Goal: Task Accomplishment & Management: Manage account settings

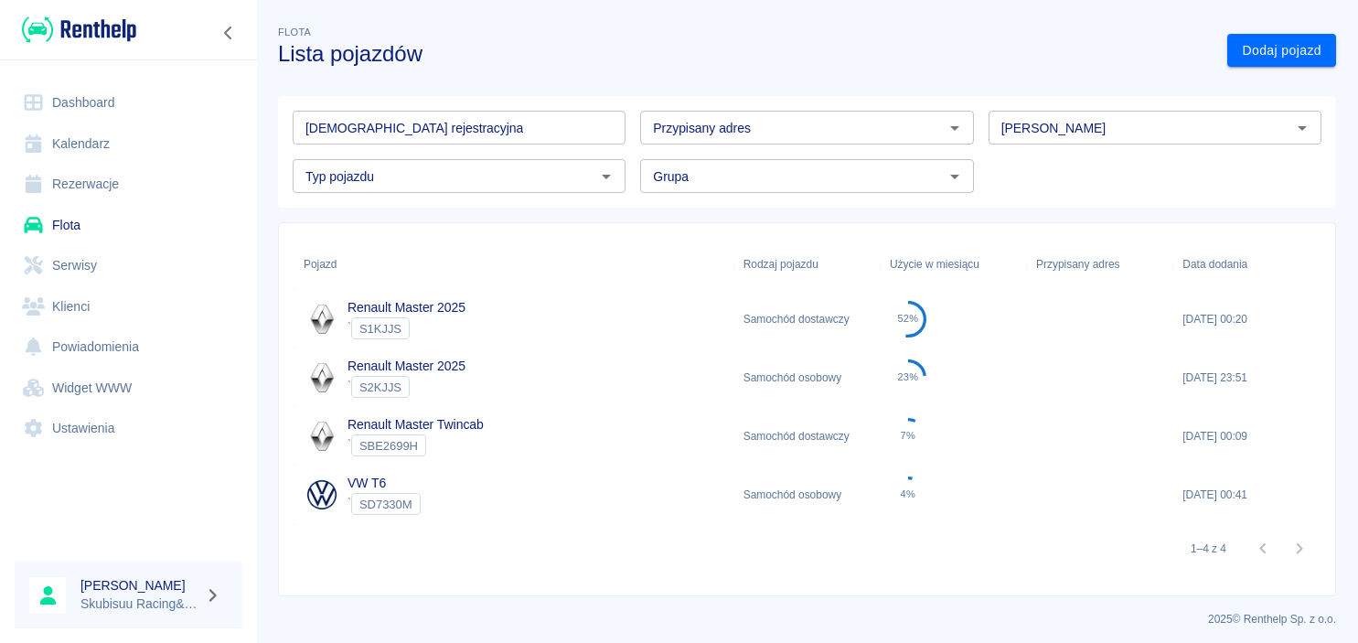
click at [79, 27] on img at bounding box center [79, 30] width 114 height 30
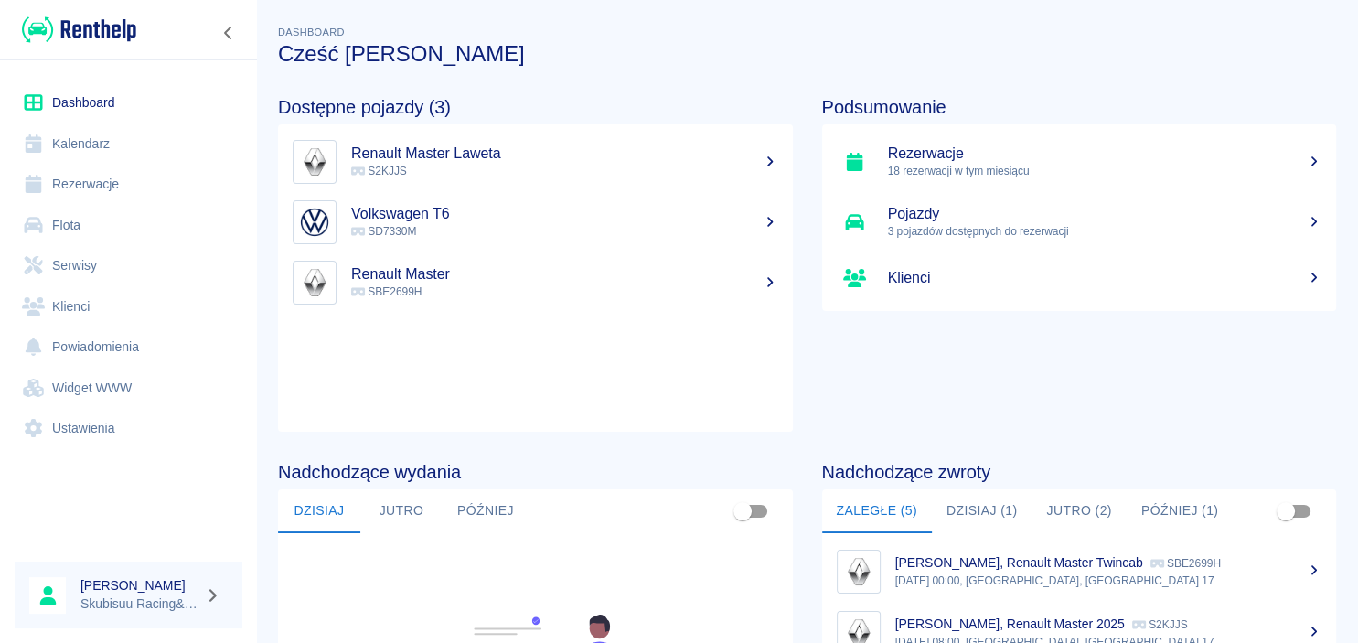
click at [442, 290] on p "SBE2699H" at bounding box center [564, 291] width 427 height 16
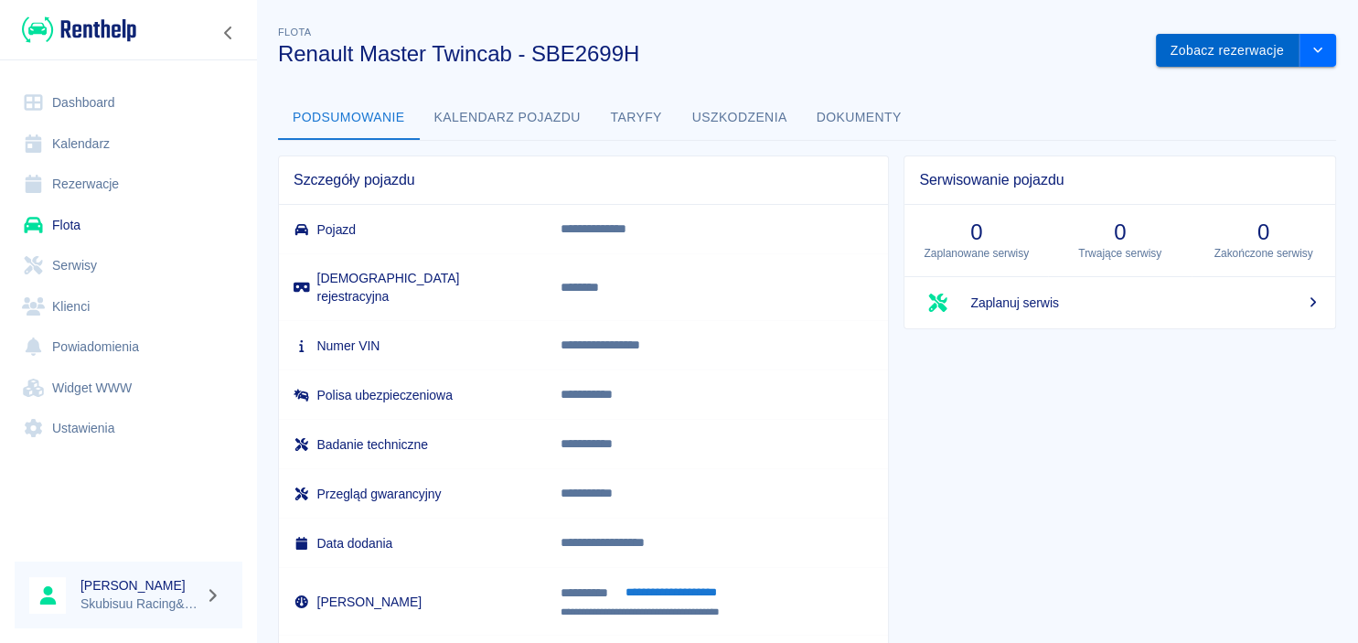
click at [1212, 53] on button "Zobacz rezerwacje" at bounding box center [1228, 51] width 144 height 34
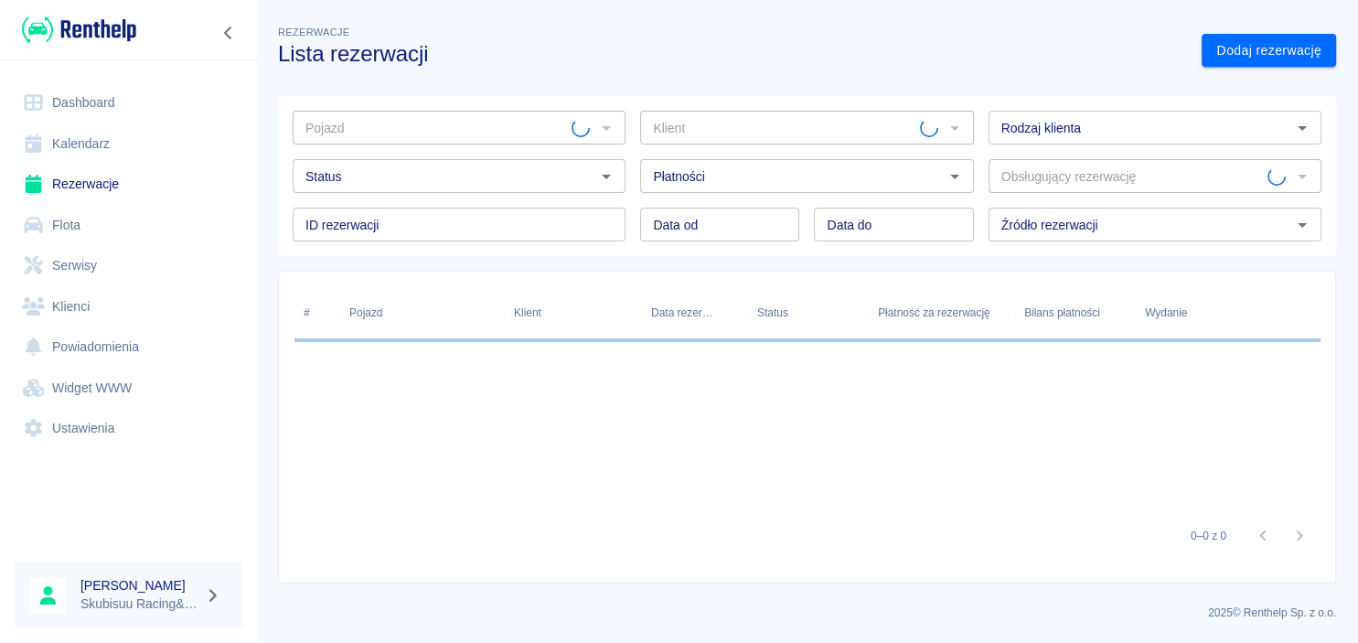
type input "Renault Master Twincab - SBE2699H"
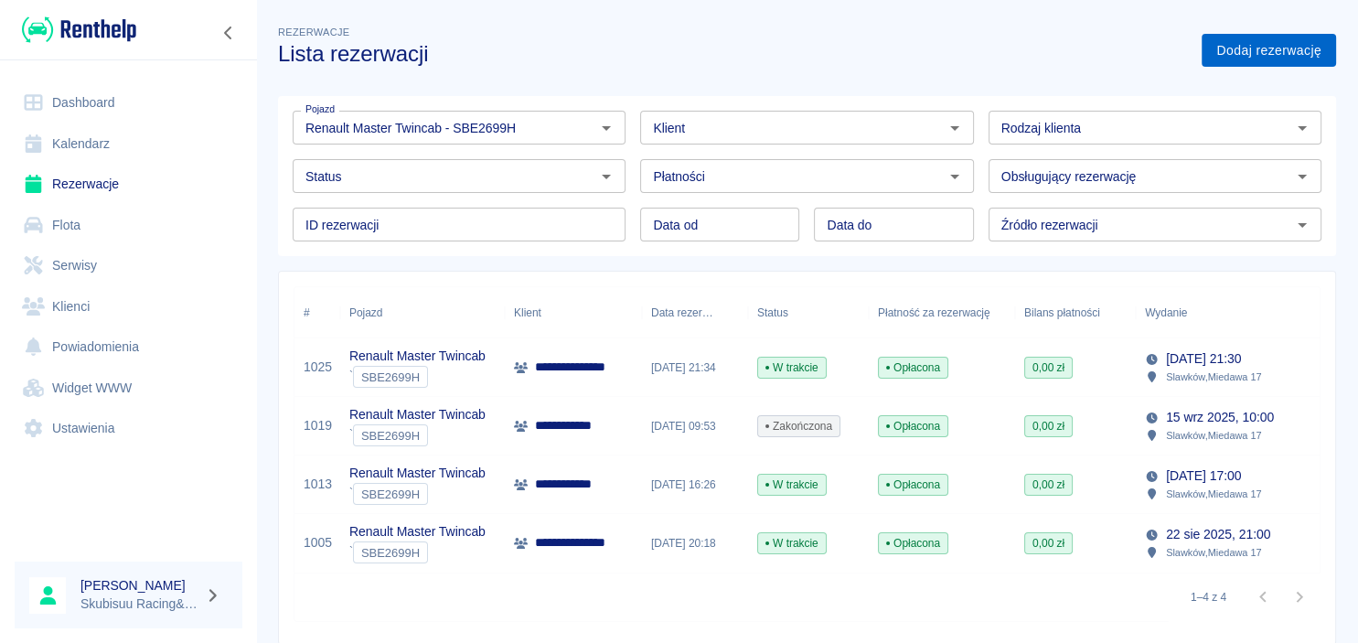
click at [1251, 36] on link "Dodaj rezerwację" at bounding box center [1268, 51] width 134 height 34
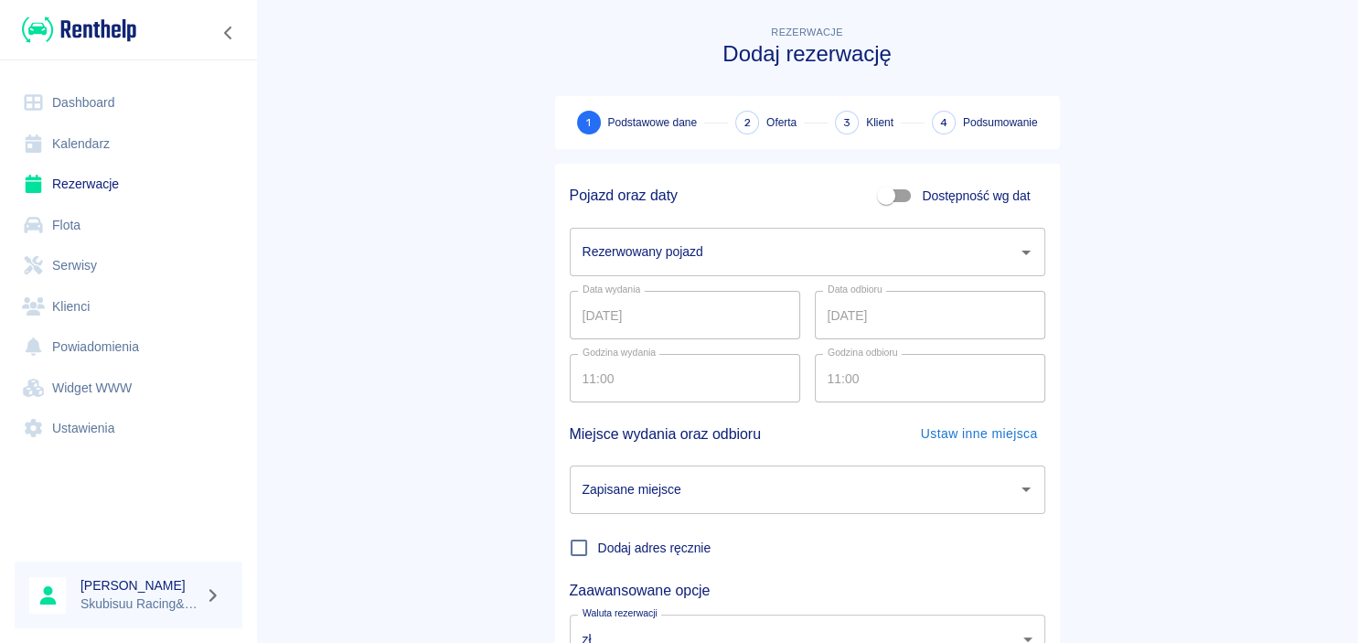
click at [866, 265] on input "Rezerwowany pojazd" at bounding box center [794, 252] width 432 height 32
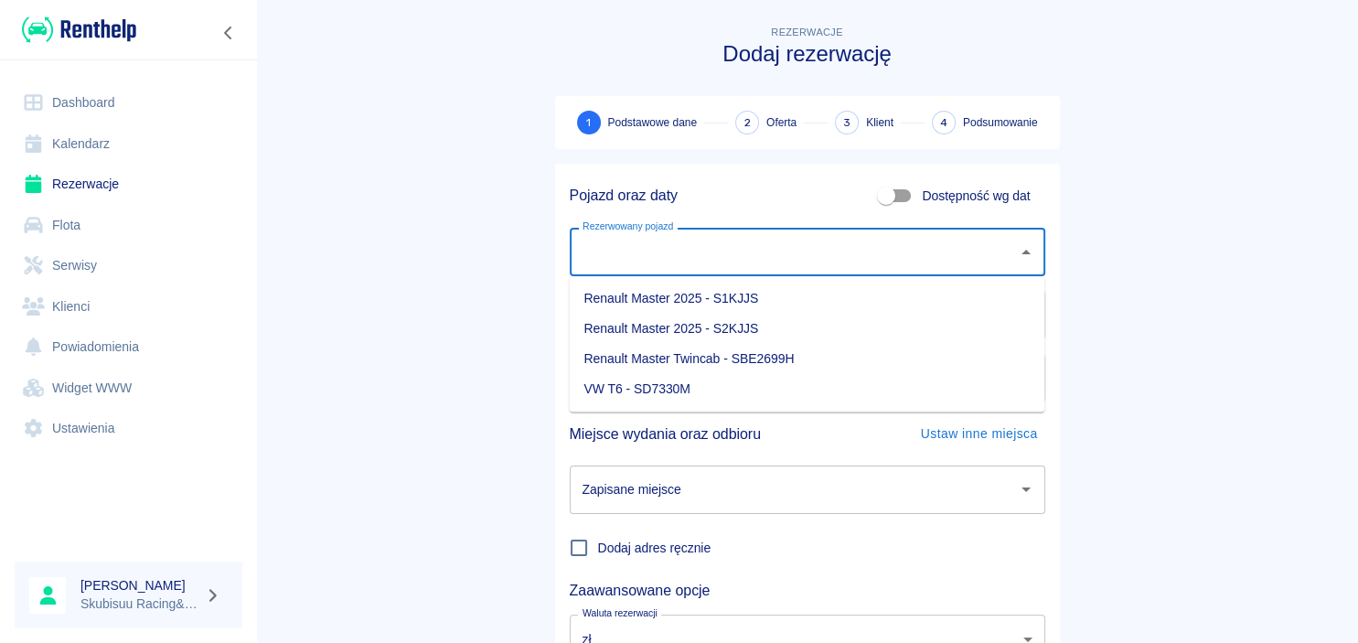
click at [779, 360] on li "Renault Master Twincab - SBE2699H" at bounding box center [806, 359] width 475 height 30
type input "Renault Master Twincab - SBE2699H"
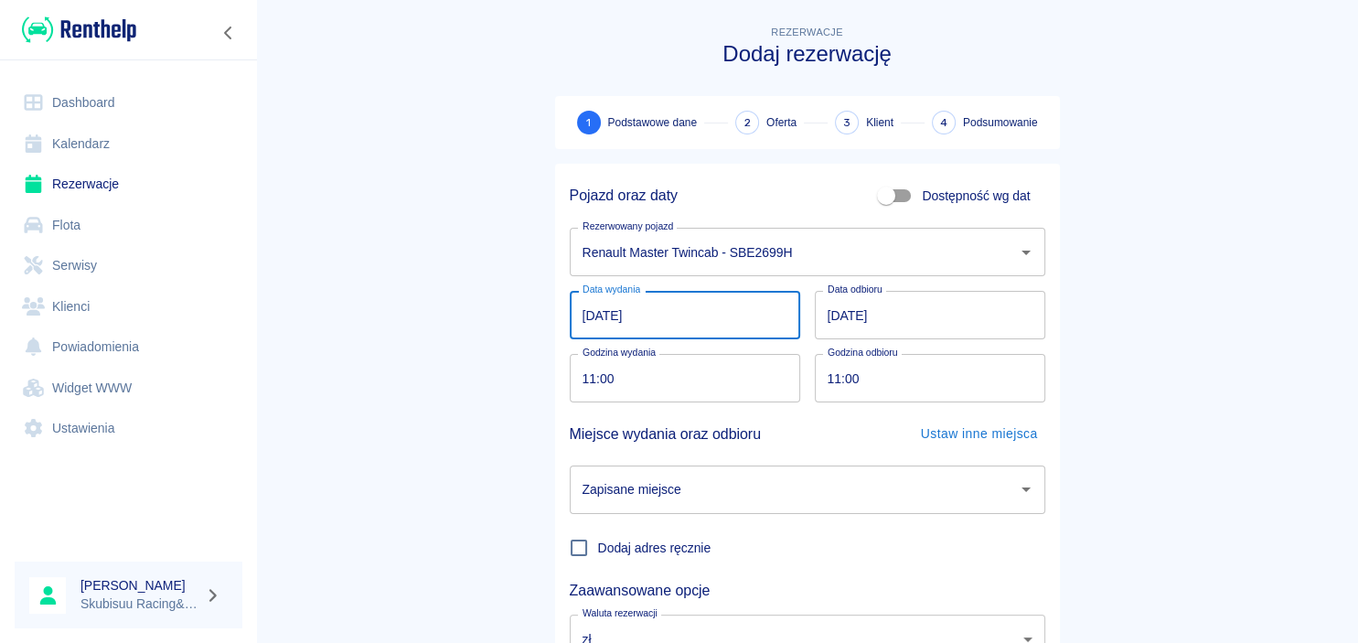
drag, startPoint x: 689, startPoint y: 316, endPoint x: 596, endPoint y: 318, distance: 92.4
click at [596, 318] on input "[DATE]" at bounding box center [685, 315] width 230 height 48
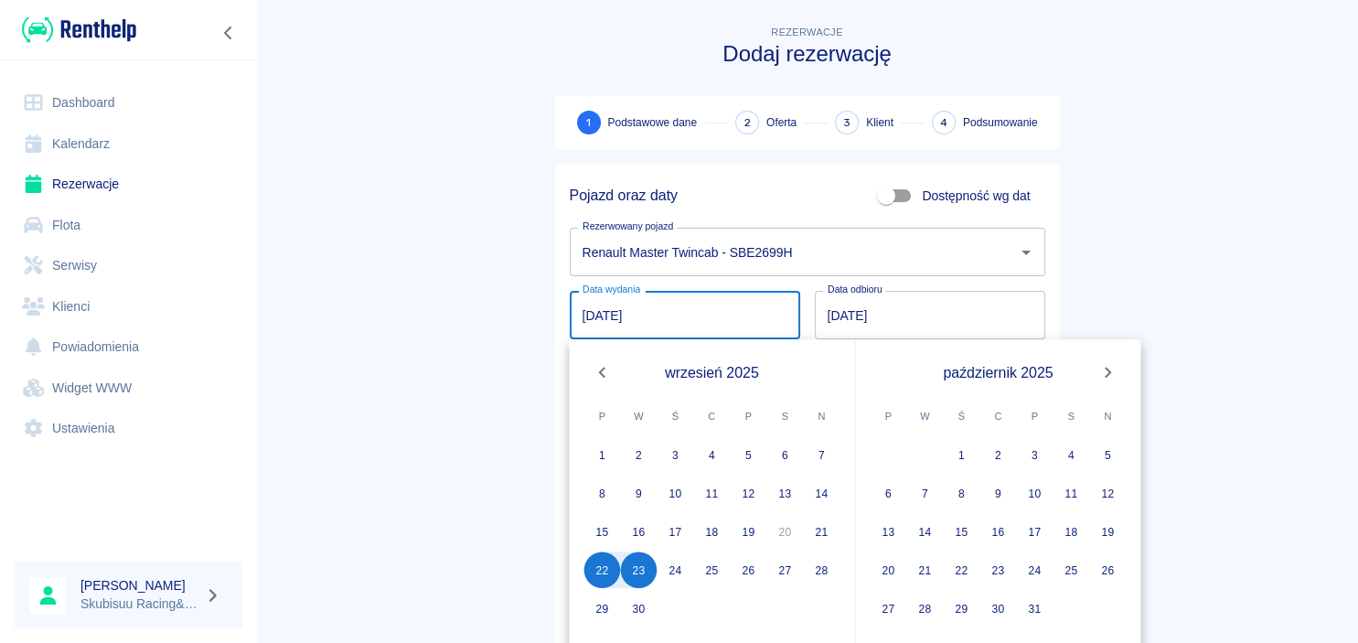
click at [658, 320] on input "[DATE]" at bounding box center [685, 315] width 230 height 48
click at [1158, 264] on main "Rezerwacje Dodaj rezerwację 1 Podstawowe dane 2 Oferta 3 Klient 4 Podsumowanie …" at bounding box center [807, 381] width 1102 height 719
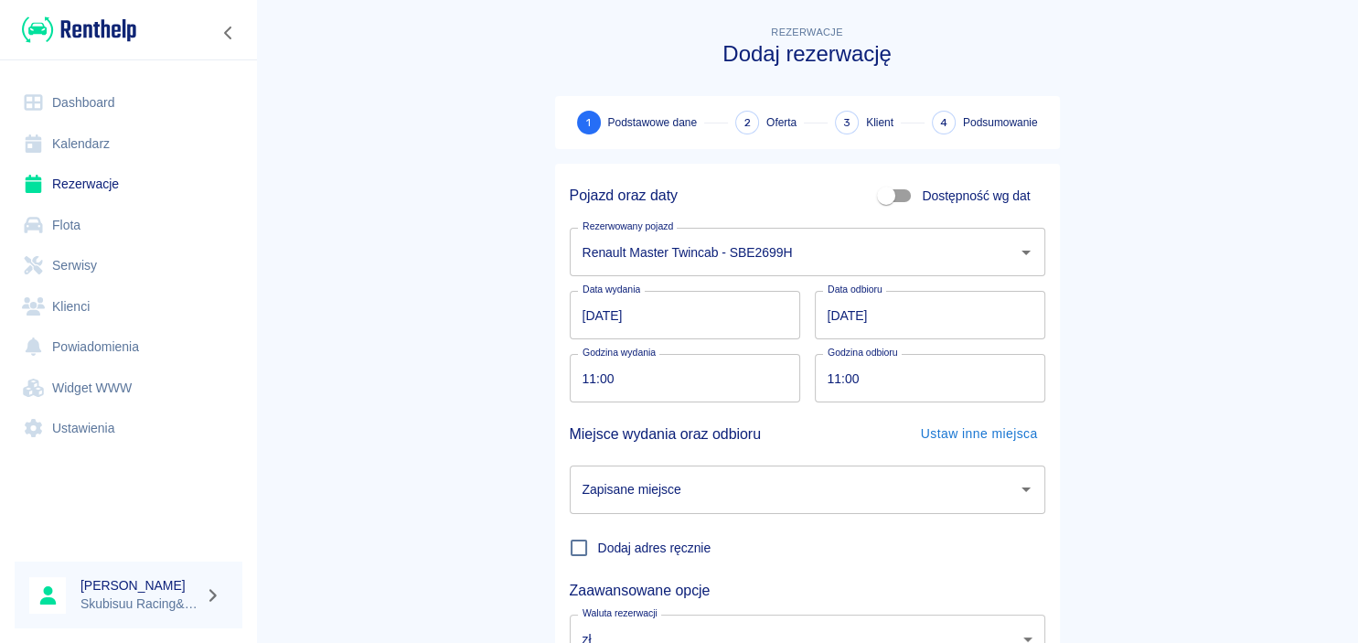
click at [928, 326] on input "[DATE]" at bounding box center [930, 315] width 230 height 48
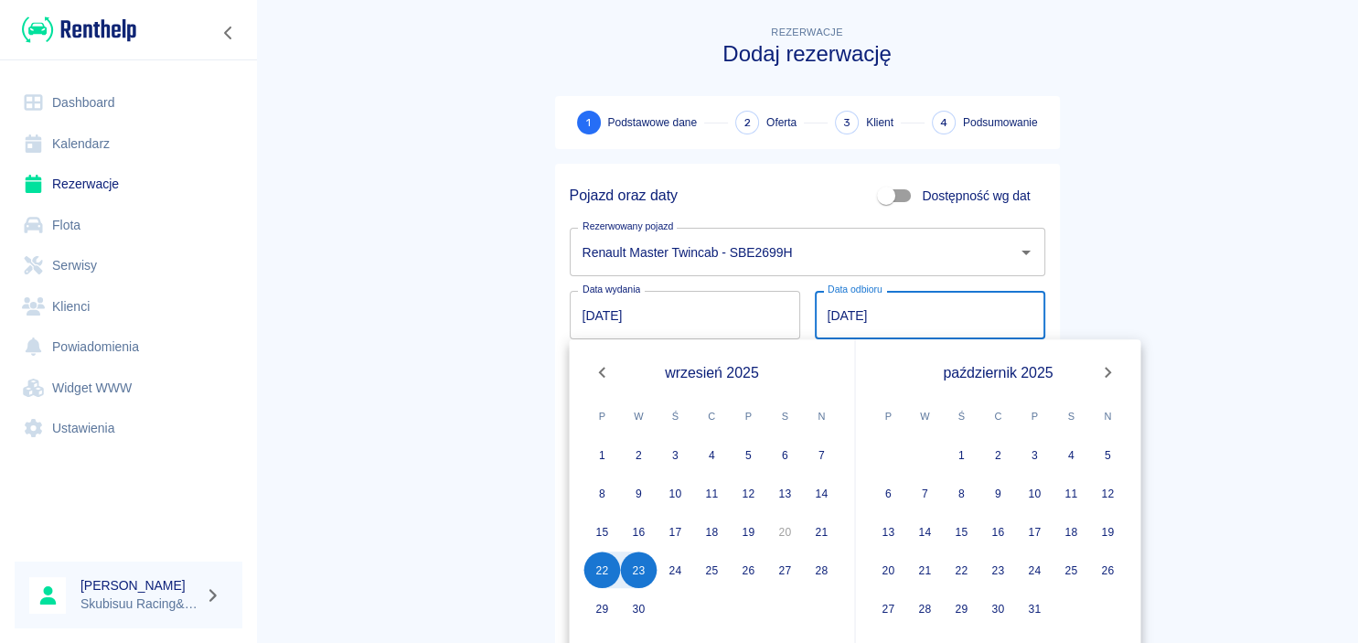
click at [926, 324] on input "[DATE]" at bounding box center [930, 315] width 230 height 48
click at [470, 255] on main "Rezerwacje Dodaj rezerwację 1 Podstawowe dane 2 Oferta 3 Klient 4 Podsumowanie …" at bounding box center [807, 381] width 1102 height 719
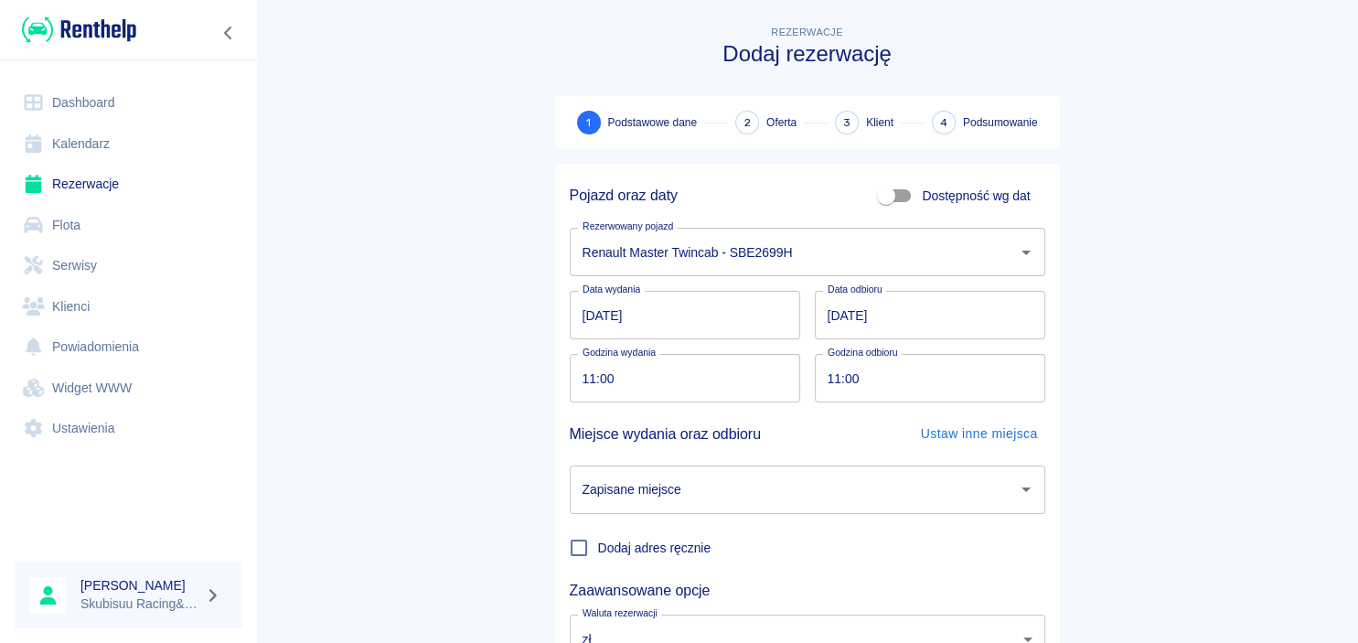
click at [397, 219] on main "Rezerwacje Dodaj rezerwację 1 Podstawowe dane 2 Oferta 3 Klient 4 Podsumowanie …" at bounding box center [807, 381] width 1102 height 719
click at [505, 297] on main "Rezerwacje Dodaj rezerwację 1 Podstawowe dane 2 Oferta 3 Klient 4 Podsumowanie …" at bounding box center [807, 381] width 1102 height 719
click at [750, 262] on input "Renault Master Twincab - SBE2699H" at bounding box center [782, 252] width 408 height 32
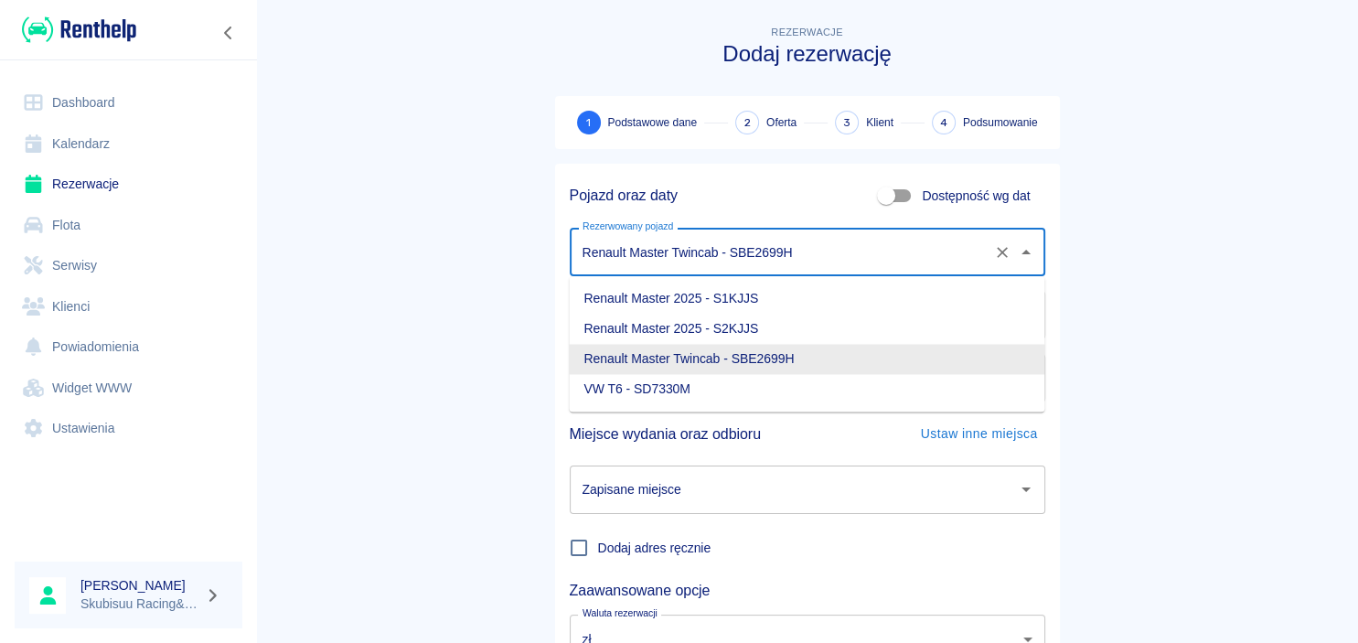
click at [750, 262] on input "Renault Master Twincab - SBE2699H" at bounding box center [782, 252] width 408 height 32
click at [437, 254] on main "Rezerwacje Dodaj rezerwację 1 Podstawowe dane 2 Oferta 3 Klient 4 Podsumowanie …" at bounding box center [807, 381] width 1102 height 719
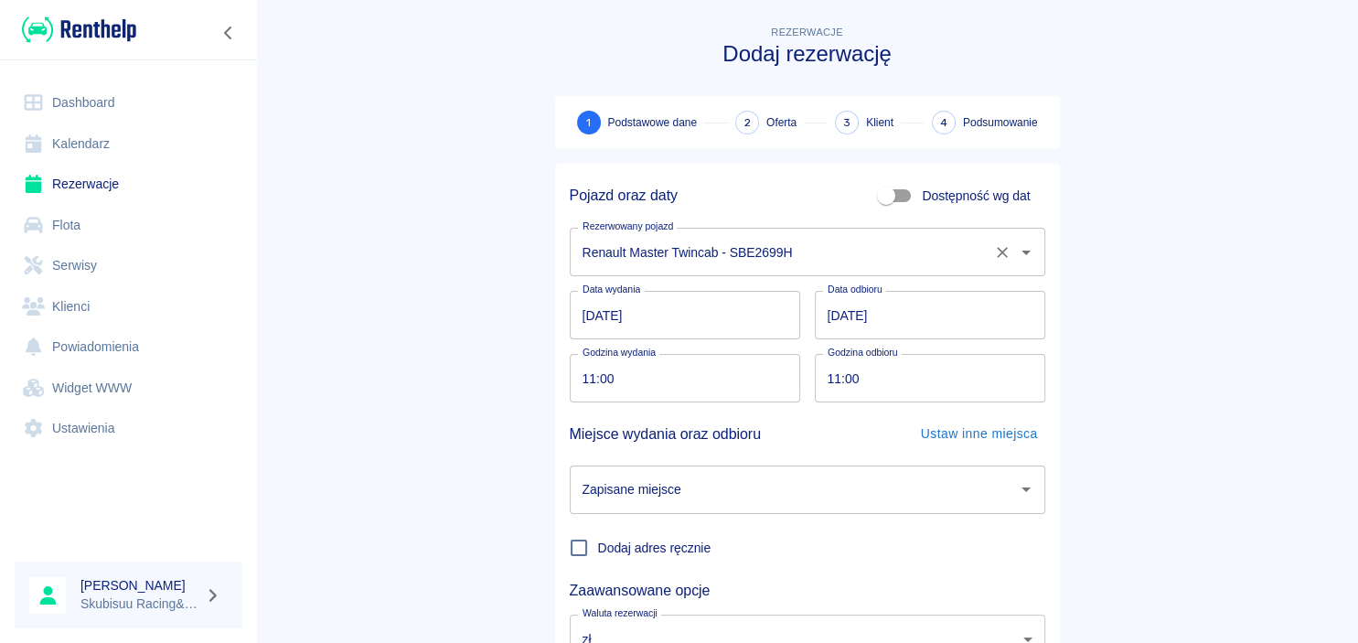
click at [770, 252] on input "Renault Master Twincab - SBE2699H" at bounding box center [782, 252] width 408 height 32
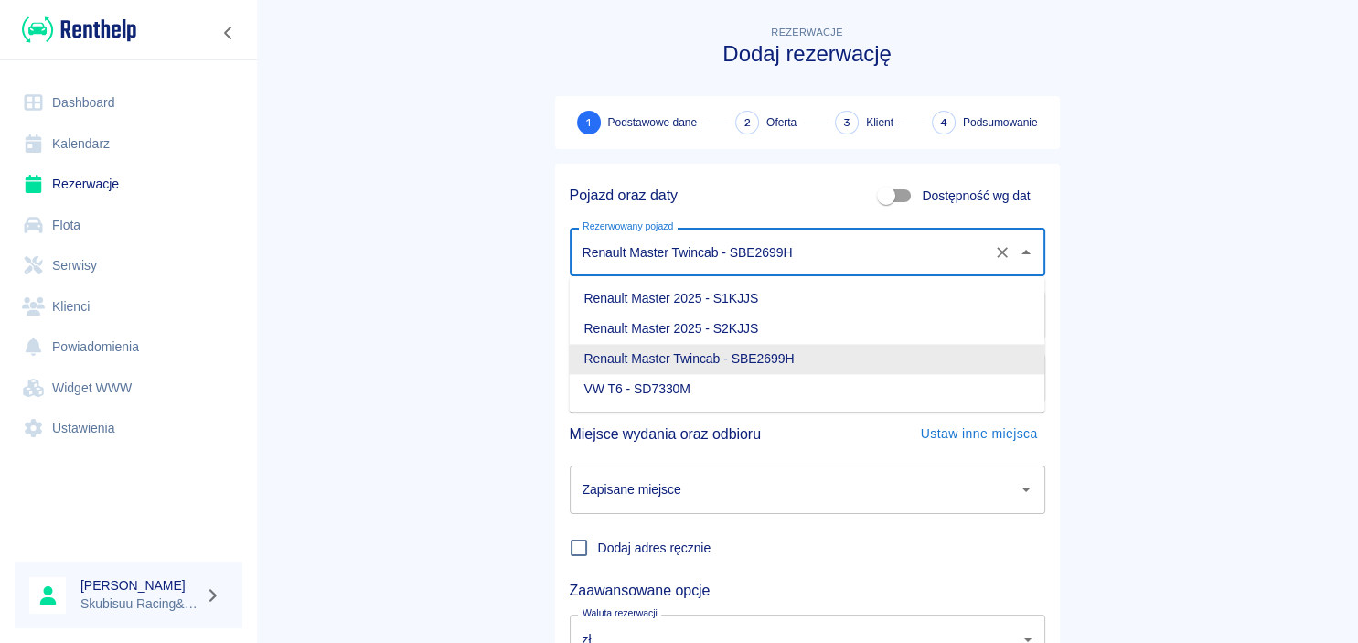
click at [826, 257] on input "Renault Master Twincab - SBE2699H" at bounding box center [782, 252] width 408 height 32
click at [462, 244] on main "Rezerwacje Dodaj rezerwację 1 Podstawowe dane 2 Oferta 3 Klient 4 Podsumowanie …" at bounding box center [807, 381] width 1102 height 719
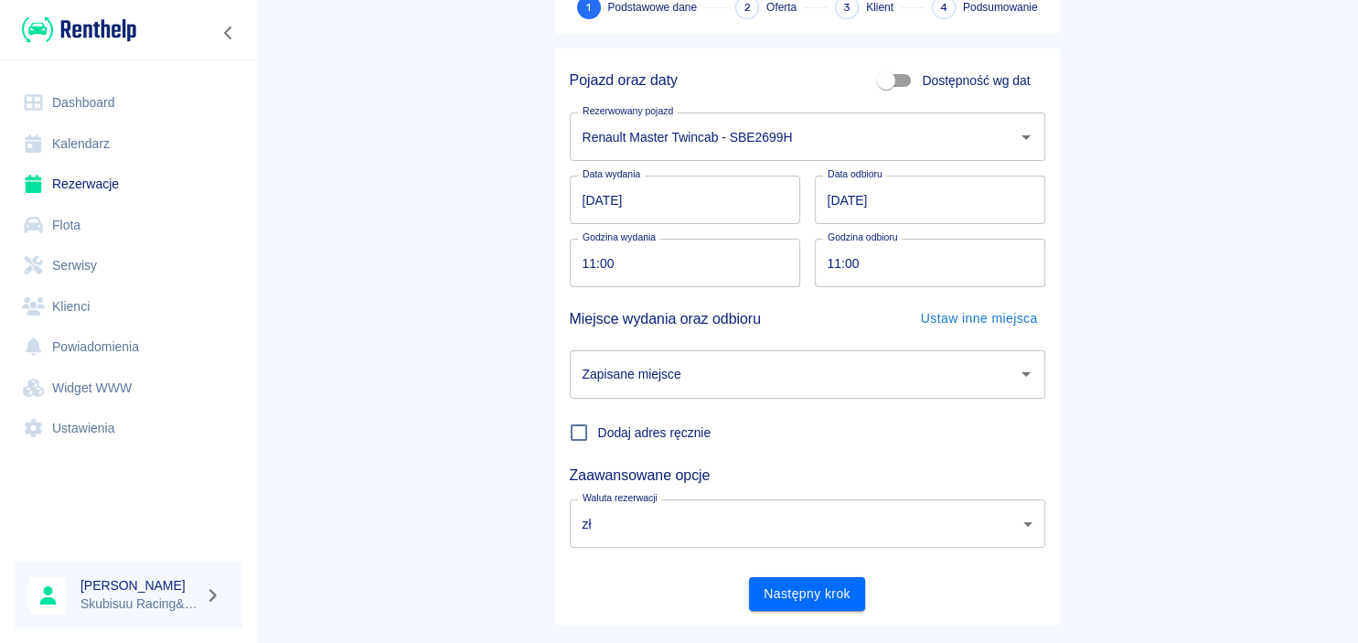
scroll to position [151, 0]
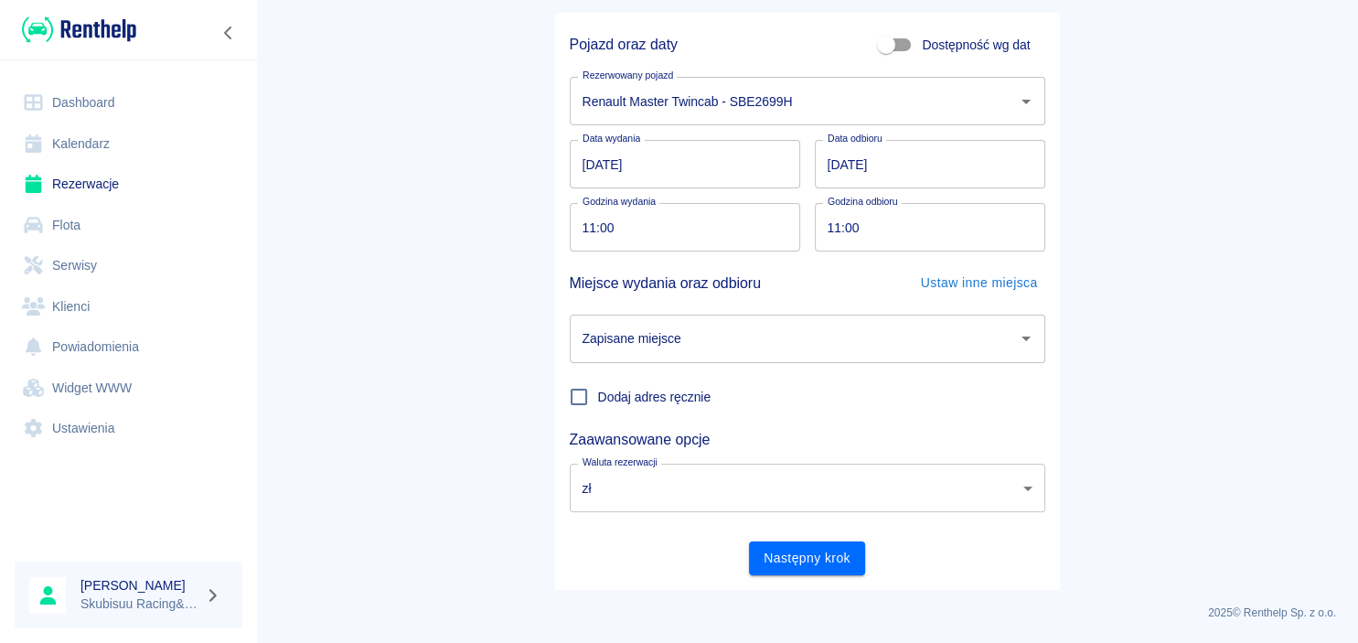
click at [763, 495] on body "Używamy plików Cookies, by zapewnić Ci najlepsze możliwe doświadczenie. Aby dow…" at bounding box center [679, 321] width 1358 height 643
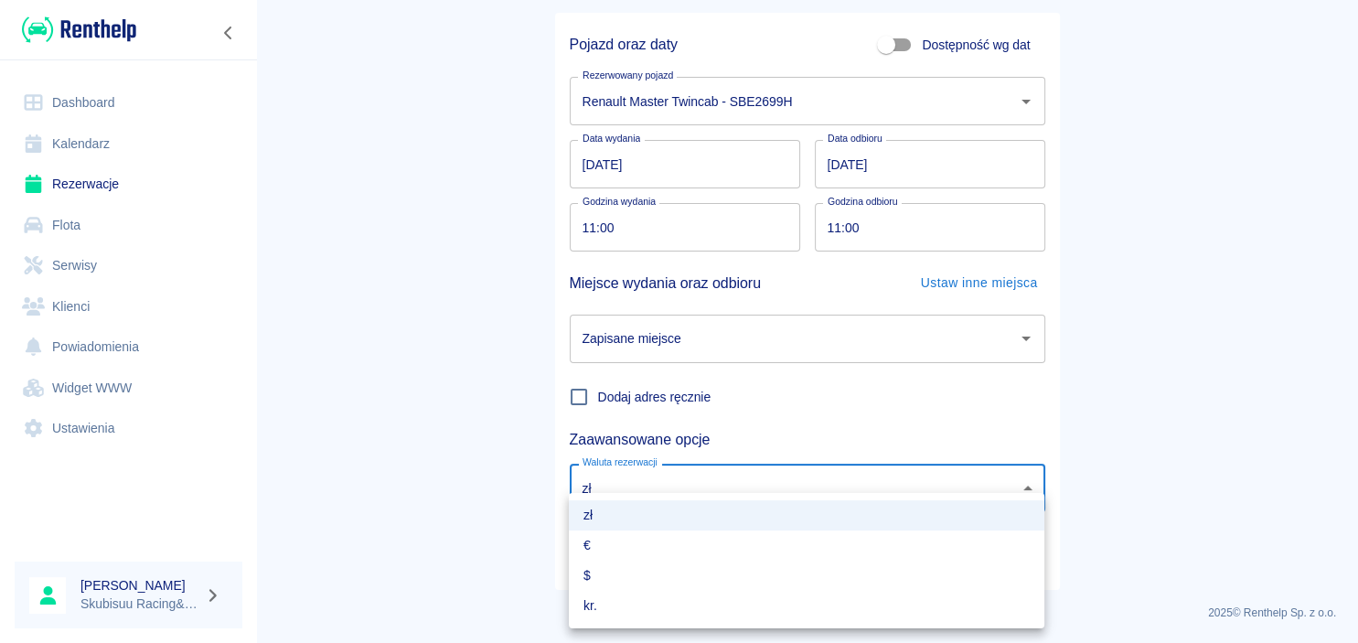
click at [742, 341] on div at bounding box center [679, 321] width 1358 height 643
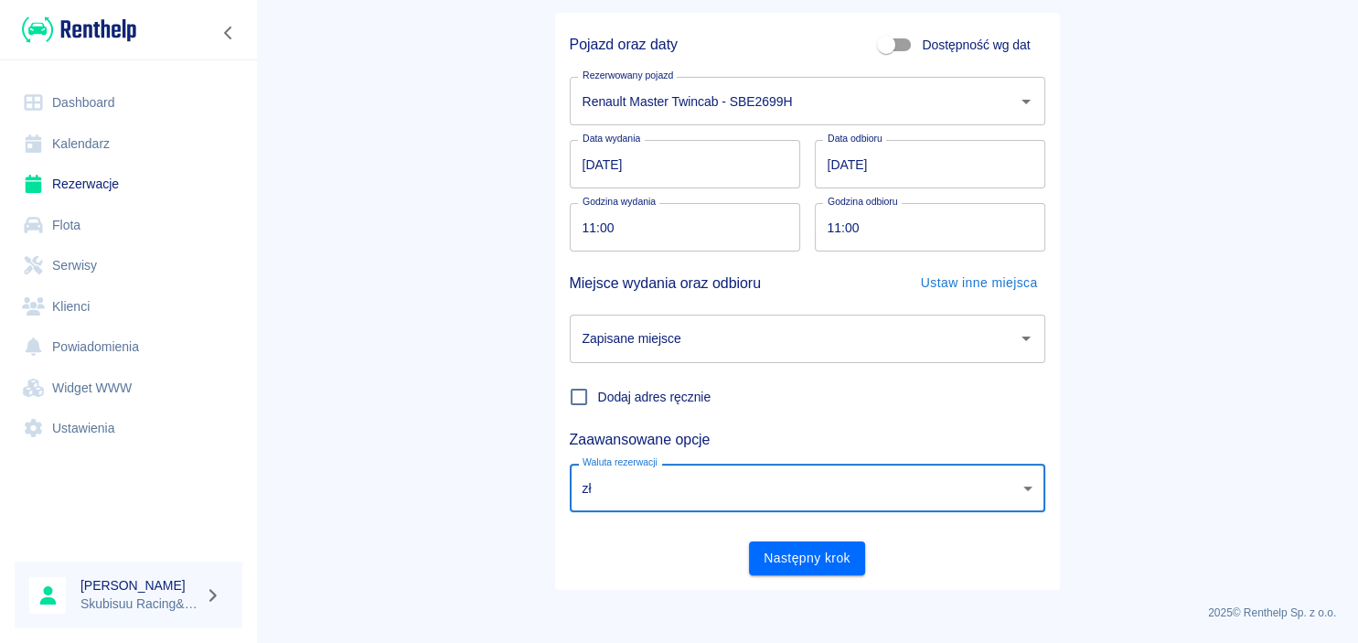
click at [742, 341] on div at bounding box center [679, 321] width 1358 height 643
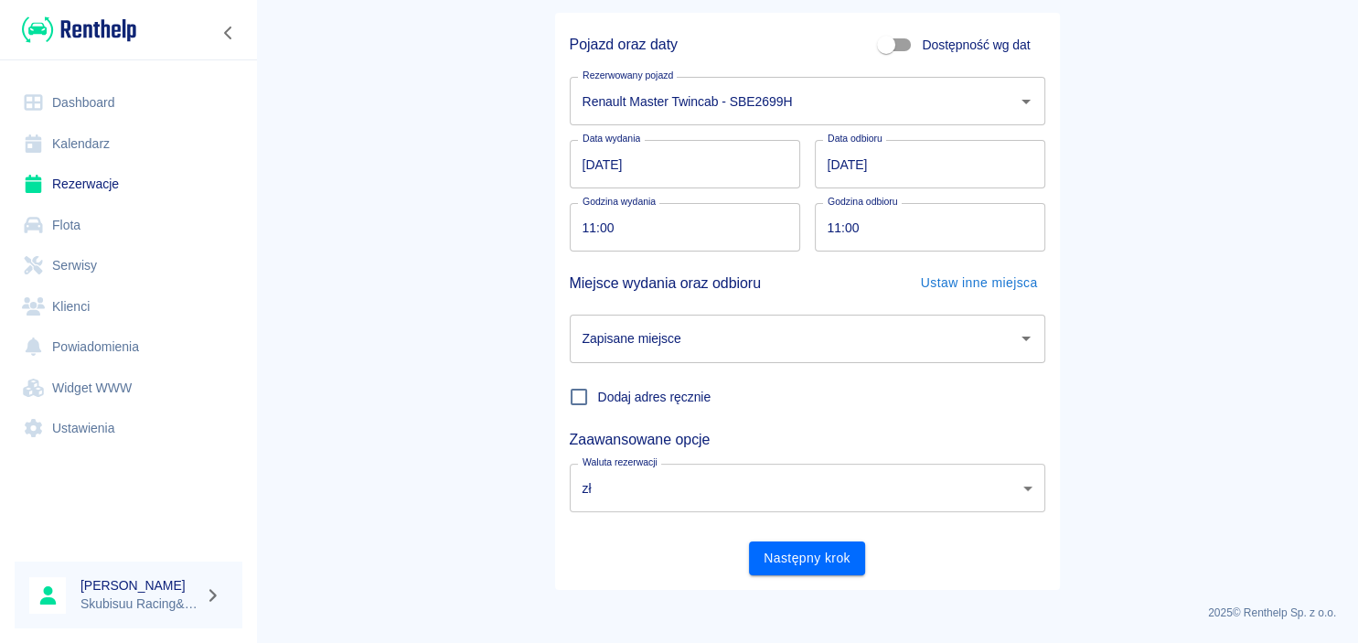
click at [735, 351] on input "Zapisane miejsce" at bounding box center [794, 339] width 432 height 32
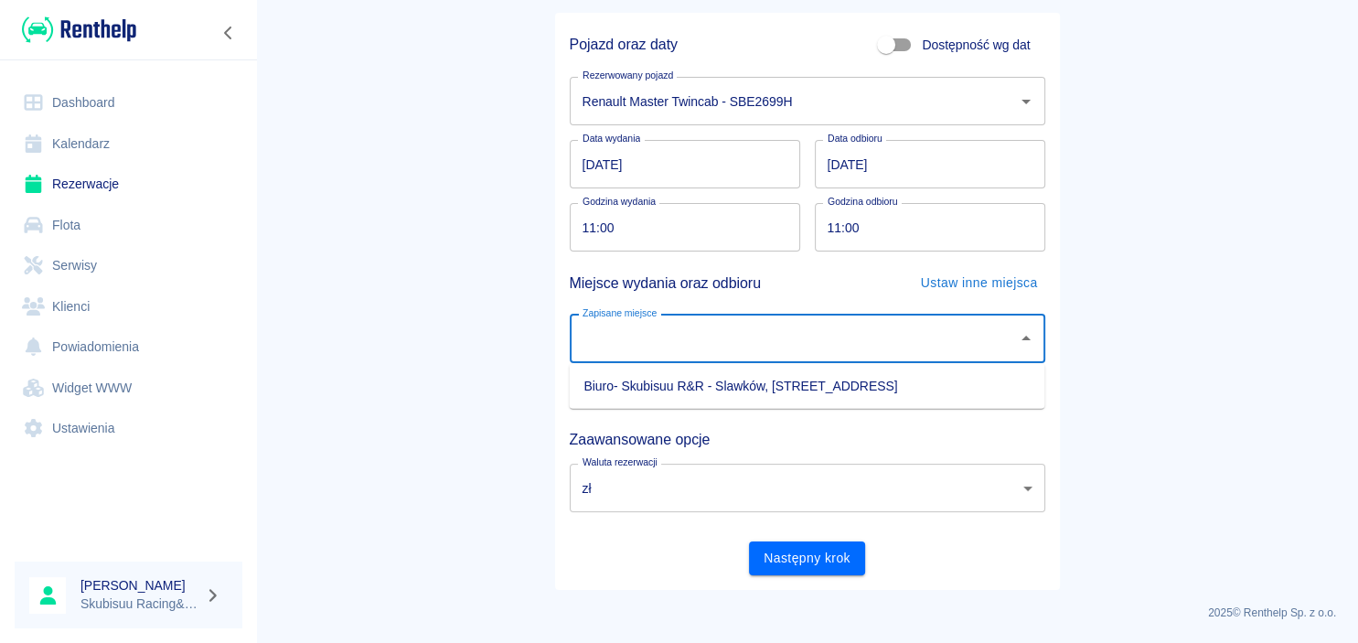
click at [725, 394] on li "Biuro- Skubisuu R&R - Slawków, [STREET_ADDRESS]" at bounding box center [806, 386] width 475 height 30
type input "Biuro- Skubisuu R&R - Slawków, [STREET_ADDRESS]"
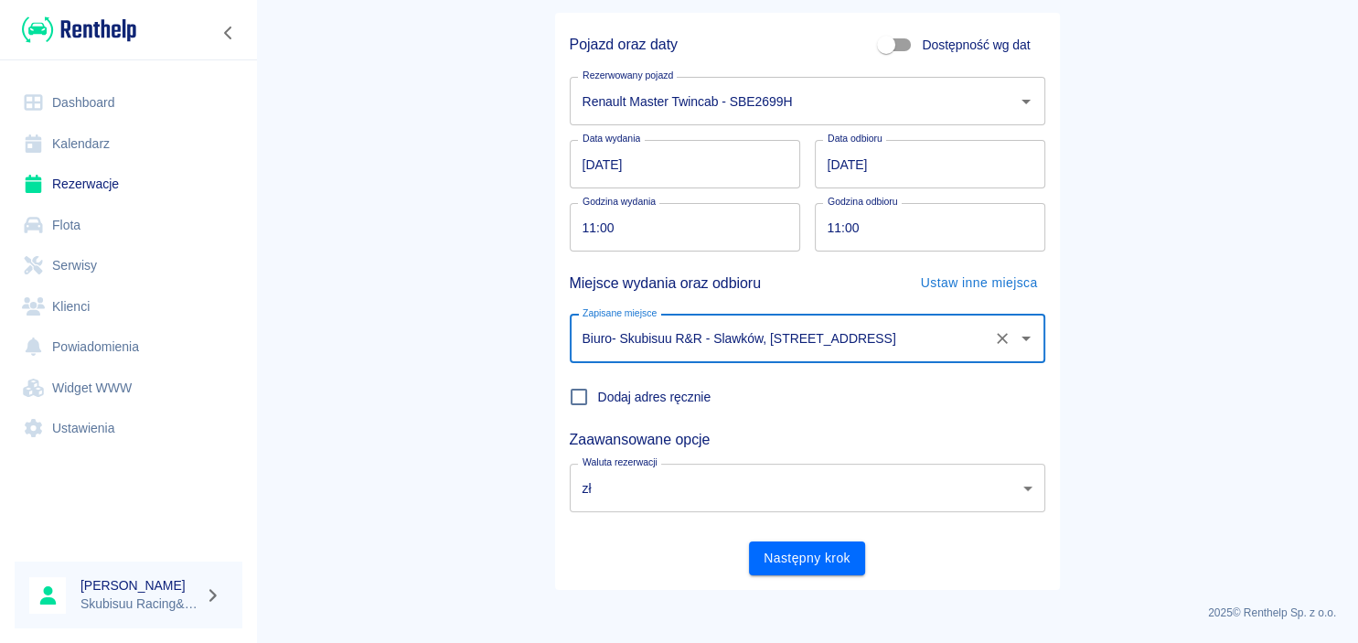
scroll to position [0, 0]
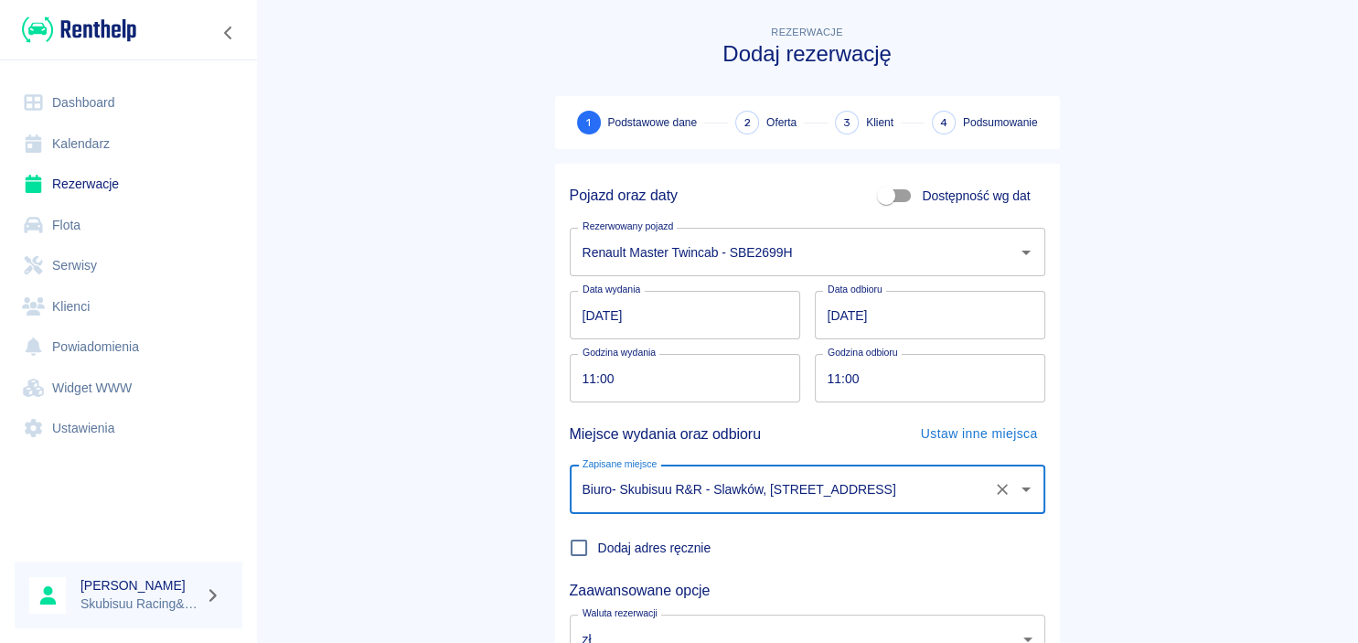
click at [845, 316] on input "[DATE]" at bounding box center [930, 315] width 230 height 48
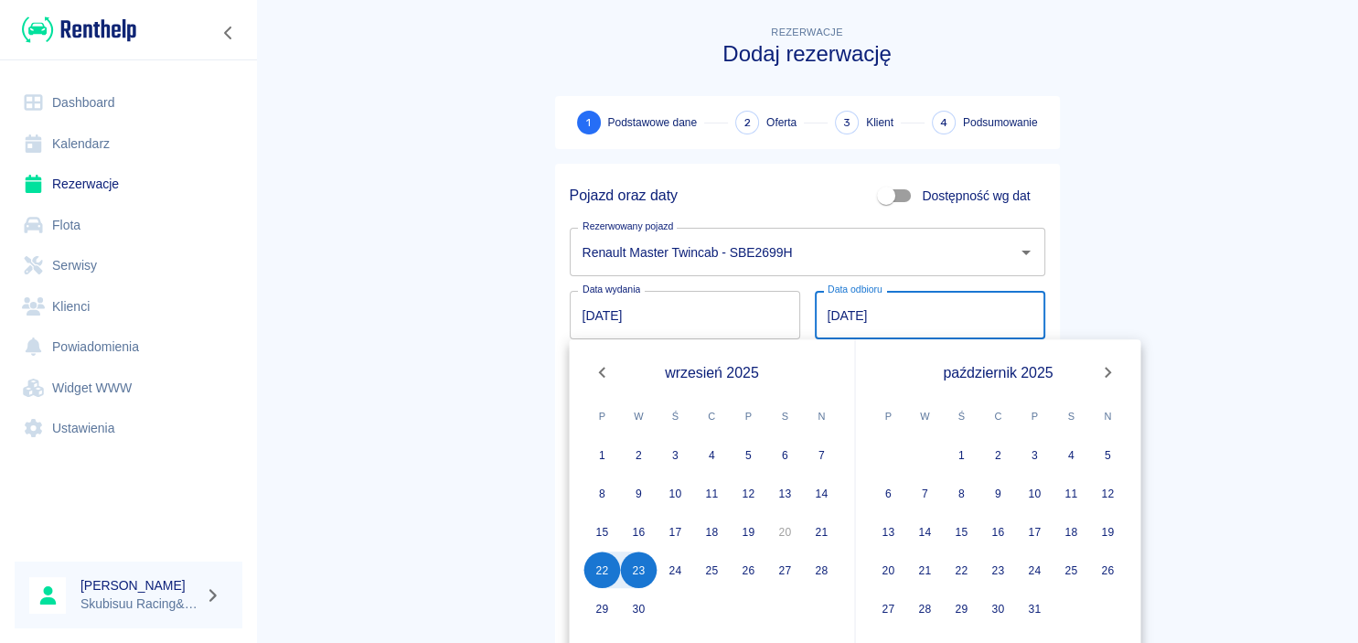
click at [839, 313] on input "[DATE]" at bounding box center [930, 315] width 230 height 48
type input "[DATE]"
click at [514, 309] on main "Rezerwacje Dodaj rezerwację 1 Podstawowe dane 2 Oferta 3 Klient 4 Podsumowanie …" at bounding box center [807, 381] width 1102 height 719
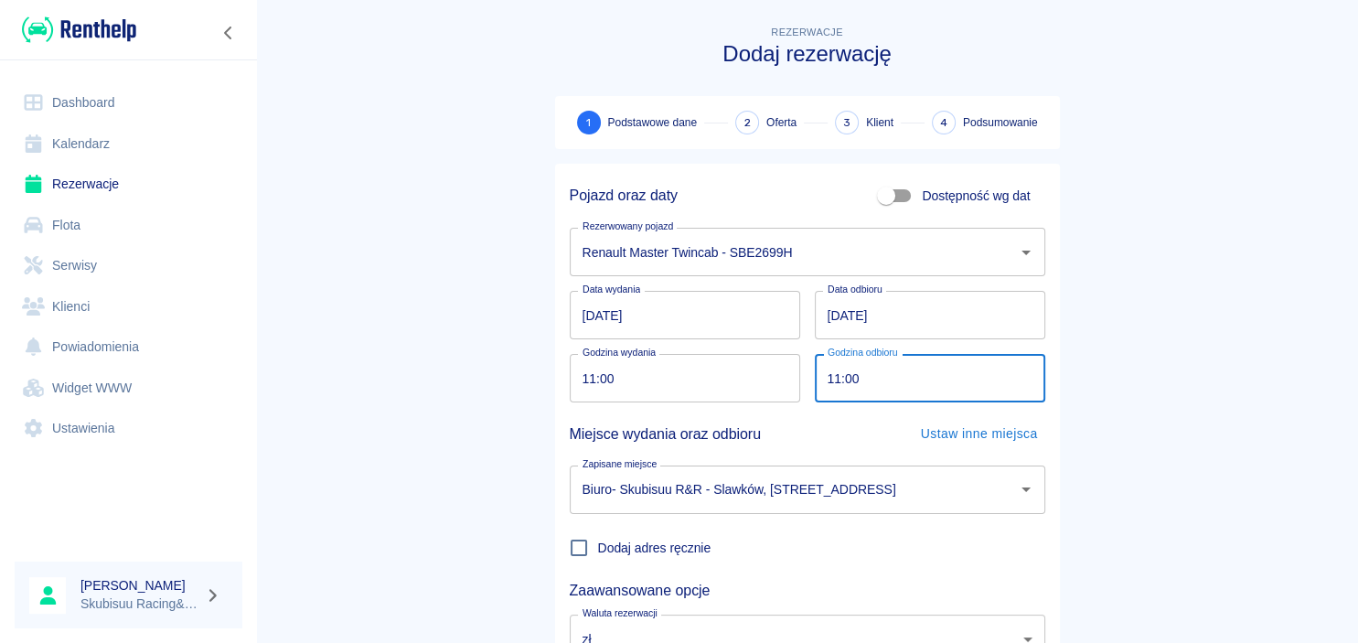
drag, startPoint x: 909, startPoint y: 386, endPoint x: 801, endPoint y: 377, distance: 108.3
click at [815, 377] on input "11:00" at bounding box center [924, 378] width 218 height 48
drag, startPoint x: 843, startPoint y: 371, endPoint x: 825, endPoint y: 366, distance: 19.1
click at [825, 366] on input "11:00" at bounding box center [924, 378] width 218 height 48
drag, startPoint x: 865, startPoint y: 376, endPoint x: 799, endPoint y: 368, distance: 66.2
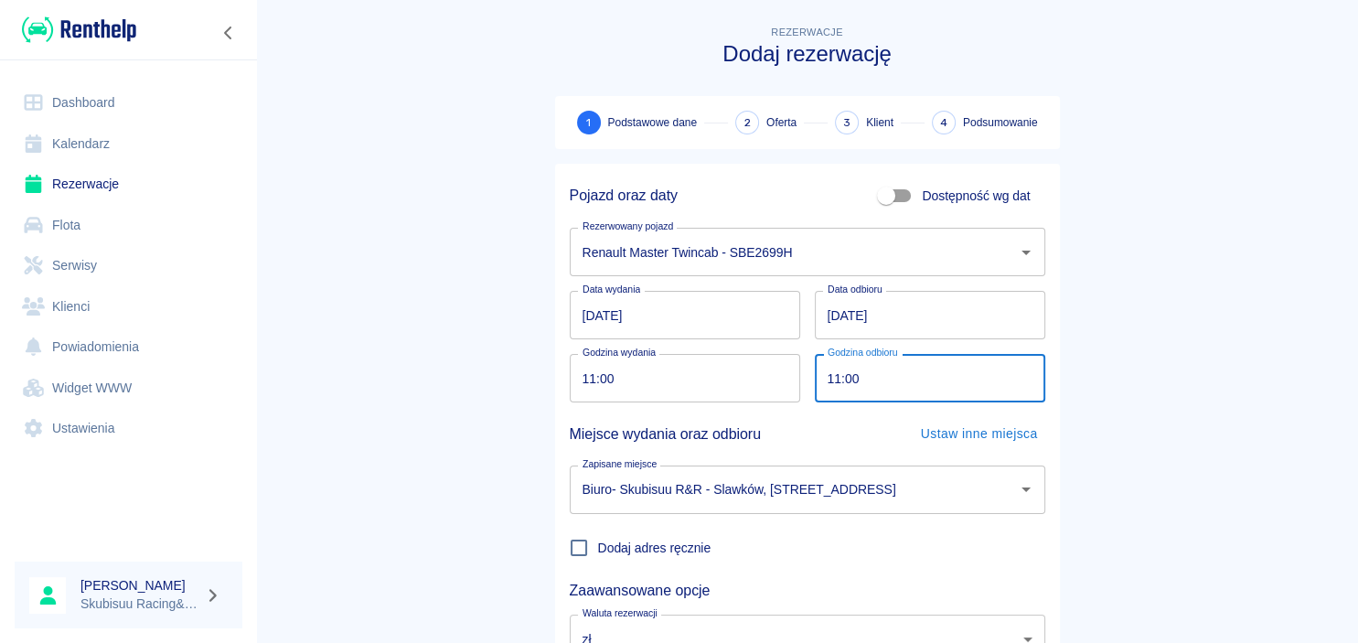
click at [815, 368] on input "11:00" at bounding box center [924, 378] width 218 height 48
type input "23:00"
click at [397, 411] on main "Rezerwacje Dodaj rezerwację 1 Podstawowe dane 2 Oferta 3 Klient 4 Podsumowanie …" at bounding box center [807, 381] width 1102 height 719
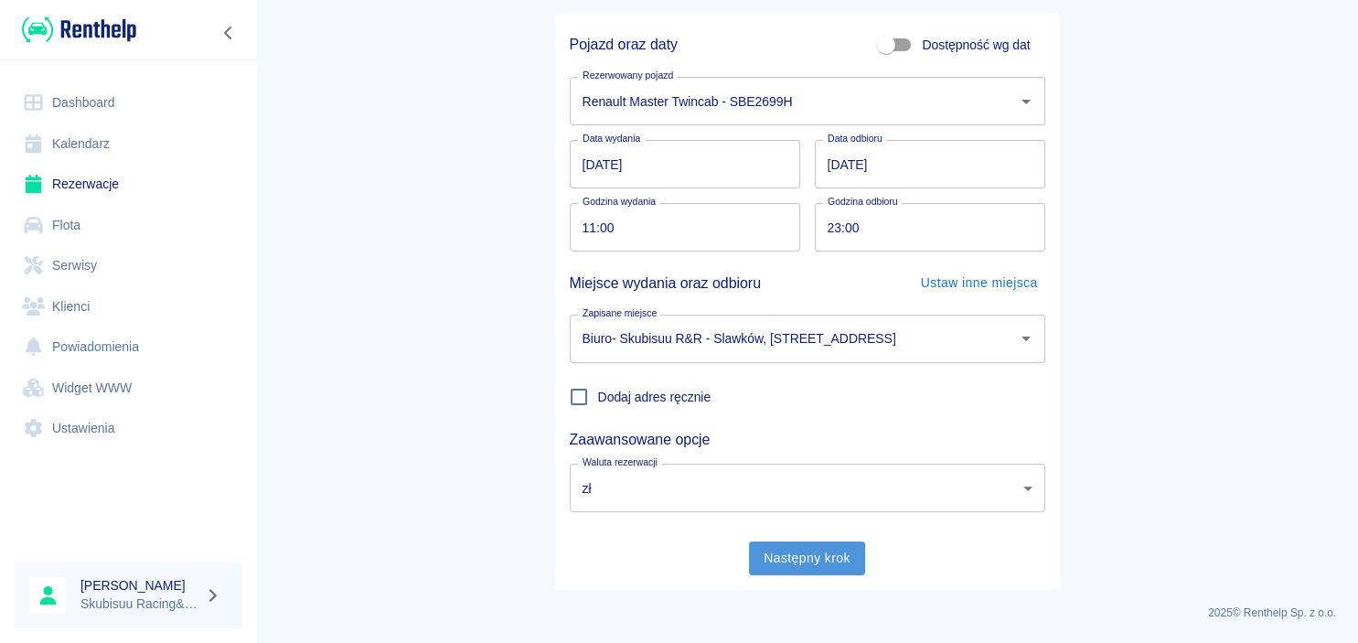
click at [804, 568] on button "Następny krok" at bounding box center [807, 558] width 116 height 34
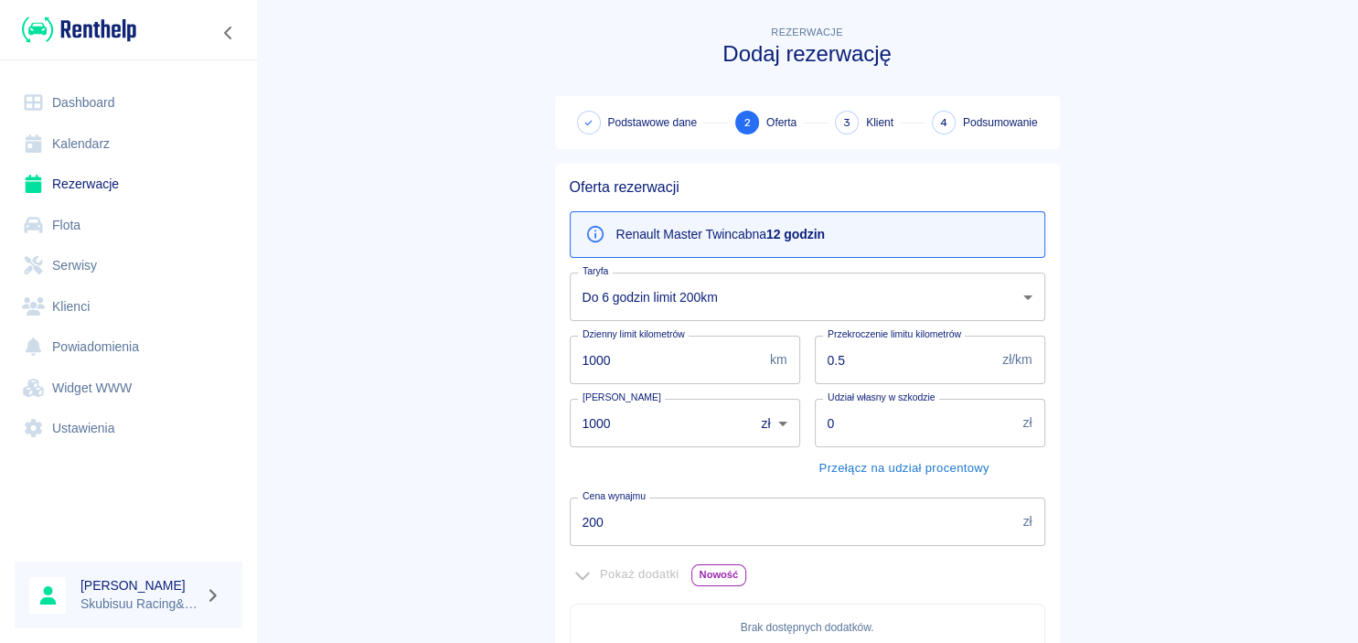
scroll to position [411, 0]
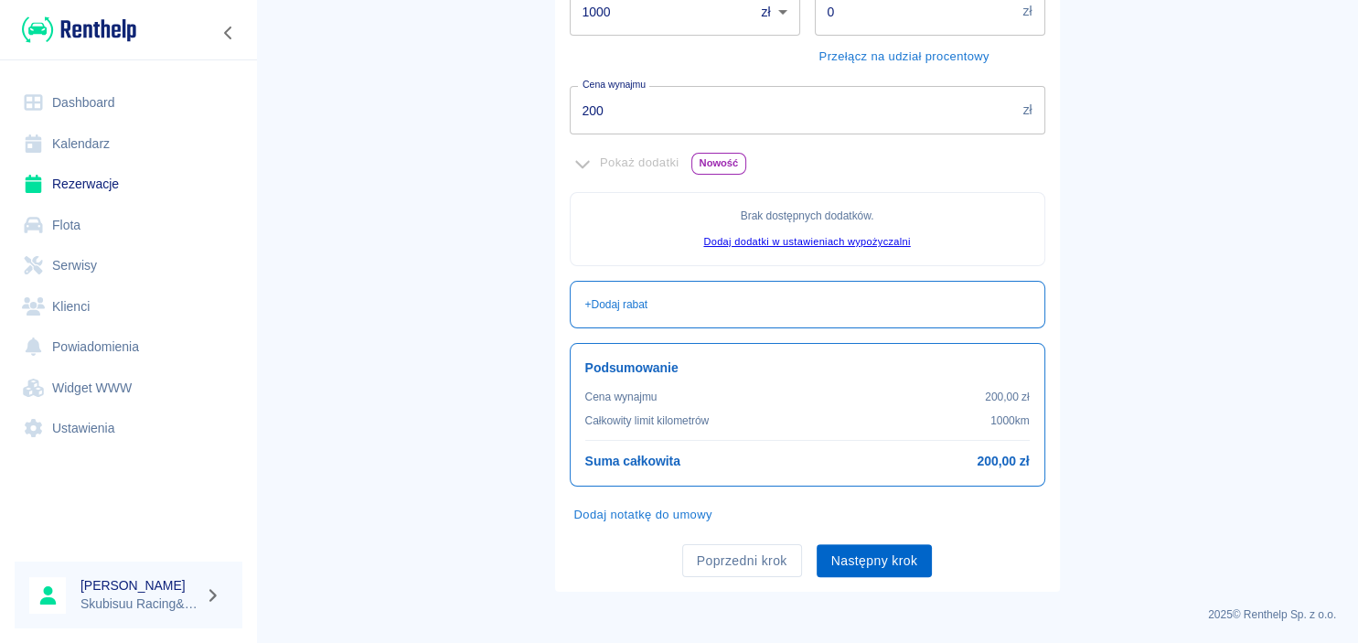
click at [831, 565] on button "Następny krok" at bounding box center [875, 561] width 116 height 34
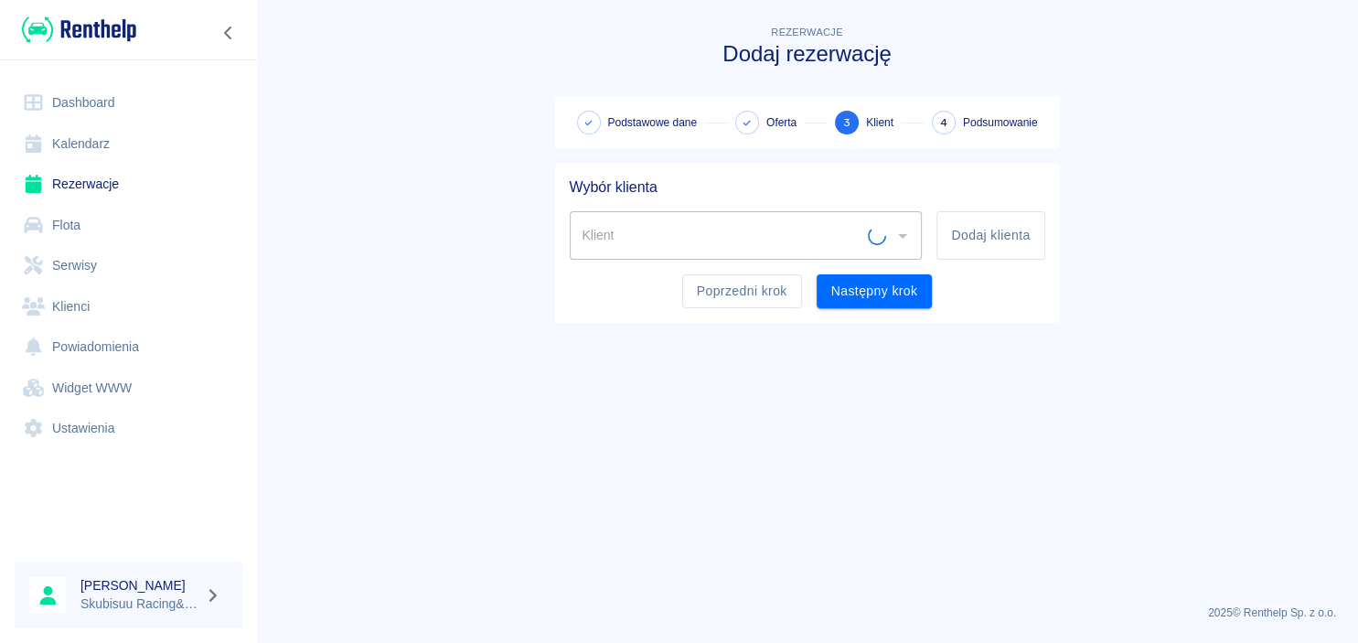
scroll to position [0, 0]
click at [956, 232] on button "Dodaj klienta" at bounding box center [990, 235] width 108 height 48
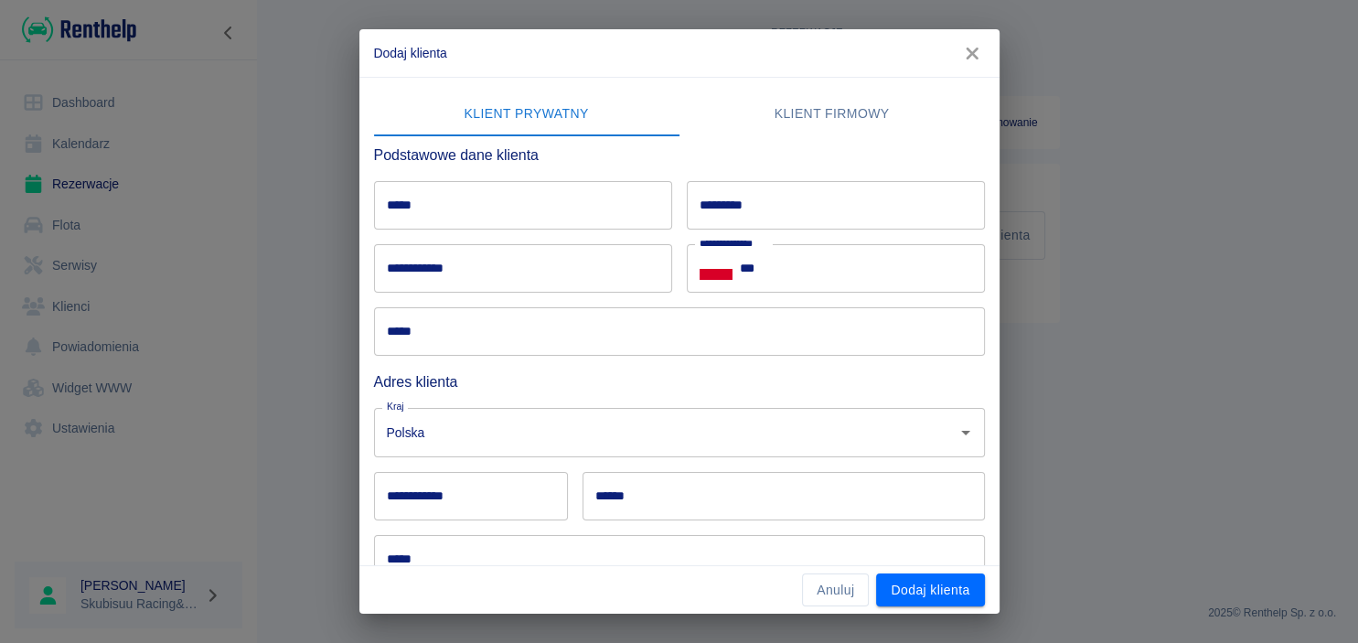
click at [593, 202] on input "*****" at bounding box center [523, 205] width 298 height 48
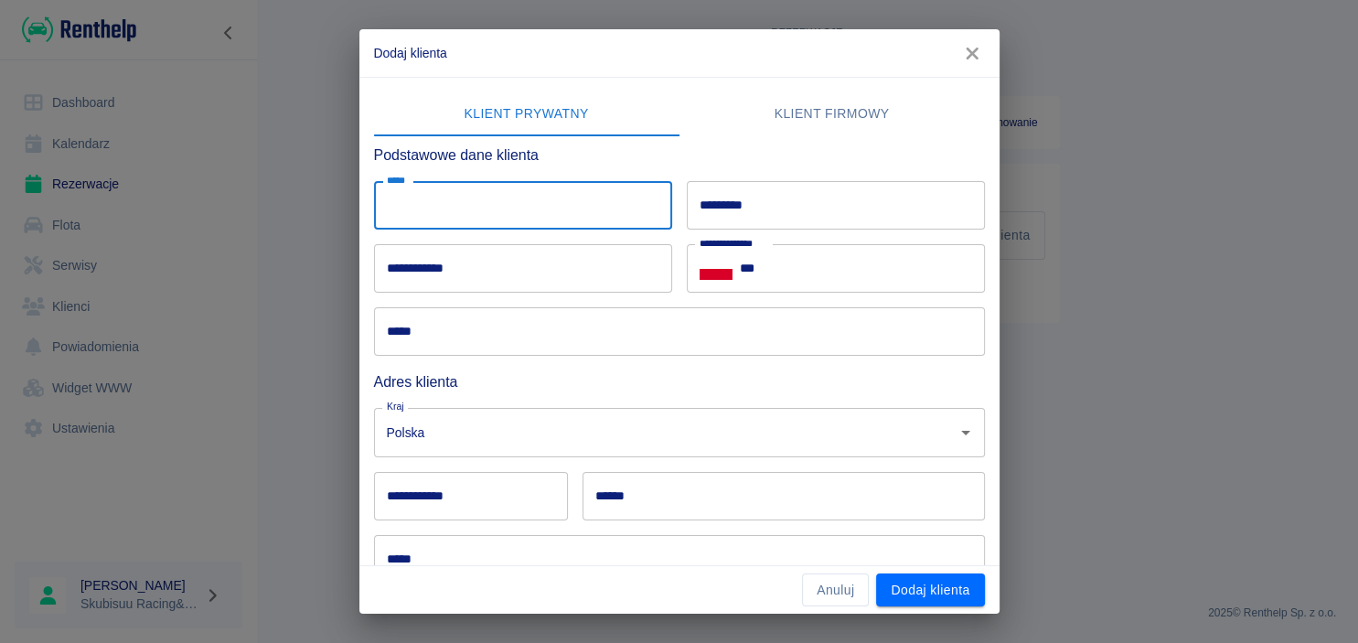
click at [817, 117] on button "Klient firmowy" at bounding box center [831, 114] width 305 height 44
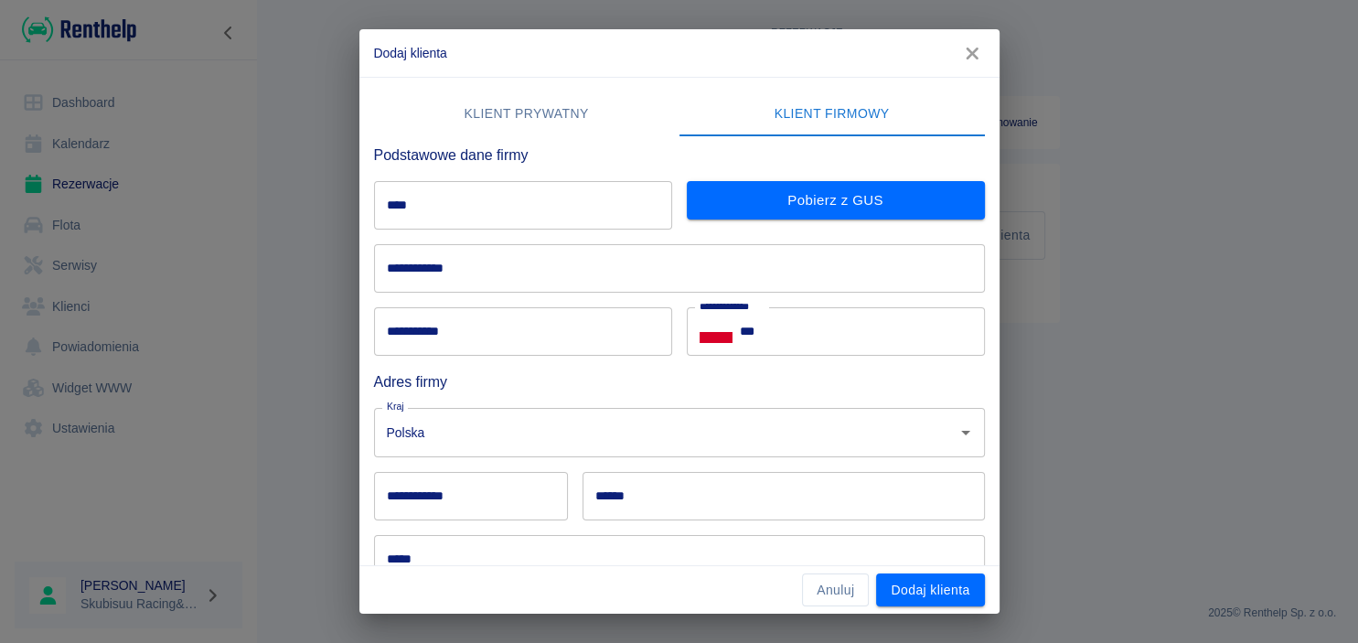
click at [569, 120] on button "Klient prywatny" at bounding box center [526, 114] width 305 height 44
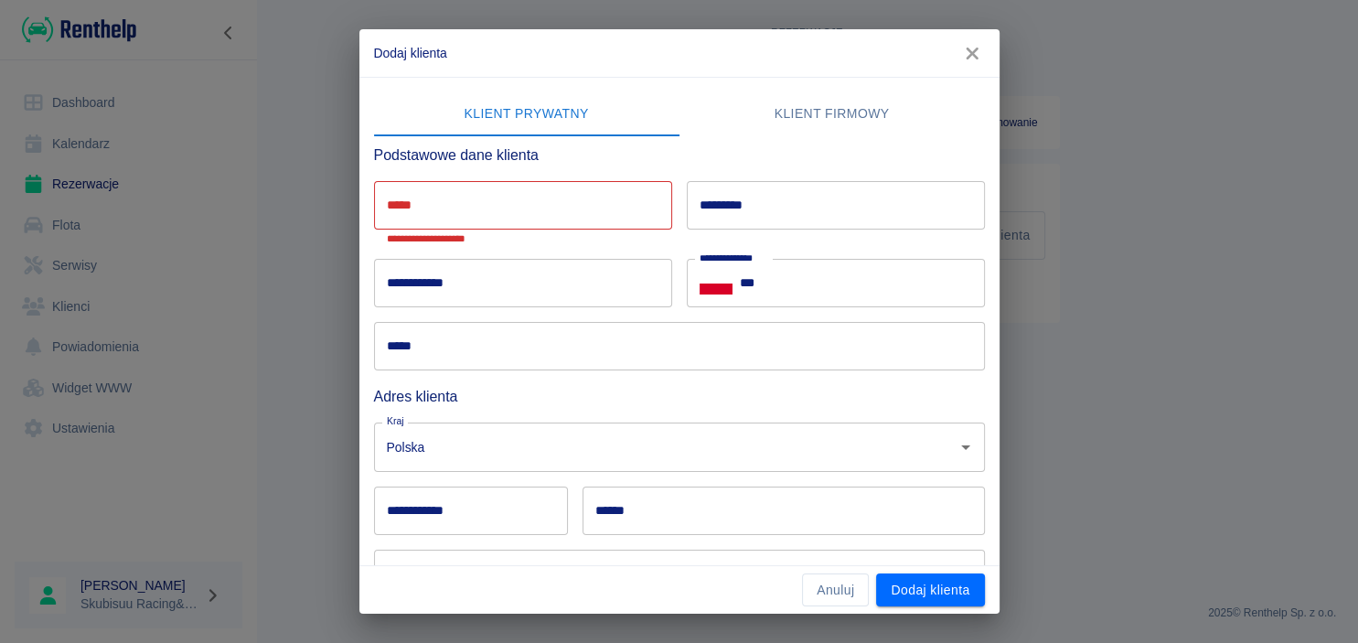
click at [794, 115] on button "Klient firmowy" at bounding box center [831, 114] width 305 height 44
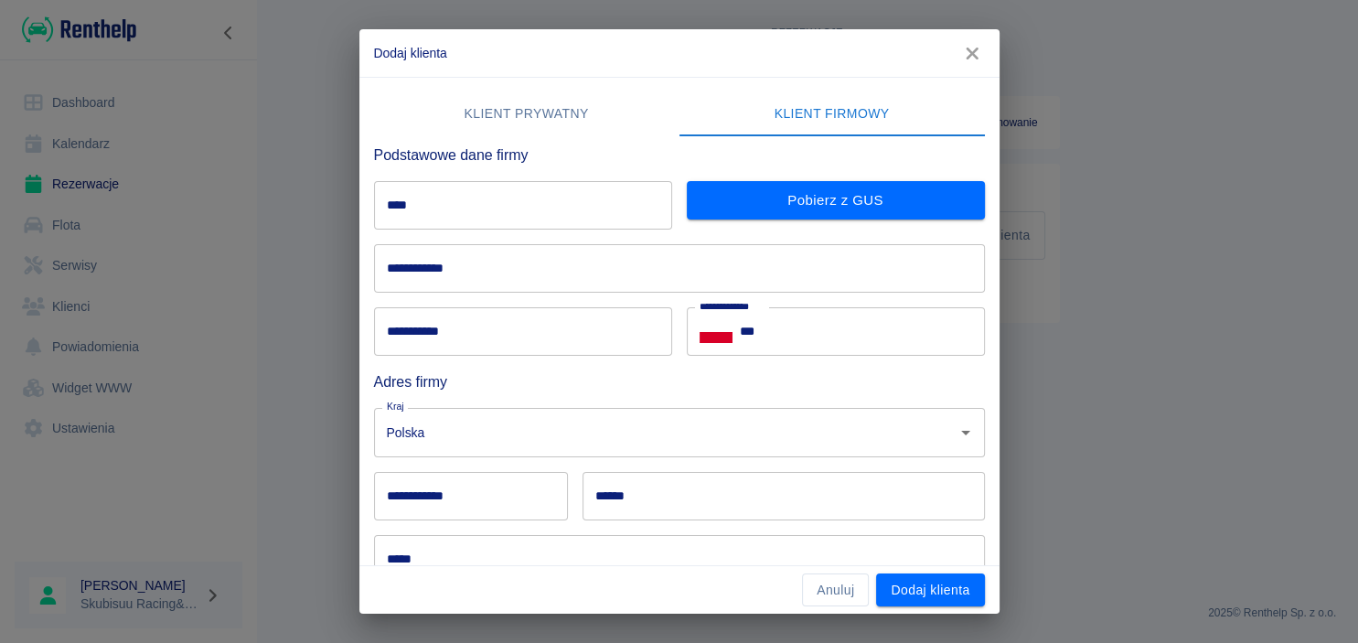
click at [561, 115] on button "Klient prywatny" at bounding box center [526, 114] width 305 height 44
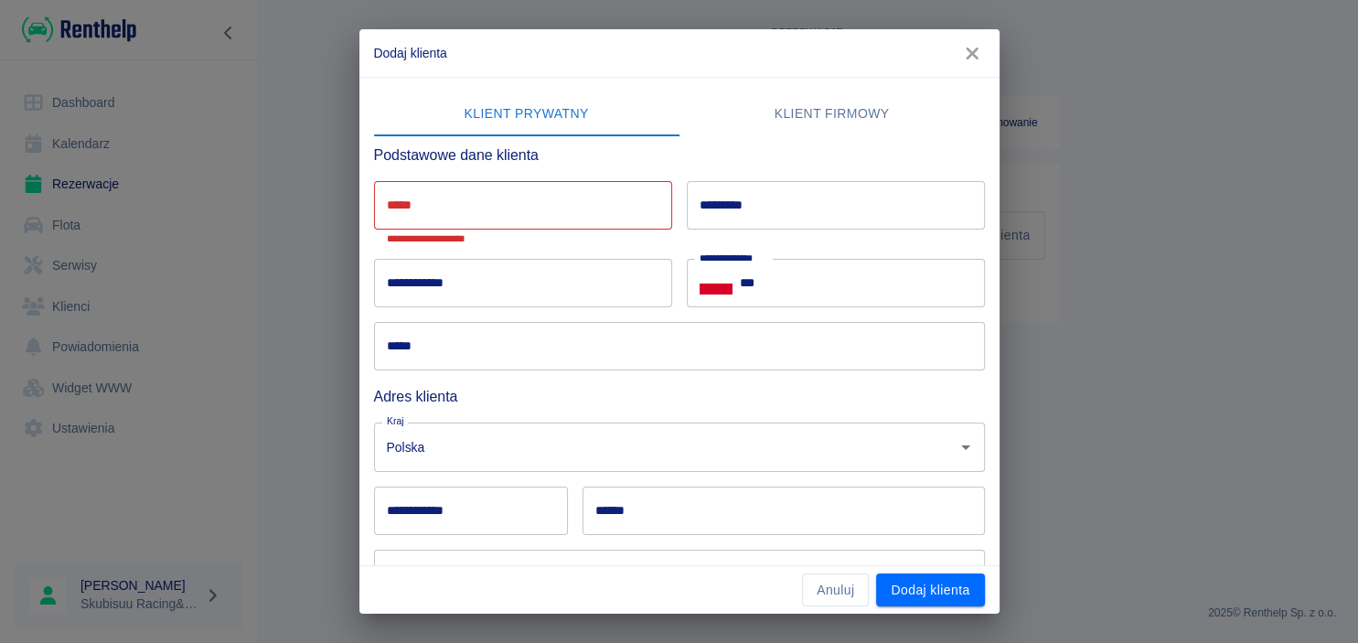
click at [839, 115] on button "Klient firmowy" at bounding box center [831, 114] width 305 height 44
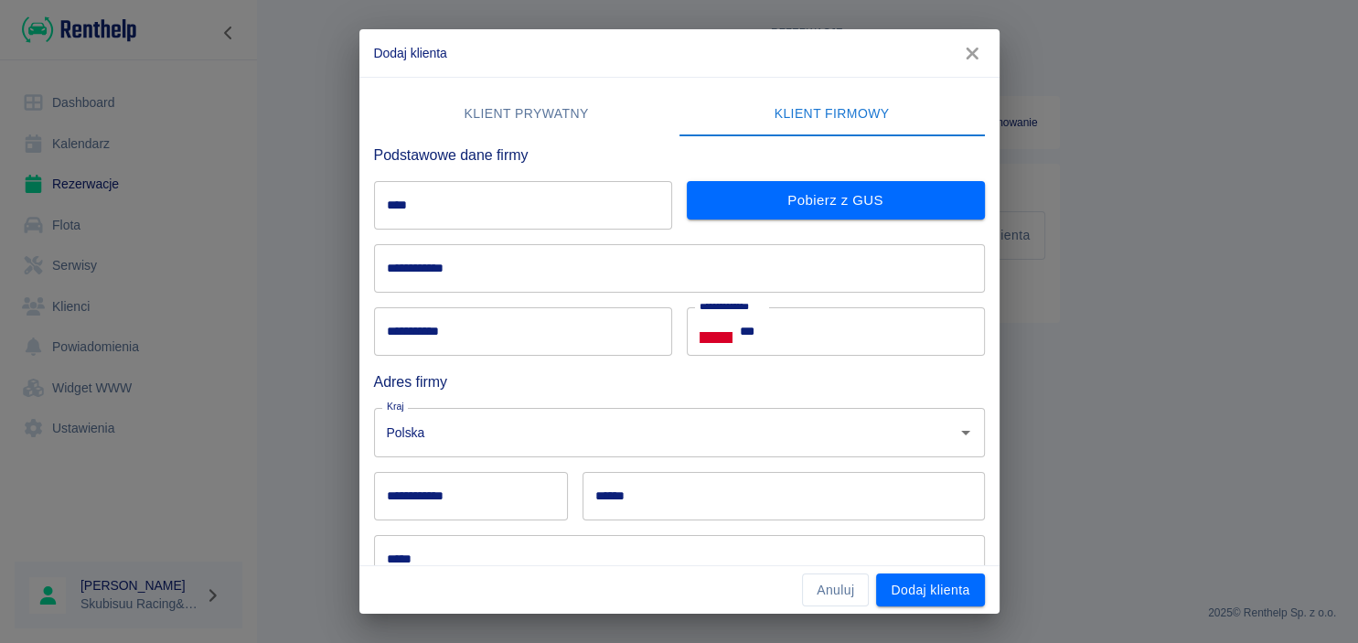
click at [474, 196] on input "****" at bounding box center [523, 205] width 298 height 48
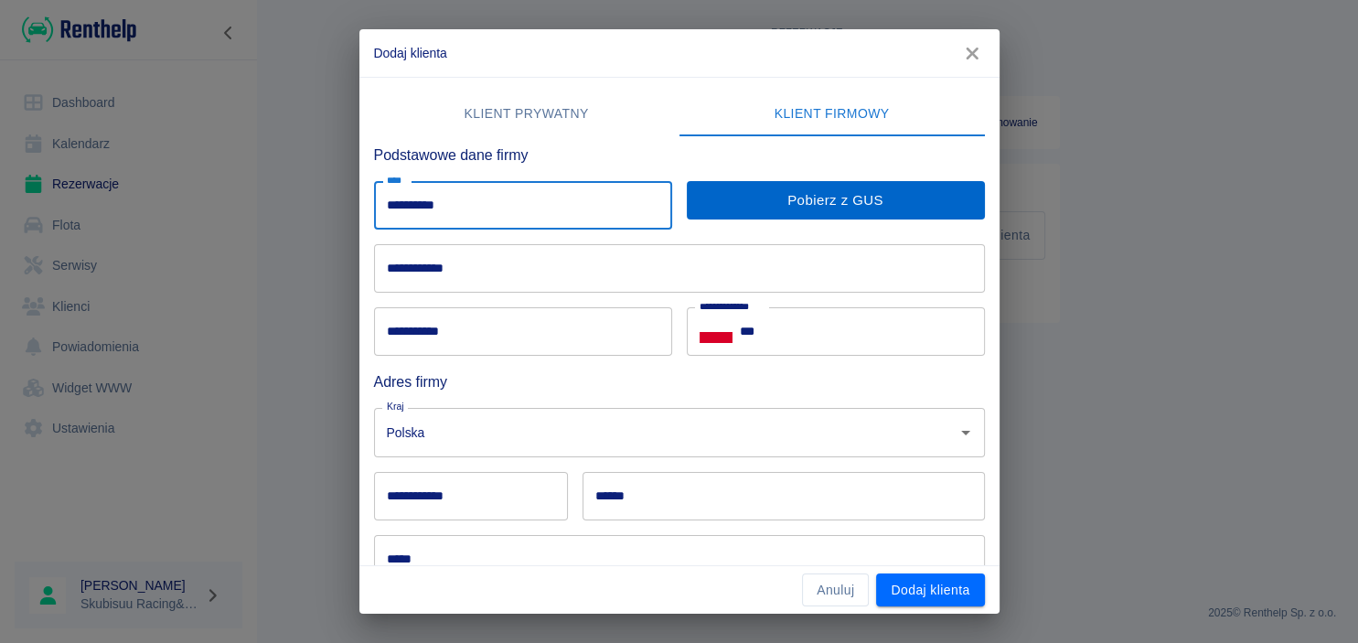
type input "**********"
click at [894, 209] on button "Pobierz z GUS" at bounding box center [836, 200] width 298 height 38
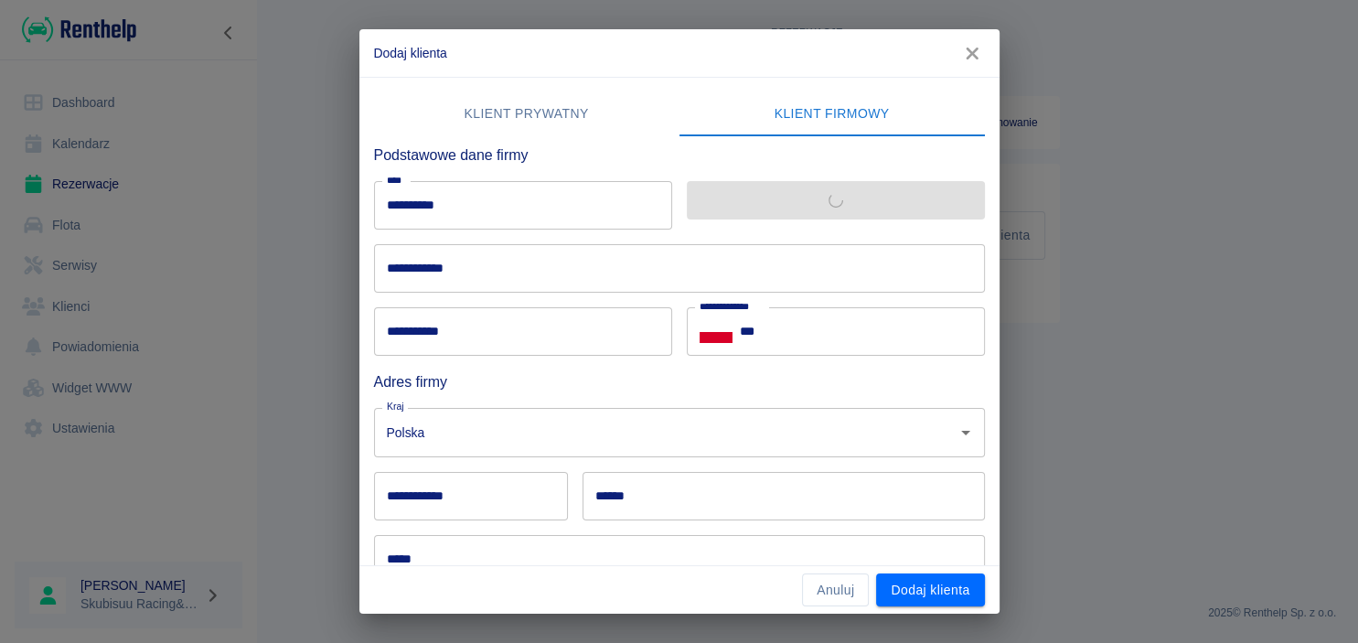
type input "**********"
type input "******"
type input "*********"
type input "**********"
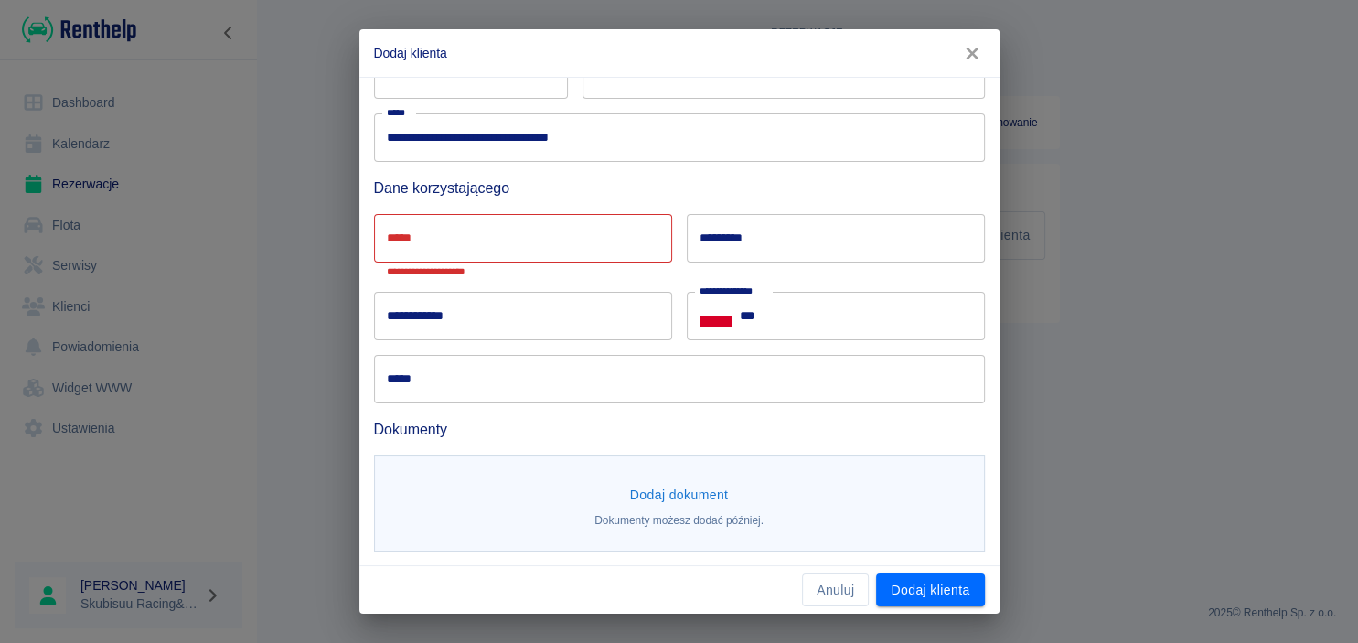
scroll to position [422, 0]
click at [481, 240] on input "*****" at bounding box center [523, 237] width 298 height 48
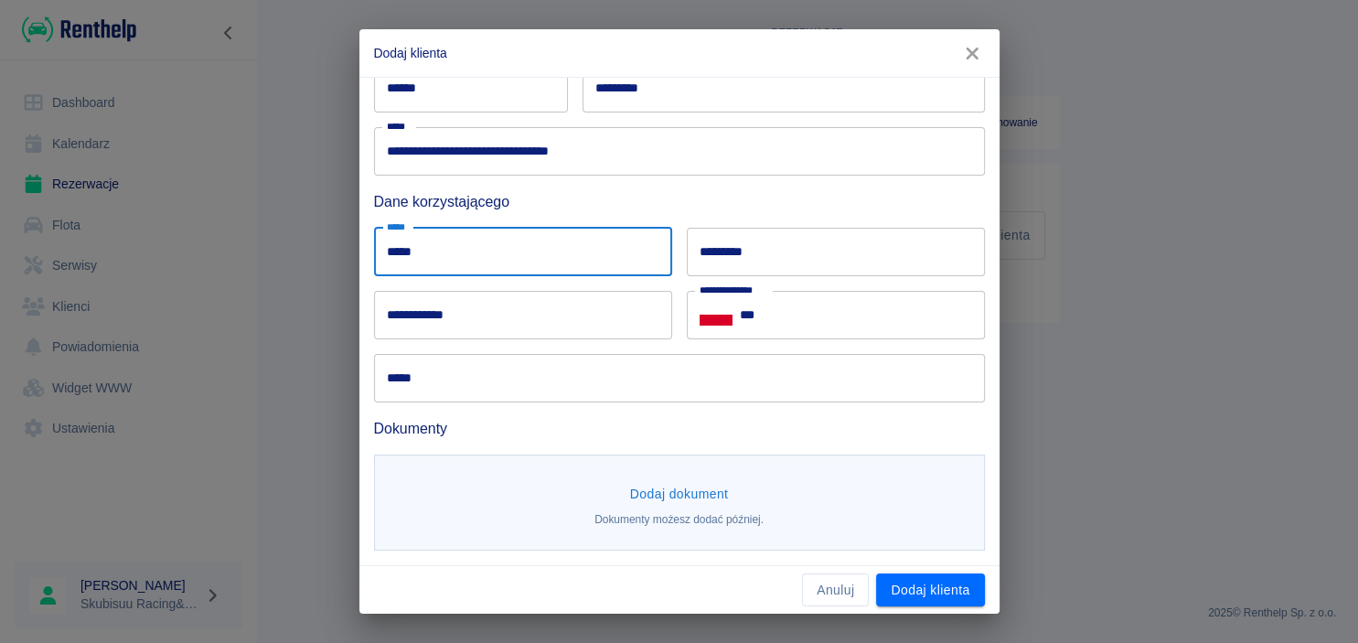
type input "*****"
click at [756, 300] on input "***" at bounding box center [862, 315] width 245 height 48
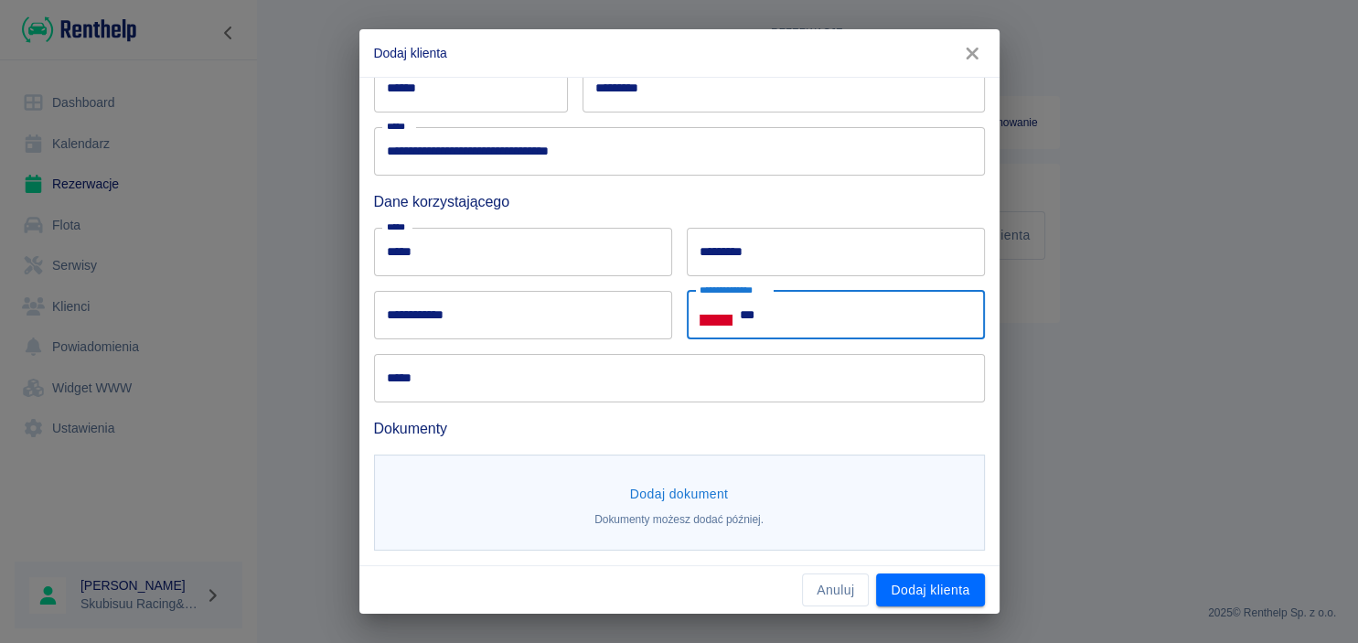
click at [759, 261] on input "*********" at bounding box center [836, 252] width 298 height 48
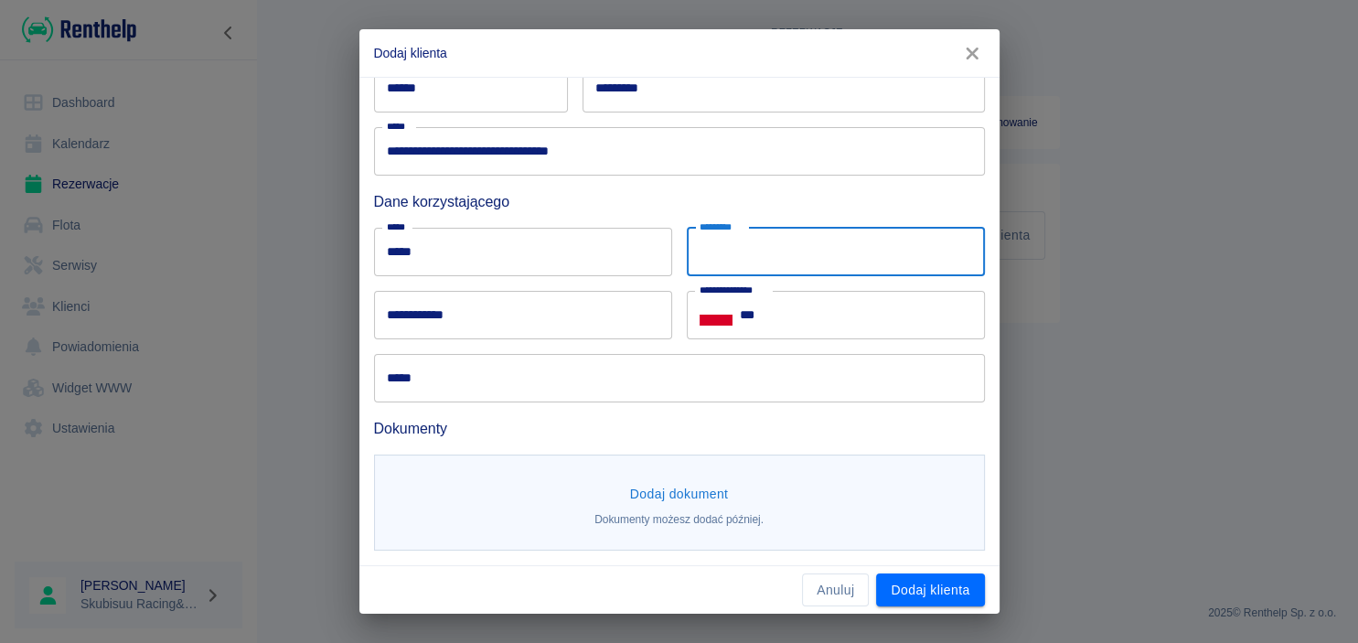
type input "*"
type input "**********"
click at [758, 307] on input "***" at bounding box center [862, 315] width 245 height 48
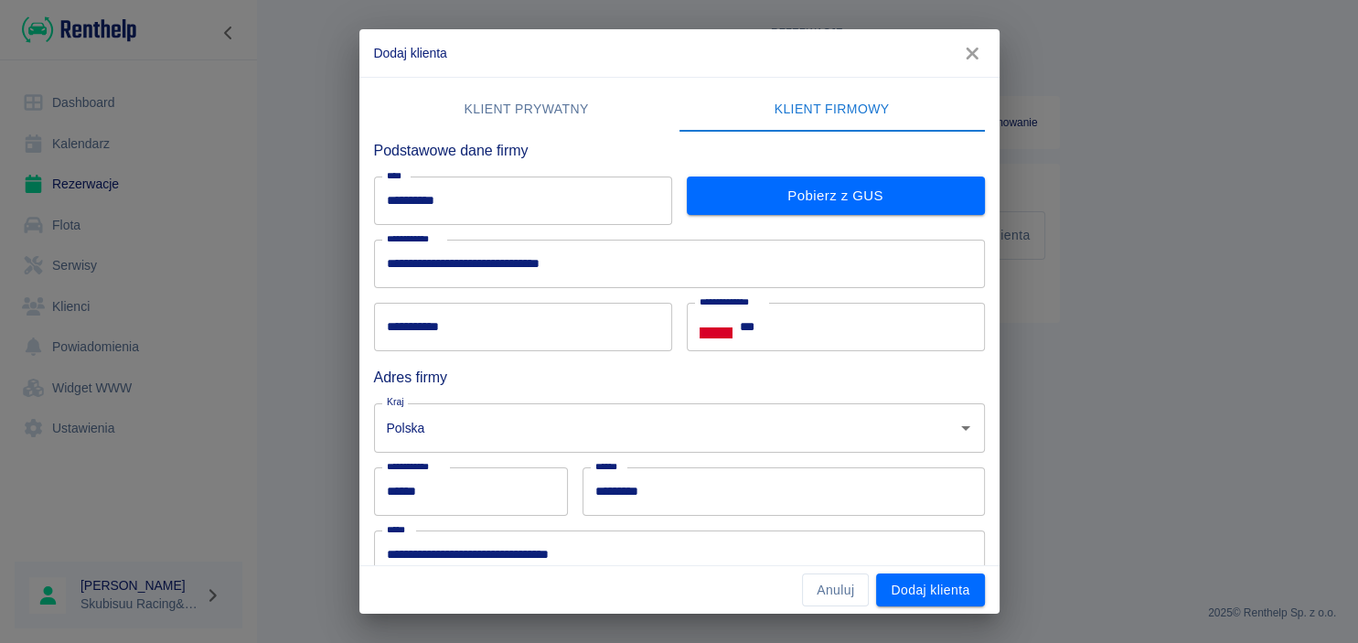
scroll to position [0, 0]
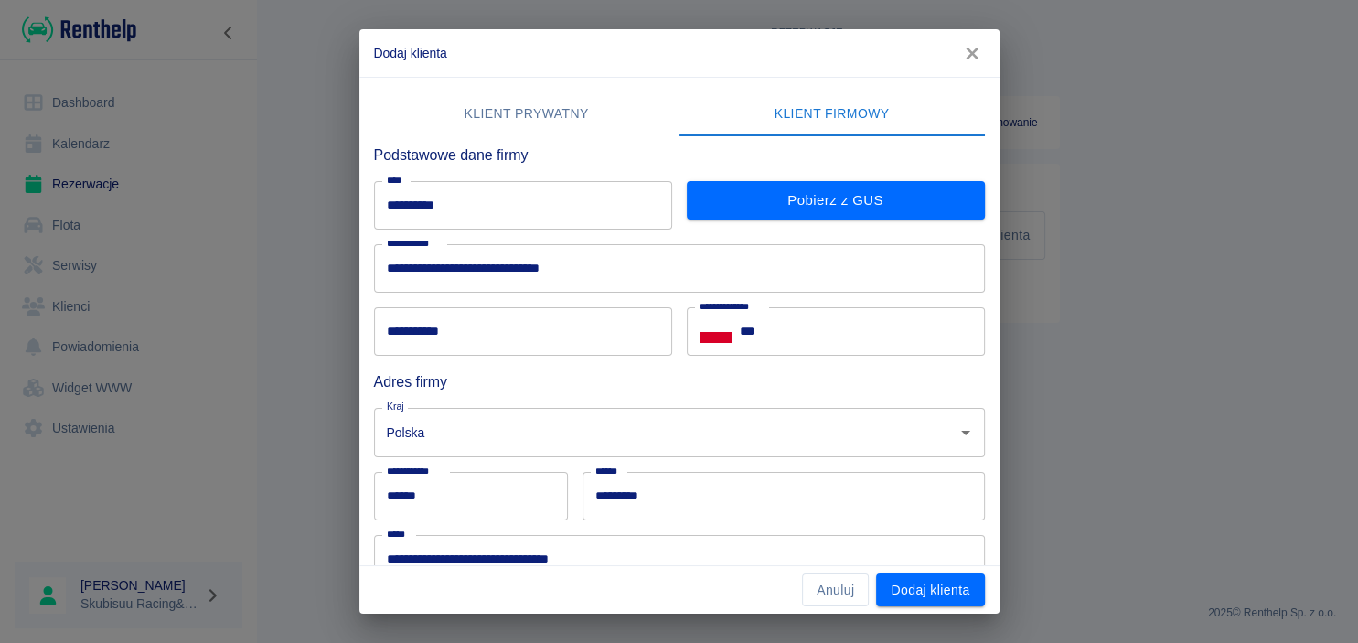
click at [828, 323] on input "***" at bounding box center [862, 331] width 245 height 48
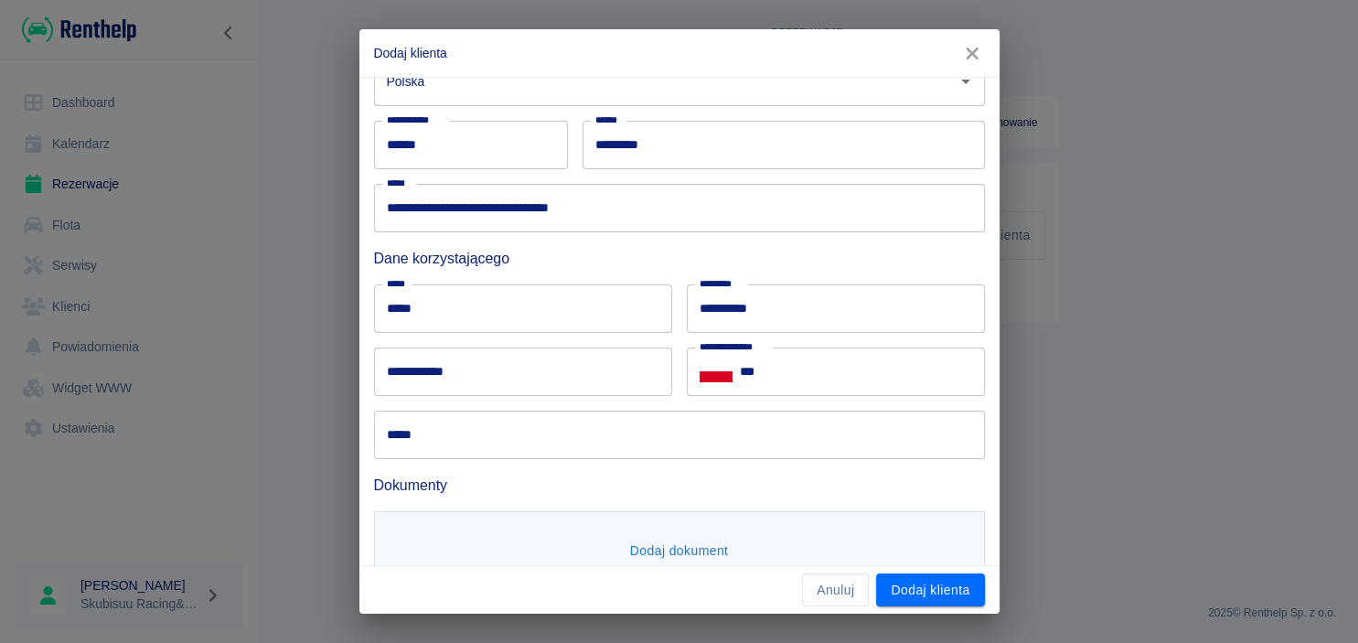
scroll to position [408, 0]
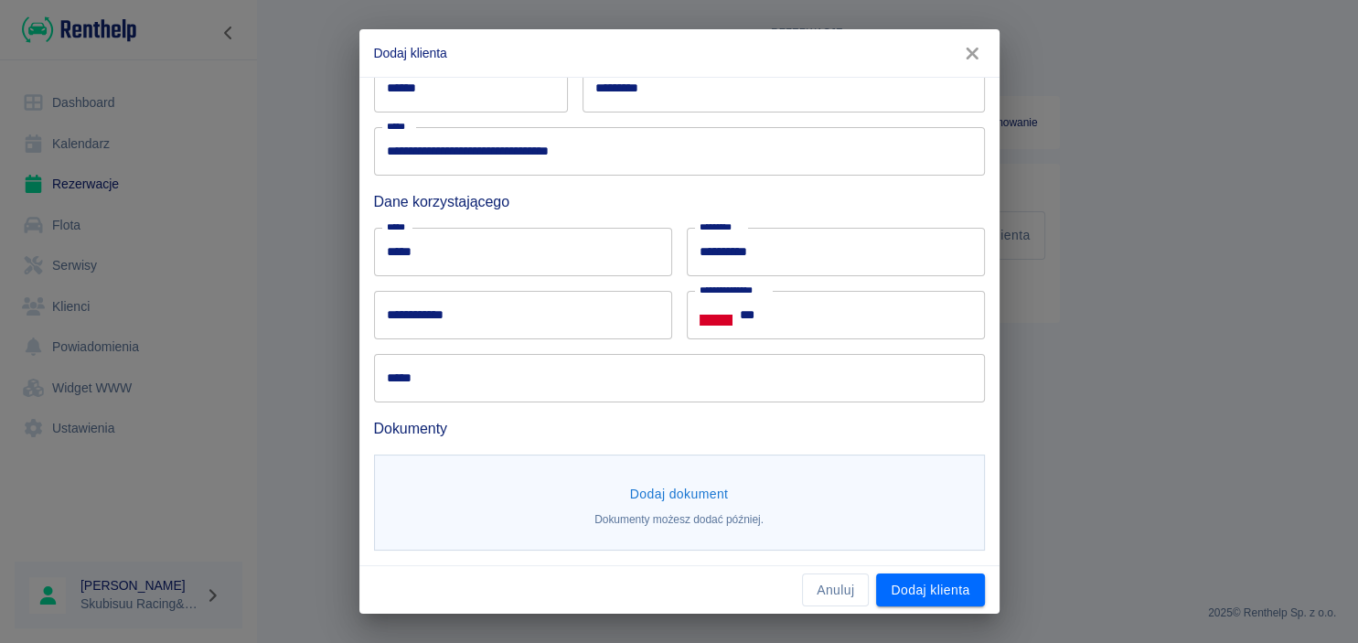
type input "**********"
click at [523, 388] on input "*****" at bounding box center [679, 378] width 611 height 48
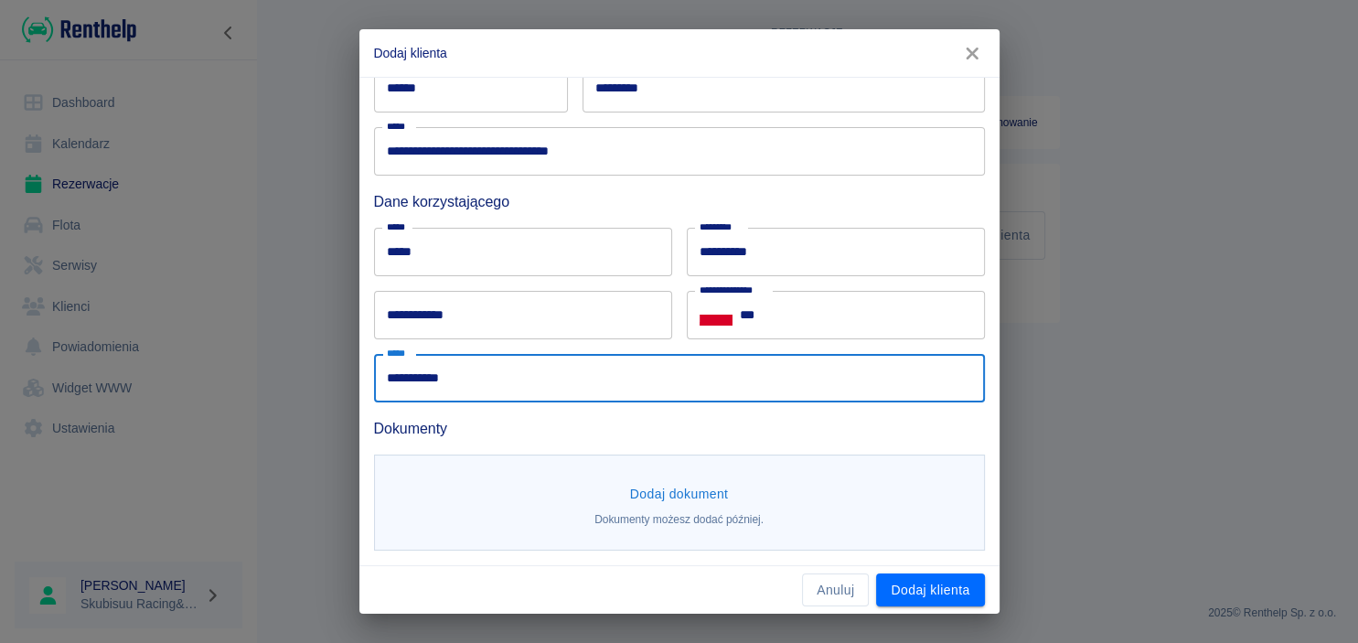
type input "**********"
click at [707, 493] on button "Dodaj dokument" at bounding box center [679, 494] width 113 height 34
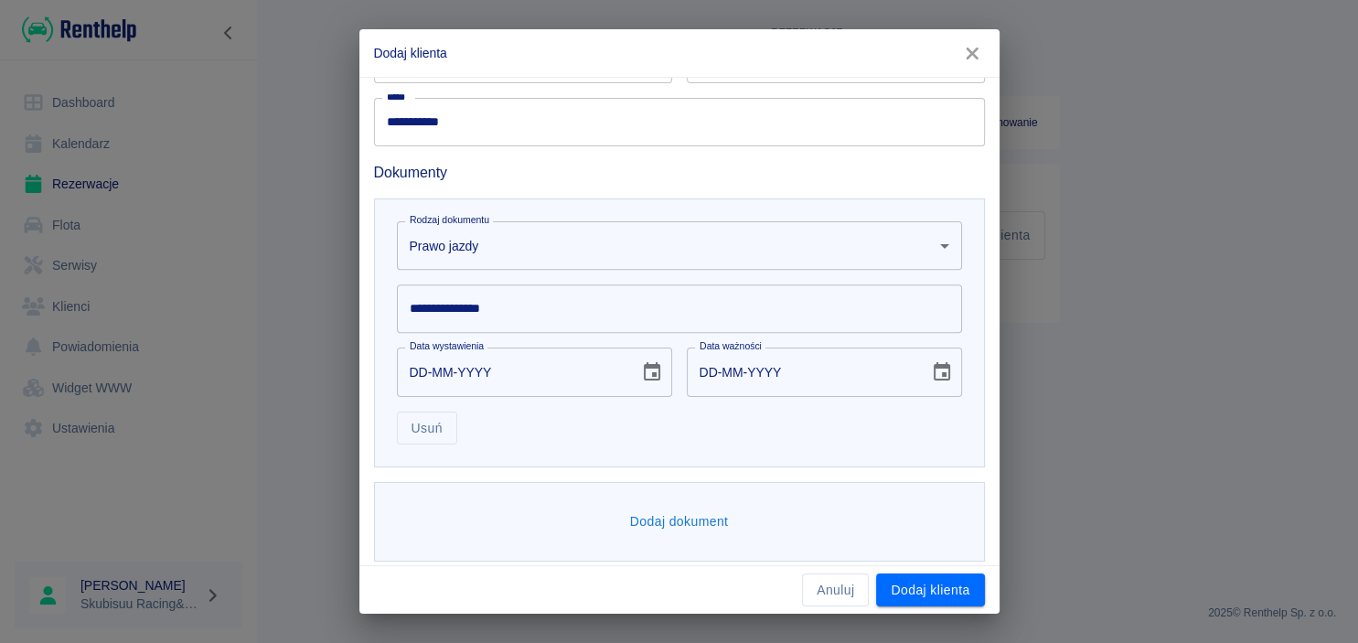
scroll to position [674, 0]
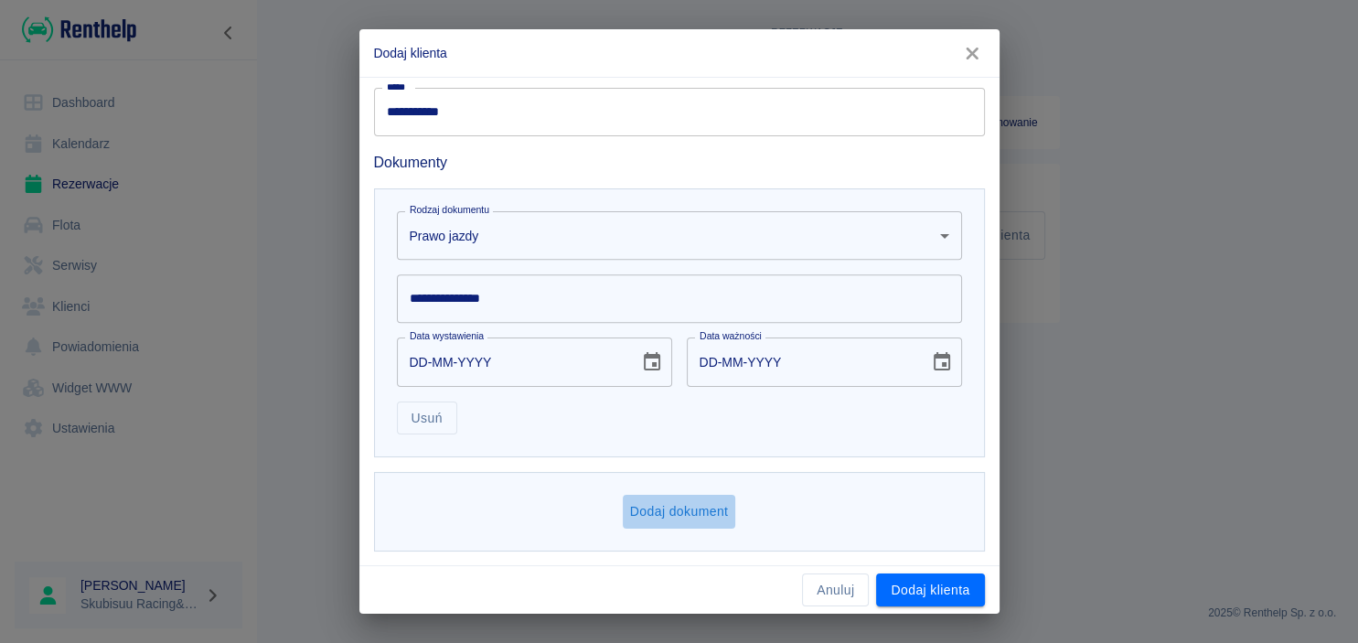
click at [679, 525] on button "Dodaj dokument" at bounding box center [679, 512] width 113 height 34
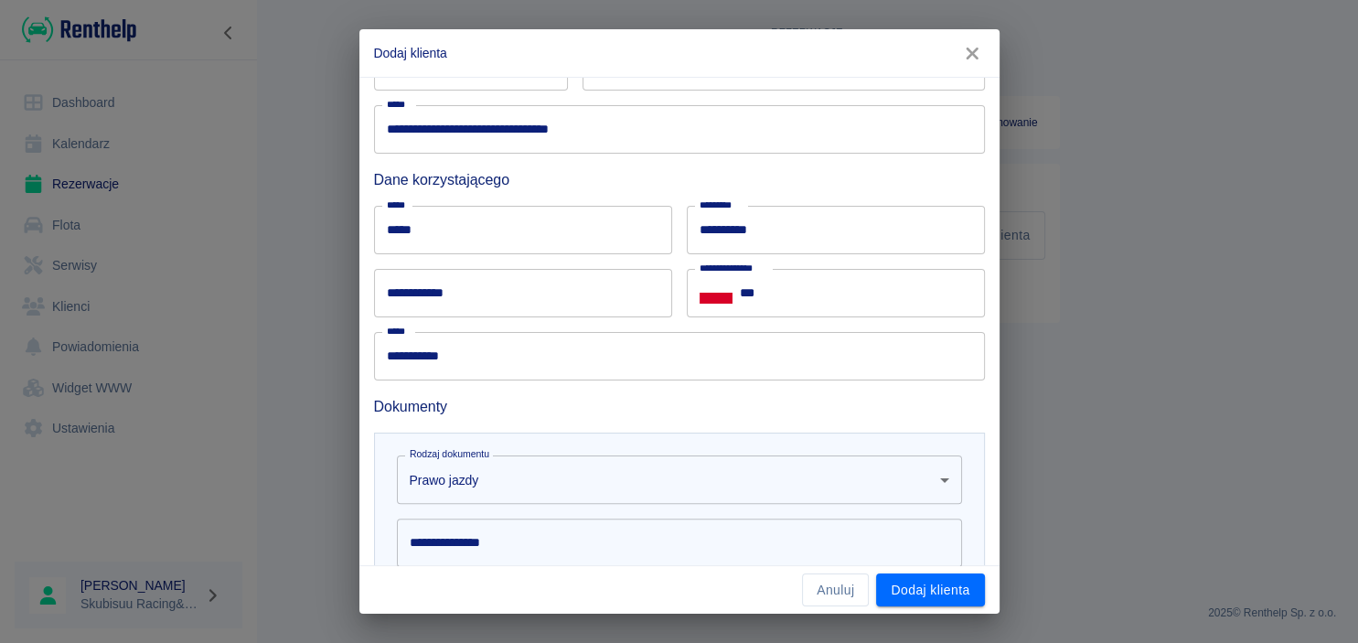
scroll to position [693, 0]
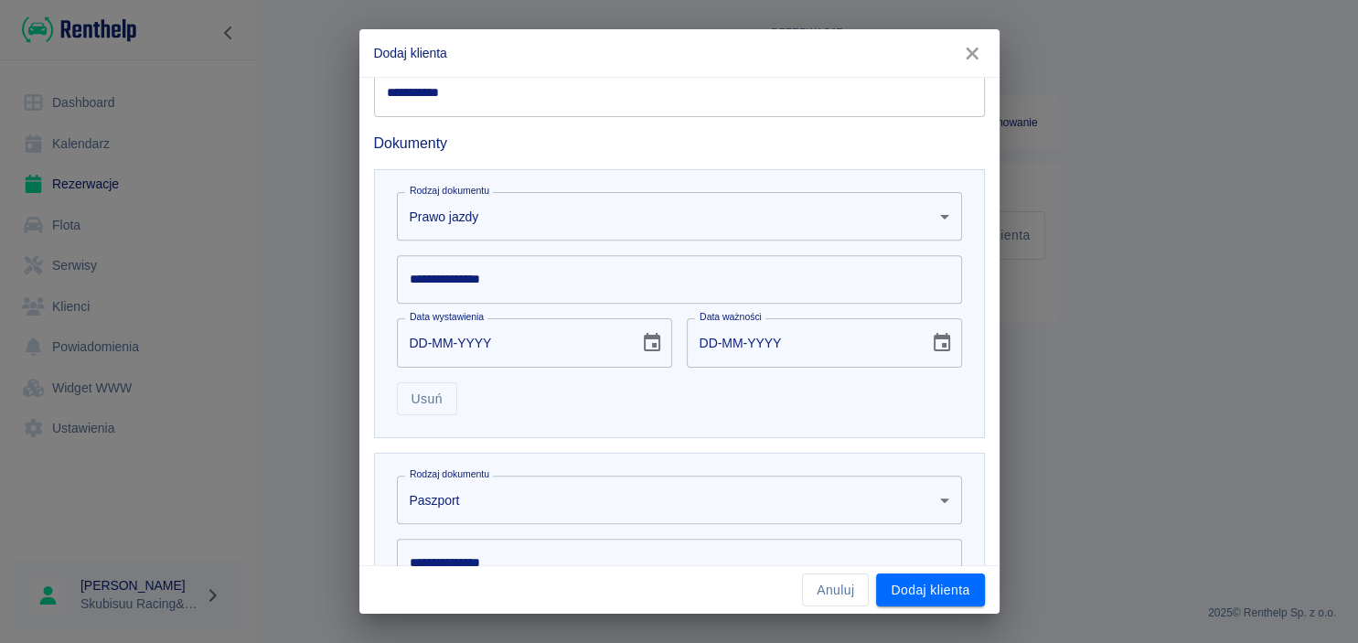
click at [514, 206] on body "**********" at bounding box center [679, 321] width 1358 height 643
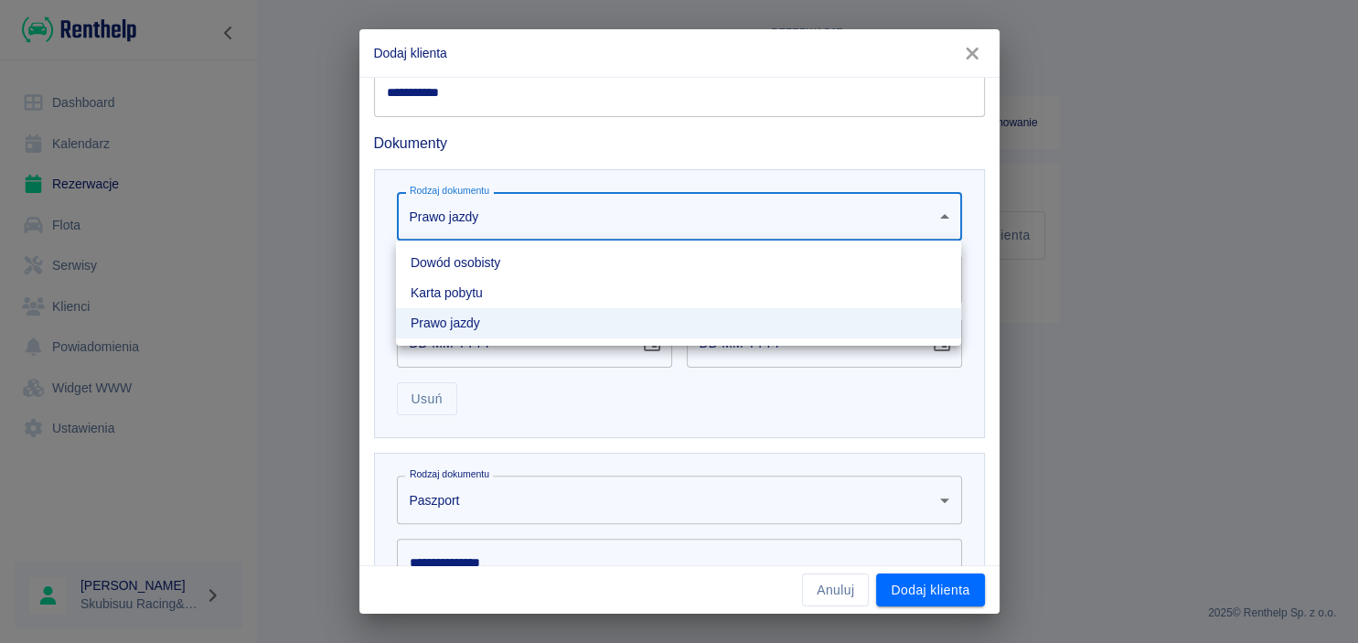
click at [606, 412] on div at bounding box center [679, 321] width 1358 height 643
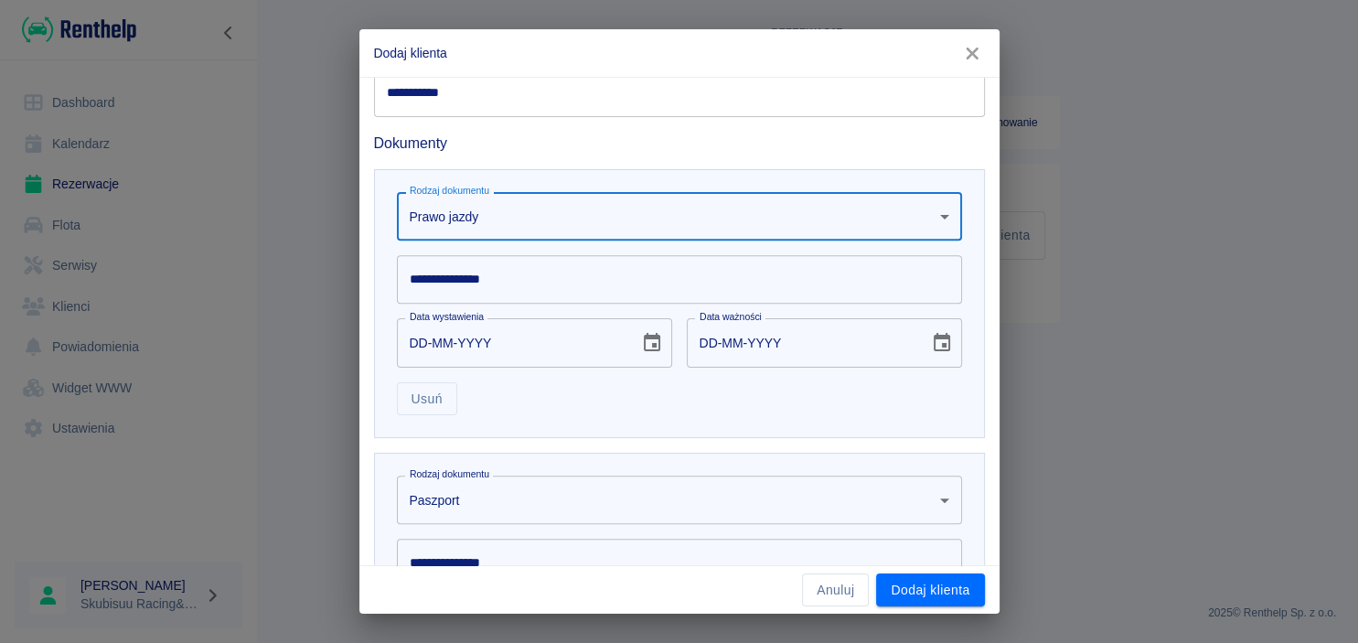
click at [528, 283] on input "**********" at bounding box center [679, 279] width 565 height 48
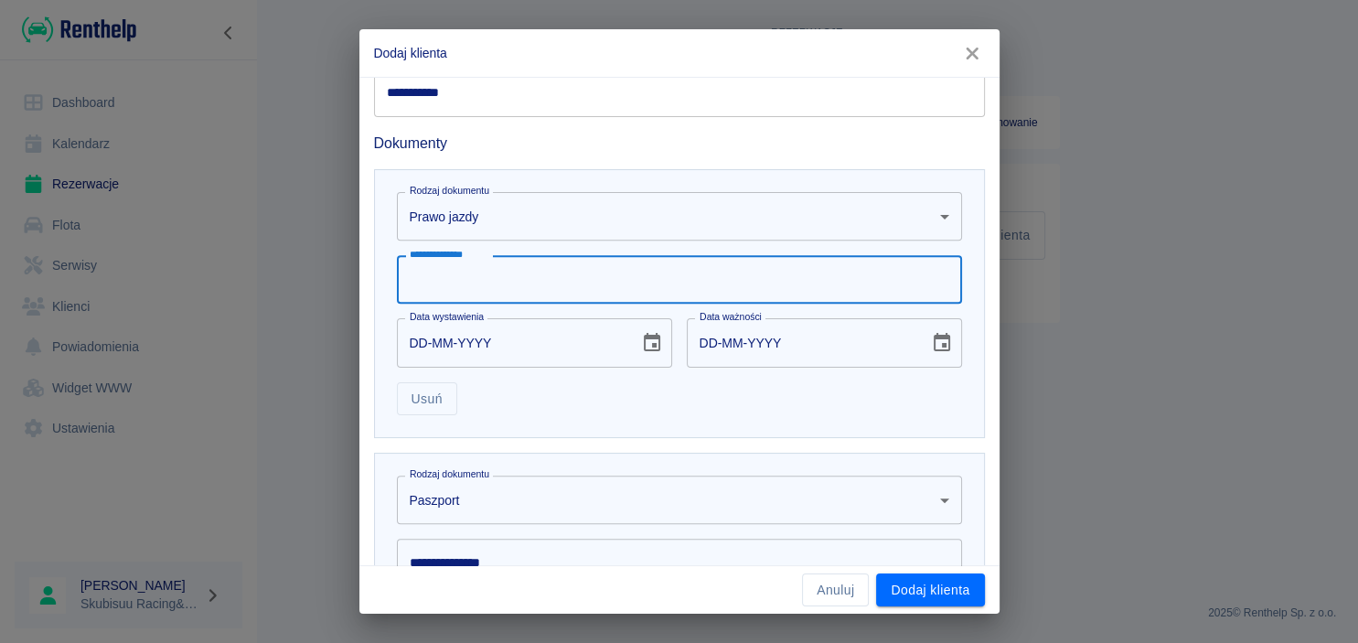
click at [533, 213] on body "**********" at bounding box center [679, 321] width 1358 height 643
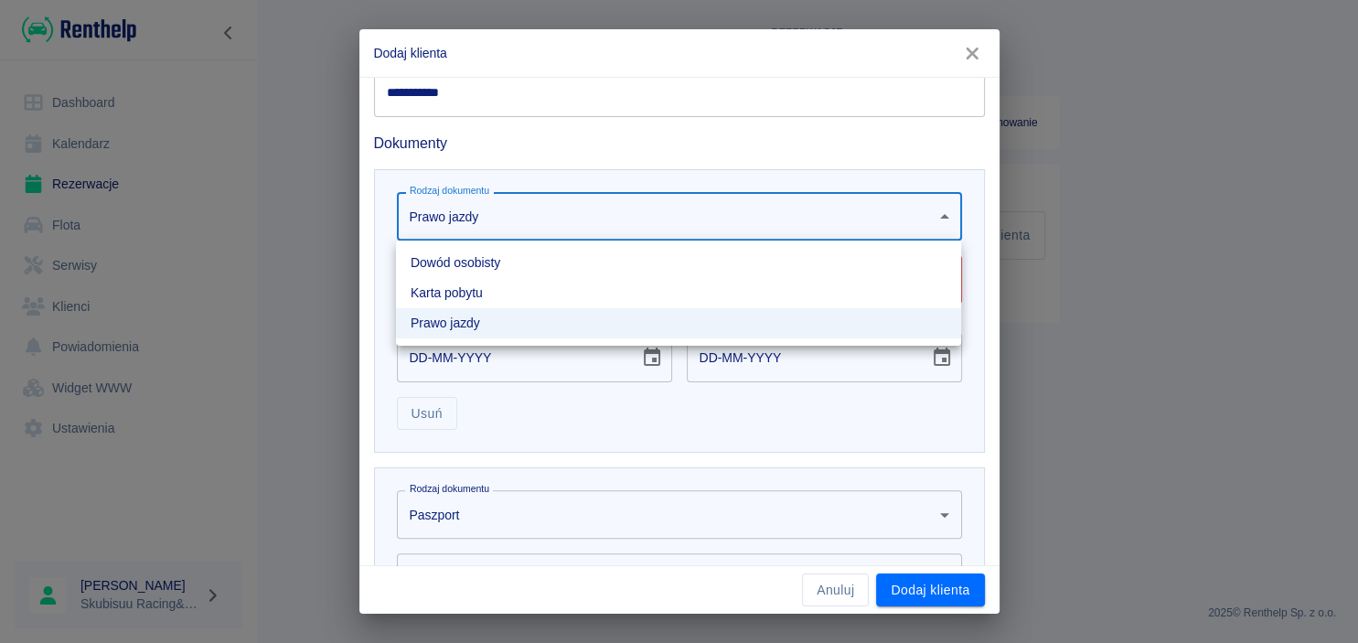
click at [537, 176] on div at bounding box center [679, 321] width 1358 height 643
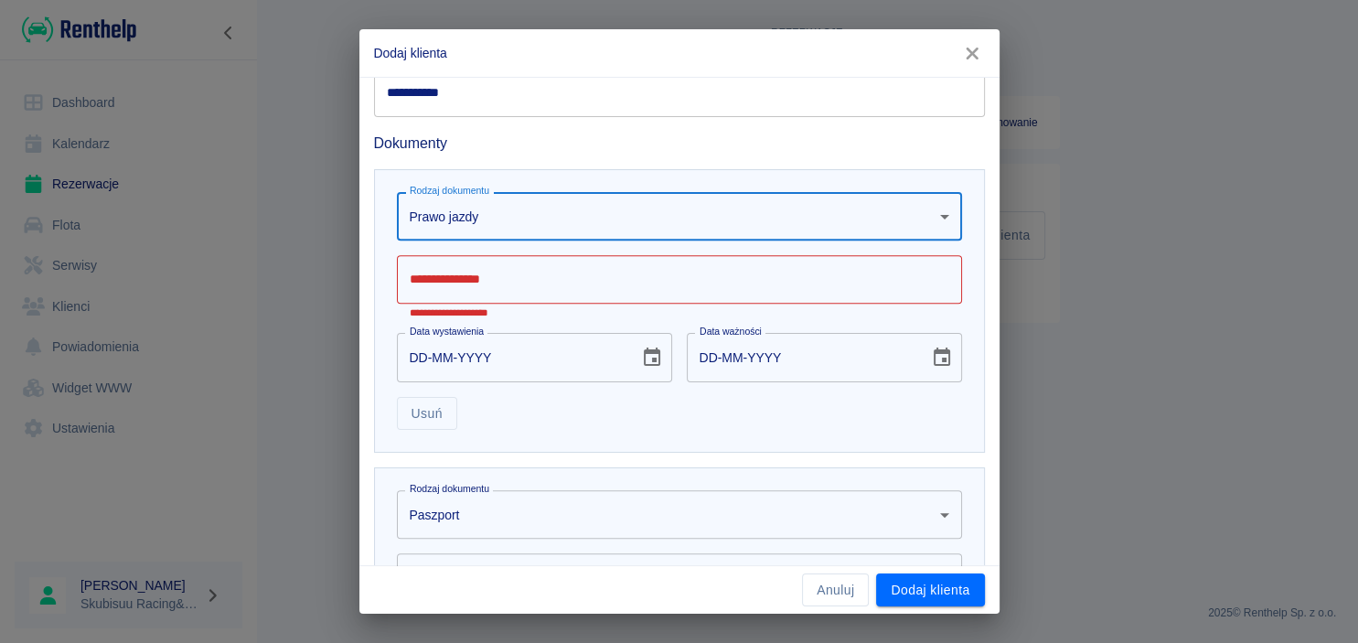
click at [544, 163] on div "**********" at bounding box center [671, 304] width 625 height 298
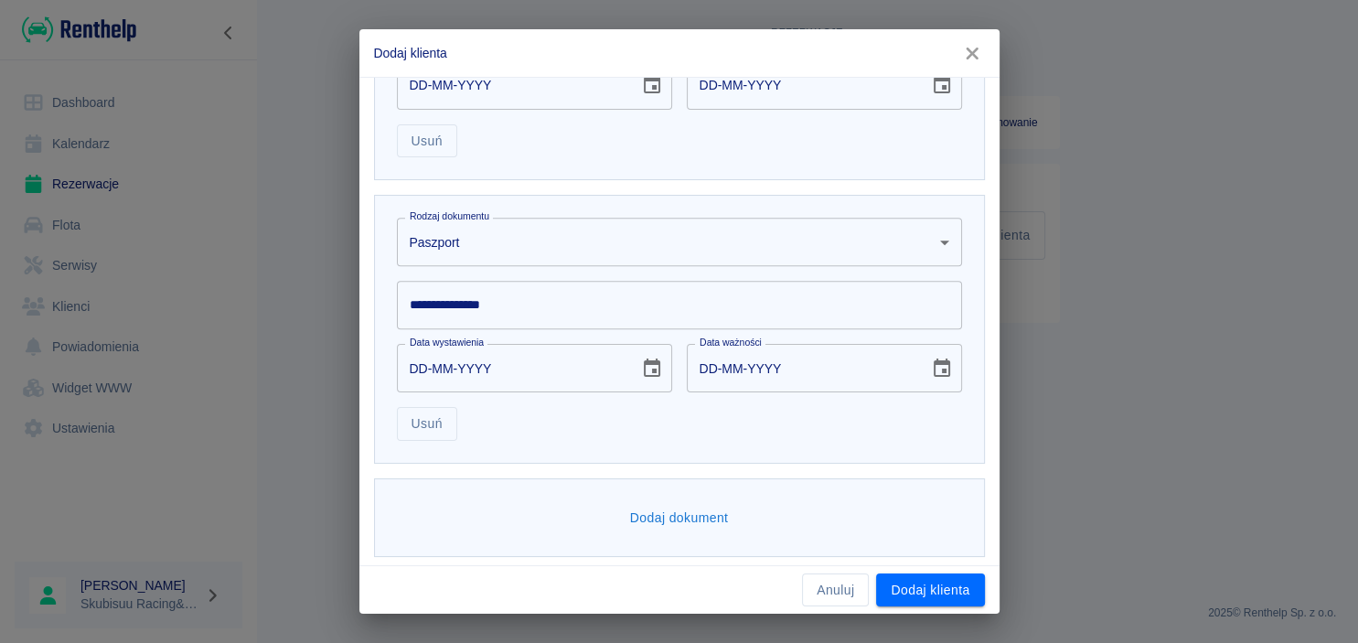
scroll to position [527, 0]
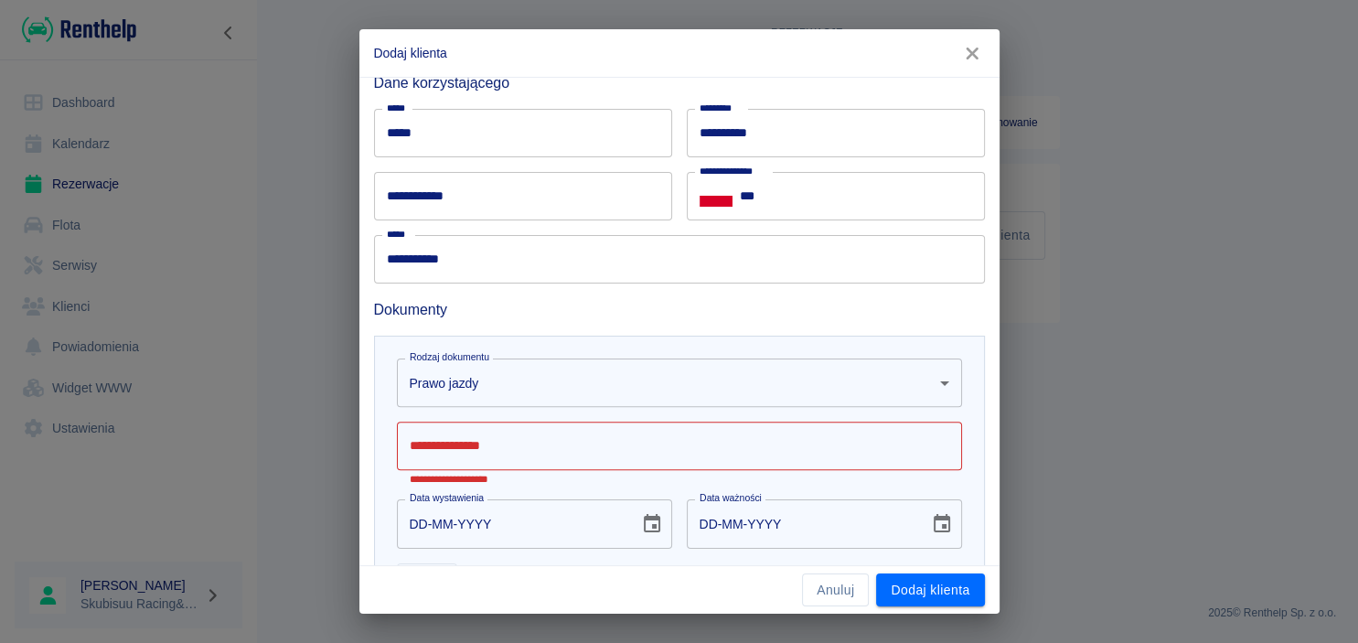
click at [781, 441] on input "**********" at bounding box center [679, 446] width 565 height 48
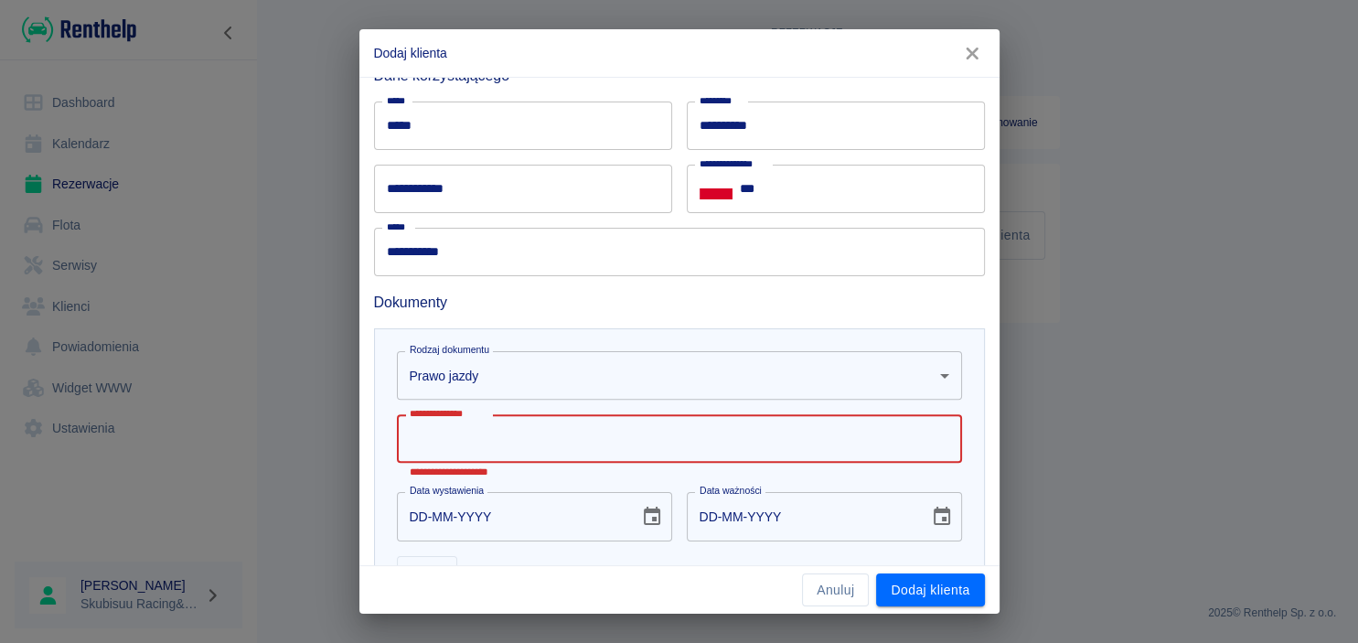
scroll to position [532, 0]
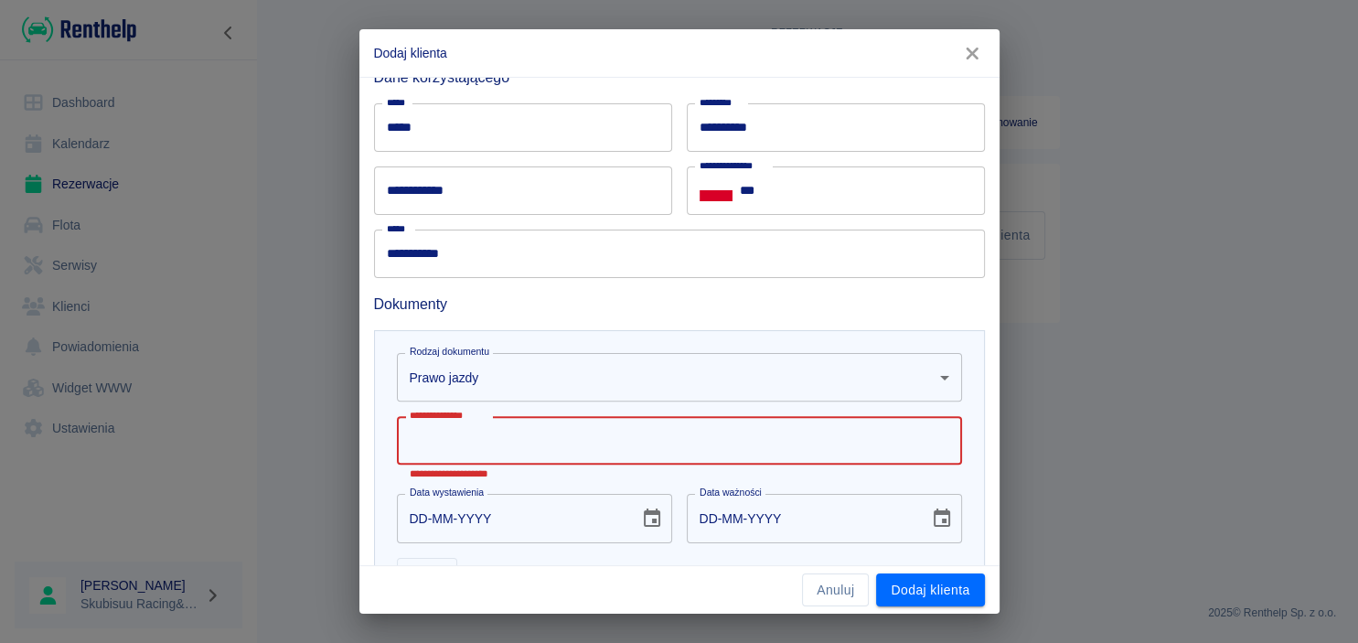
click at [561, 394] on body "**********" at bounding box center [679, 321] width 1358 height 643
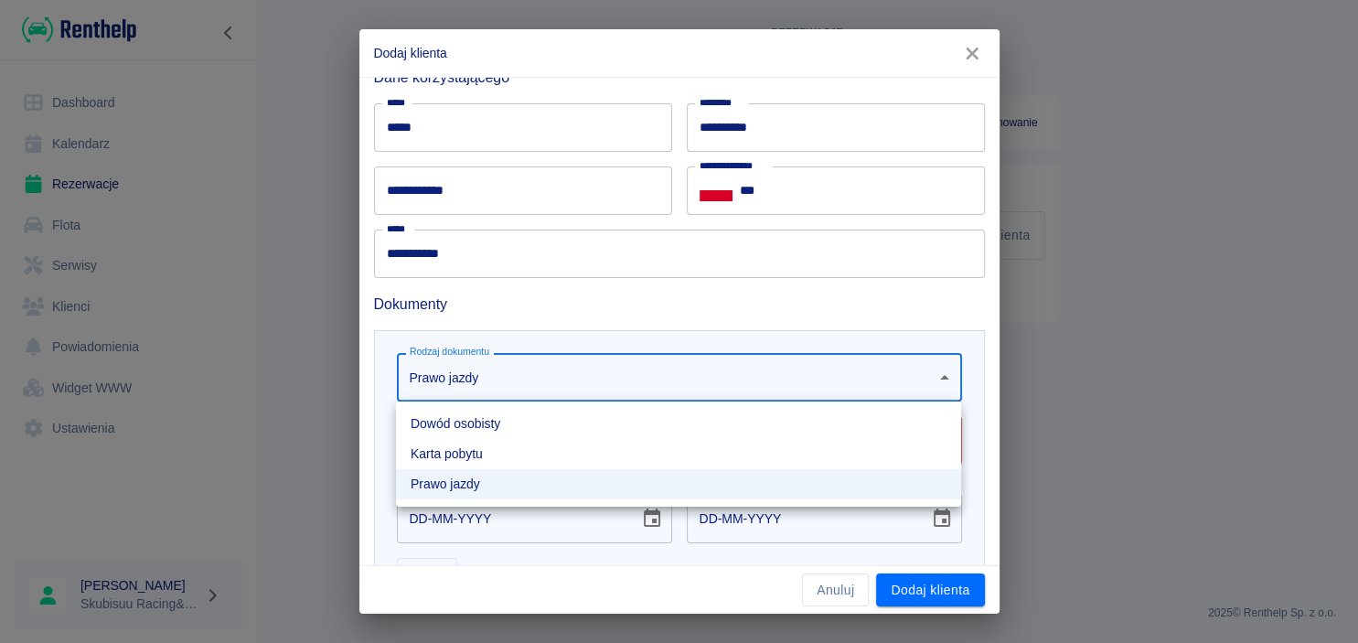
click at [491, 421] on li "Dowód osobisty" at bounding box center [678, 424] width 565 height 30
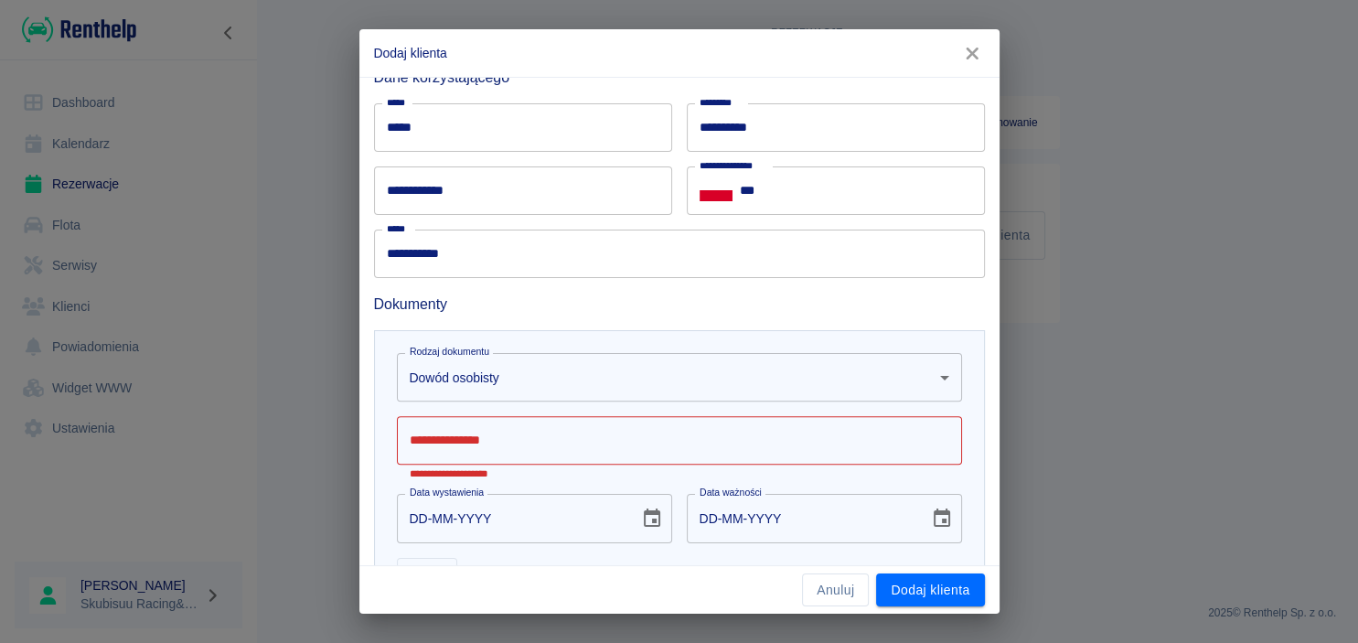
click at [504, 390] on body "**********" at bounding box center [679, 321] width 1358 height 643
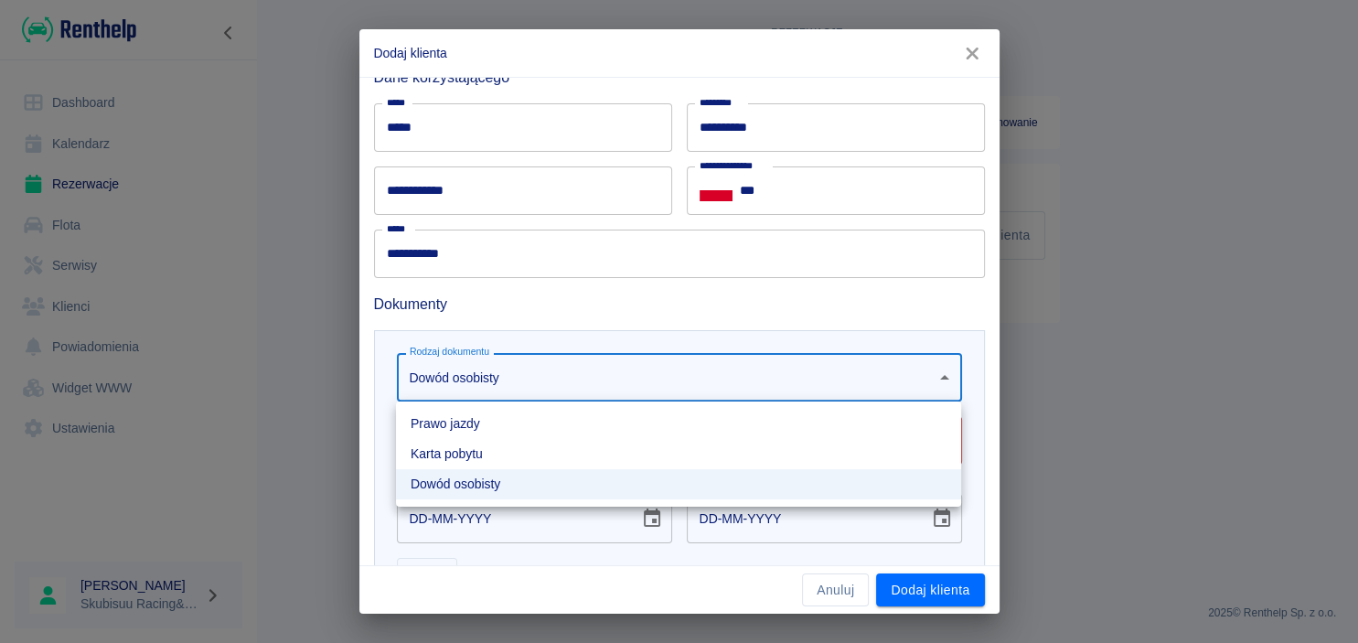
click at [464, 485] on li "Dowód osobisty" at bounding box center [678, 484] width 565 height 30
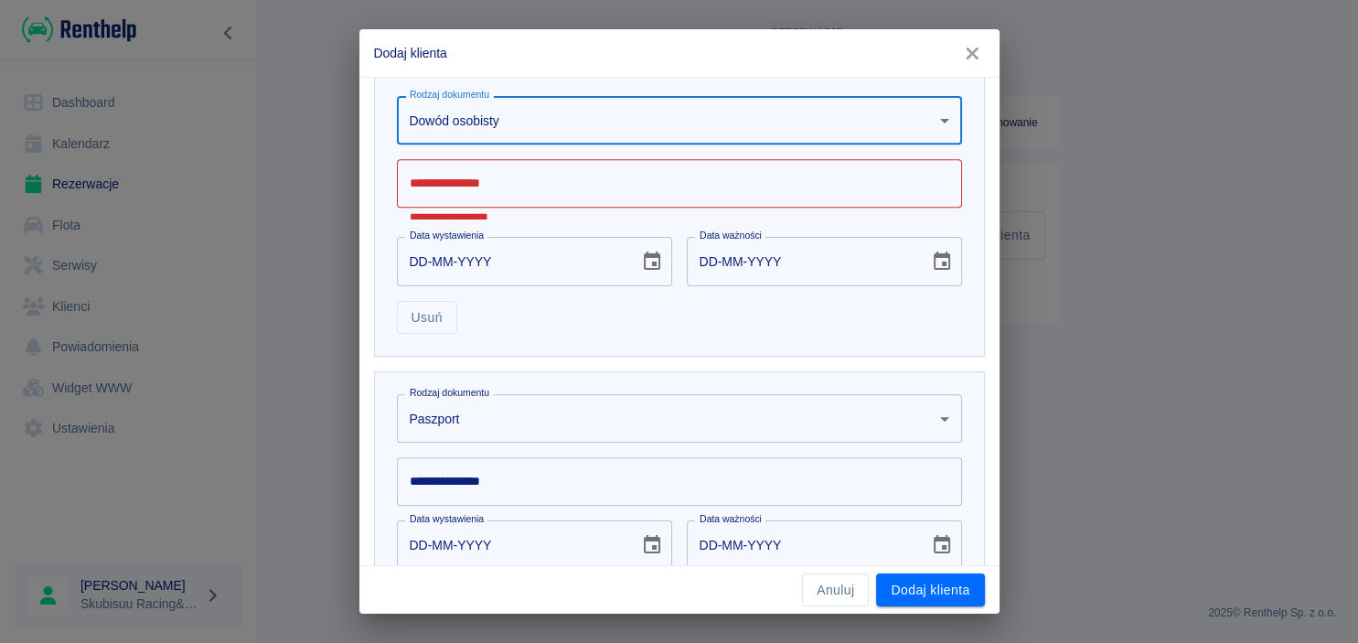
scroll to position [795, 0]
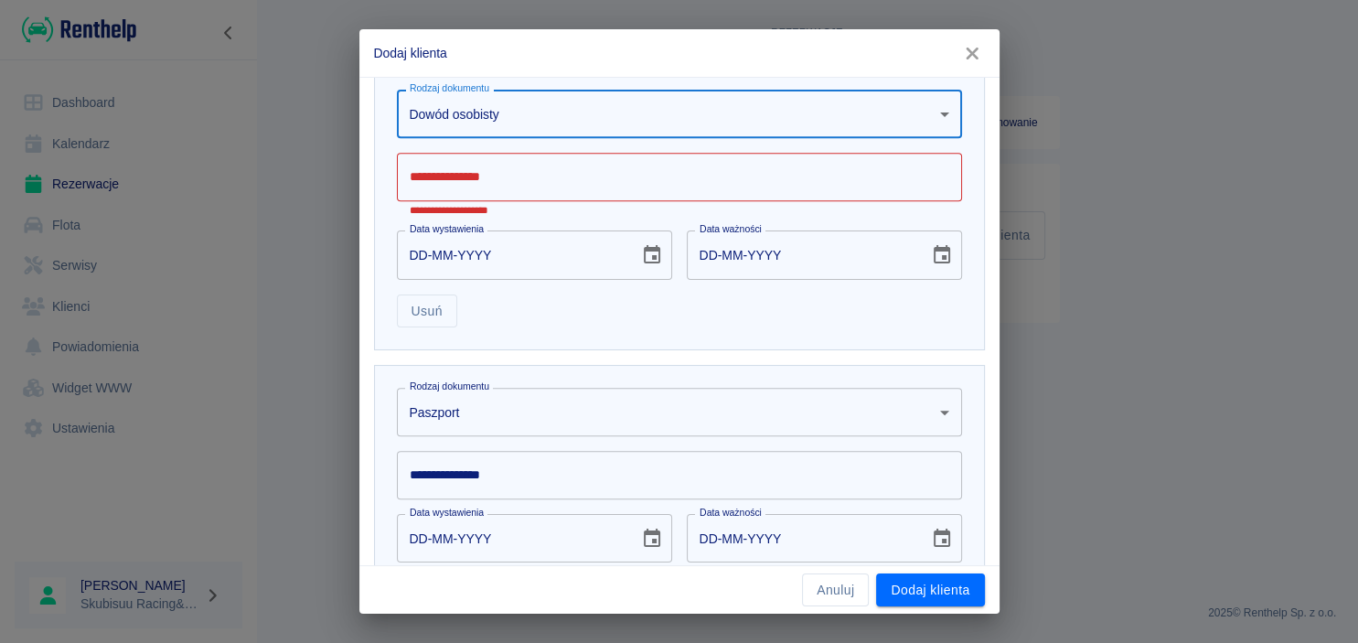
click at [566, 181] on input "**********" at bounding box center [679, 177] width 565 height 48
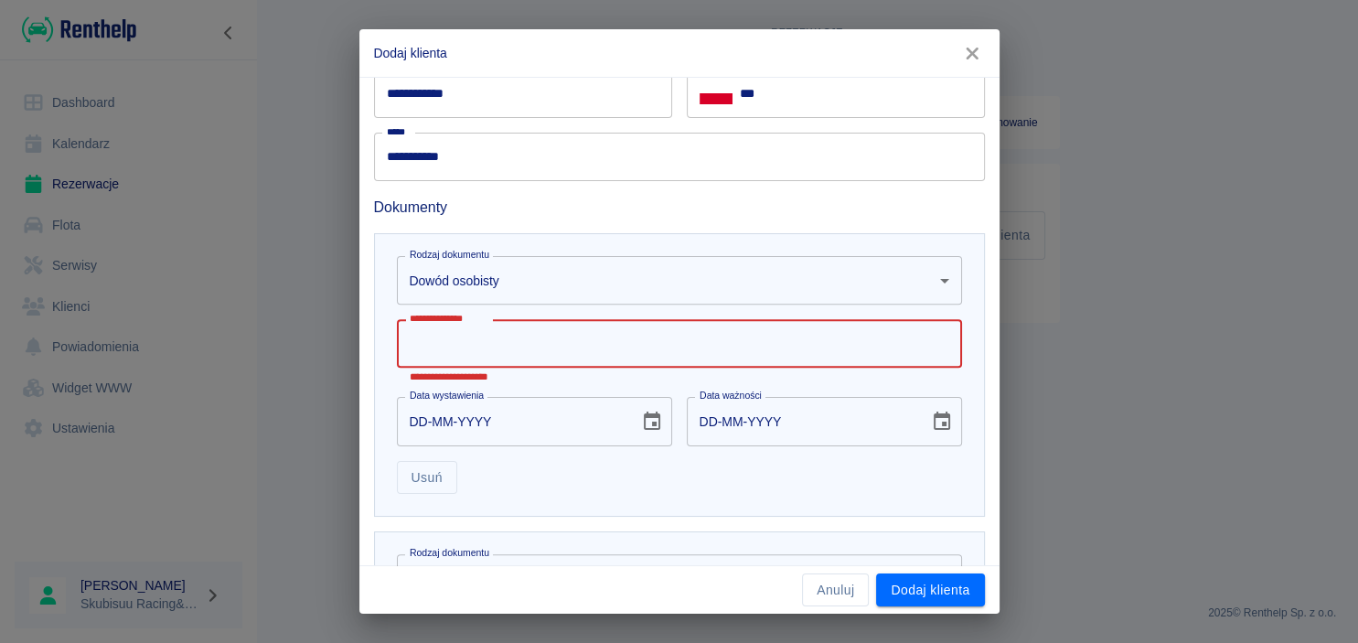
scroll to position [620, 0]
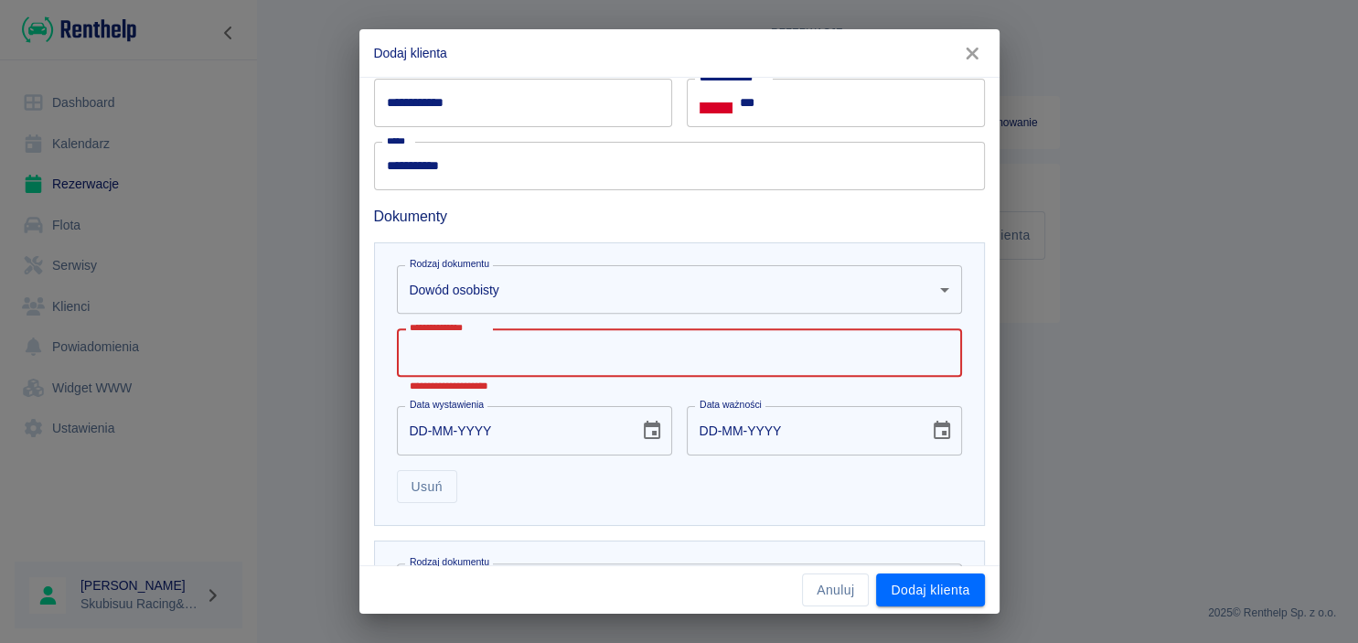
click at [521, 294] on body "**********" at bounding box center [679, 321] width 1358 height 643
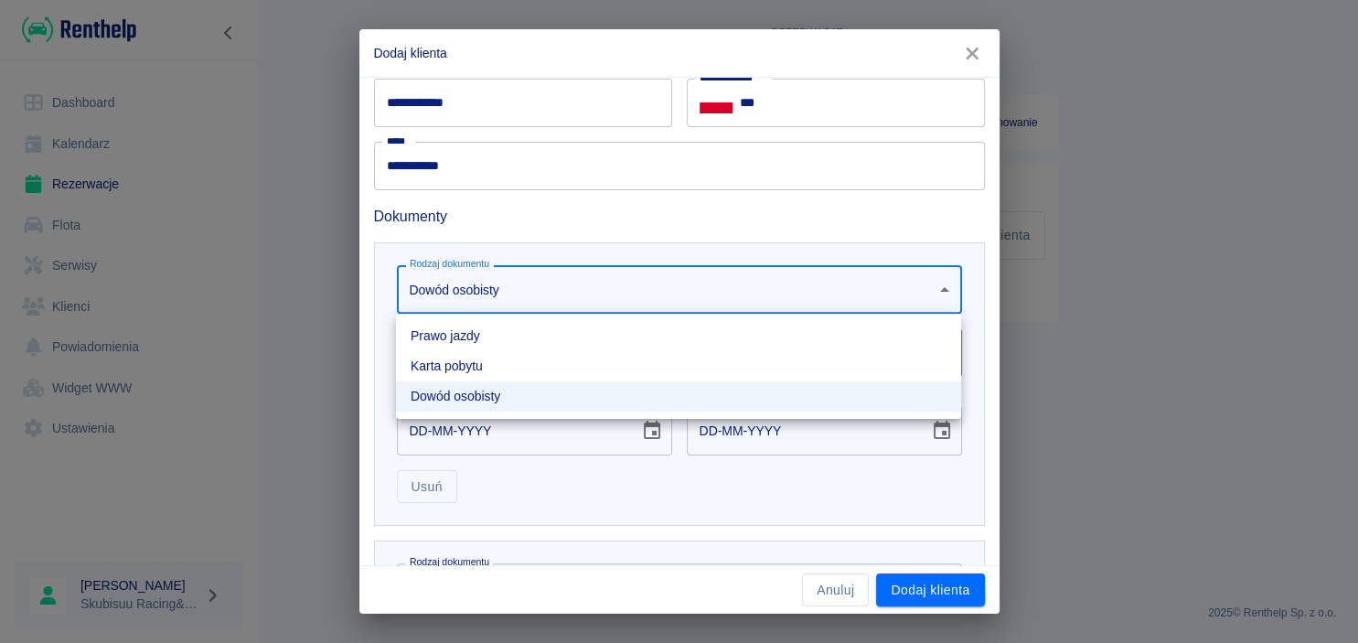
click at [532, 242] on div at bounding box center [679, 321] width 1358 height 643
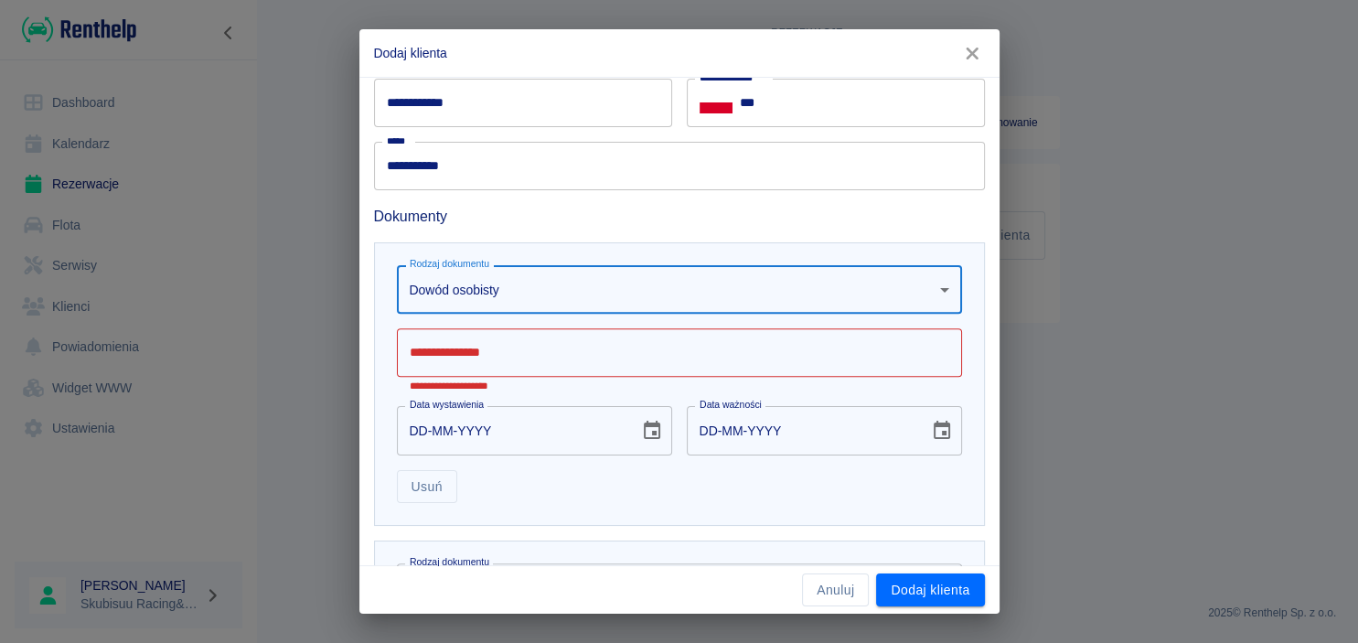
click at [493, 363] on input "**********" at bounding box center [679, 352] width 565 height 48
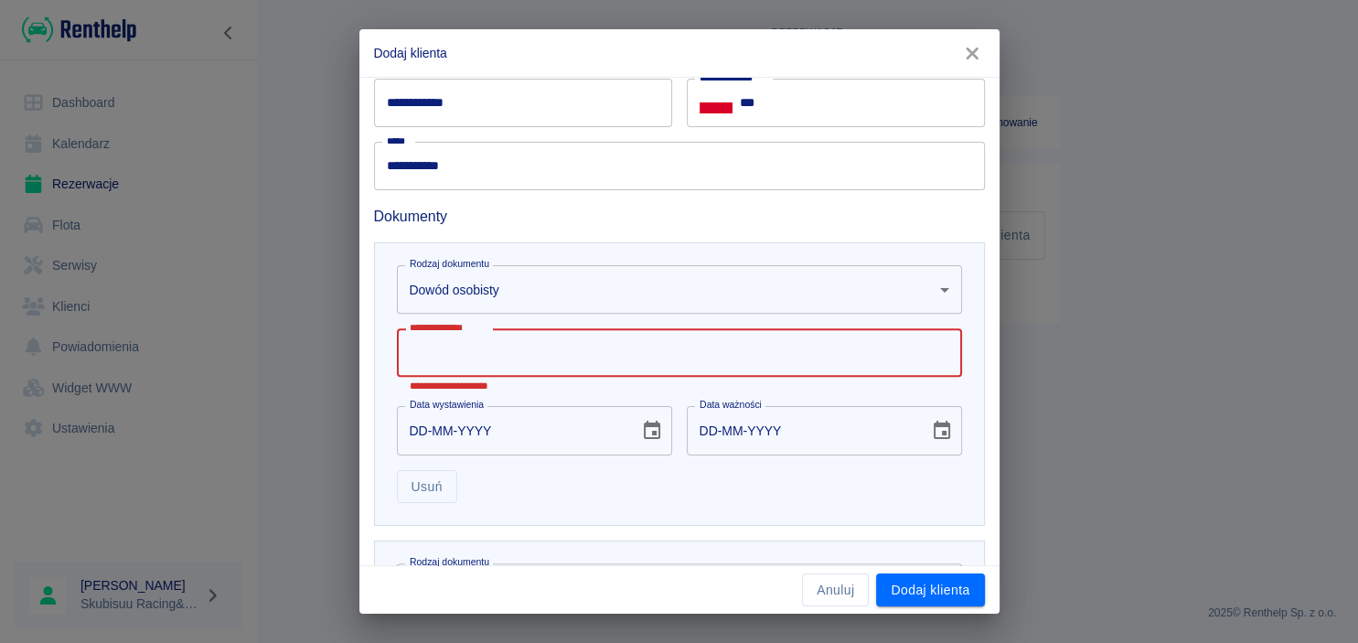
click at [520, 351] on input "**********" at bounding box center [679, 352] width 565 height 48
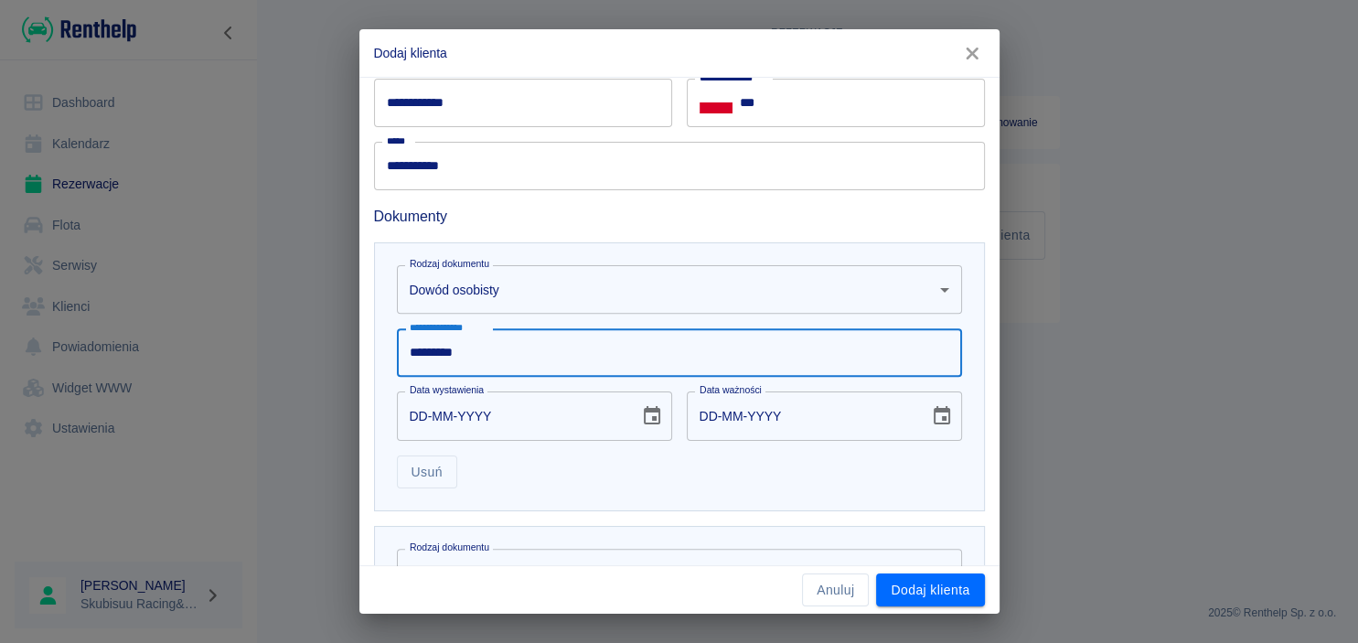
type input "*********"
click at [422, 424] on input "DD-MM-YYYY" at bounding box center [512, 415] width 230 height 48
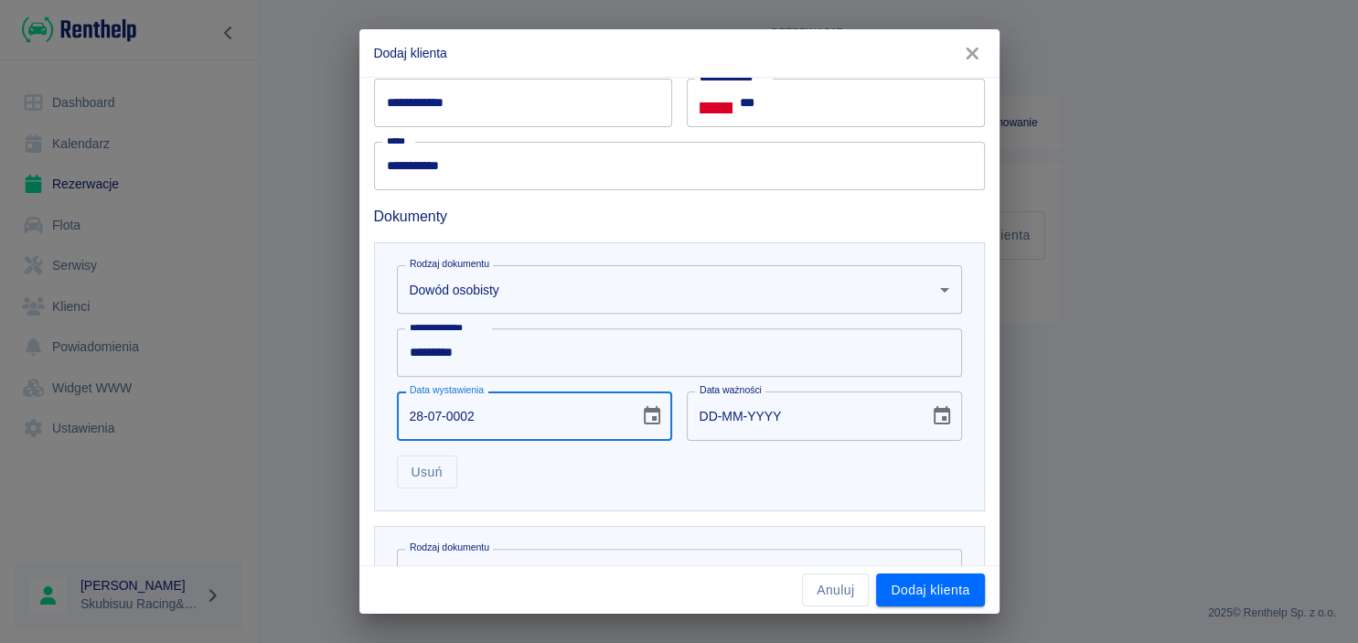
type input "28-07-0020"
type input "28-07-0030"
type input "[DATE]"
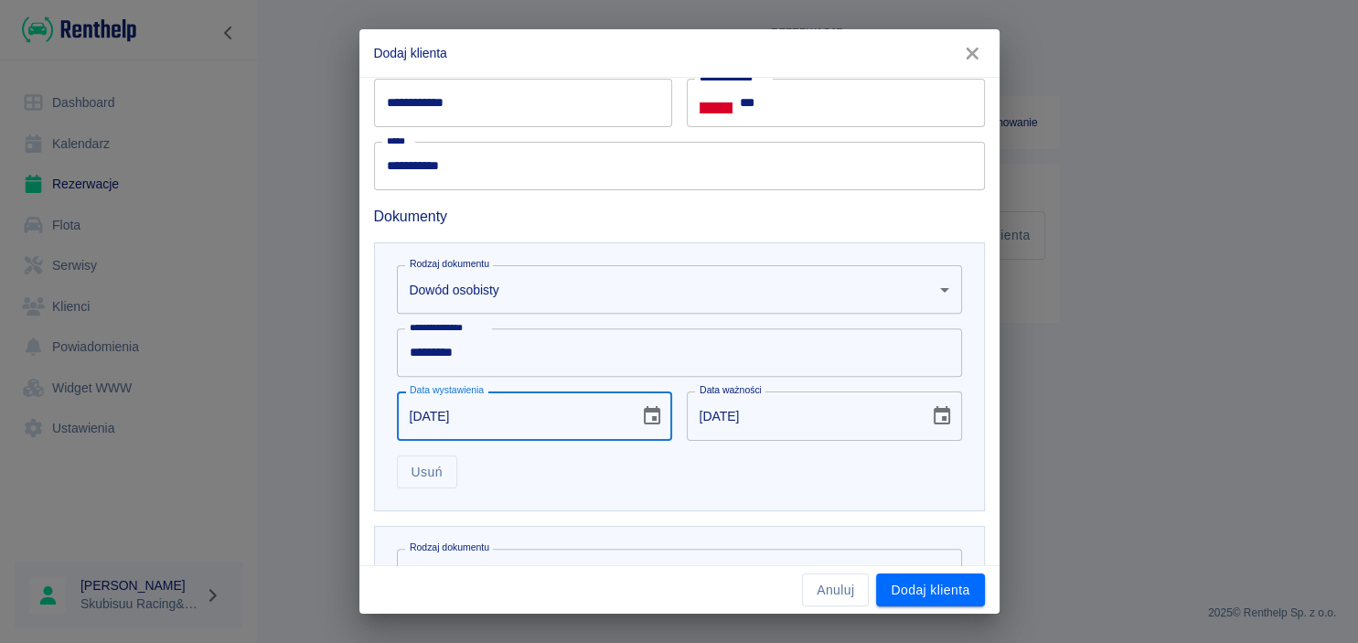
click at [739, 464] on div "Usuń" at bounding box center [672, 465] width 580 height 48
click at [755, 417] on input "[DATE]" at bounding box center [802, 415] width 230 height 48
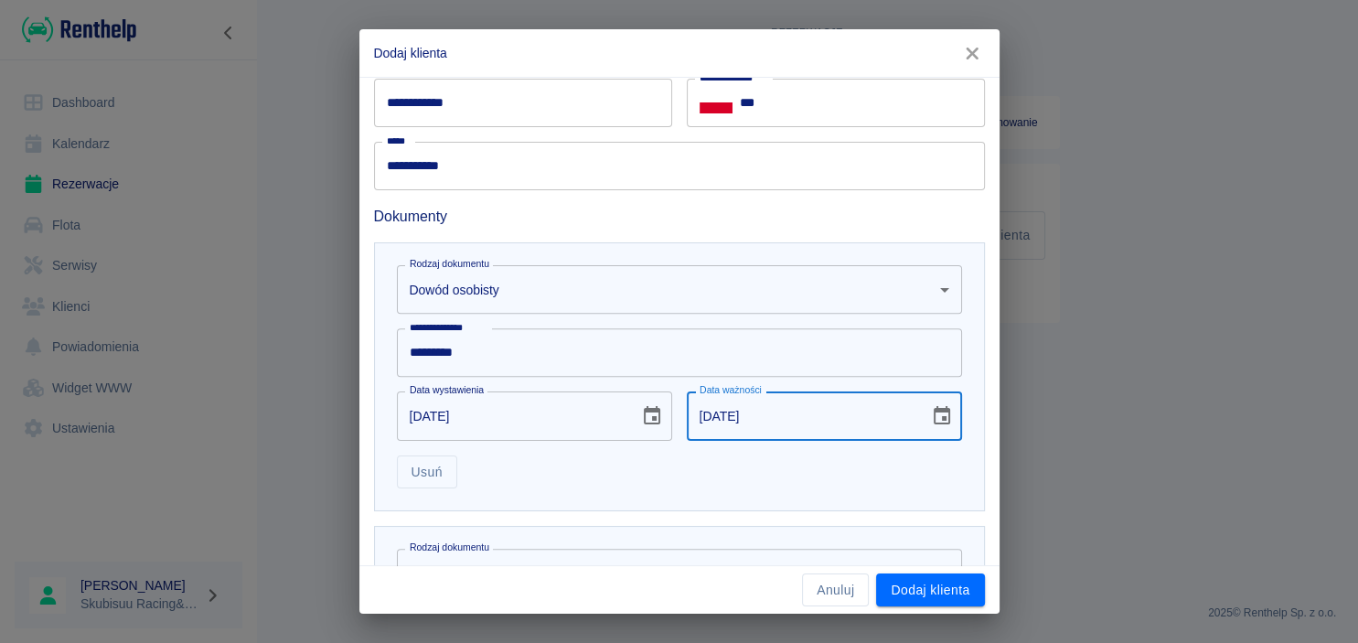
type input "[DATE]"
click at [889, 496] on div "**********" at bounding box center [679, 376] width 611 height 269
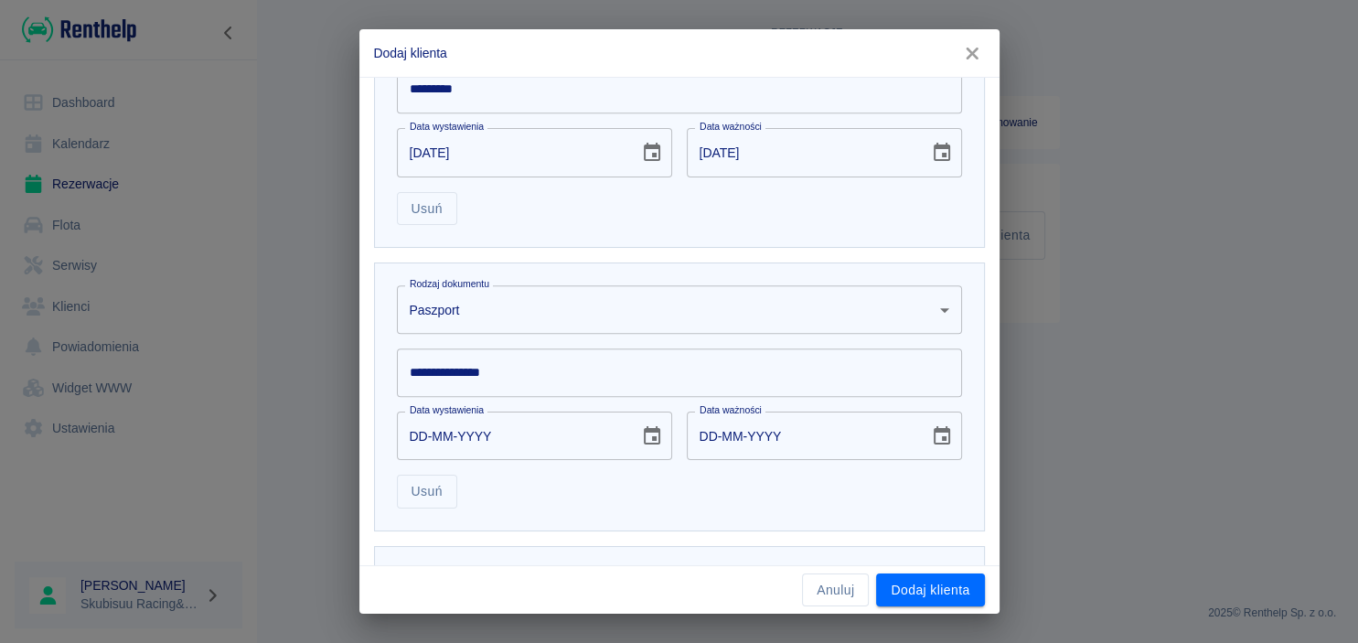
click at [516, 297] on body "**********" at bounding box center [679, 321] width 1358 height 643
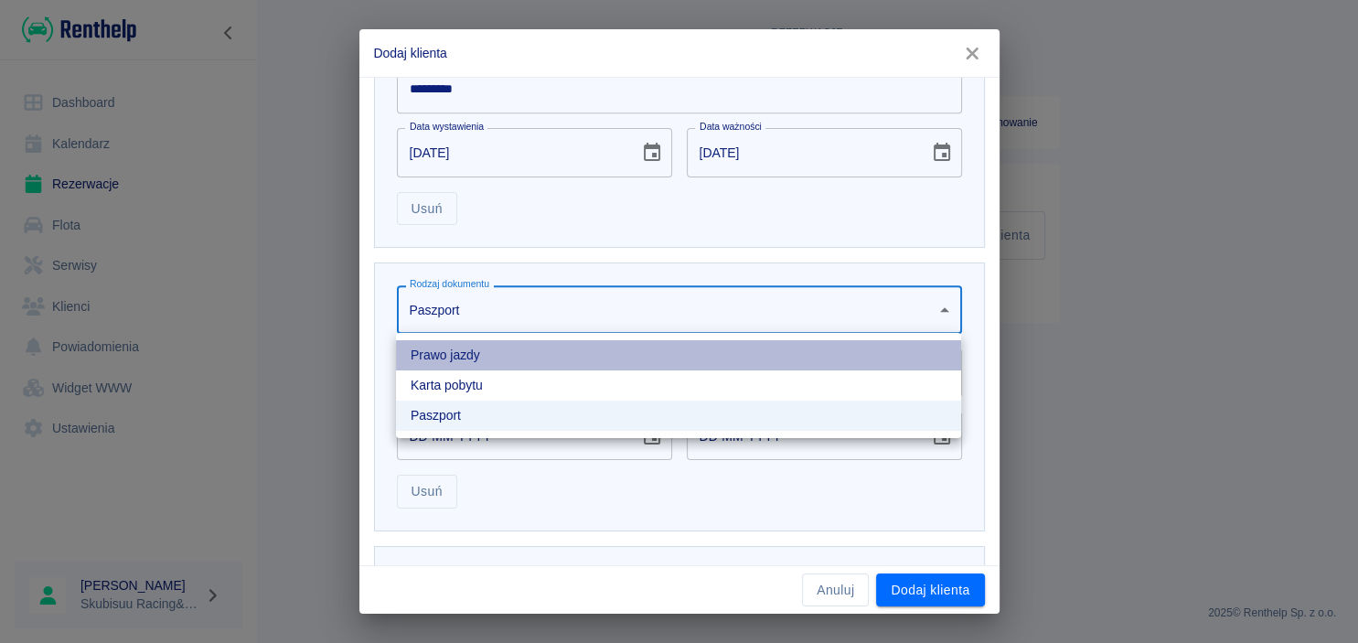
click at [507, 350] on li "Prawo jazdy" at bounding box center [678, 355] width 565 height 30
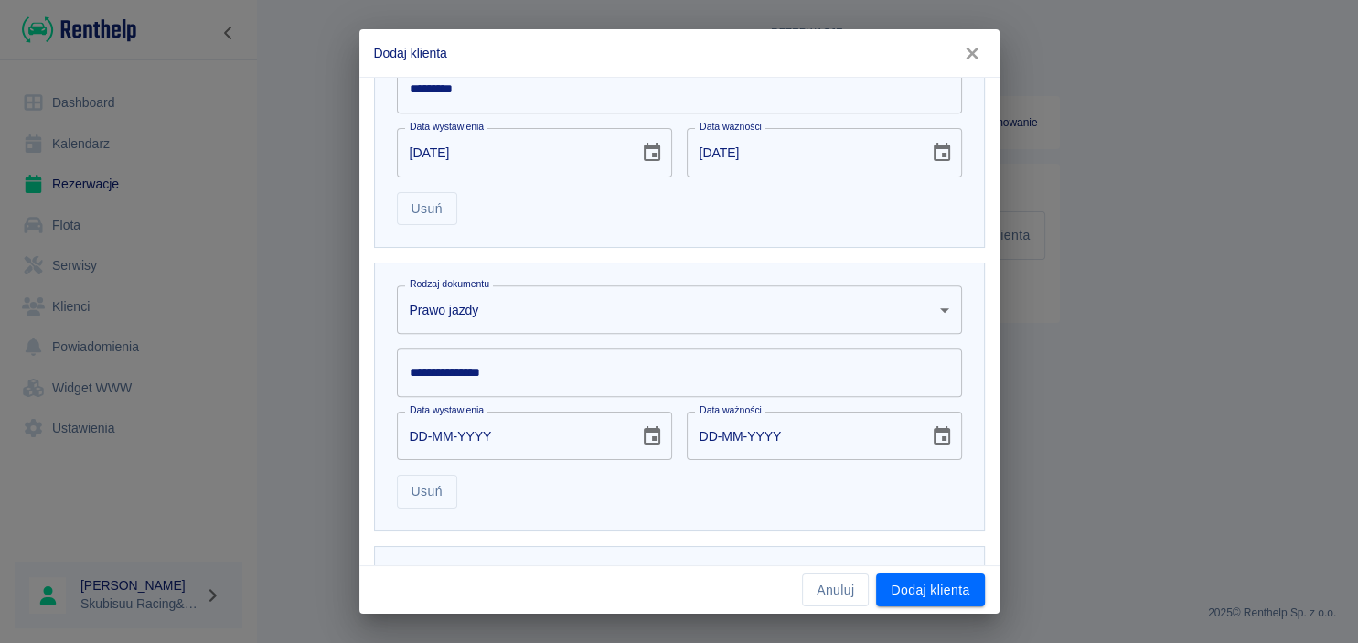
click at [498, 390] on input "**********" at bounding box center [679, 372] width 565 height 48
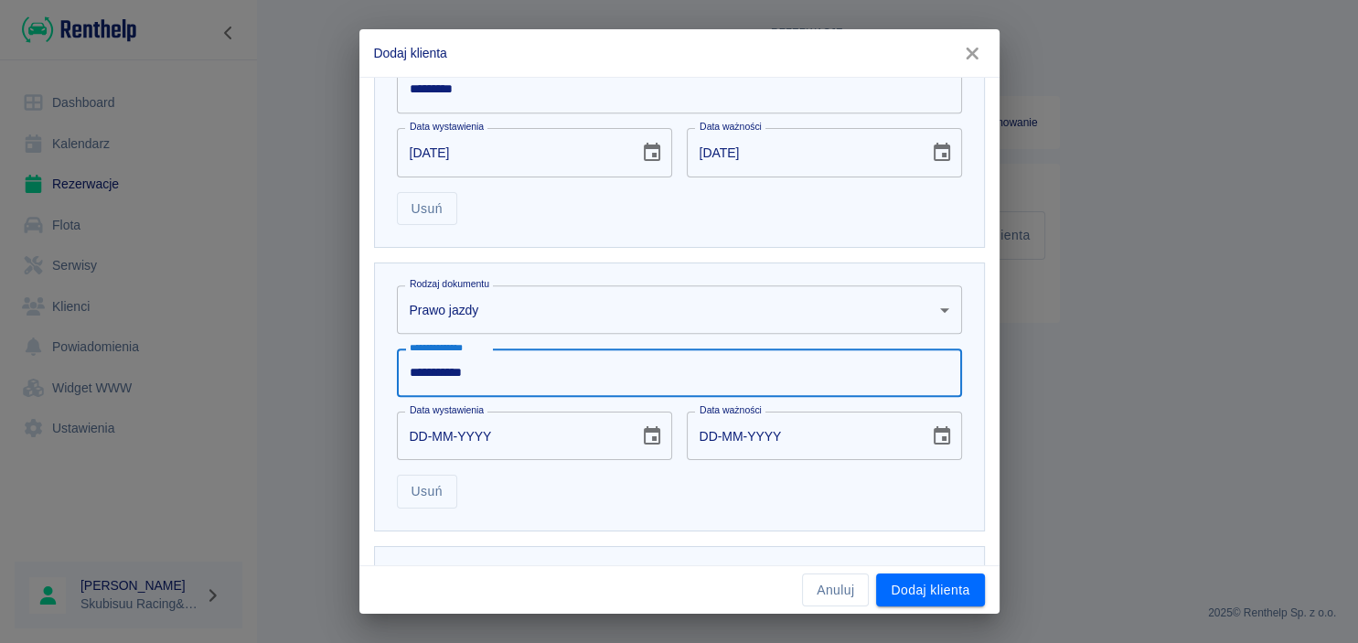
type input "**********"
click at [419, 440] on input "DD-MM-YYYY" at bounding box center [512, 435] width 230 height 48
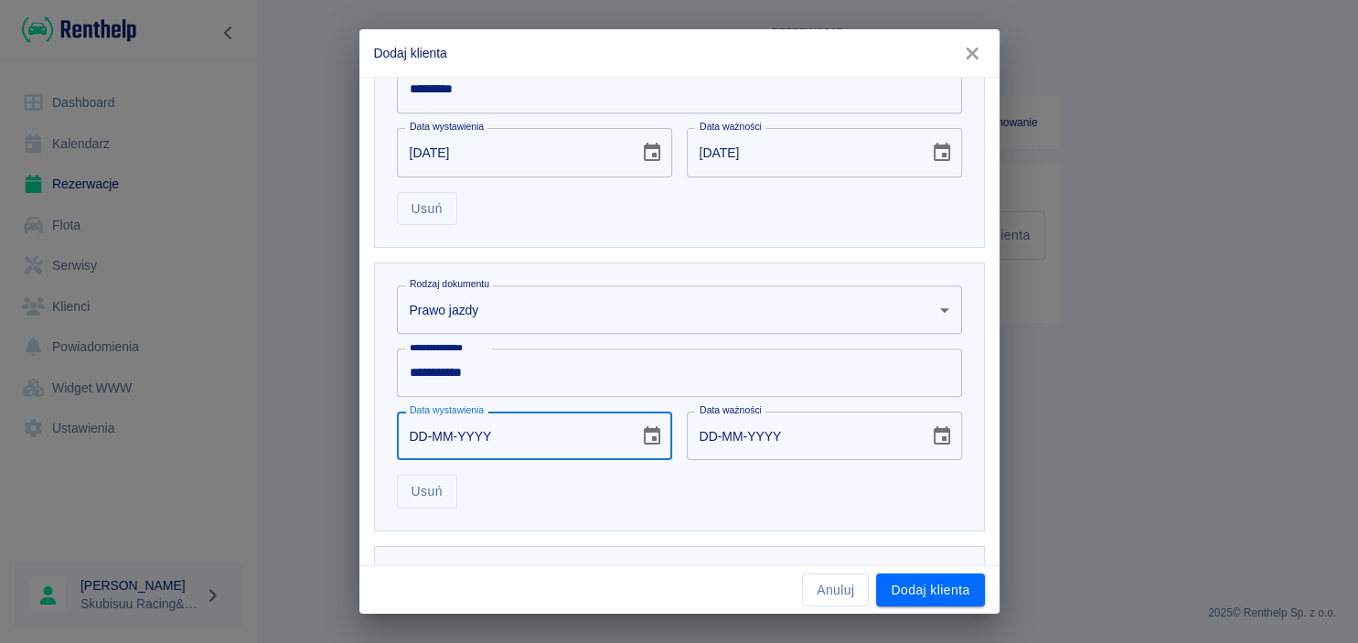
scroll to position [956, 0]
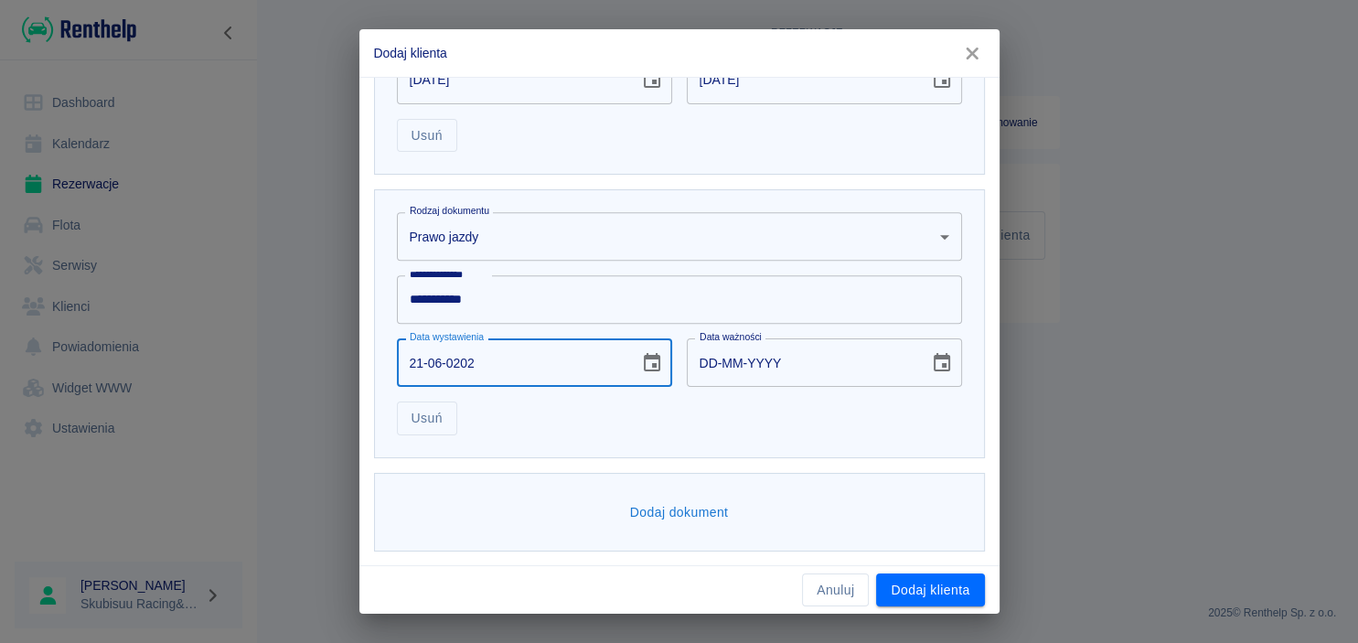
type input "[DATE]"
click at [593, 415] on div "Usuń" at bounding box center [672, 411] width 580 height 48
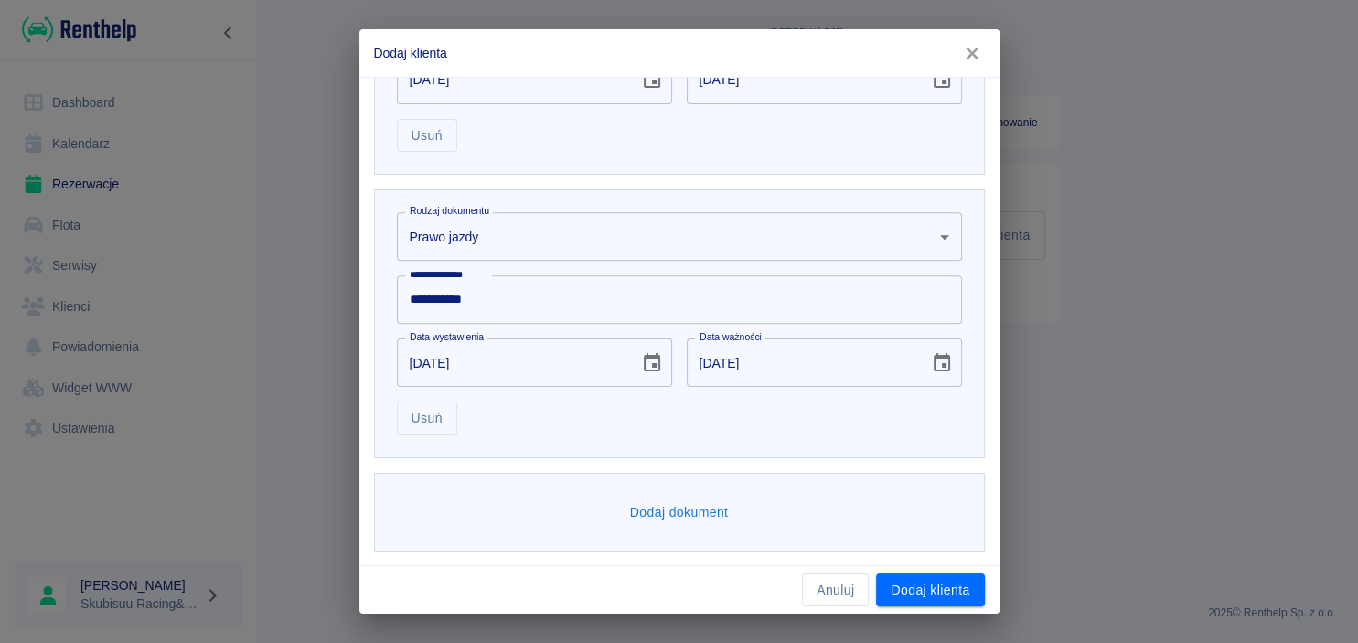
click at [715, 364] on input "[DATE]" at bounding box center [802, 362] width 230 height 48
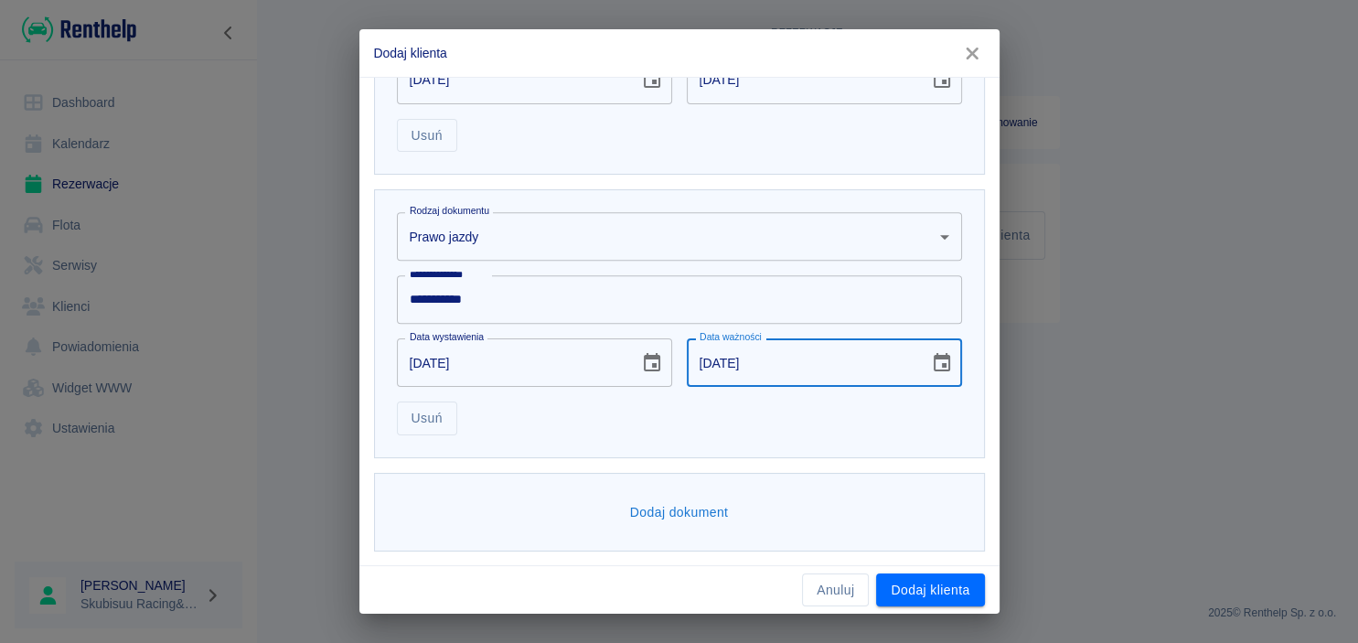
click at [706, 390] on div "Usuń" at bounding box center [672, 411] width 580 height 48
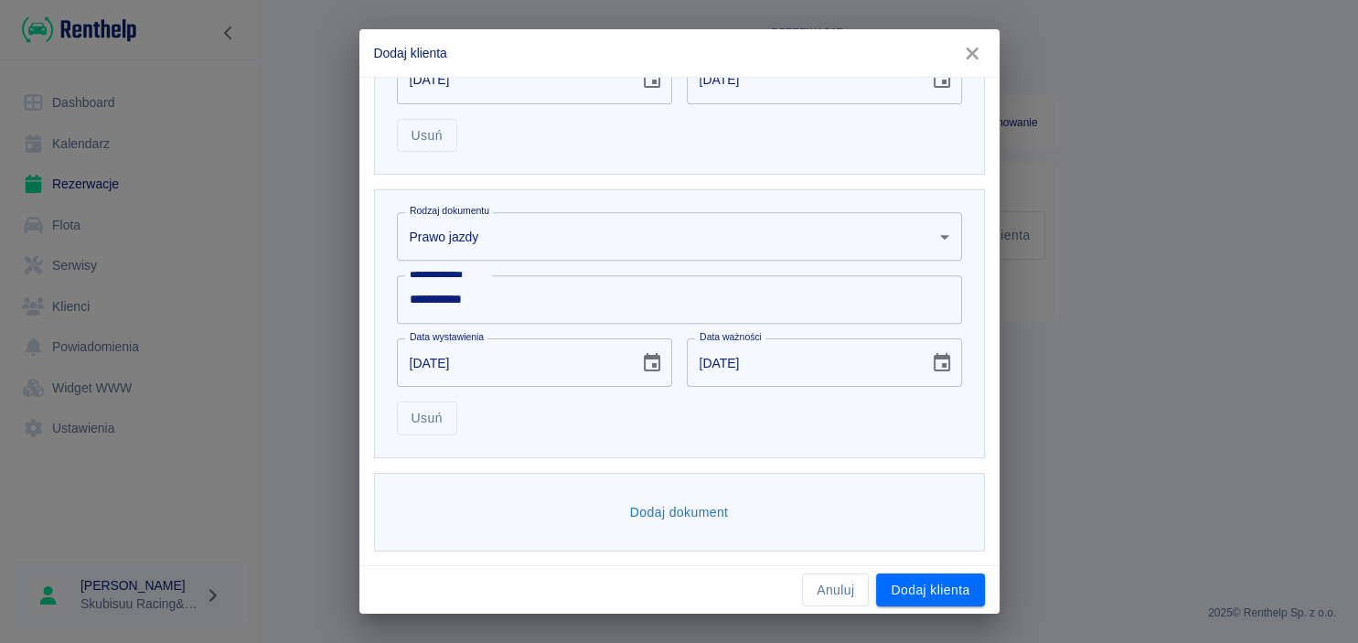
click at [707, 412] on div "Usuń" at bounding box center [672, 411] width 580 height 48
click at [912, 587] on button "Dodaj klienta" at bounding box center [930, 590] width 108 height 34
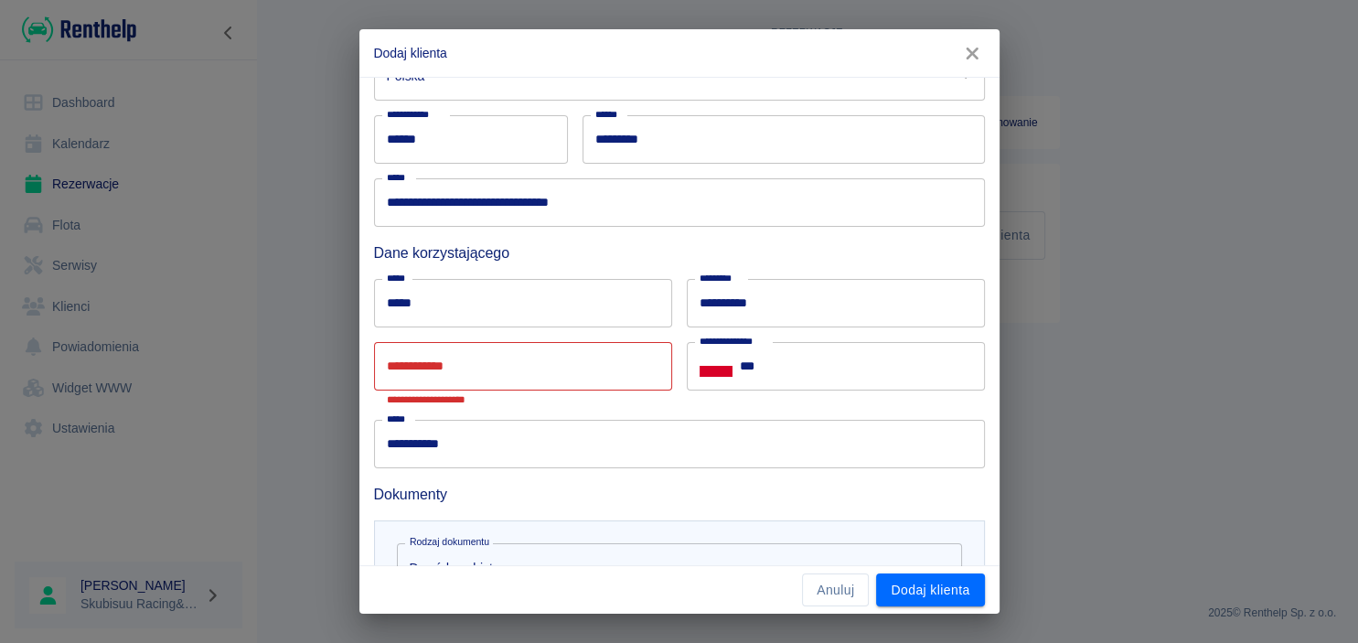
scroll to position [357, 0]
click at [606, 410] on div "**********" at bounding box center [671, 436] width 625 height 63
click at [602, 396] on p "**********" at bounding box center [523, 399] width 272 height 12
click at [603, 368] on input "**********" at bounding box center [523, 366] width 298 height 48
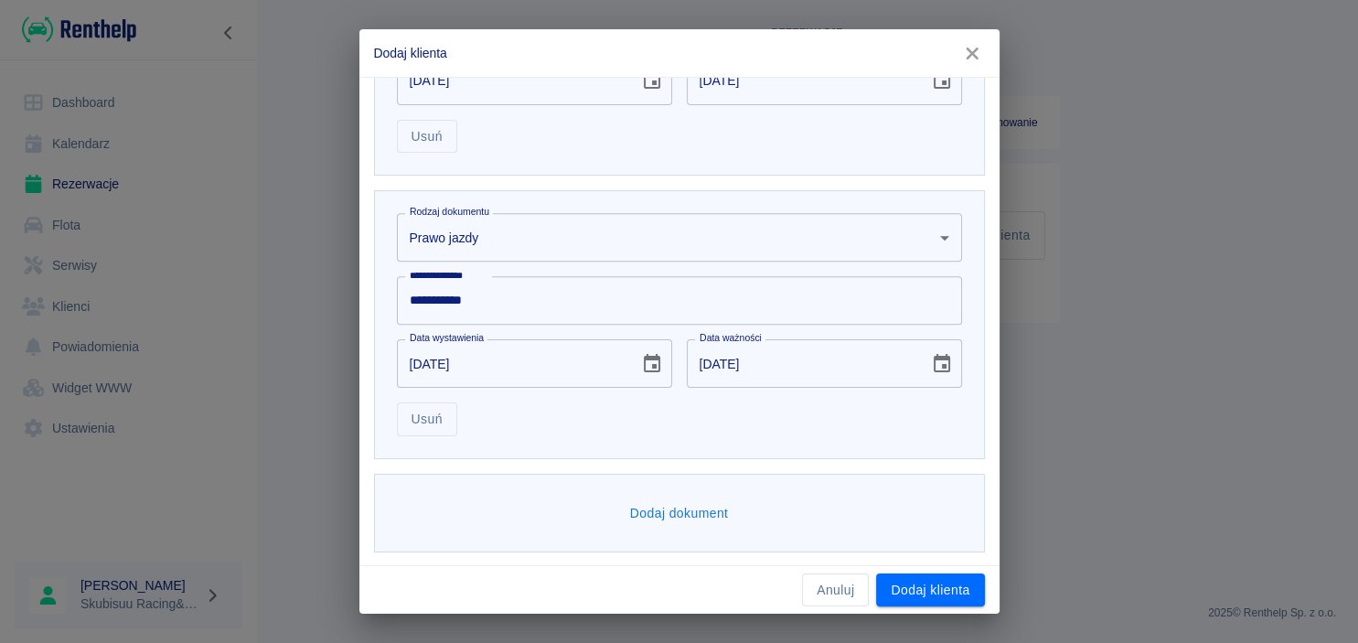
scroll to position [956, 0]
type input "**********"
click at [930, 609] on div "Anuluj Dodaj klienta" at bounding box center [679, 590] width 640 height 48
click at [931, 597] on button "Dodaj klienta" at bounding box center [930, 590] width 108 height 34
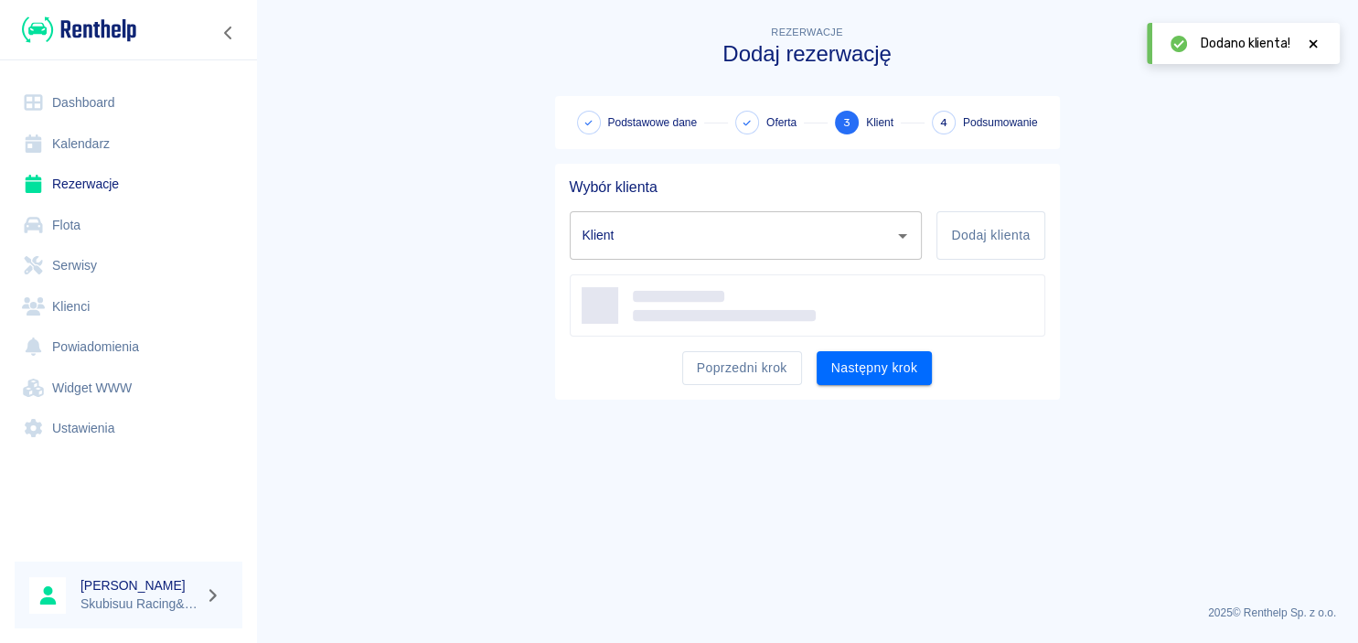
type input "[PERSON_NAME] - [PERSON_NAME] ENERGO-WENT SYSTEM (NIP: 6443340028)"
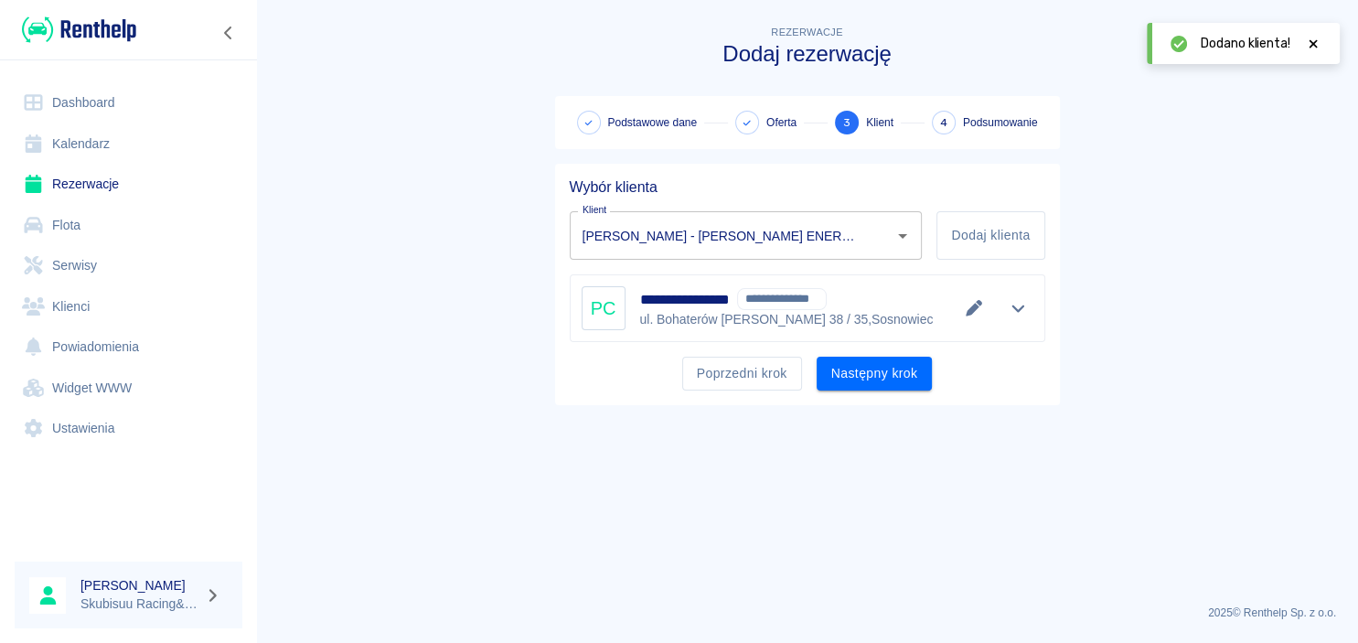
click at [466, 305] on main "**********" at bounding box center [807, 306] width 1102 height 568
click at [850, 379] on button "Następny krok" at bounding box center [875, 374] width 116 height 34
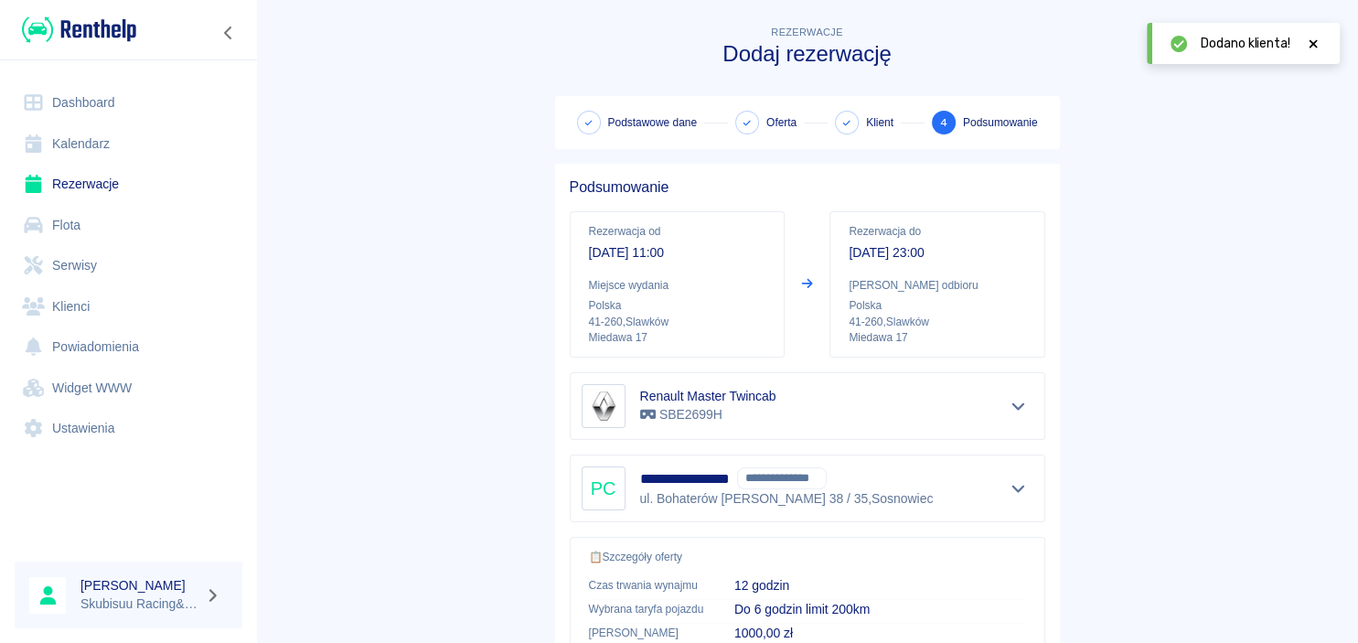
scroll to position [341, 0]
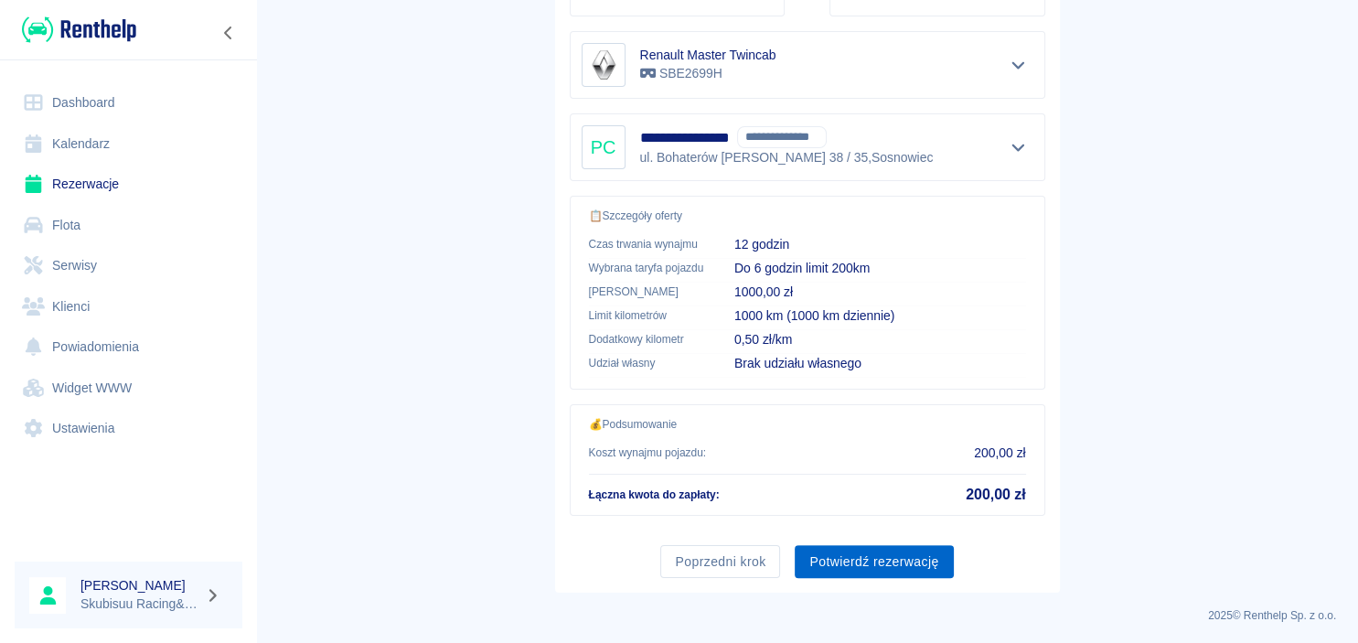
click at [879, 571] on button "Potwierdź rezerwację" at bounding box center [874, 562] width 158 height 34
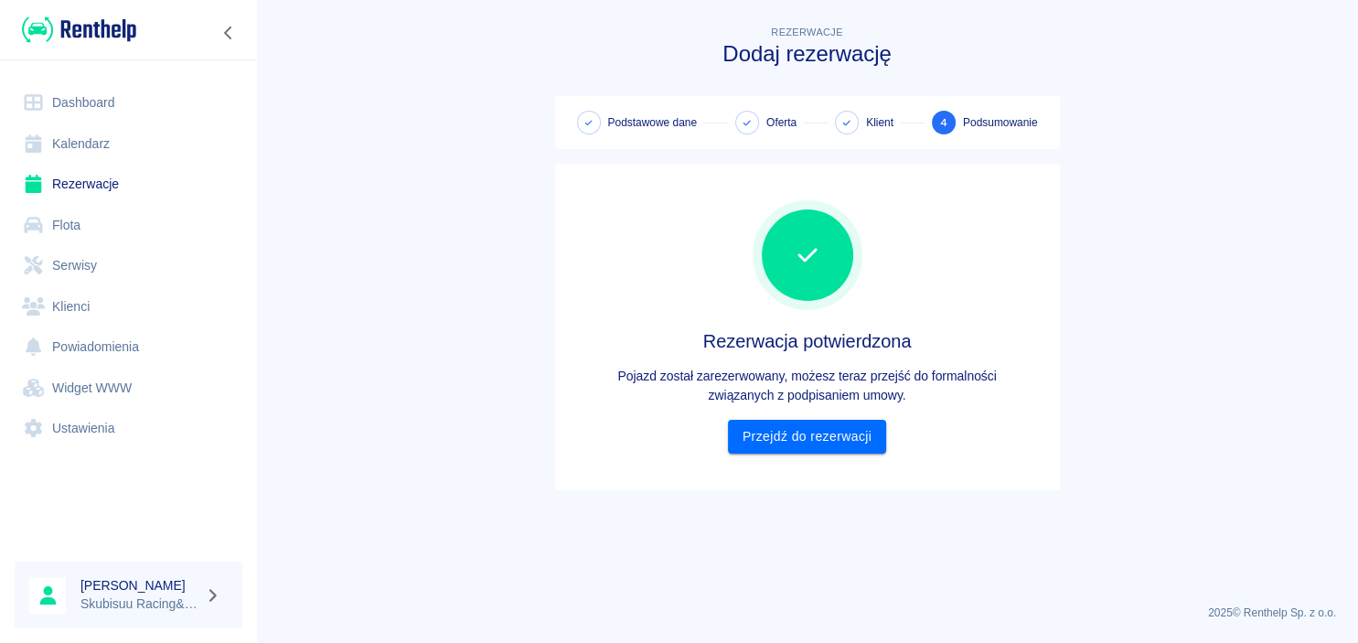
scroll to position [0, 0]
click at [847, 448] on link "Przejdź do rezerwacji" at bounding box center [807, 437] width 158 height 34
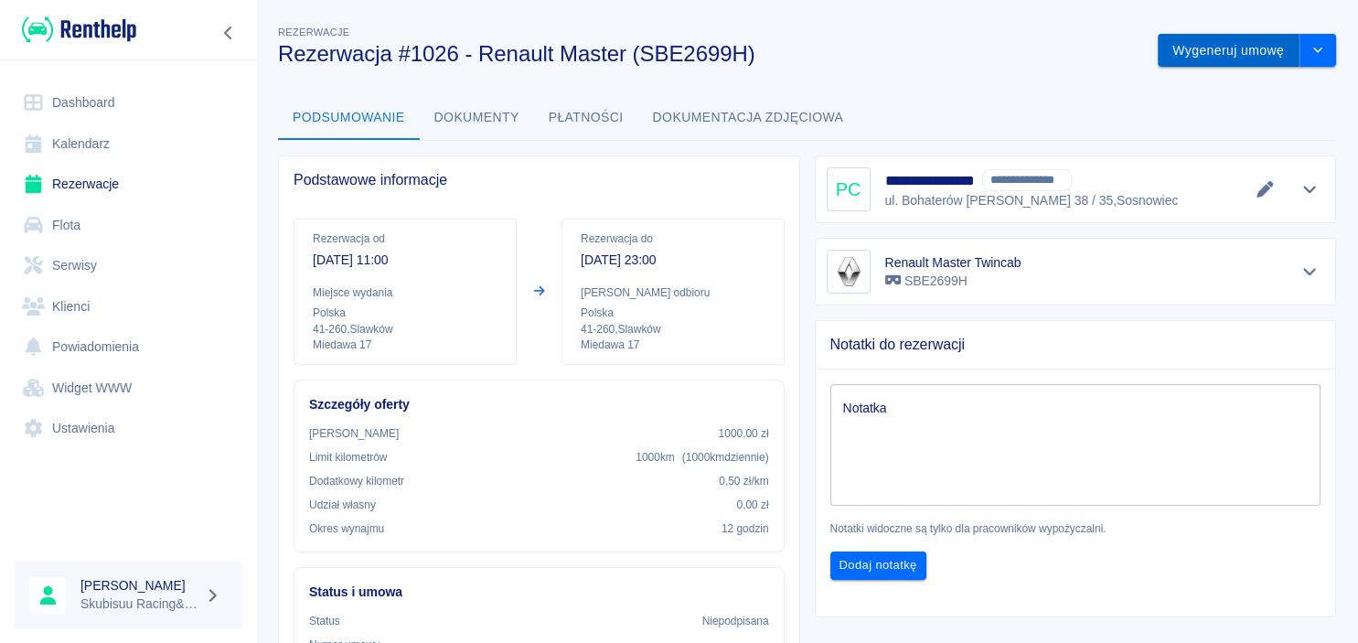
click at [1224, 59] on button "Wygeneruj umowę" at bounding box center [1229, 51] width 142 height 34
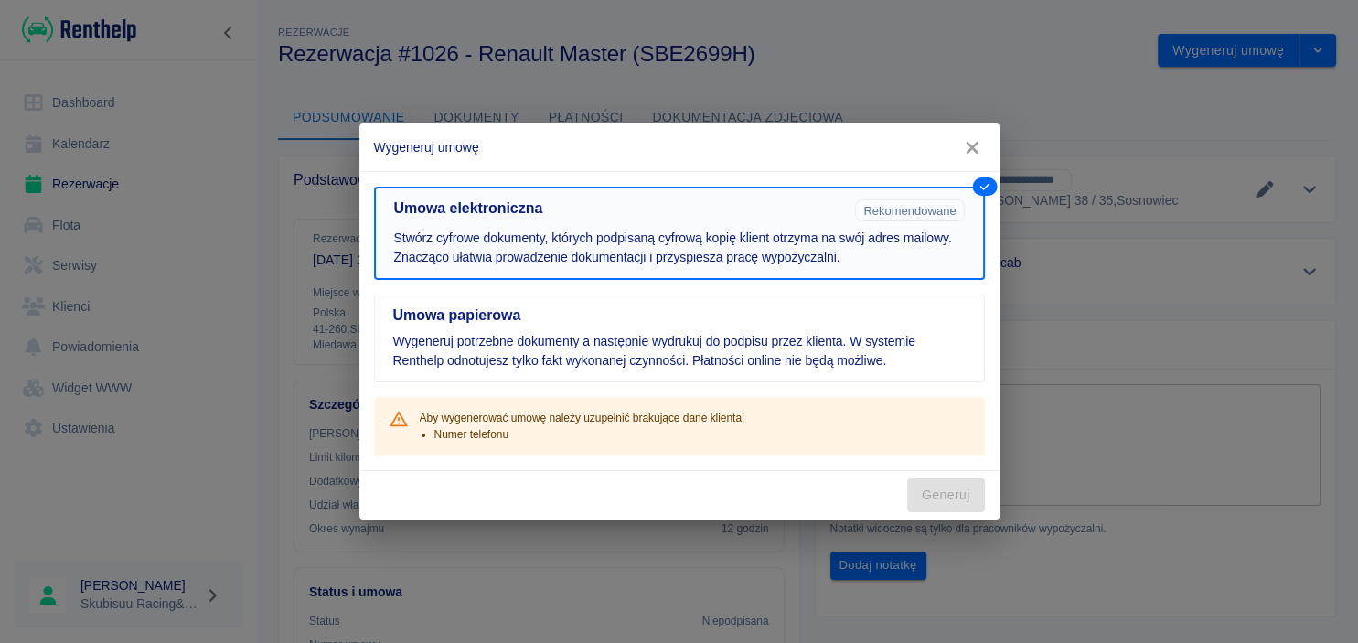
click at [740, 373] on button "Umowa papierowa Wygeneruj potrzebne dokumenty a następnie wydrukuj do podpisu p…" at bounding box center [679, 338] width 611 height 88
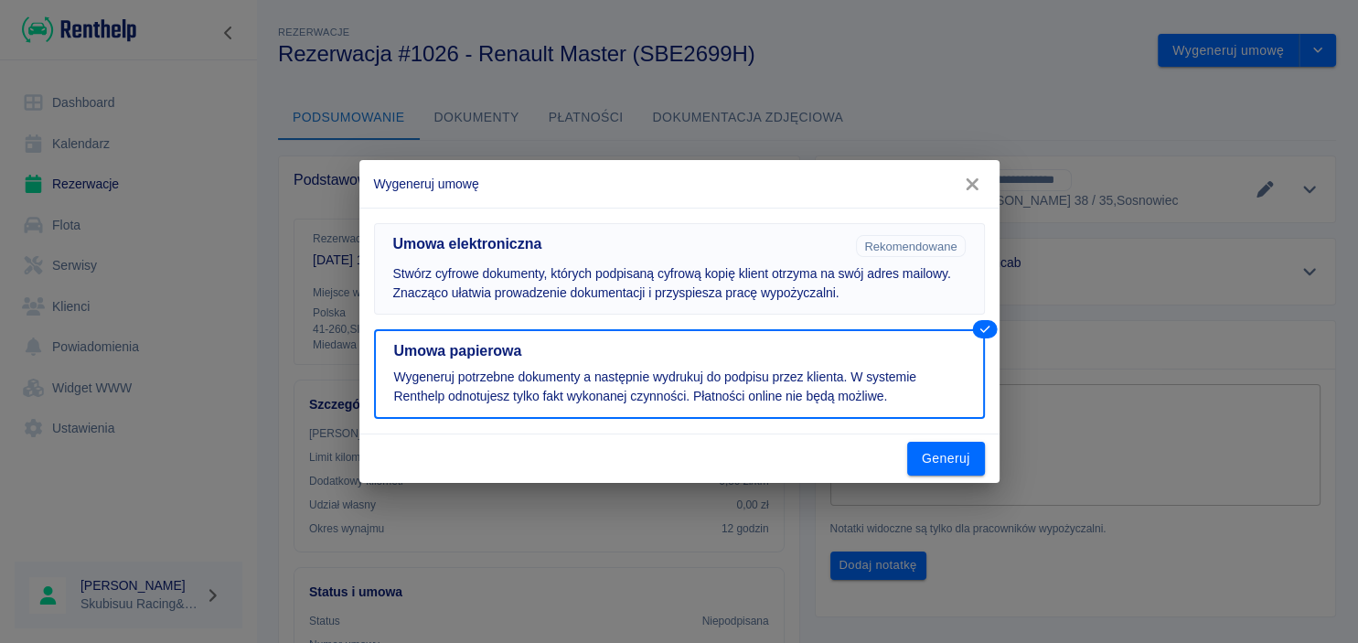
click at [793, 288] on p "Stwórz cyfrowe dokumenty, których podpisaną cyfrową kopię klient otrzyma na swó…" at bounding box center [679, 283] width 572 height 38
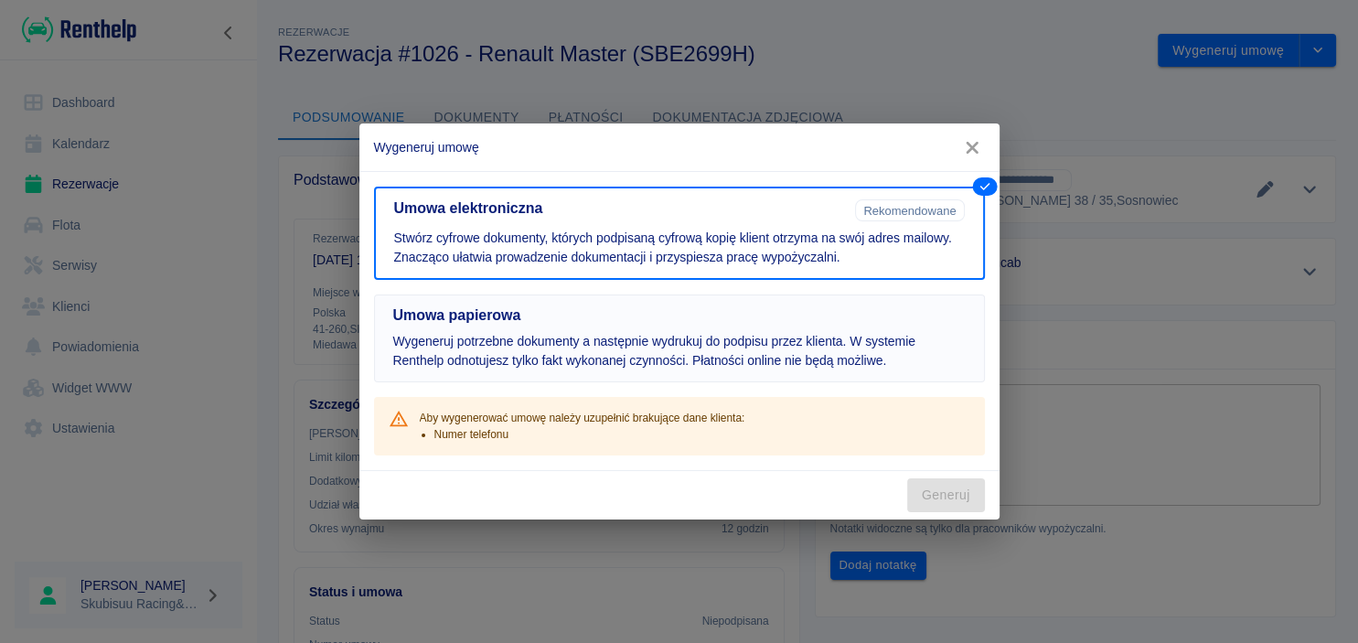
click at [838, 331] on button "Umowa papierowa Wygeneruj potrzebne dokumenty a następnie wydrukuj do podpisu p…" at bounding box center [679, 338] width 611 height 88
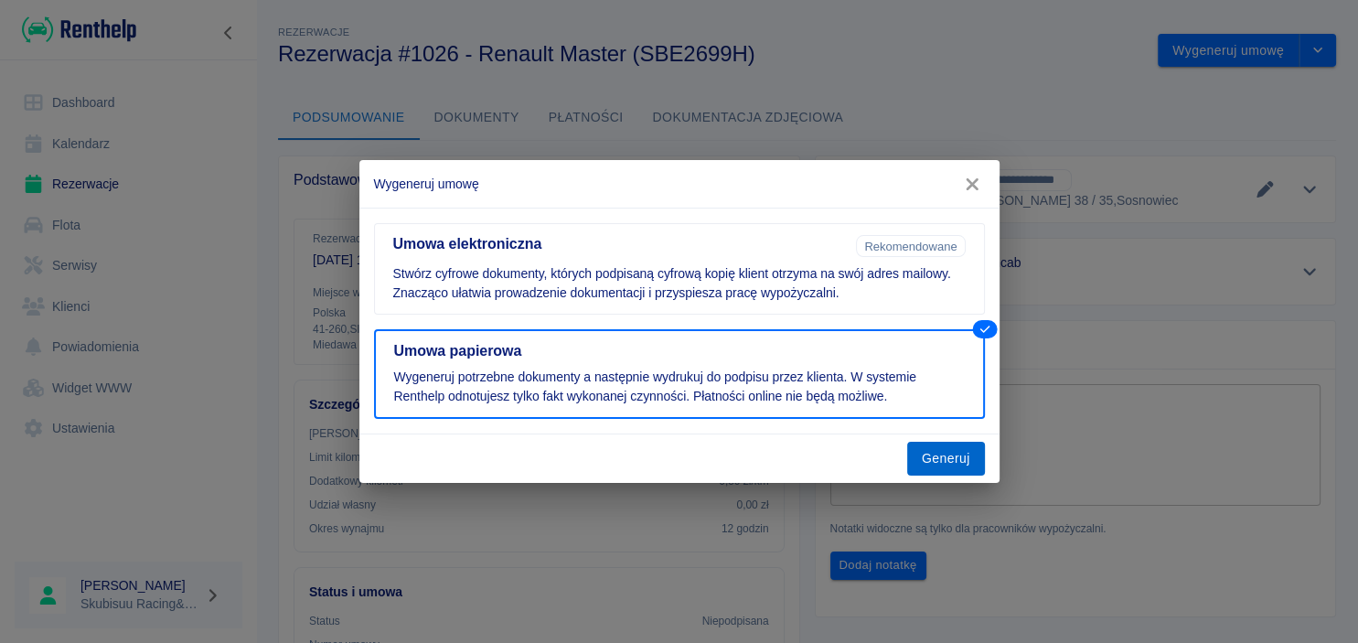
click at [958, 461] on button "Generuj" at bounding box center [946, 459] width 78 height 34
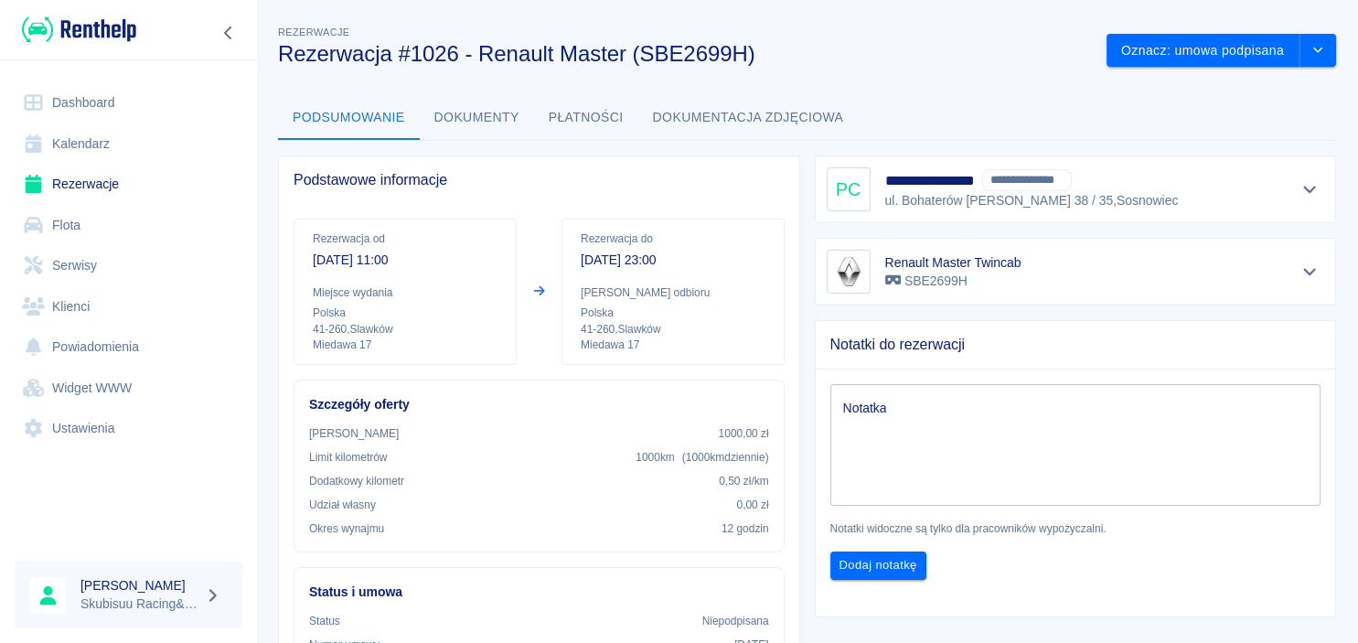
click at [475, 126] on button "Dokumenty" at bounding box center [477, 118] width 114 height 44
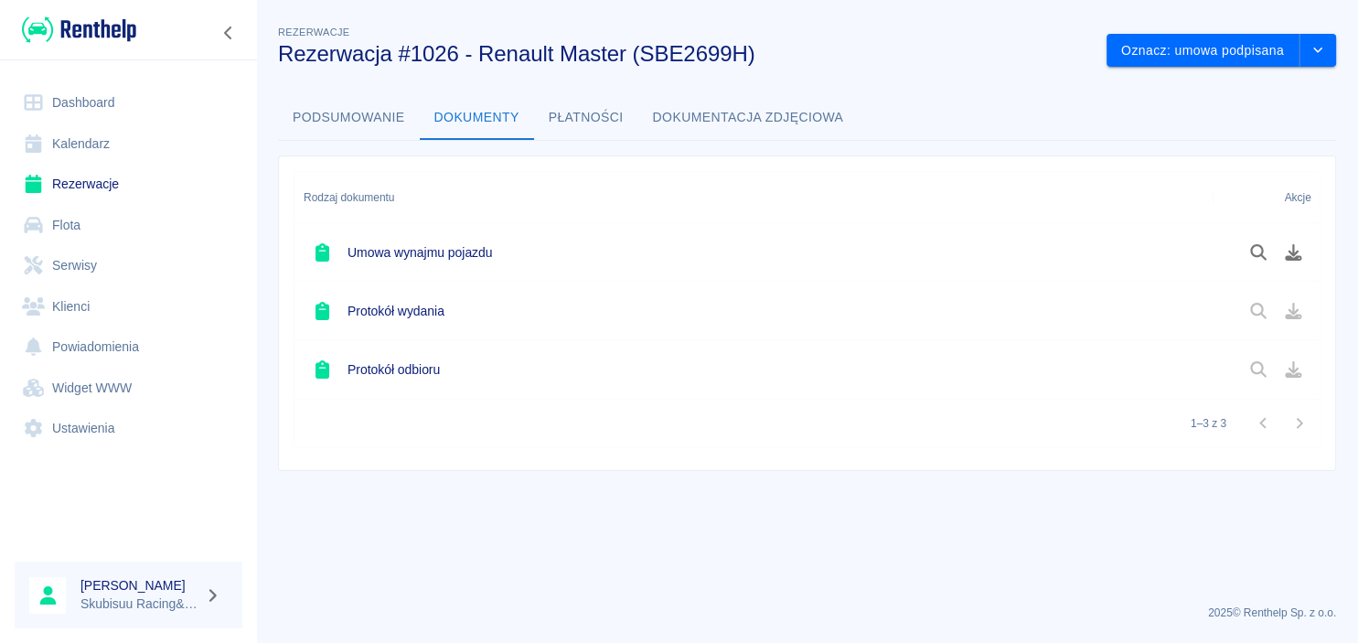
click at [1273, 270] on div at bounding box center [1266, 252] width 107 height 59
click at [1293, 258] on icon "Pobierz dokument" at bounding box center [1293, 252] width 16 height 16
click at [1270, 44] on button "Oznacz: umowa podpisana" at bounding box center [1202, 51] width 193 height 34
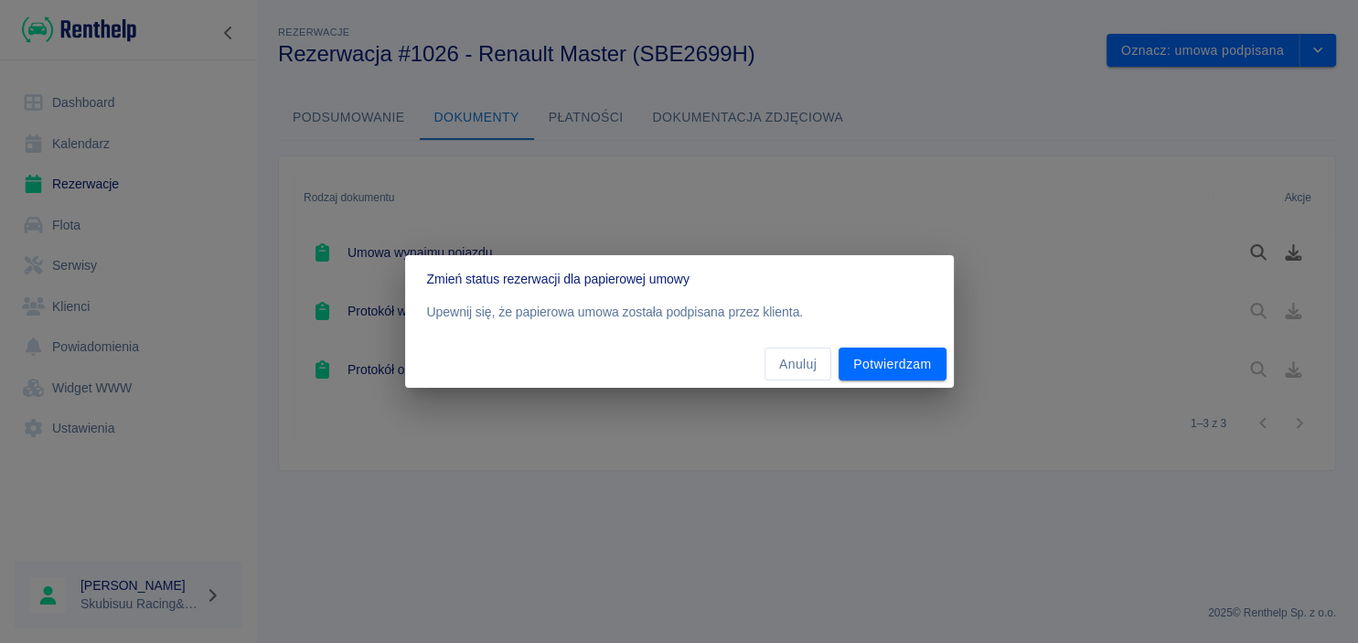
click at [858, 346] on div "Anuluj Potwierdzam" at bounding box center [679, 364] width 549 height 48
click at [872, 353] on button "Potwierdzam" at bounding box center [891, 364] width 107 height 34
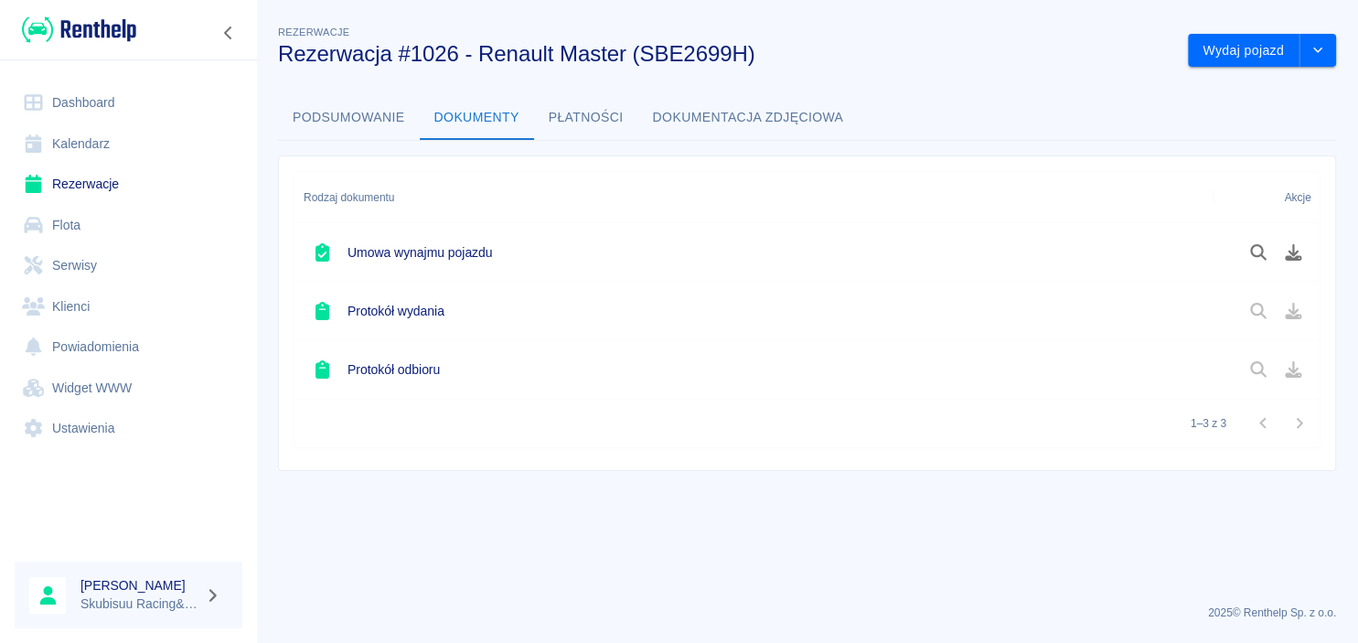
click at [1212, 69] on div "Rezerwacje Rezerwacja #1026 - Renault Master (SBE2699H) Wydaj pojazd Podsumowan…" at bounding box center [807, 239] width 1102 height 464
click at [1227, 53] on button "Wydaj pojazd" at bounding box center [1244, 51] width 112 height 34
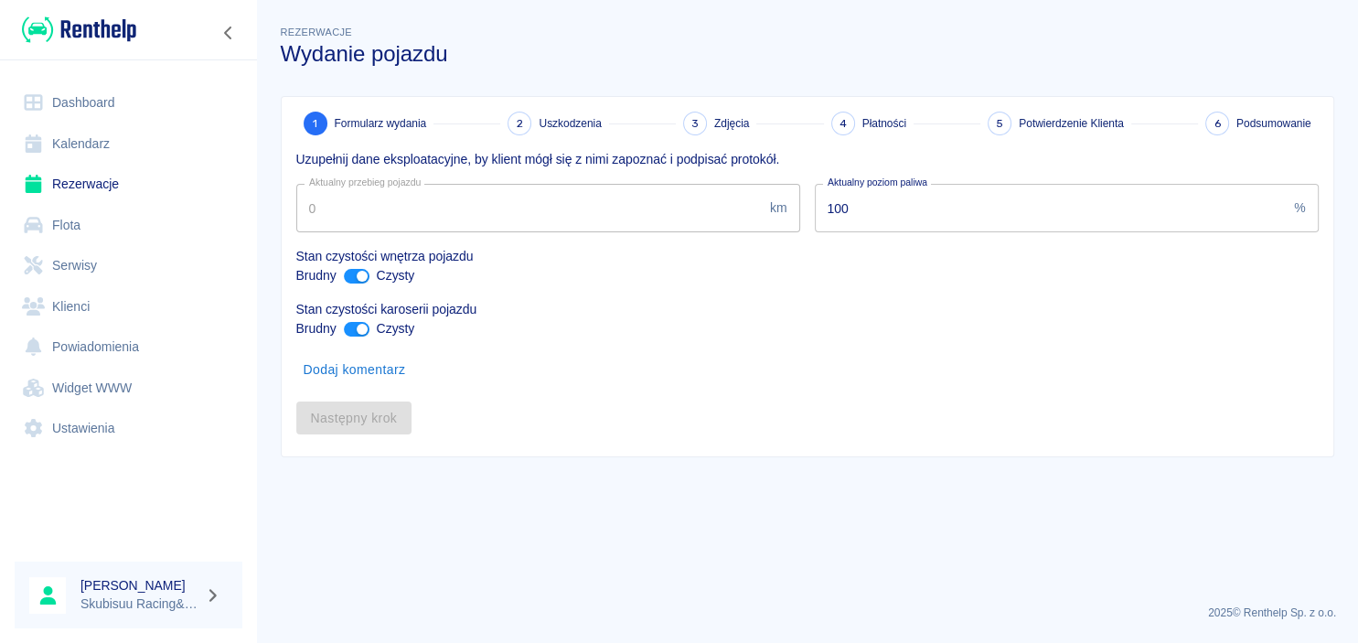
type input "853860"
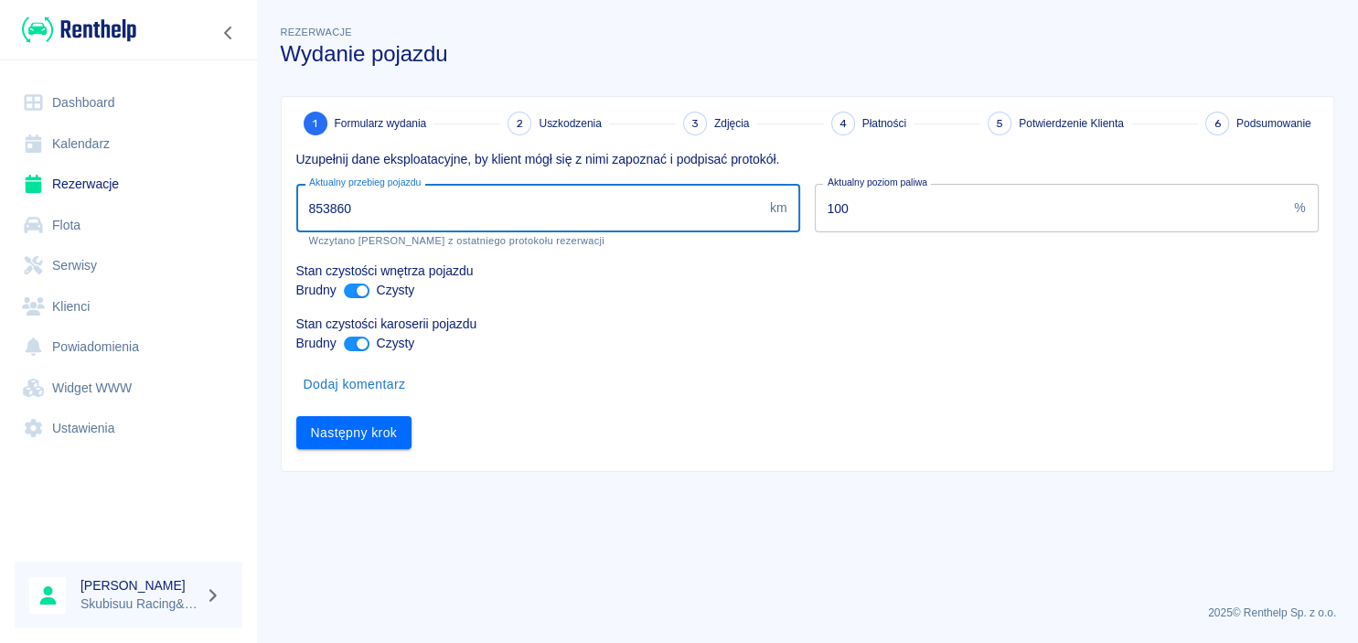
drag, startPoint x: 375, startPoint y: 215, endPoint x: 322, endPoint y: 204, distance: 54.2
click at [322, 204] on input "853860" at bounding box center [529, 208] width 466 height 48
click button "Następny krok" at bounding box center [354, 433] width 116 height 34
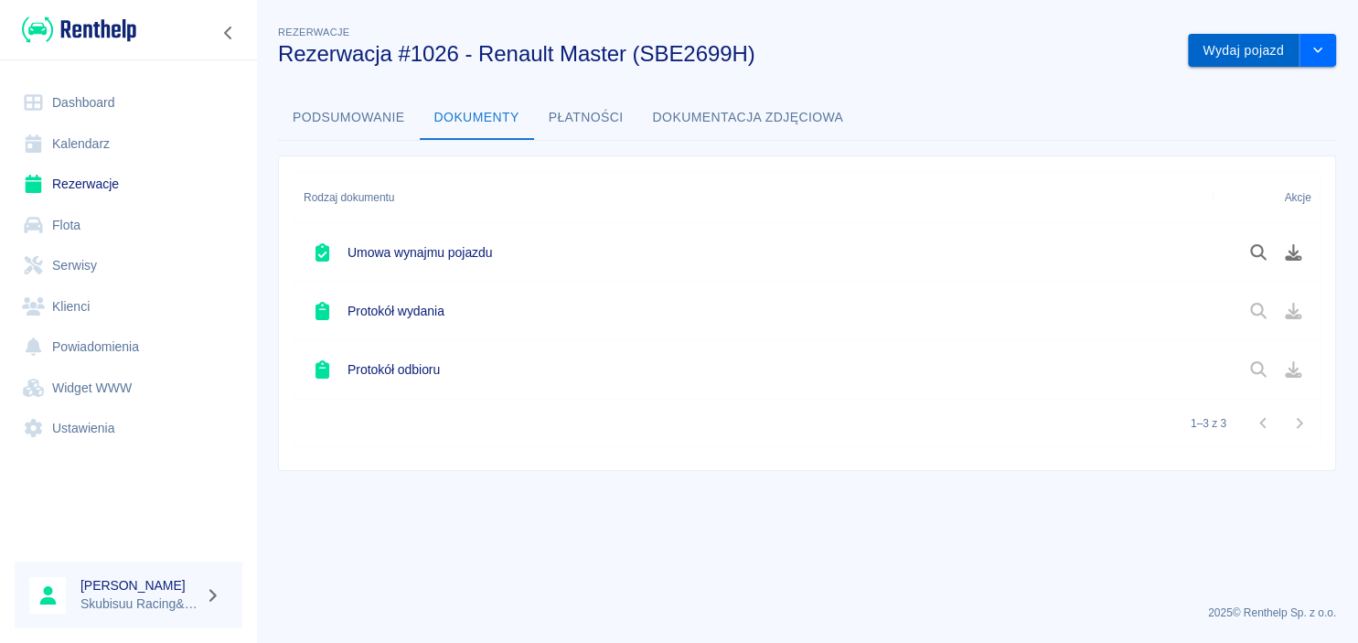
click at [1282, 57] on button "Wydaj pojazd" at bounding box center [1244, 51] width 112 height 34
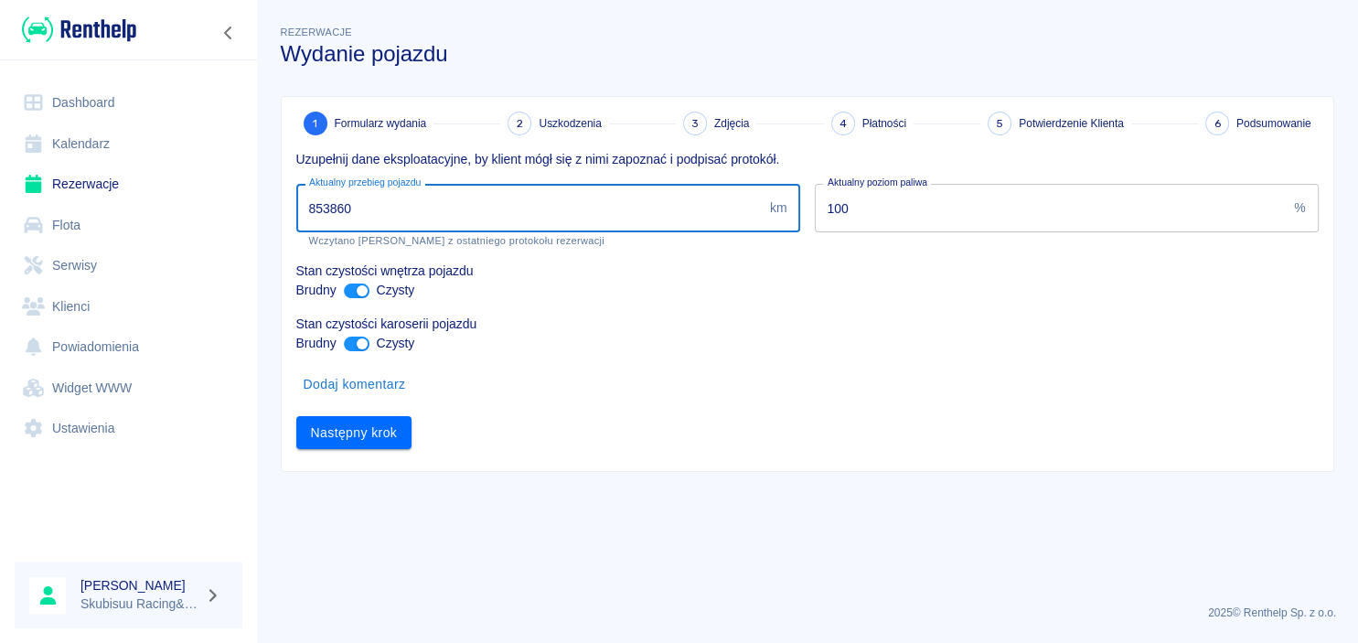
drag, startPoint x: 419, startPoint y: 222, endPoint x: 123, endPoint y: 231, distance: 295.5
click at [296, 231] on input "853860" at bounding box center [529, 208] width 466 height 48
type input "854859"
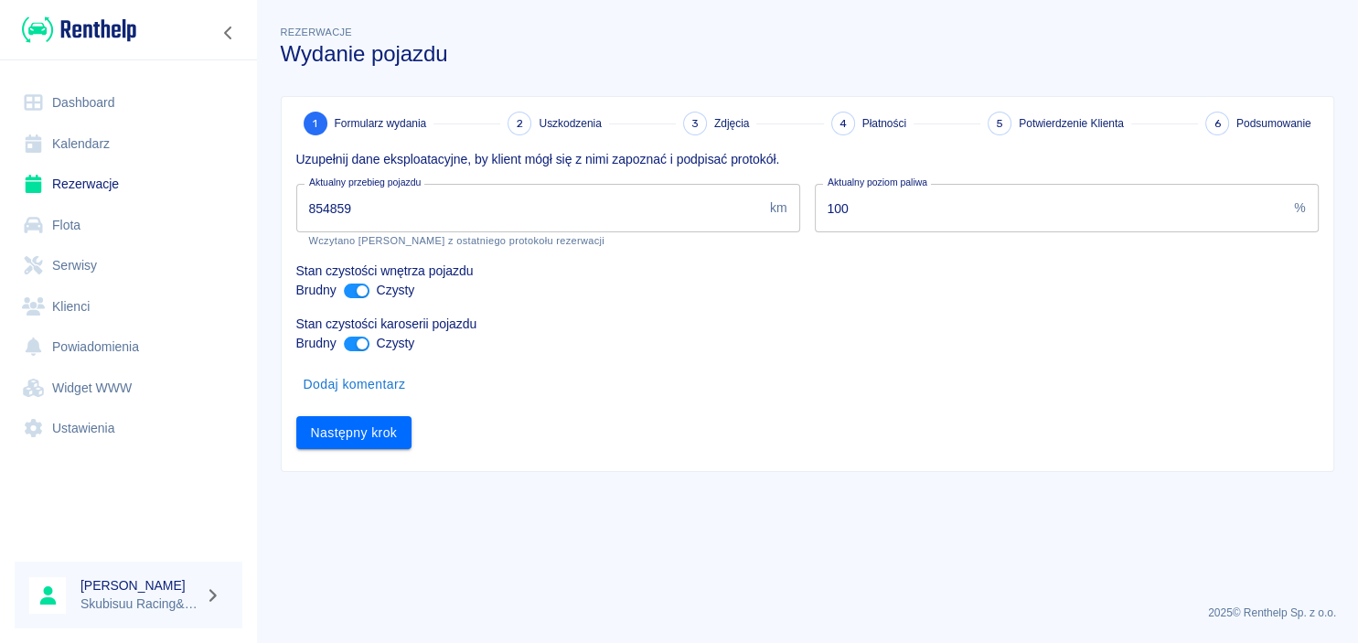
click at [366, 450] on div "1 Formularz wydania 2 Uszkodzenia 3 Zdjęcia 4 Płatności 5 Potwierdzenie Klienta…" at bounding box center [808, 284] width 1052 height 374
click at [366, 446] on button "Następny krok" at bounding box center [354, 433] width 116 height 34
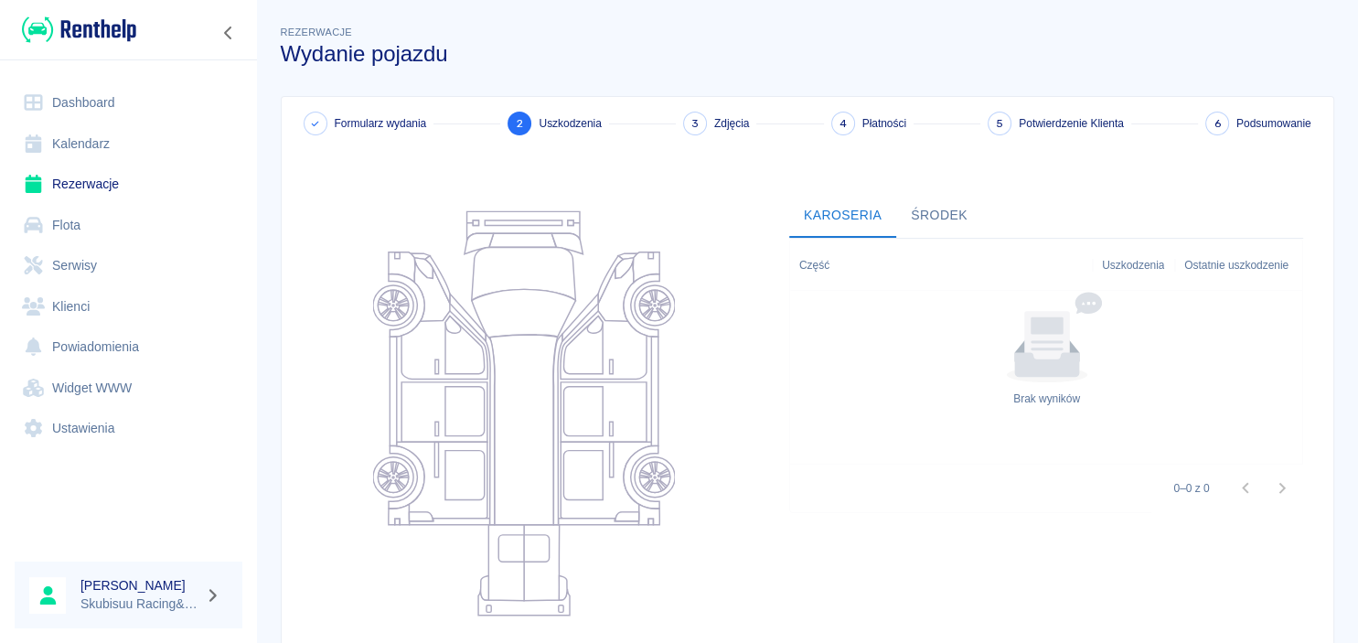
scroll to position [180, 0]
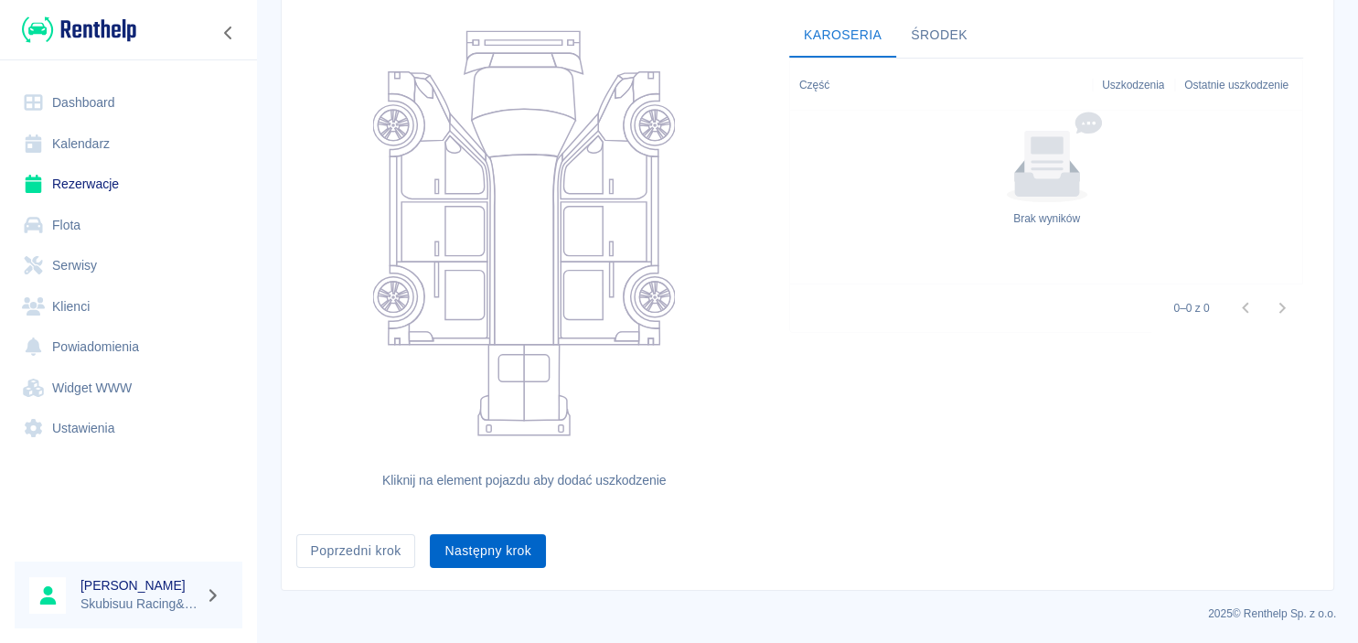
click at [470, 547] on button "Następny krok" at bounding box center [488, 551] width 116 height 34
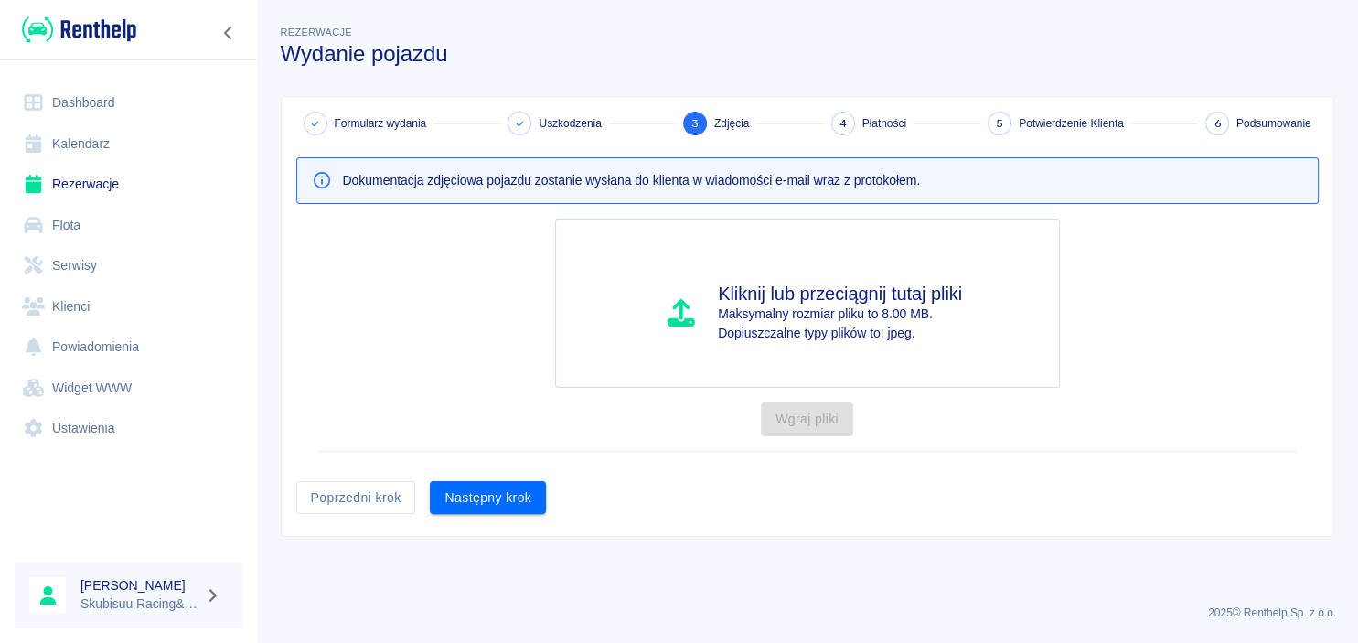
scroll to position [0, 0]
click at [481, 492] on button "Następny krok" at bounding box center [488, 498] width 116 height 34
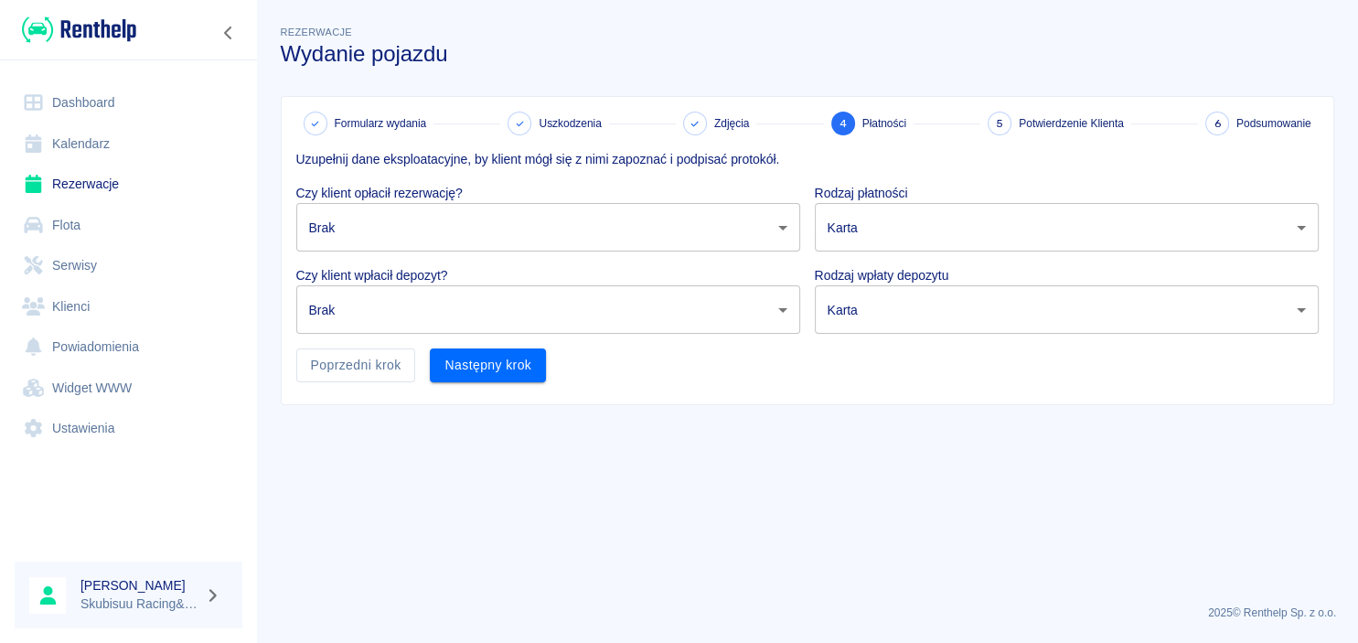
click at [634, 285] on body "Używamy plików Cookies, by zapewnić Ci najlepsze możliwe doświadczenie. Aby dow…" at bounding box center [679, 321] width 1358 height 643
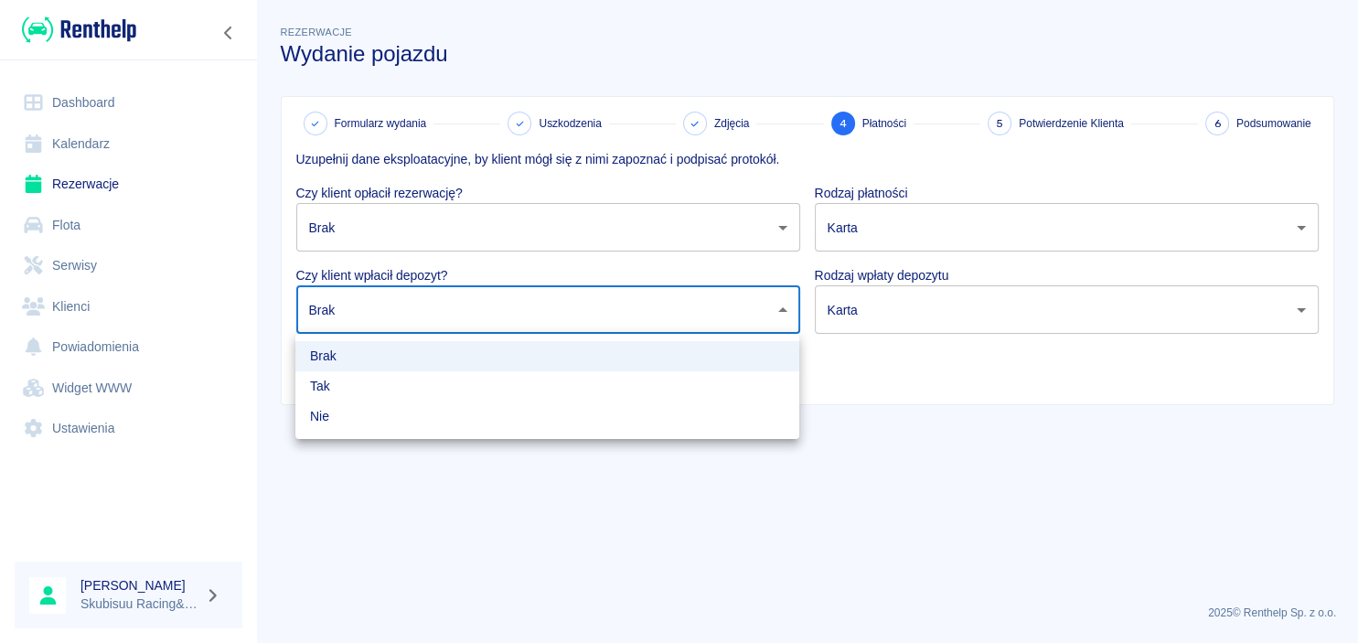
click at [622, 252] on div at bounding box center [679, 321] width 1358 height 643
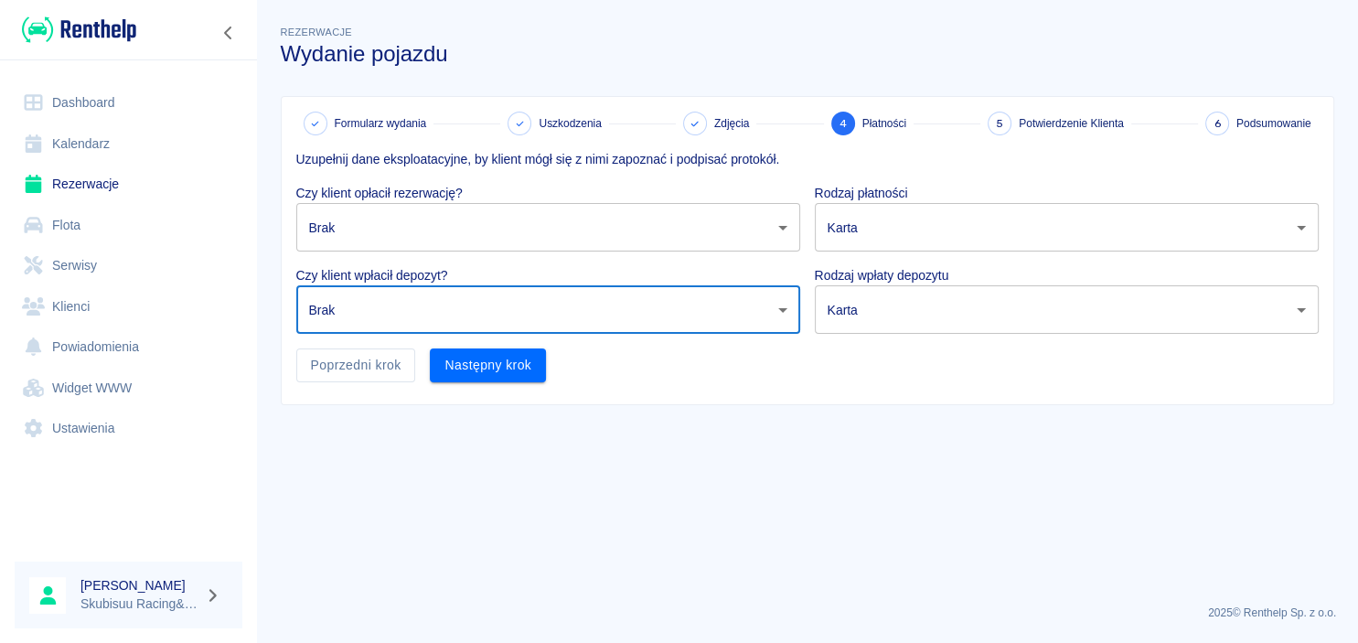
click at [611, 248] on body "Używamy plików Cookies, by zapewnić Ci najlepsze możliwe doświadczenie. Aby dow…" at bounding box center [679, 321] width 1358 height 643
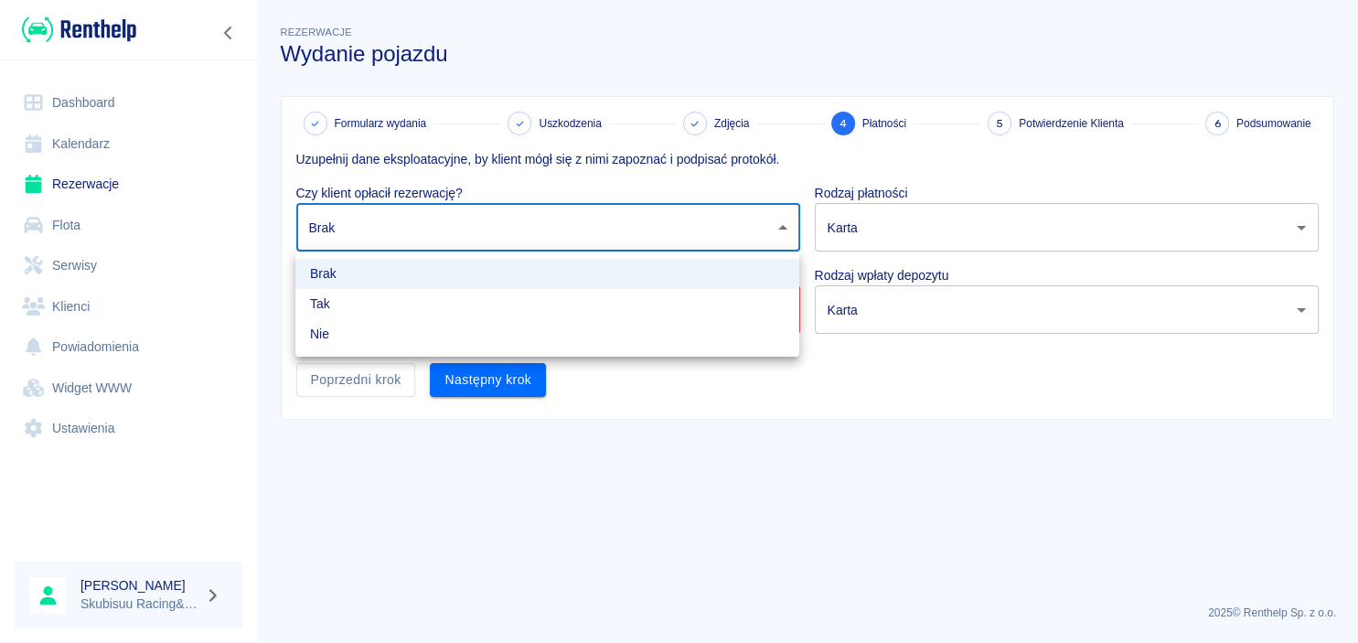
click at [596, 304] on li "Tak" at bounding box center [547, 304] width 504 height 30
type input "true"
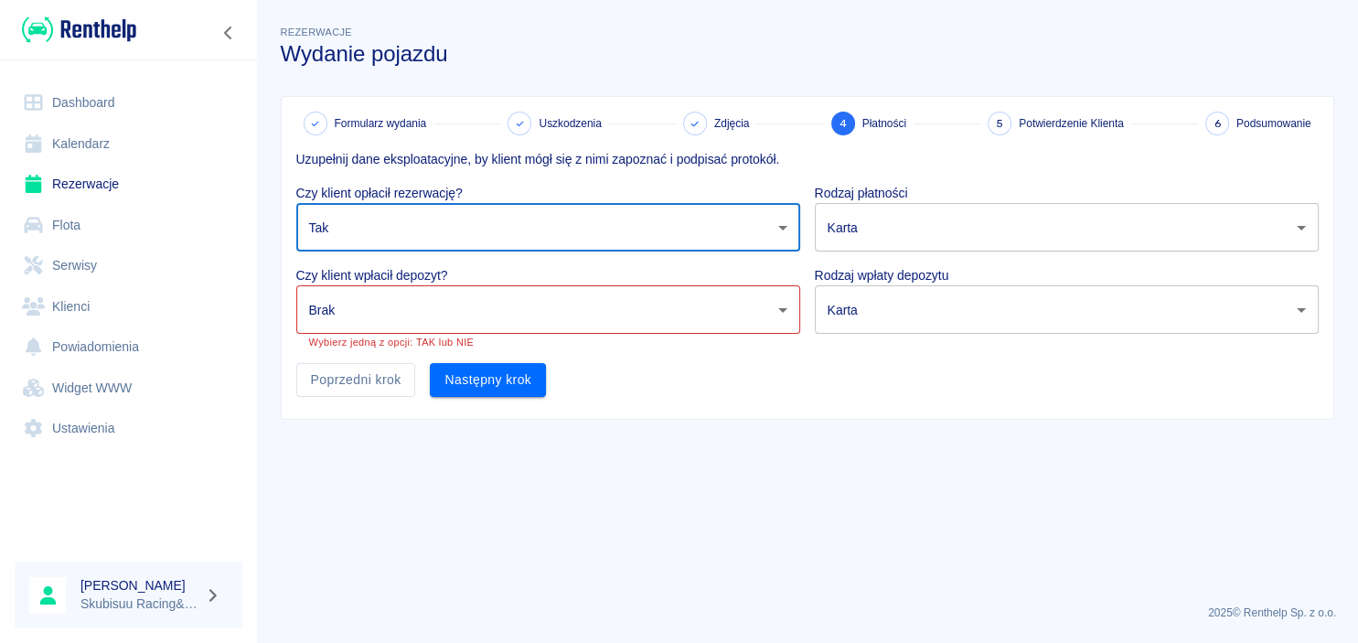
click at [870, 217] on body "Używamy plików Cookies, by zapewnić Ci najlepsze możliwe doświadczenie. Aby dow…" at bounding box center [679, 321] width 1358 height 643
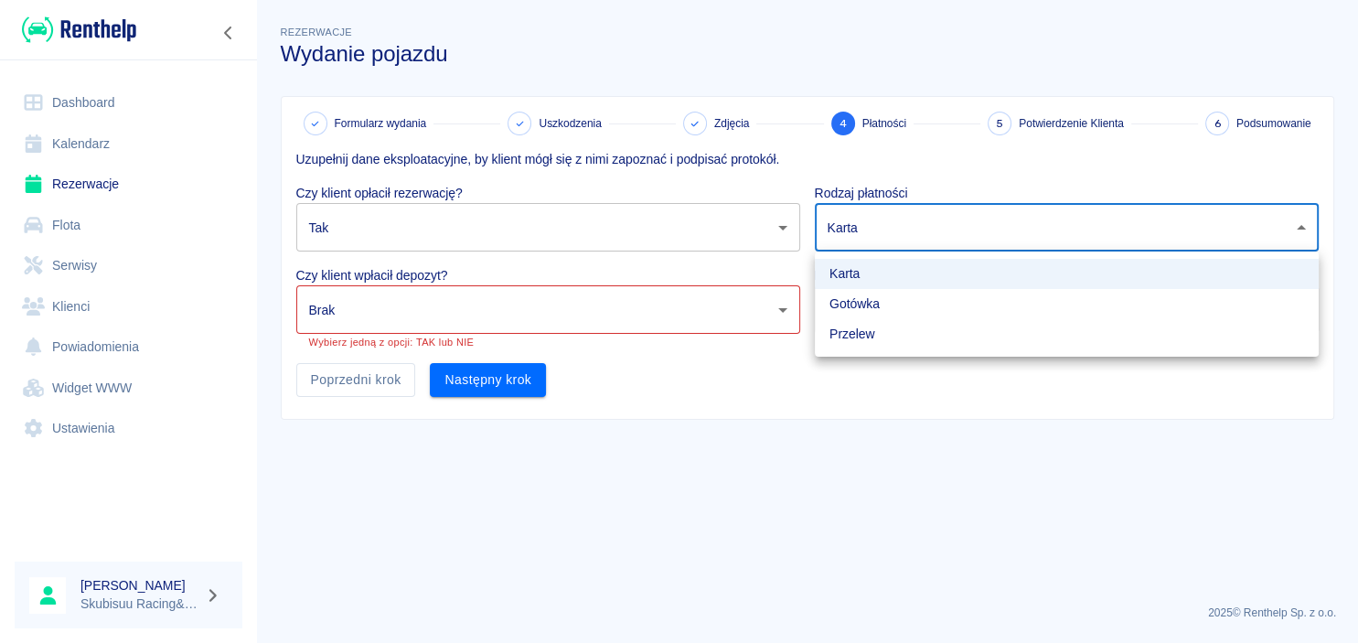
click at [858, 301] on li "Gotówka" at bounding box center [1067, 304] width 504 height 30
type input "cash"
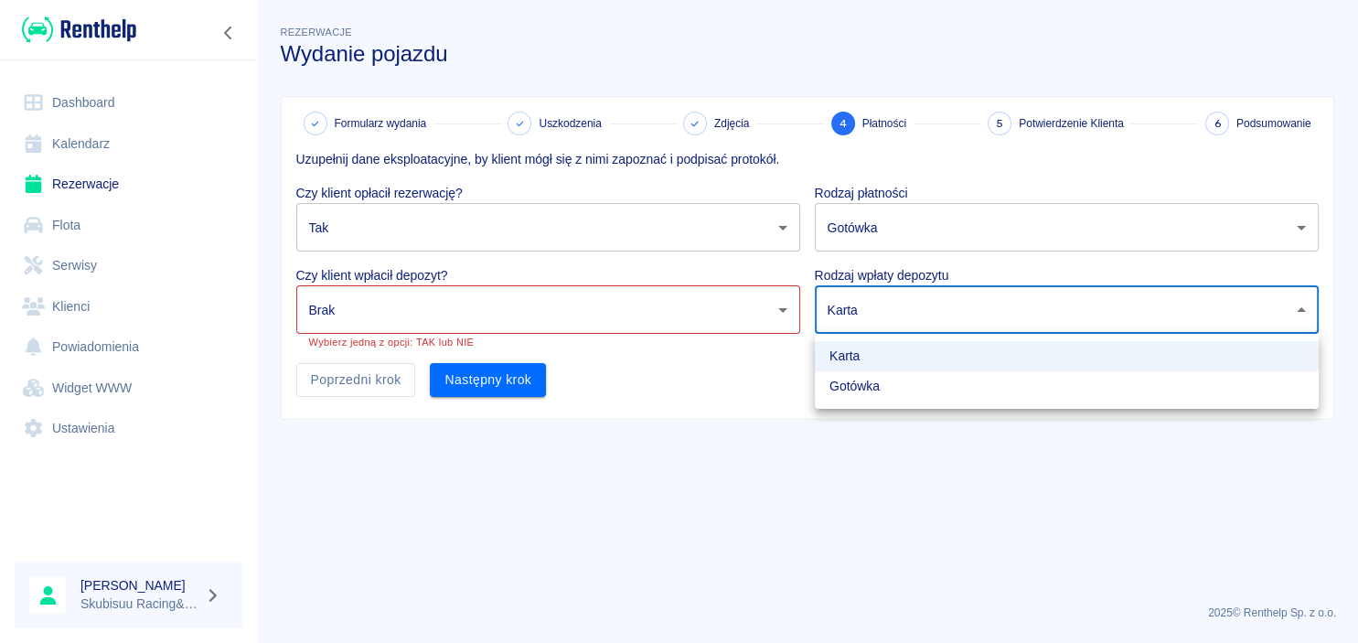
click at [854, 310] on body "Używamy plików Cookies, by zapewnić Ci najlepsze możliwe doświadczenie. Aby dow…" at bounding box center [679, 321] width 1358 height 643
click at [850, 386] on li "Gotówka" at bounding box center [1067, 386] width 504 height 30
type input "cash"
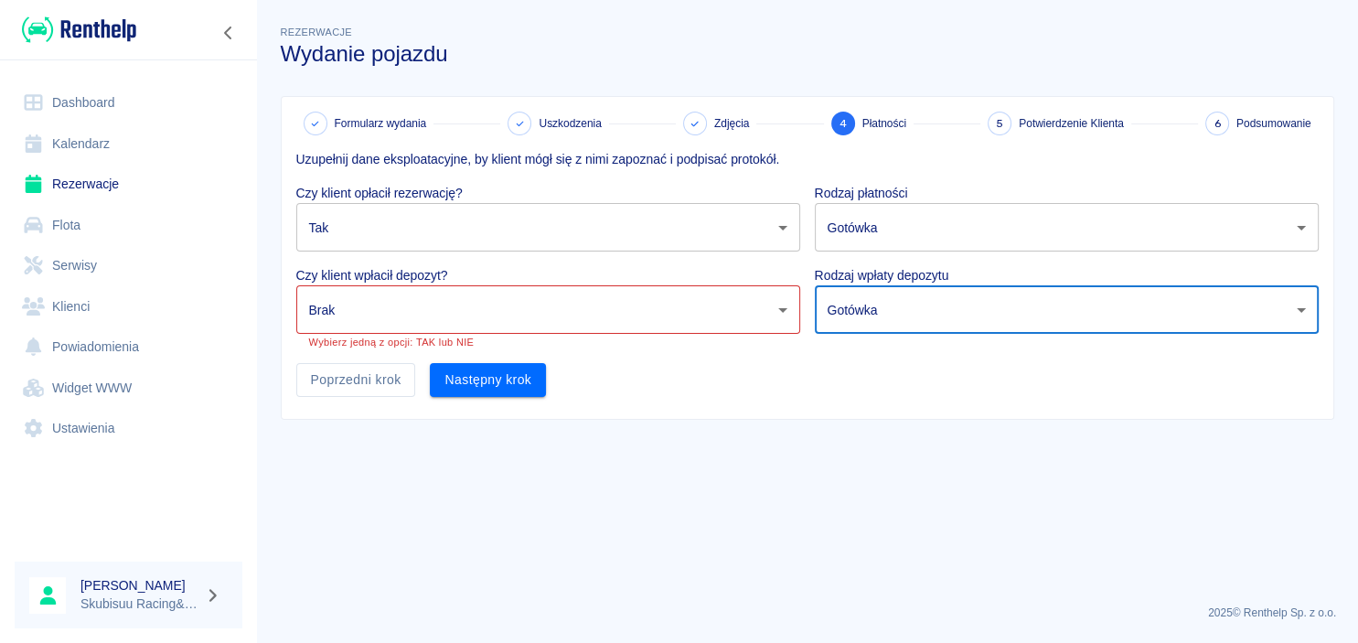
click at [709, 306] on body "Używamy plików Cookies, by zapewnić Ci najlepsze możliwe doświadczenie. Aby dow…" at bounding box center [679, 321] width 1358 height 643
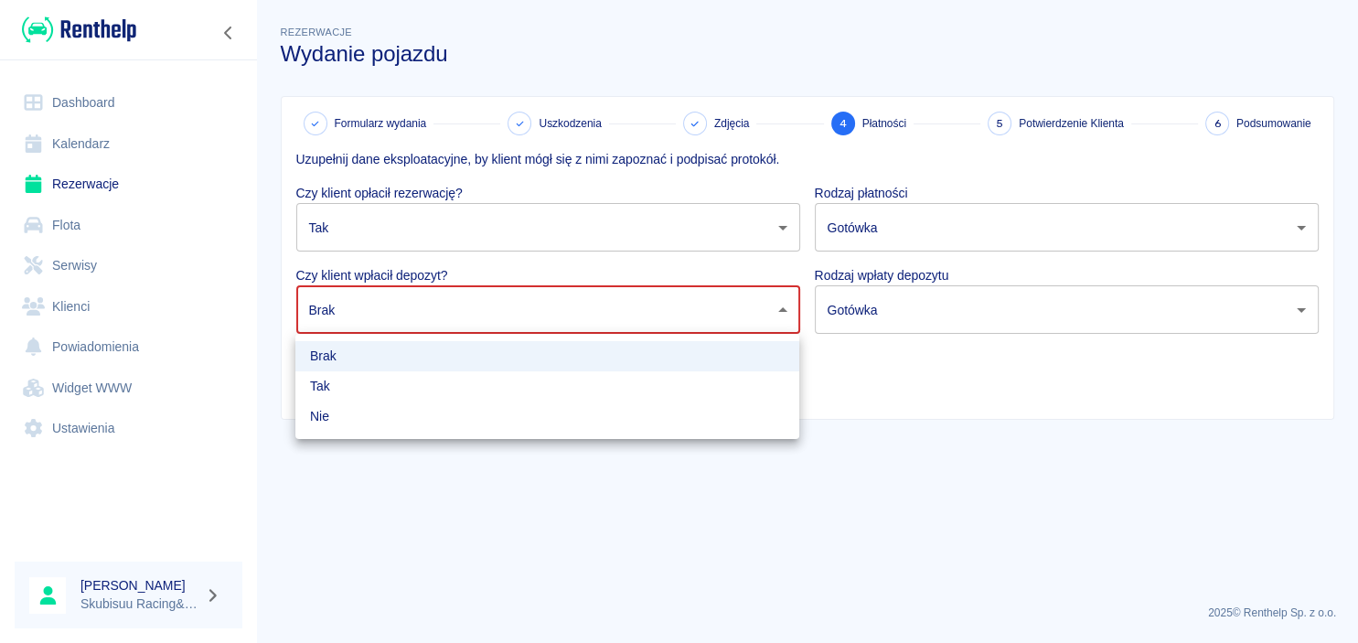
click at [679, 385] on li "Tak" at bounding box center [547, 386] width 504 height 30
type input "true"
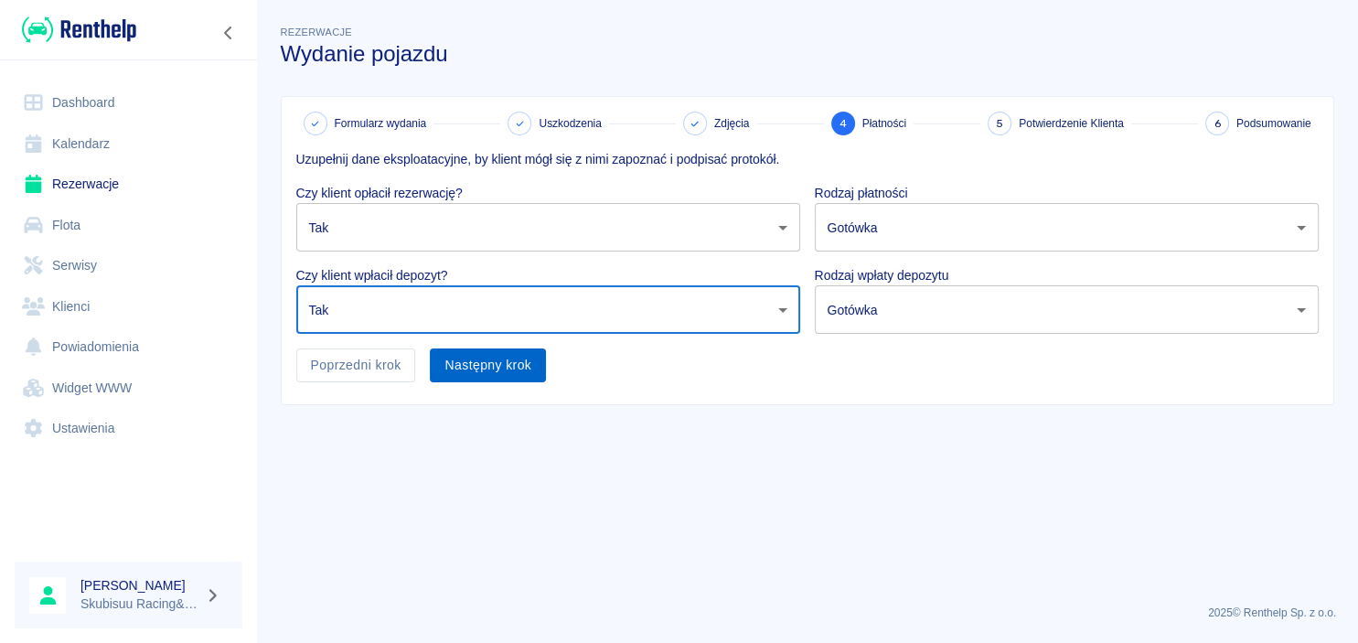
click at [506, 375] on button "Następny krok" at bounding box center [488, 365] width 116 height 34
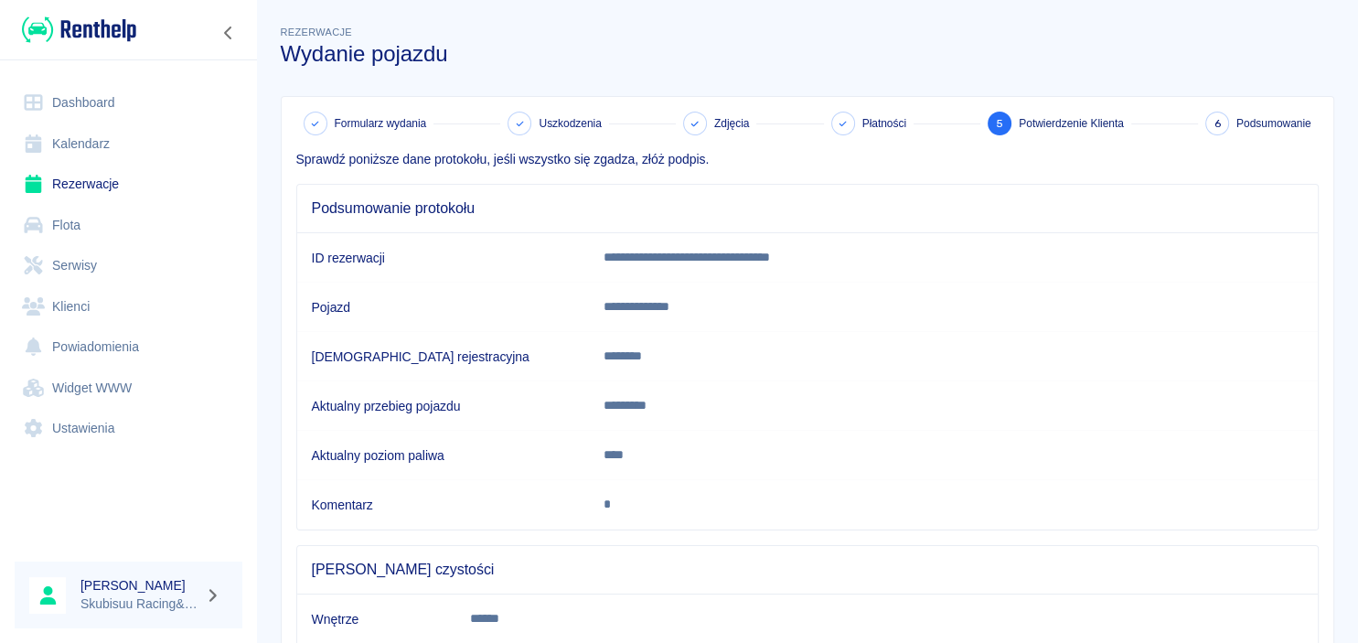
scroll to position [172, 0]
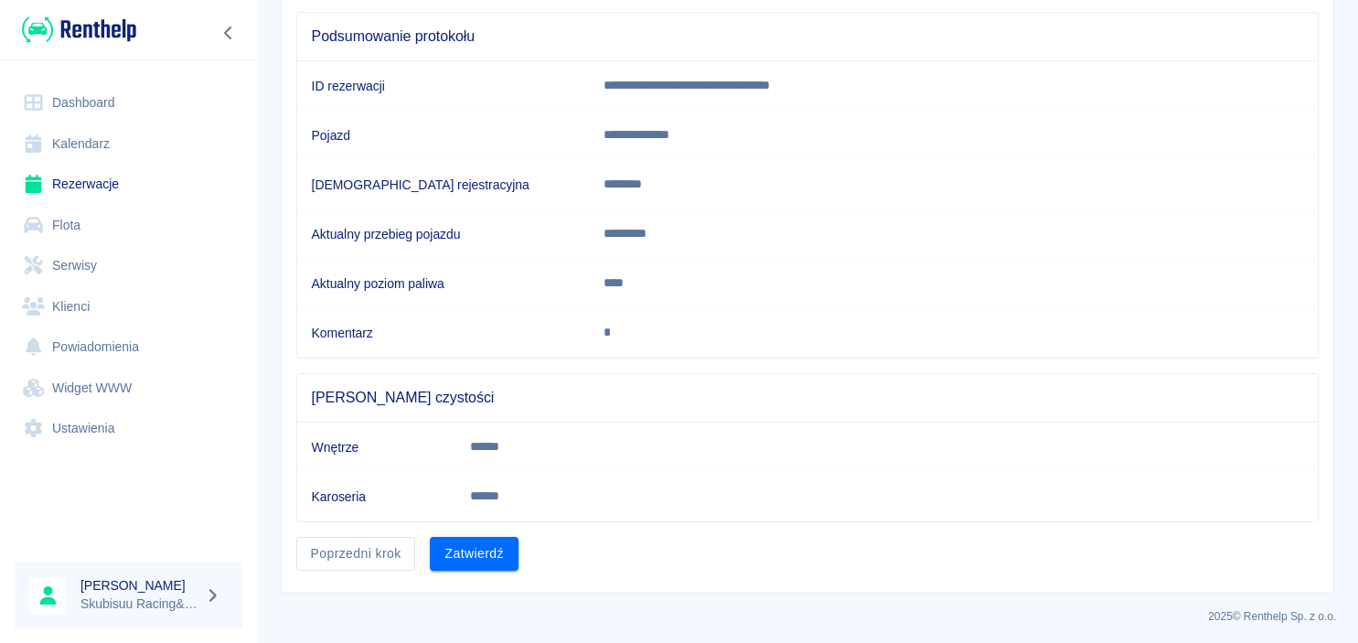
click at [501, 522] on div "Zatwierdź" at bounding box center [466, 546] width 102 height 48
click at [494, 555] on button "Zatwierdź" at bounding box center [474, 554] width 88 height 34
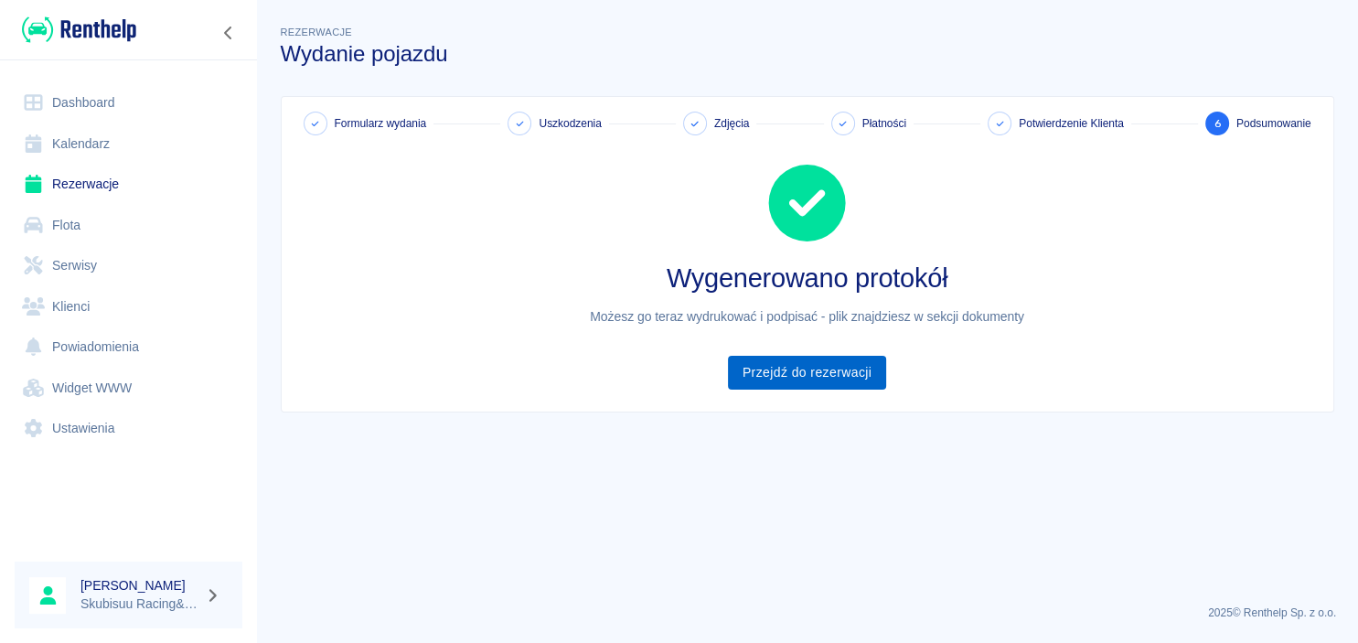
click at [781, 361] on link "Przejdź do rezerwacji" at bounding box center [807, 373] width 158 height 34
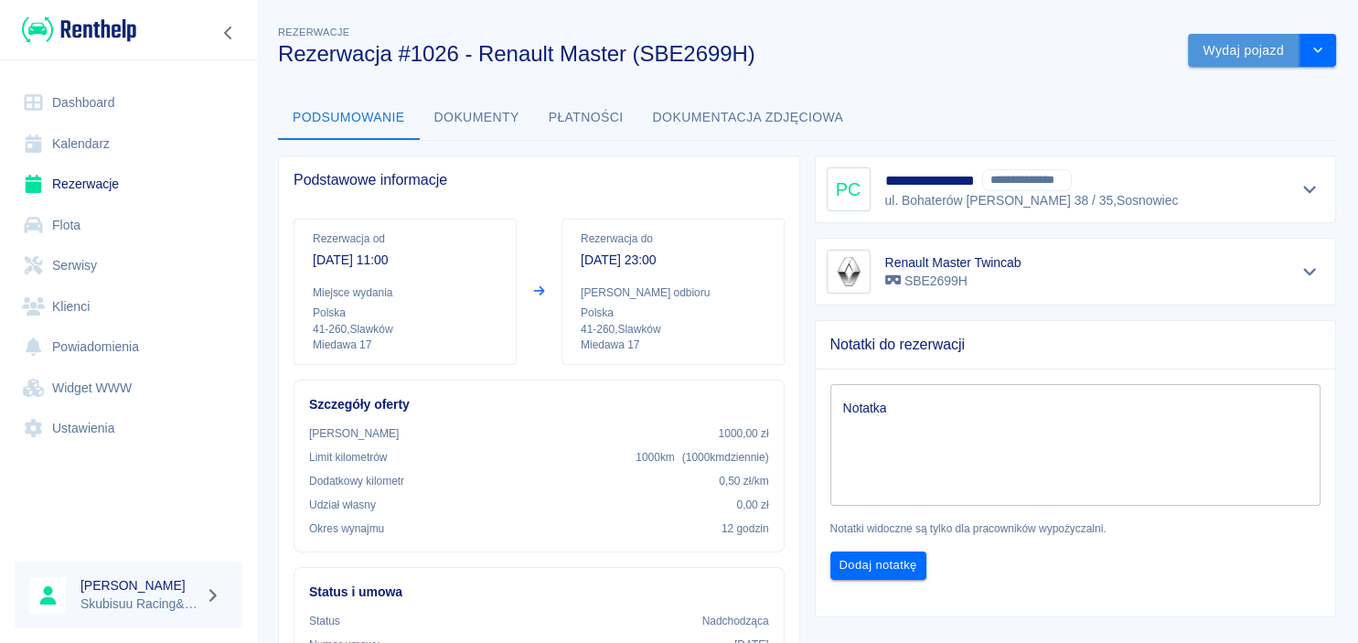
click at [1230, 48] on button "Wydaj pojazd" at bounding box center [1244, 51] width 112 height 34
click at [1319, 45] on icon at bounding box center [1313, 43] width 16 height 13
click at [129, 38] on img at bounding box center [79, 30] width 114 height 30
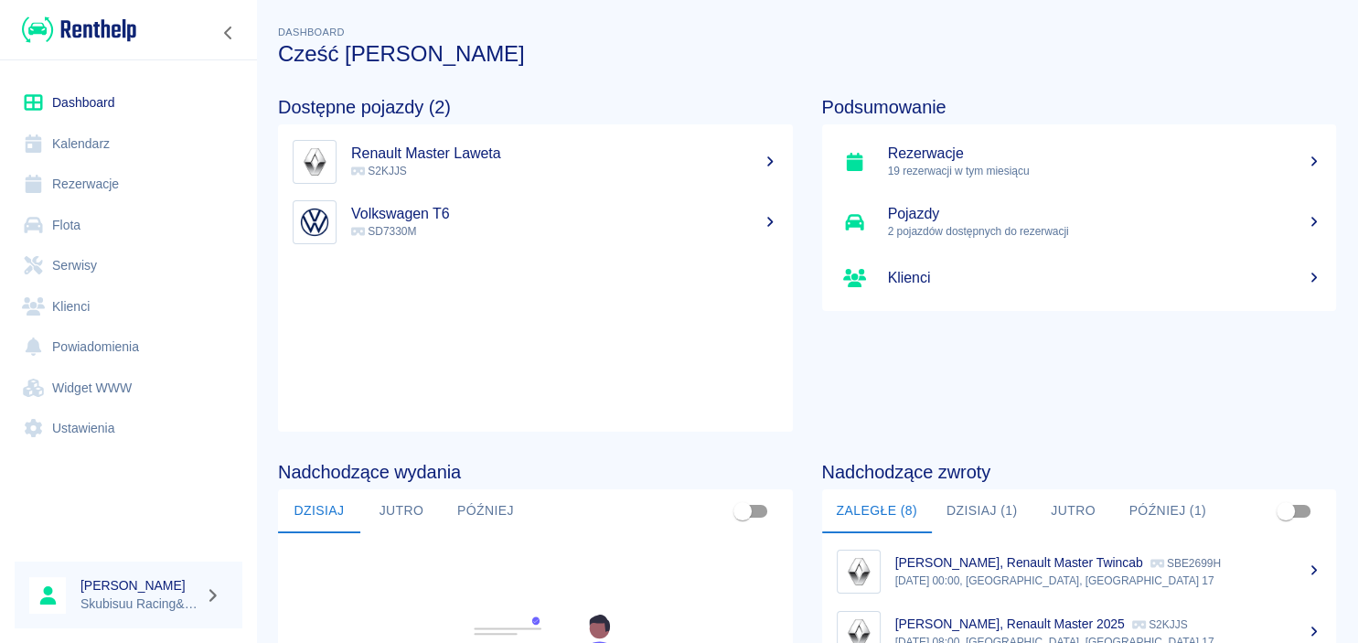
click at [119, 46] on div at bounding box center [128, 29] width 257 height 59
click at [126, 32] on img at bounding box center [79, 30] width 114 height 30
click at [954, 152] on h5 "Rezerwacje" at bounding box center [1105, 153] width 434 height 18
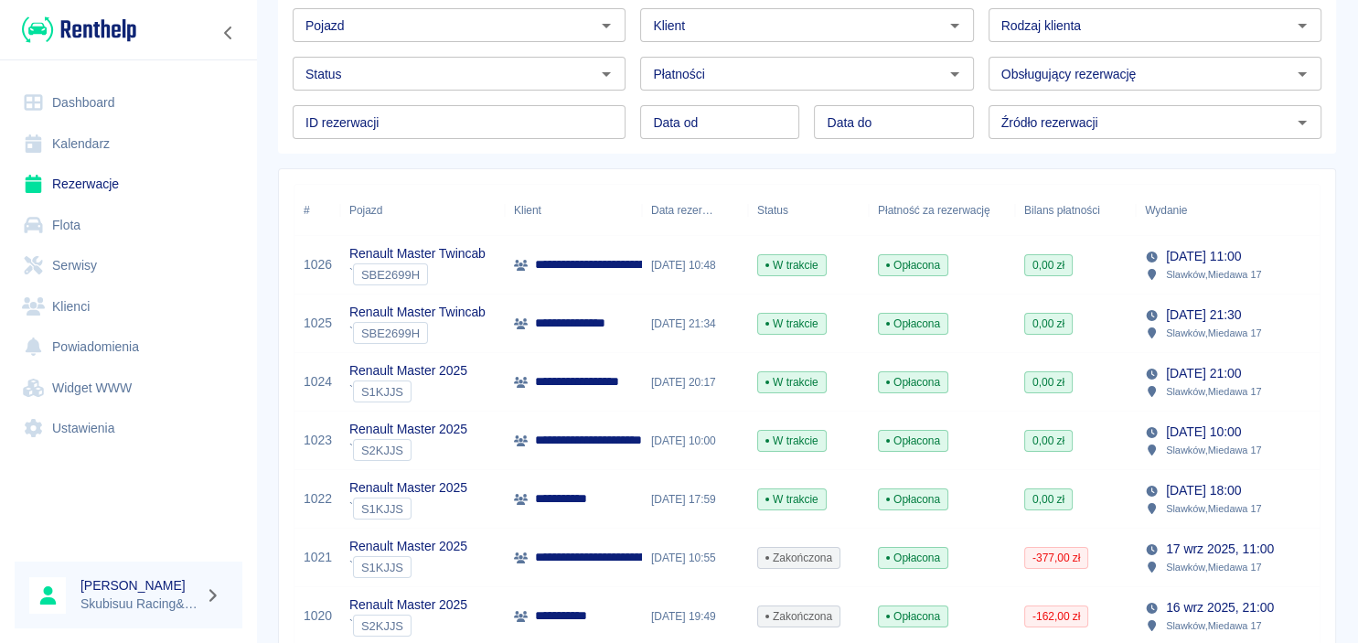
scroll to position [176, 0]
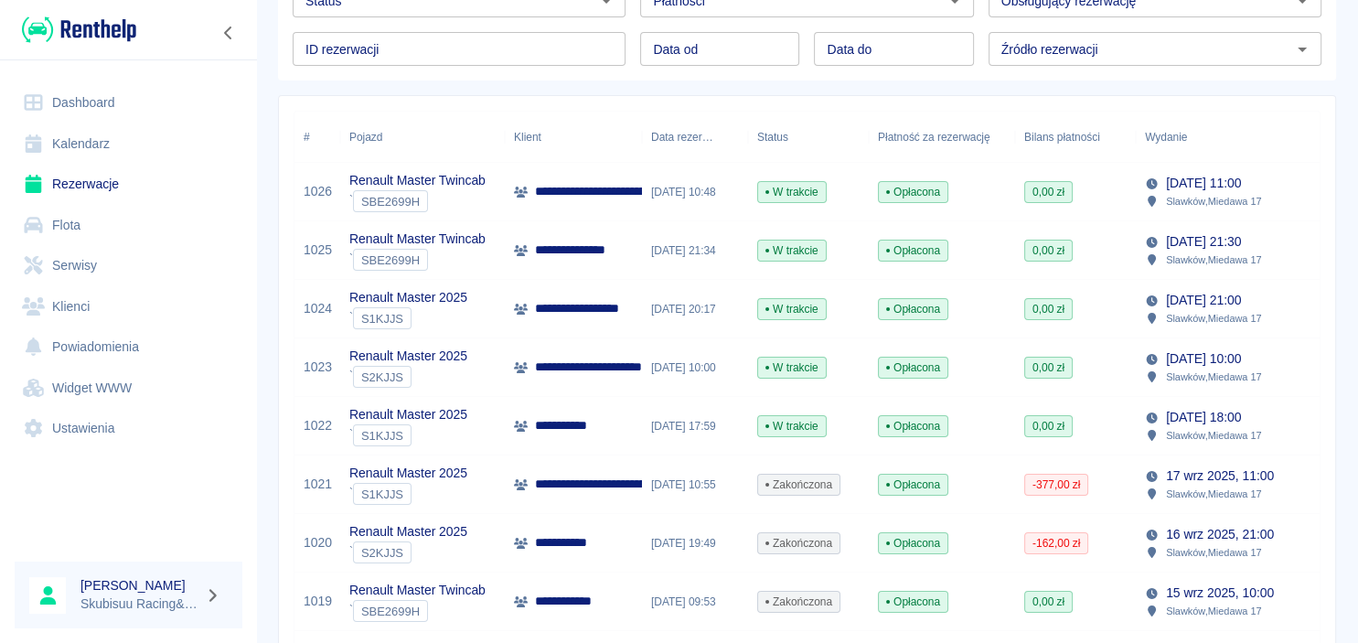
click at [666, 374] on div "19 wrz 2025, 10:00" at bounding box center [695, 367] width 106 height 59
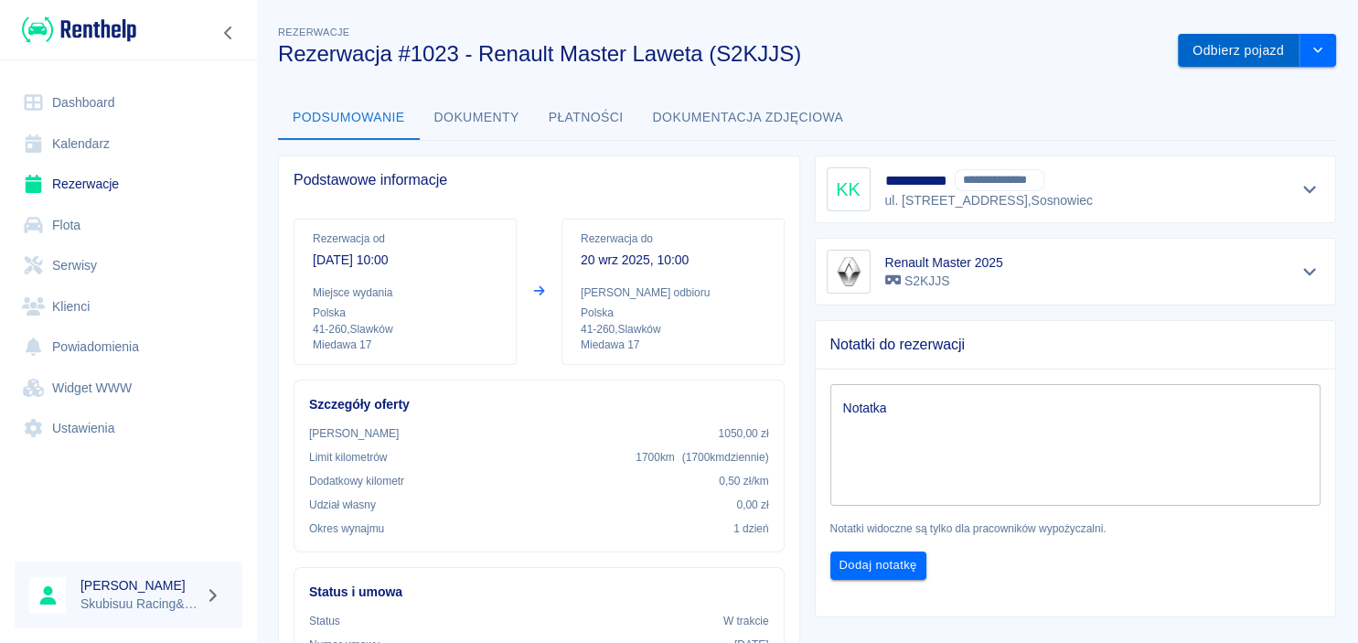
click at [1203, 57] on button "Odbierz pojazd" at bounding box center [1239, 51] width 122 height 34
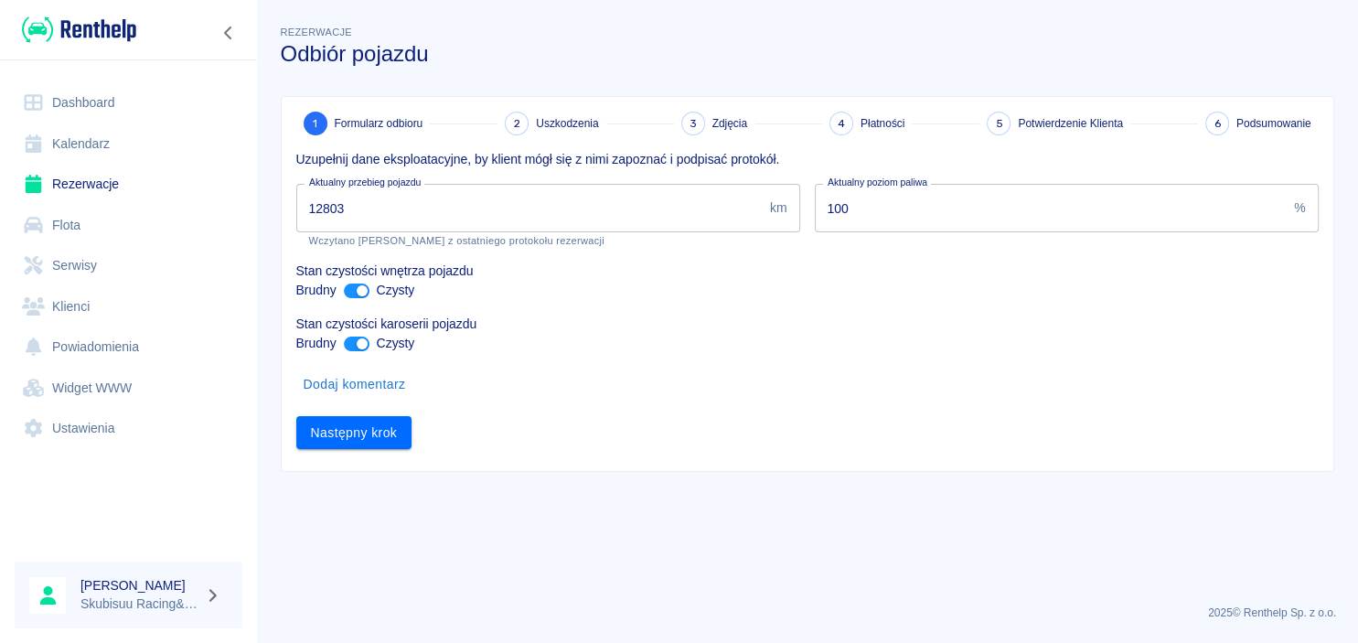
drag, startPoint x: 381, startPoint y: 214, endPoint x: -23, endPoint y: 212, distance: 404.2
click at [296, 212] on input "12803" at bounding box center [529, 208] width 466 height 48
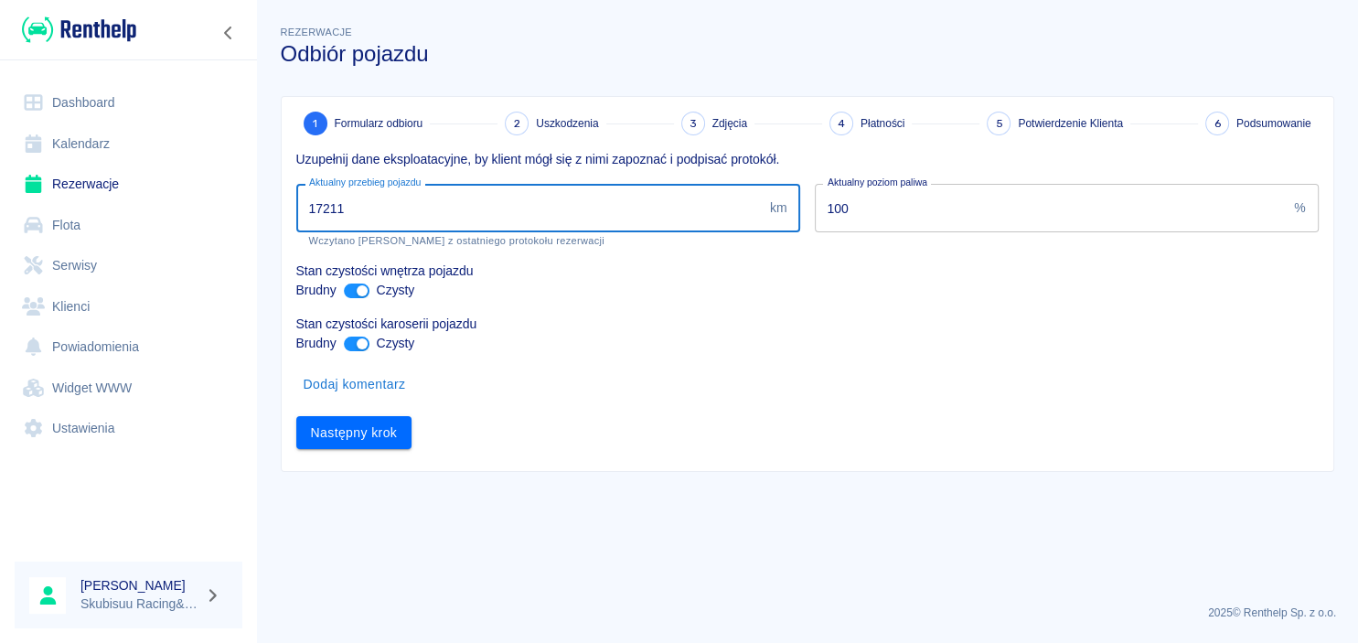
type input "17211"
click at [374, 452] on div "1 Formularz odbioru 2 Uszkodzenia 3 Zdjęcia 4 Płatności 5 Potwierdzenie Klienta…" at bounding box center [808, 284] width 1052 height 374
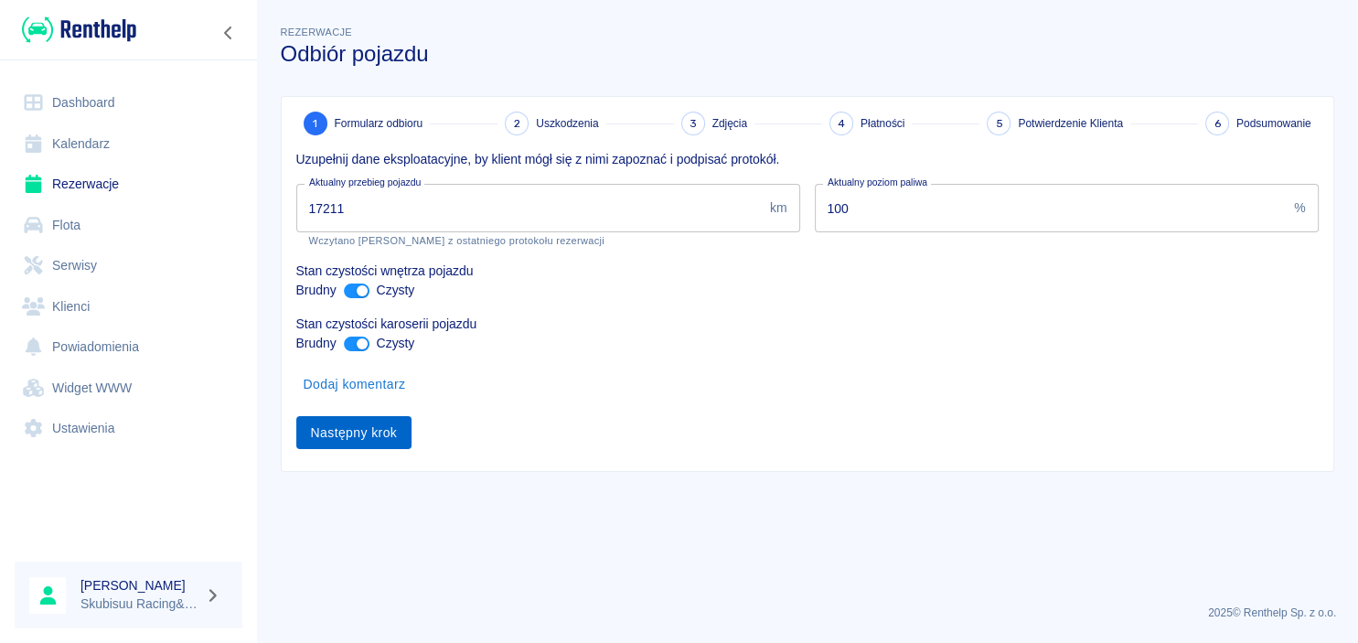
click at [375, 447] on button "Następny krok" at bounding box center [354, 433] width 116 height 34
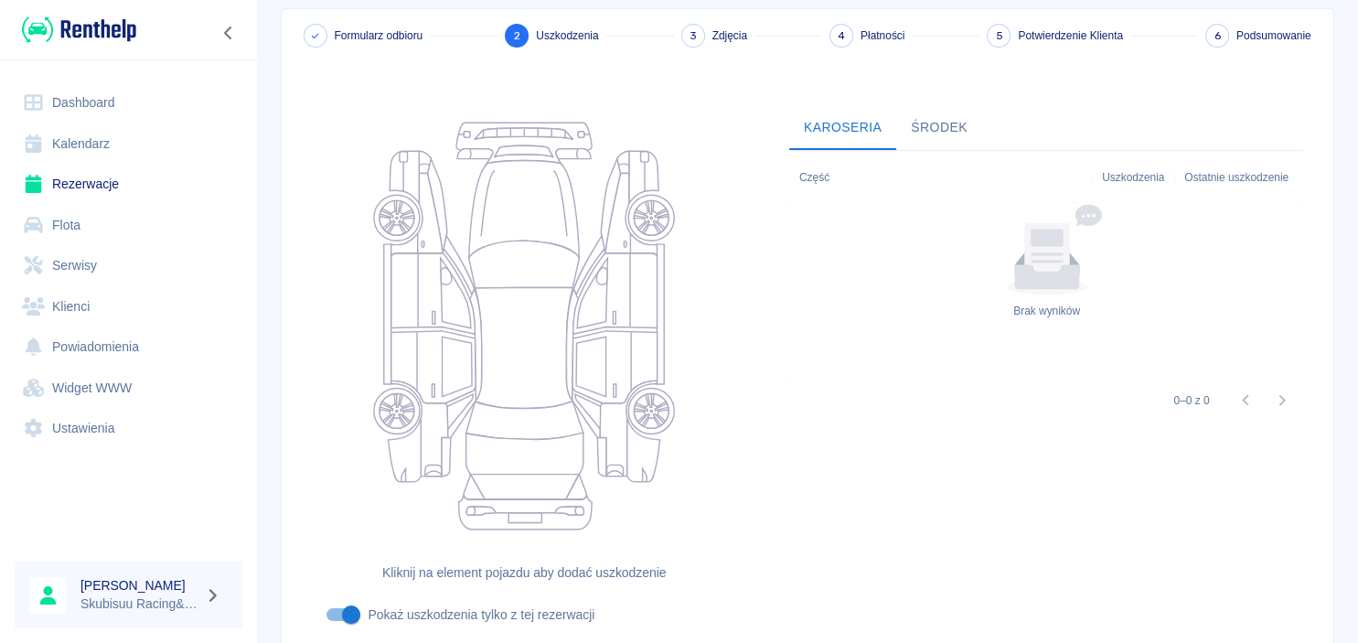
scroll to position [230, 0]
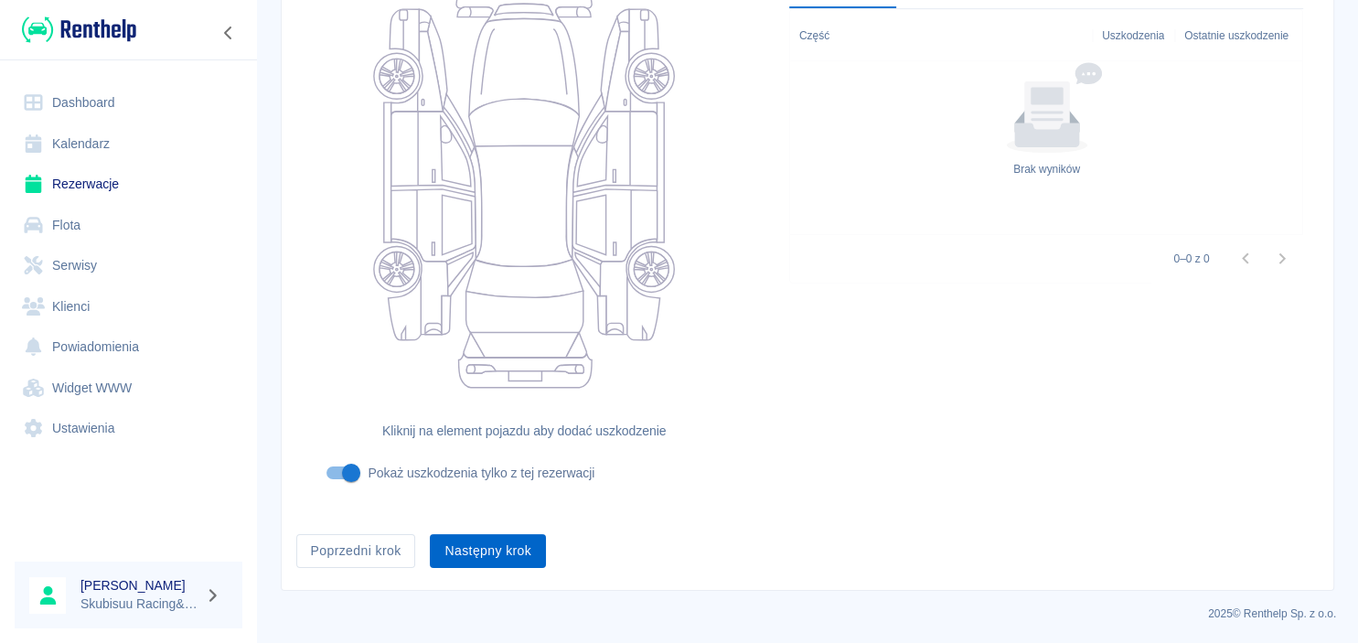
click at [435, 547] on button "Następny krok" at bounding box center [488, 551] width 116 height 34
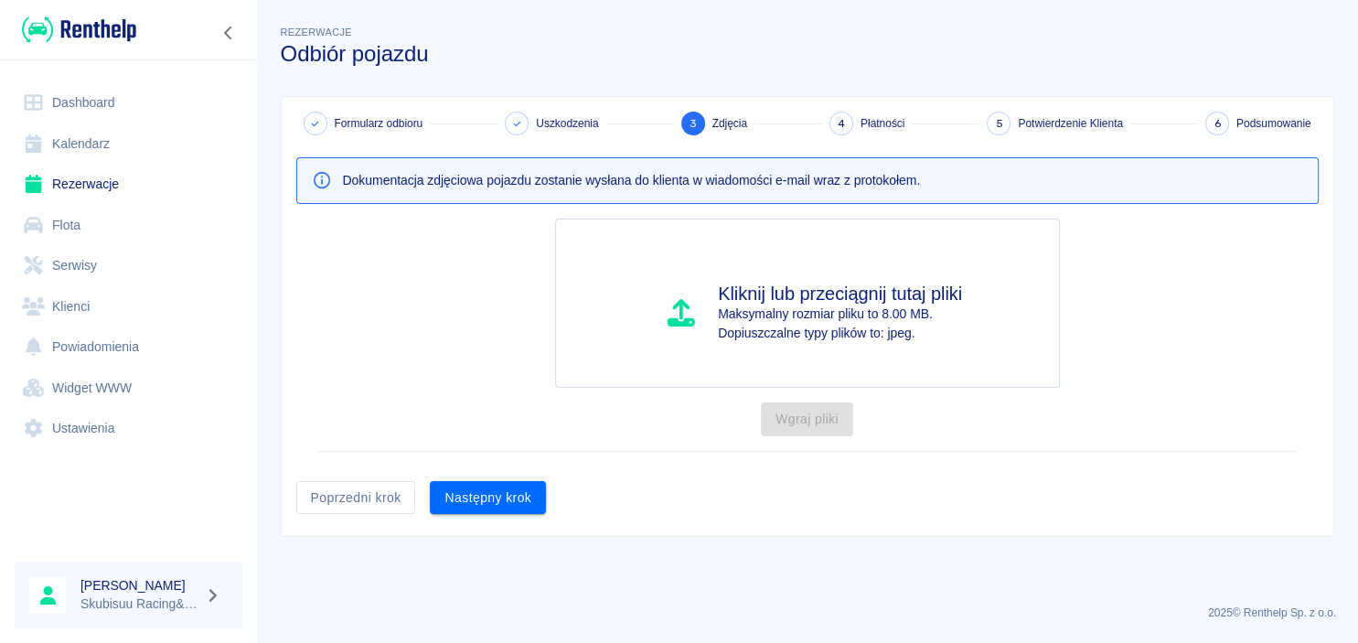
click at [478, 480] on div "Następny krok" at bounding box center [480, 490] width 131 height 48
click at [468, 505] on button "Następny krok" at bounding box center [488, 498] width 116 height 34
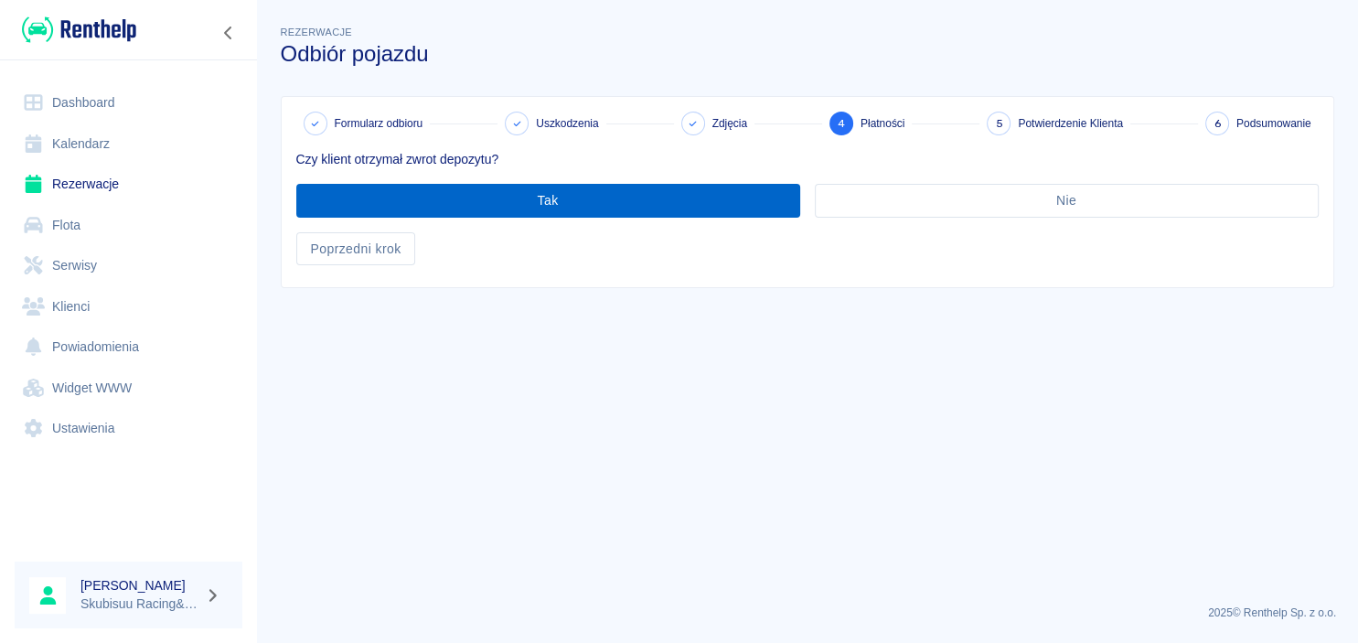
click at [481, 199] on button "Tak" at bounding box center [548, 201] width 504 height 34
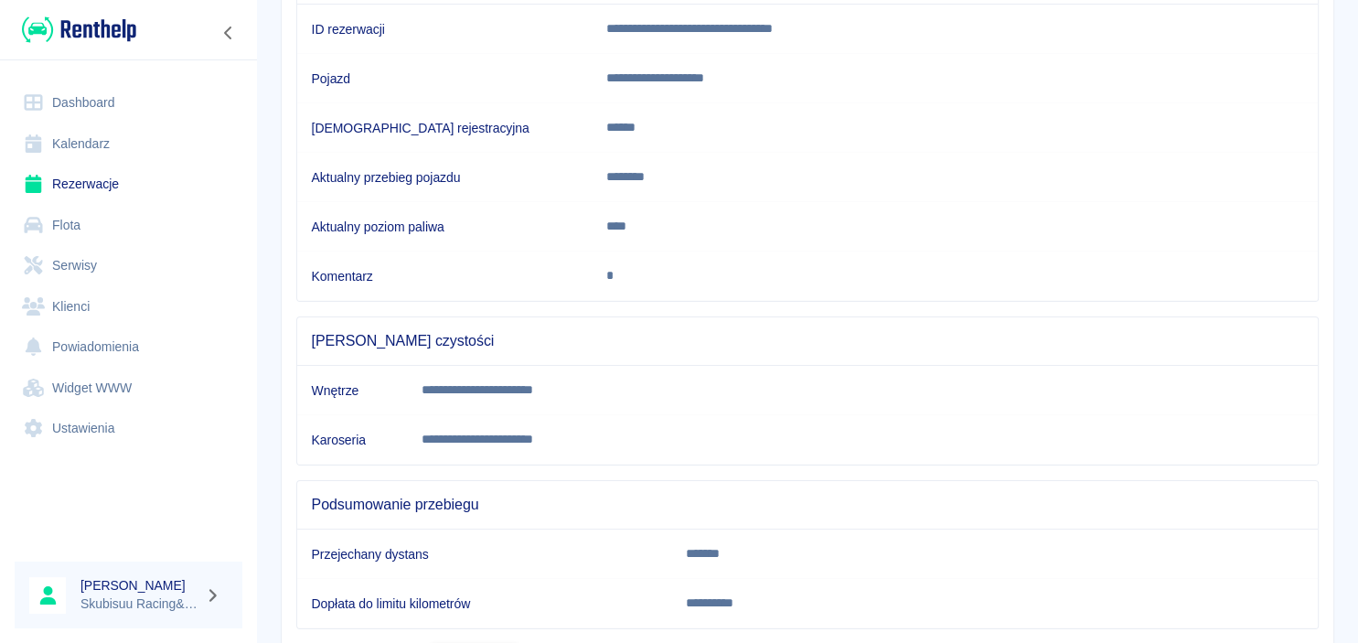
scroll to position [335, 0]
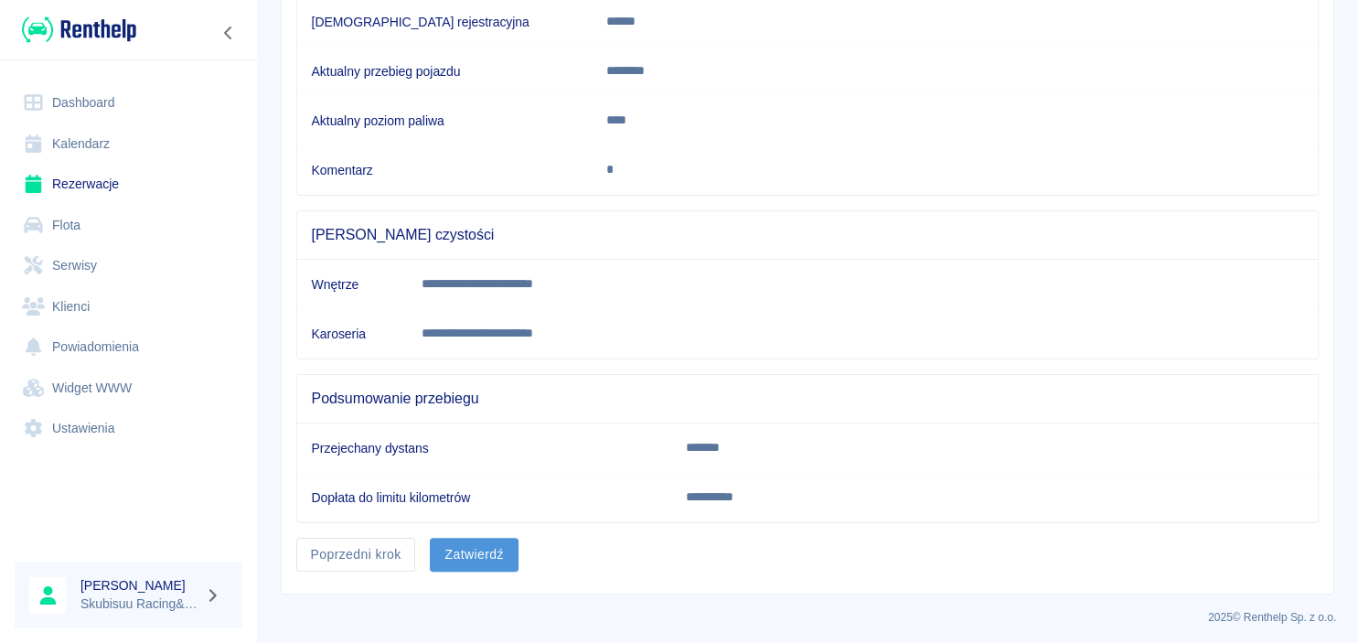
click at [496, 550] on button "Zatwierdź" at bounding box center [474, 555] width 88 height 34
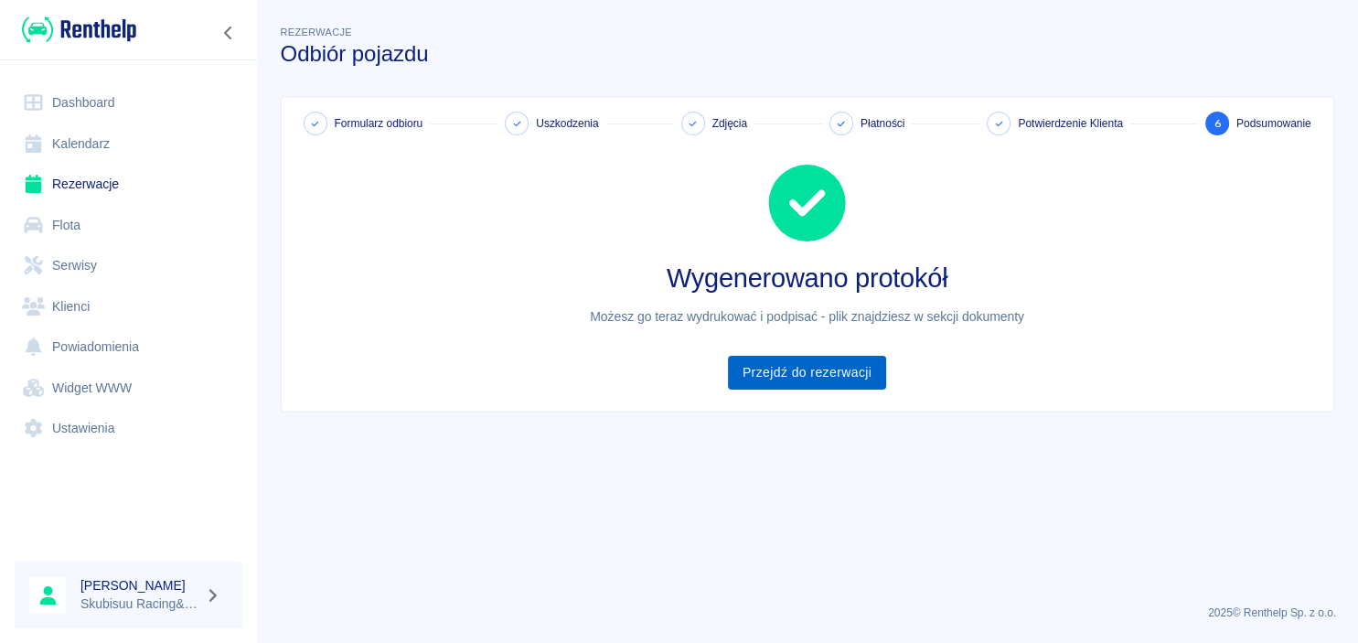
click at [837, 379] on link "Przejdź do rezerwacji" at bounding box center [807, 373] width 158 height 34
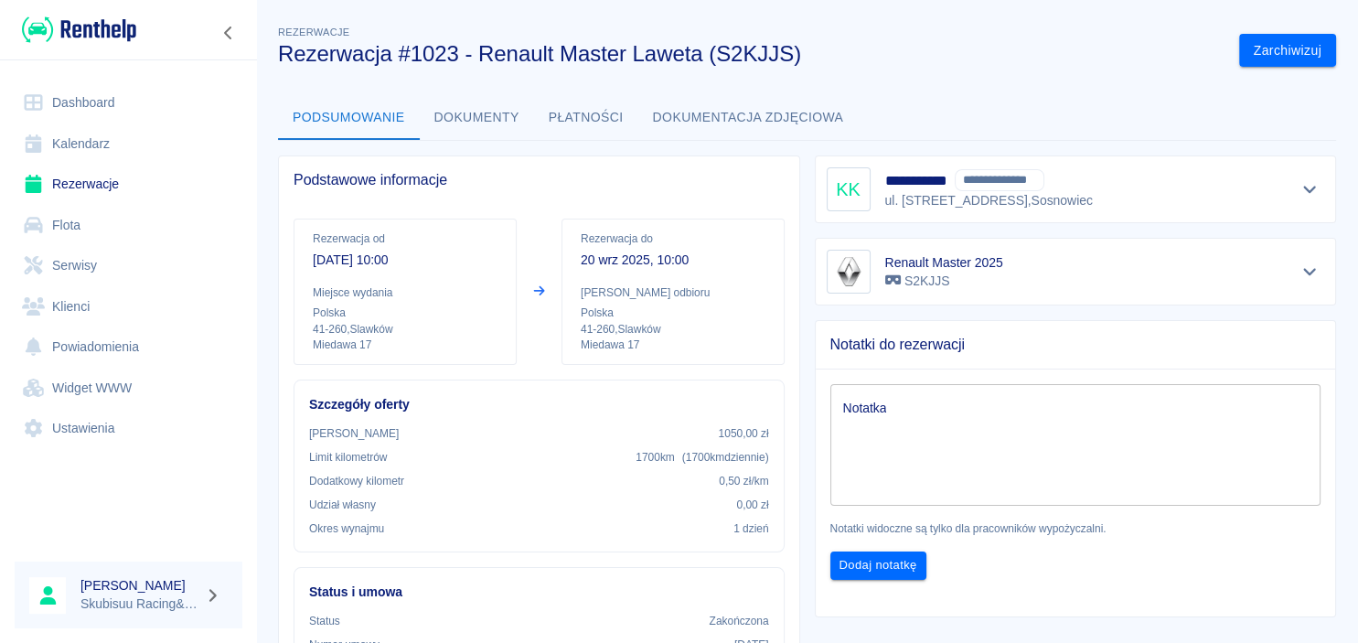
click at [123, 108] on link "Dashboard" at bounding box center [129, 102] width 228 height 41
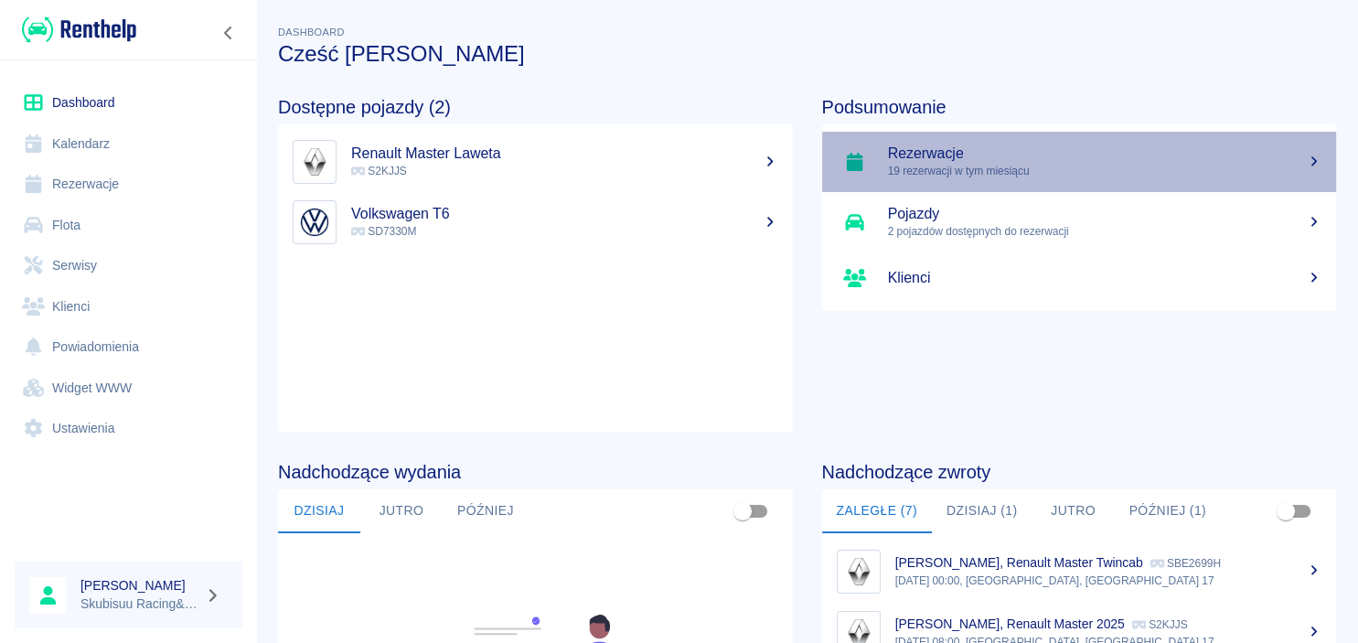
click at [1028, 168] on p "19 rezerwacji w tym miesiącu" at bounding box center [1105, 171] width 434 height 16
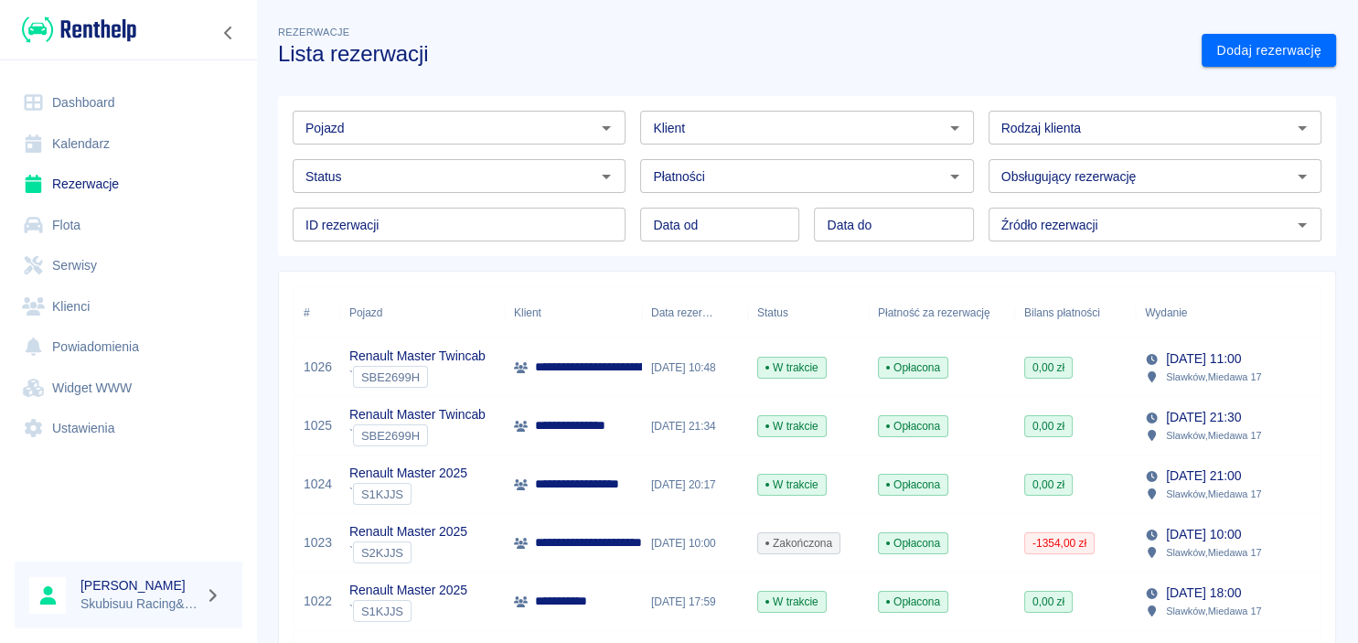
scroll to position [88, 0]
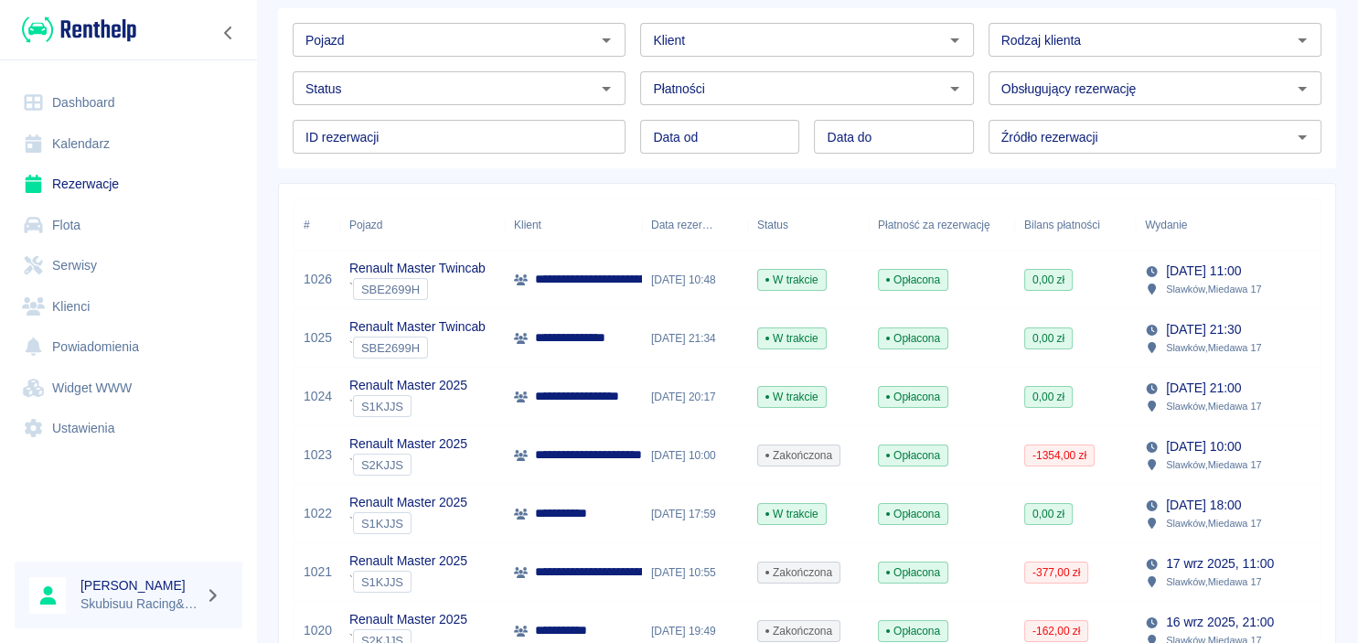
click at [612, 389] on p "**********" at bounding box center [588, 396] width 106 height 19
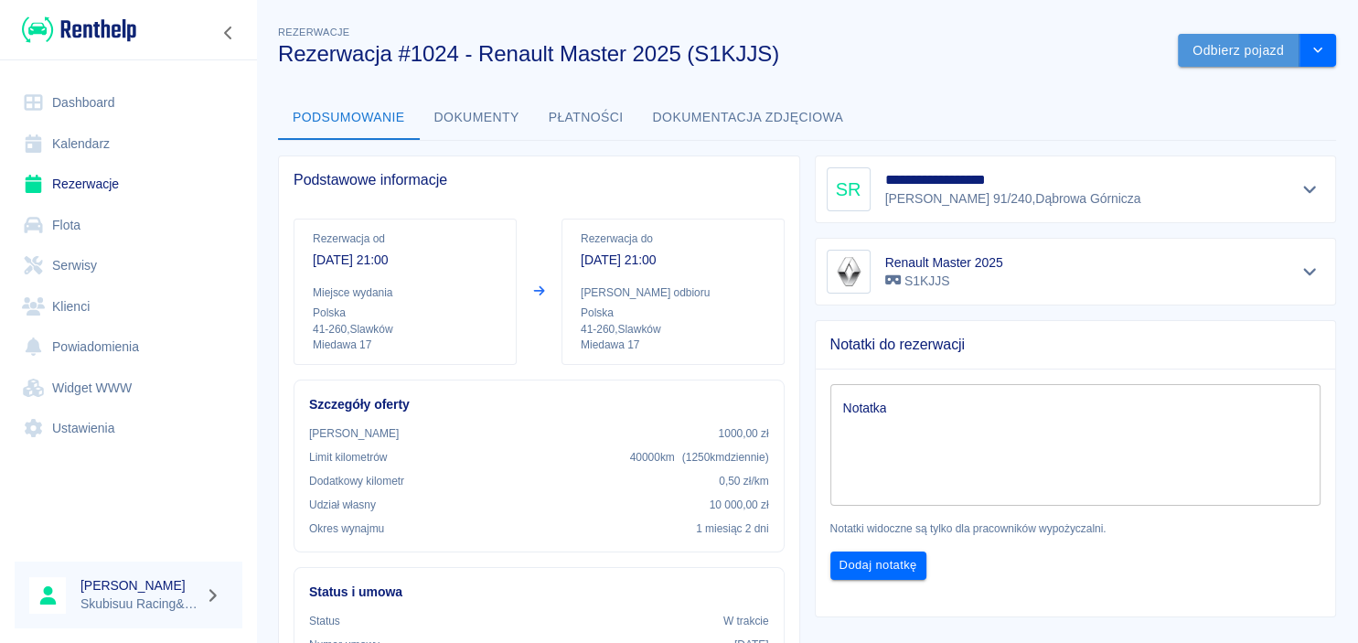
click at [1237, 42] on button "Odbierz pojazd" at bounding box center [1239, 51] width 122 height 34
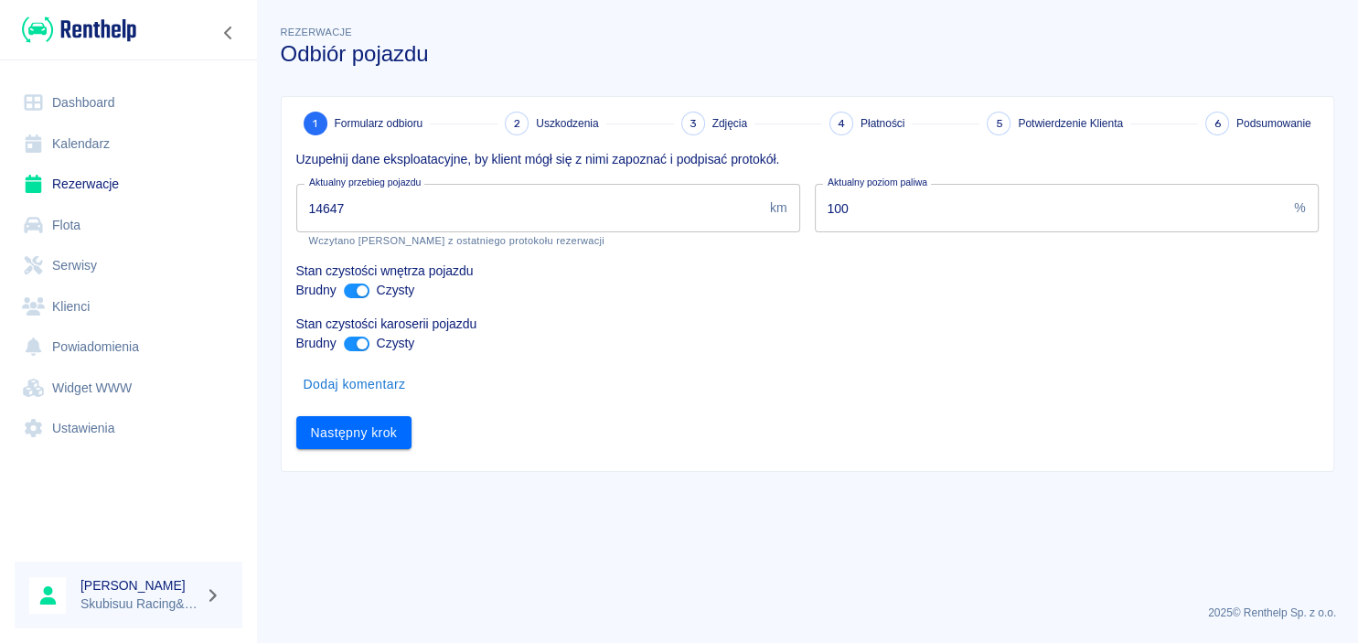
drag, startPoint x: 427, startPoint y: 217, endPoint x: -47, endPoint y: 209, distance: 473.7
click at [296, 209] on input "14647" at bounding box center [529, 208] width 466 height 48
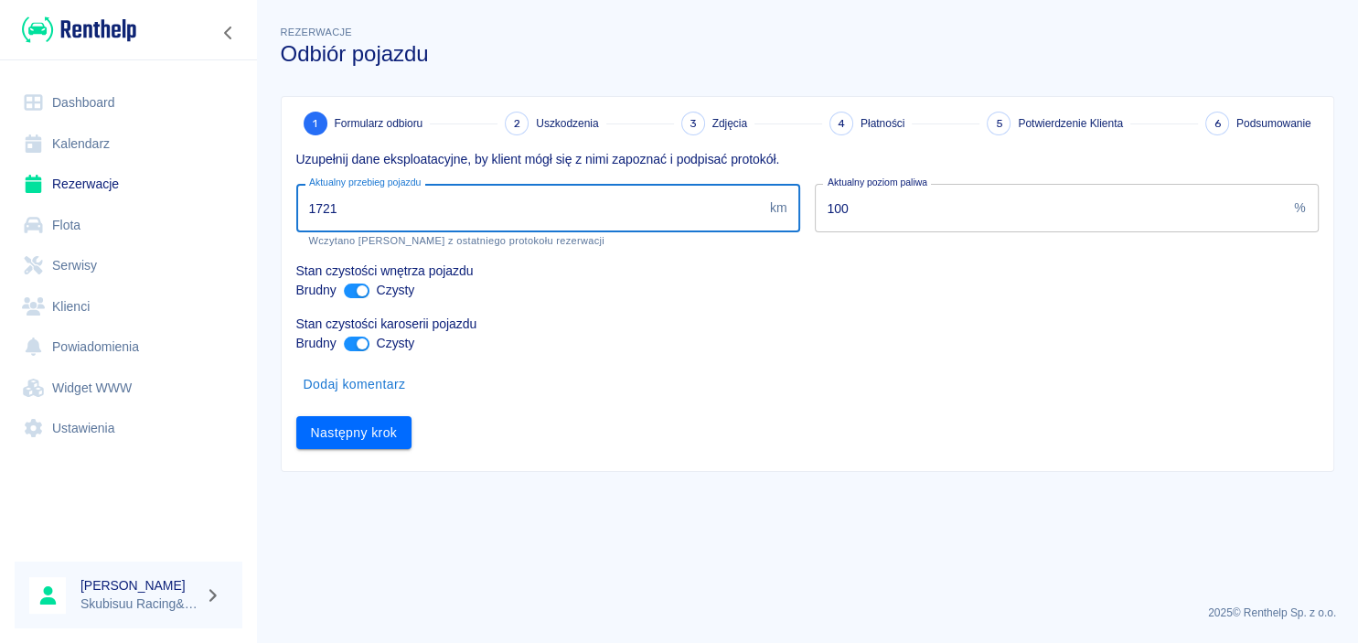
type input "17211"
click at [381, 427] on button "Następny krok" at bounding box center [354, 433] width 116 height 34
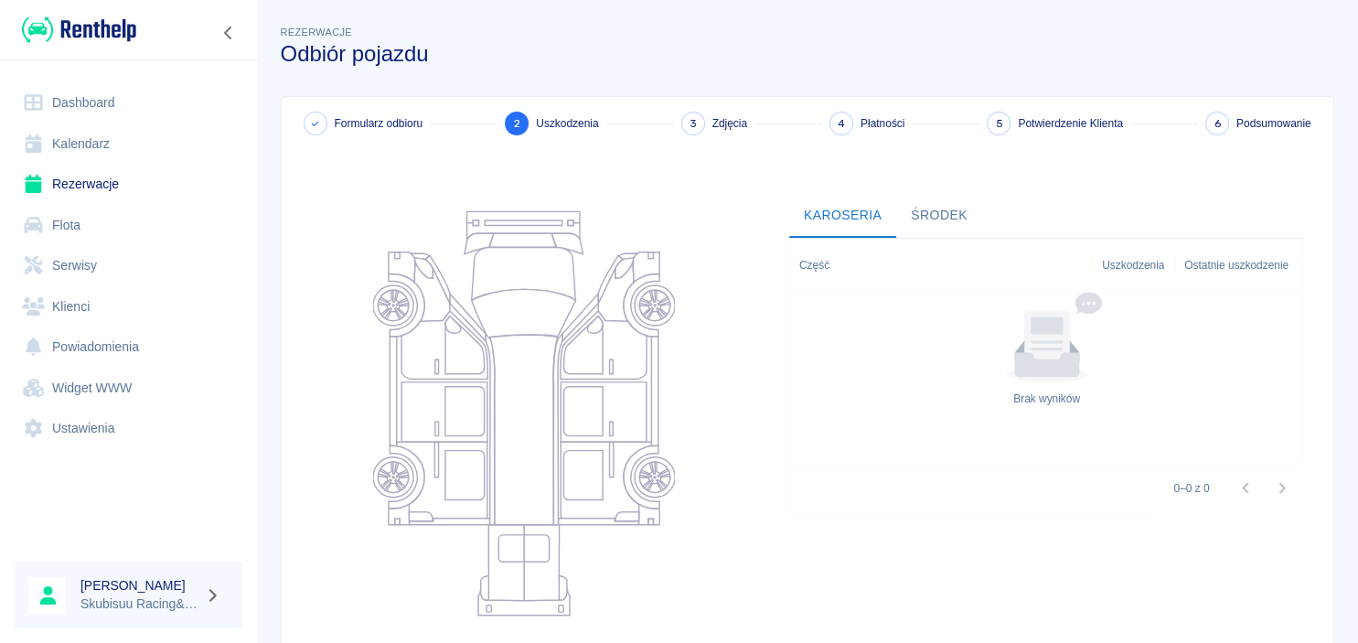
scroll to position [230, 0]
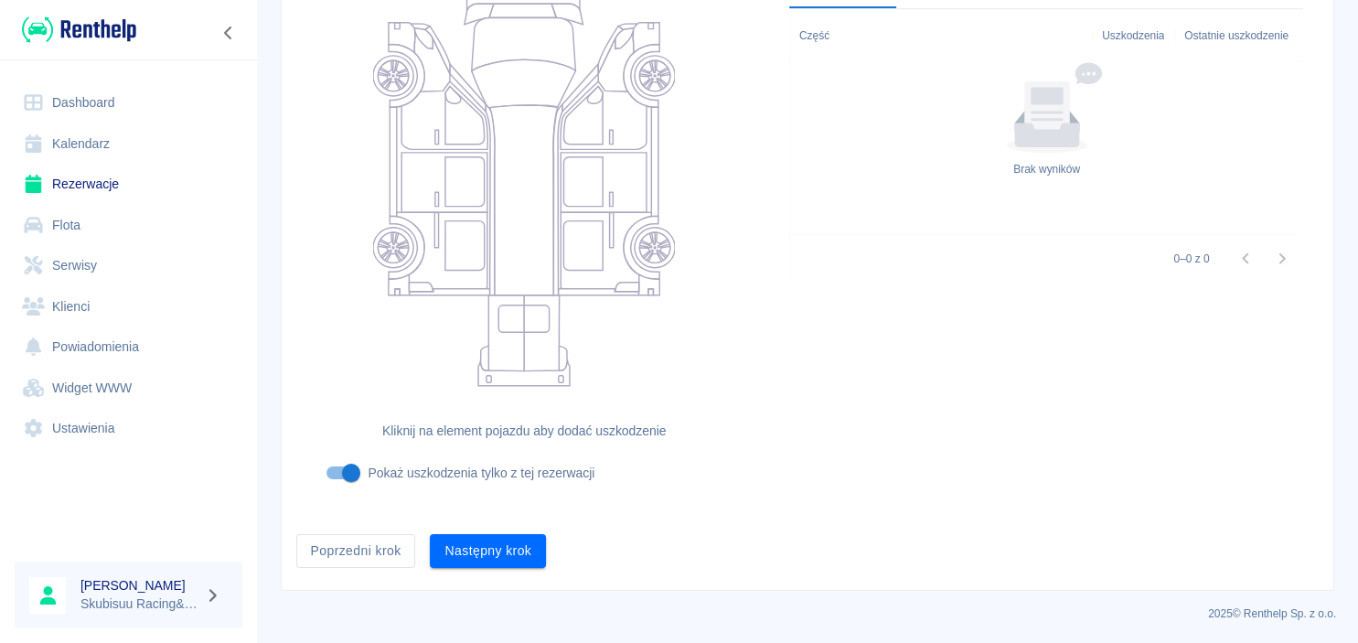
click at [507, 521] on div "Następny krok" at bounding box center [480, 543] width 131 height 48
click at [504, 538] on button "Następny krok" at bounding box center [488, 551] width 116 height 34
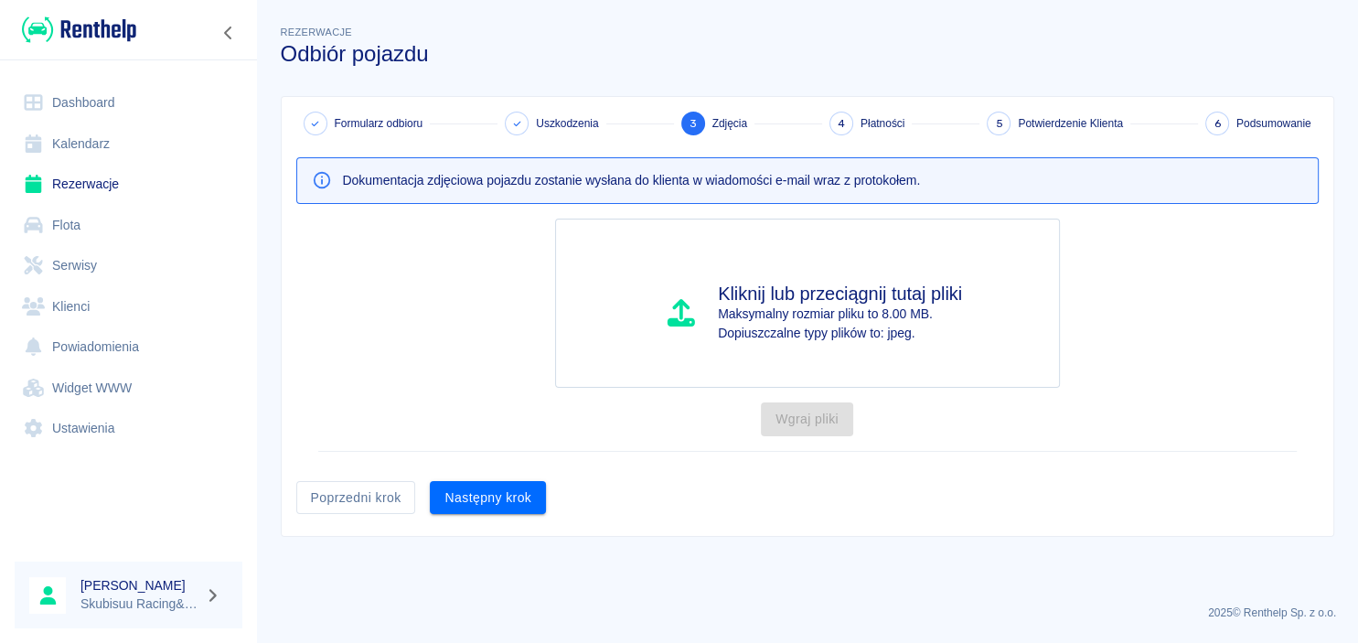
scroll to position [0, 0]
click at [507, 503] on button "Następny krok" at bounding box center [488, 498] width 116 height 34
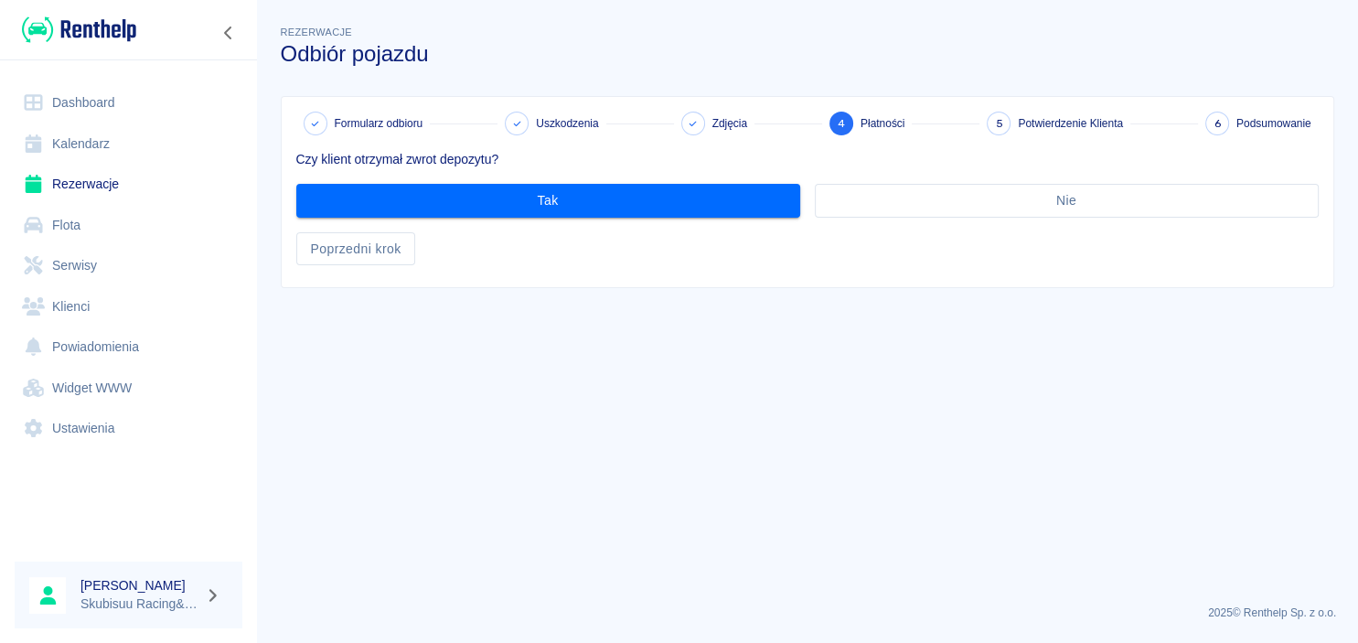
drag, startPoint x: 518, startPoint y: 144, endPoint x: 517, endPoint y: 159, distance: 15.6
click at [518, 144] on div "Czy klient otrzymał zwrot depozytu?" at bounding box center [800, 152] width 1037 height 34
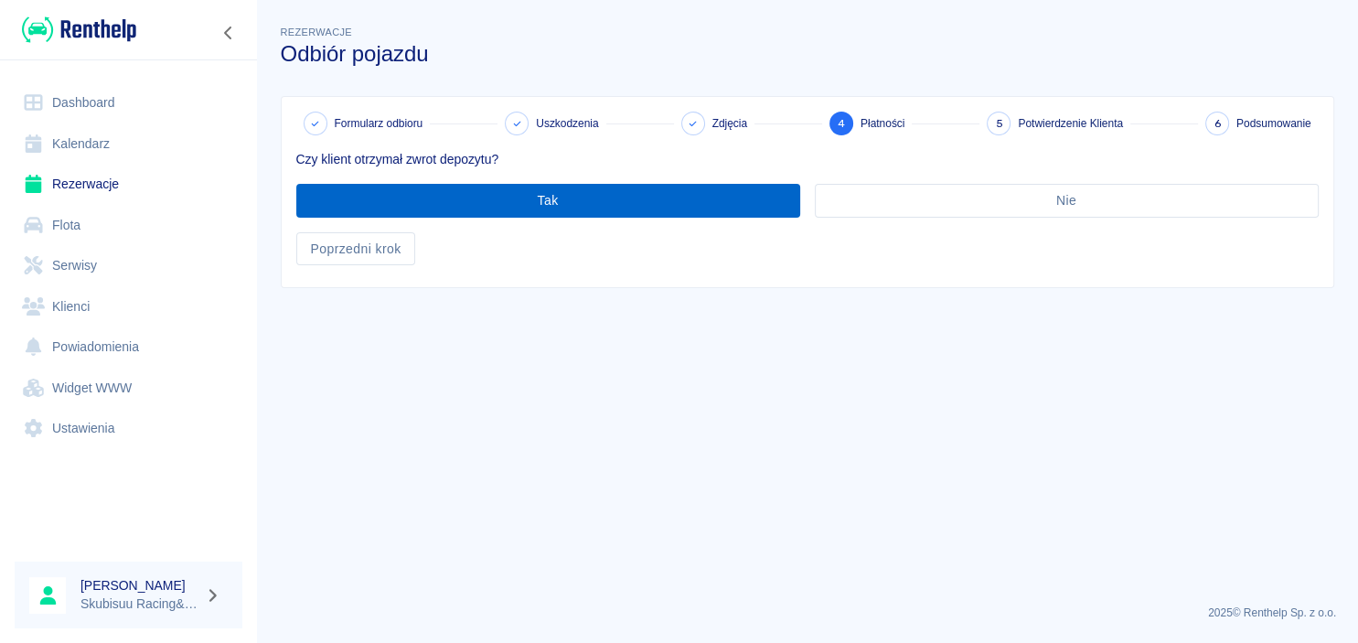
click at [507, 200] on button "Tak" at bounding box center [548, 201] width 504 height 34
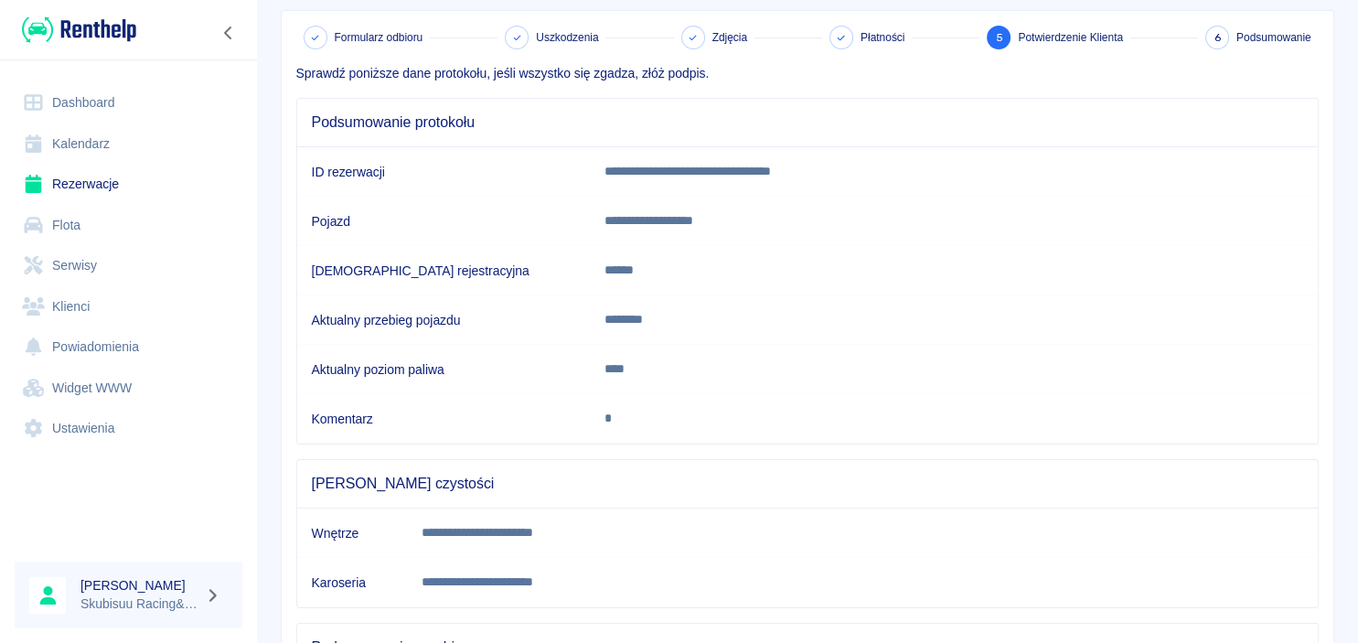
scroll to position [335, 0]
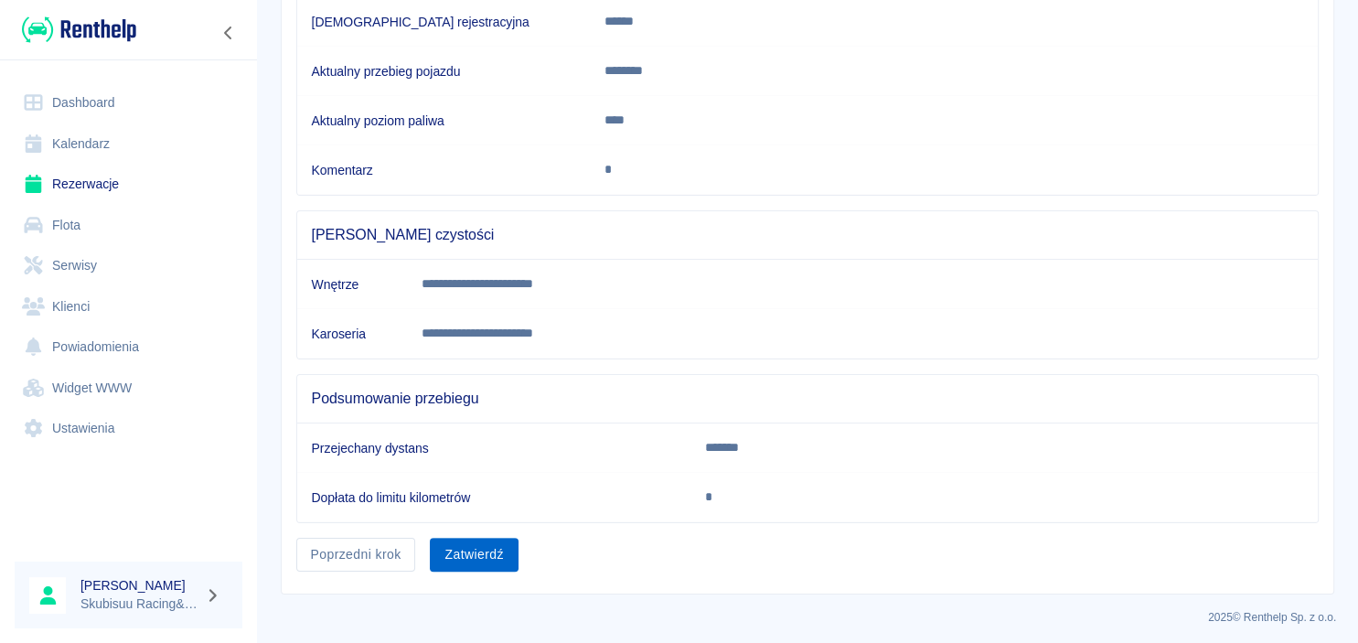
click at [453, 546] on button "Zatwierdź" at bounding box center [474, 555] width 88 height 34
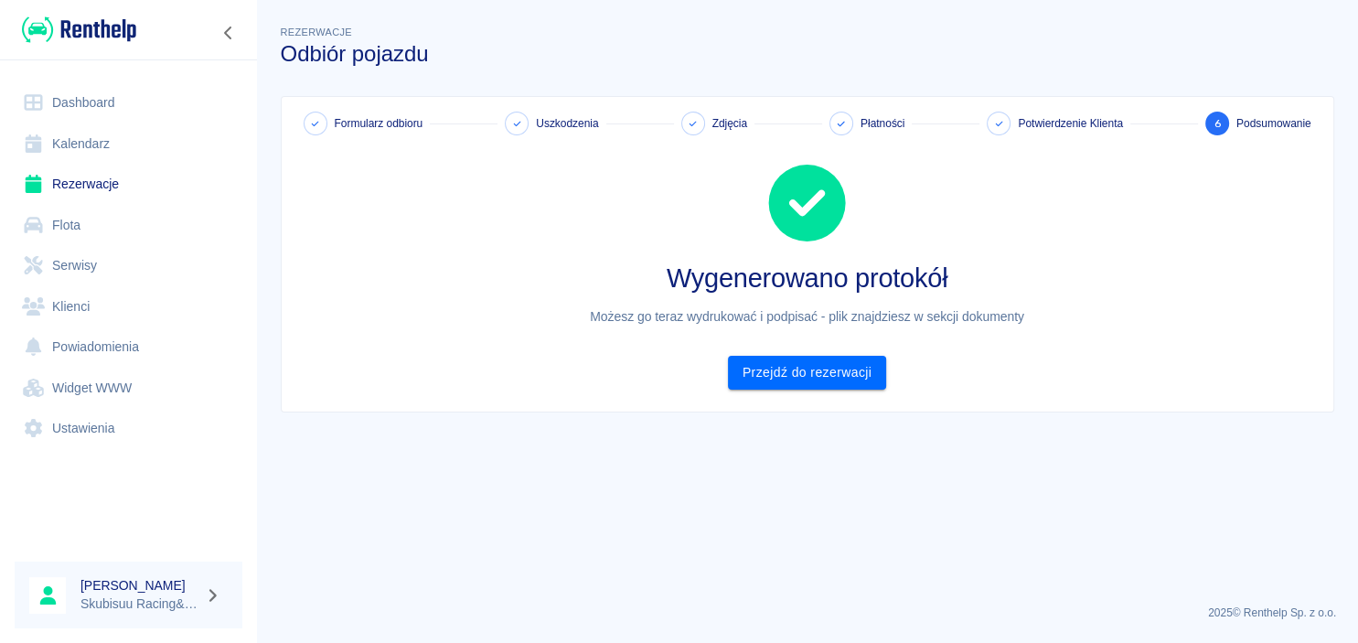
scroll to position [0, 0]
click at [793, 379] on link "Przejdź do rezerwacji" at bounding box center [807, 373] width 158 height 34
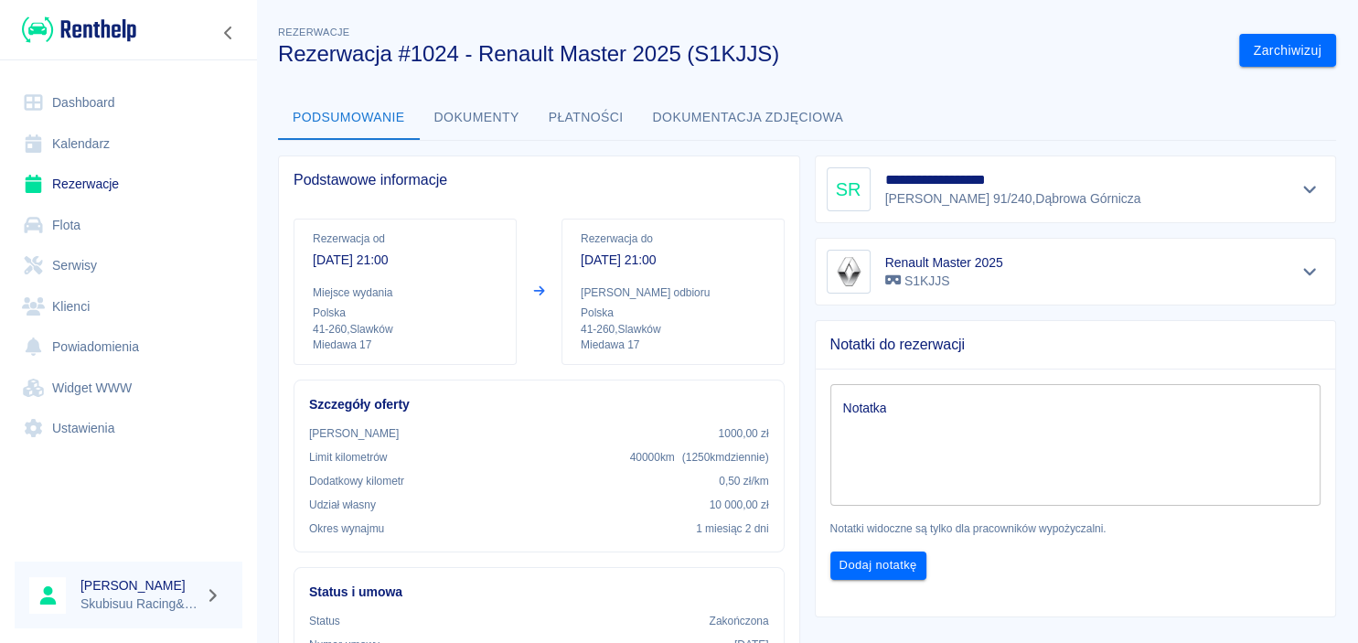
click at [100, 90] on link "Dashboard" at bounding box center [129, 102] width 228 height 41
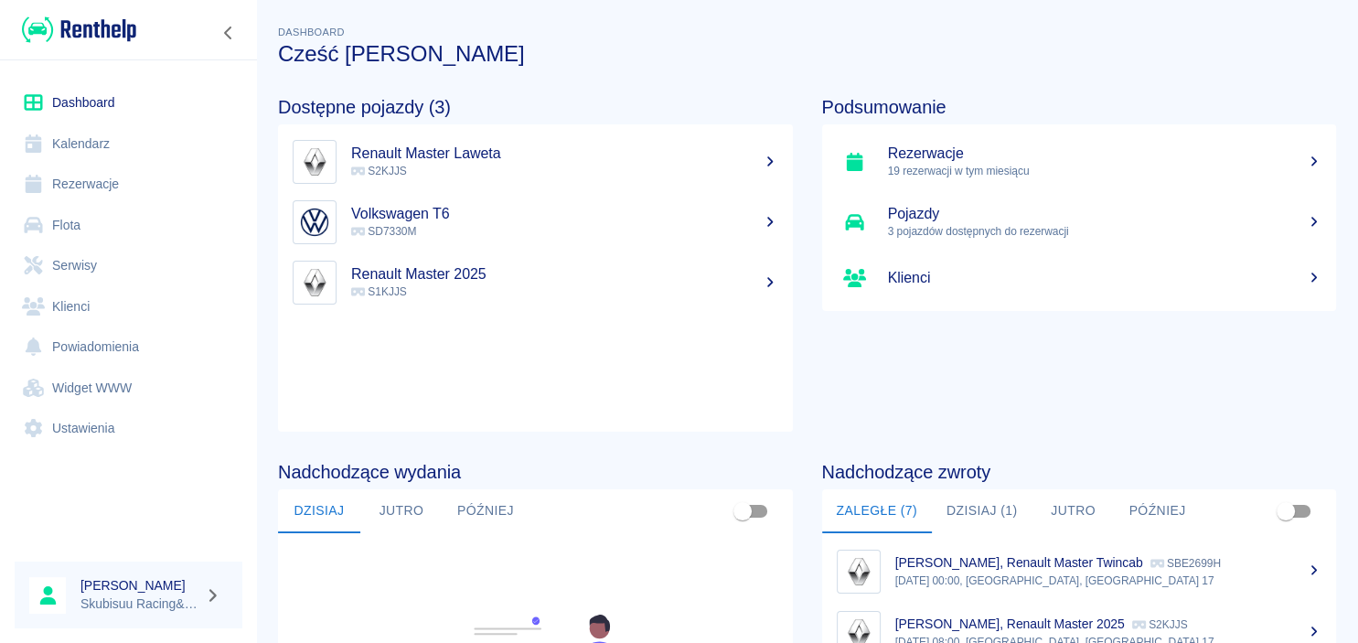
click at [174, 229] on link "Flota" at bounding box center [129, 225] width 228 height 41
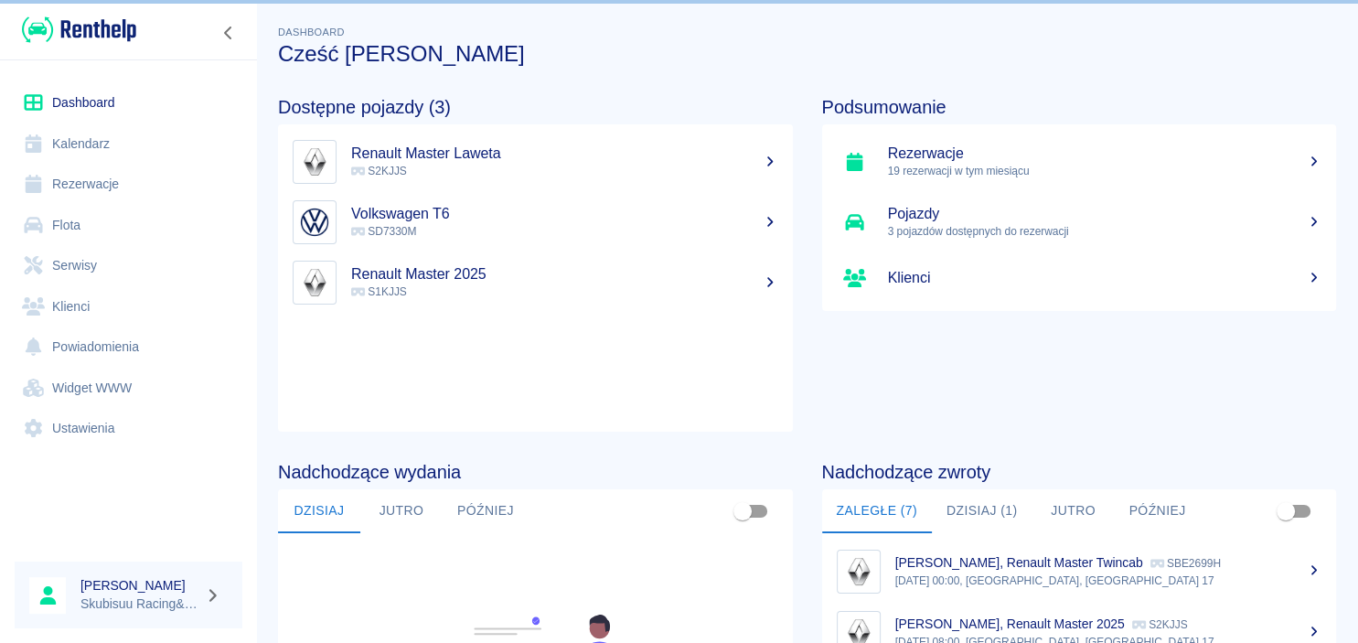
click at [153, 219] on link "Flota" at bounding box center [129, 225] width 228 height 41
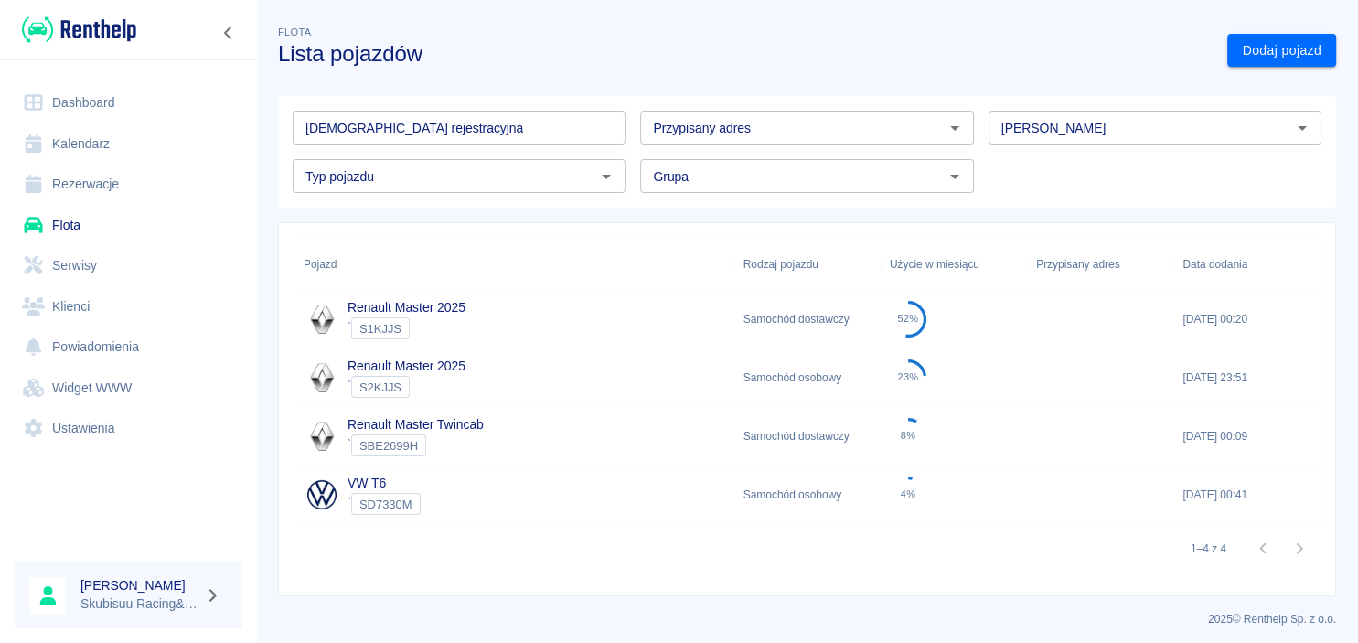
click at [454, 385] on div "` S2KJJS" at bounding box center [406, 387] width 118 height 22
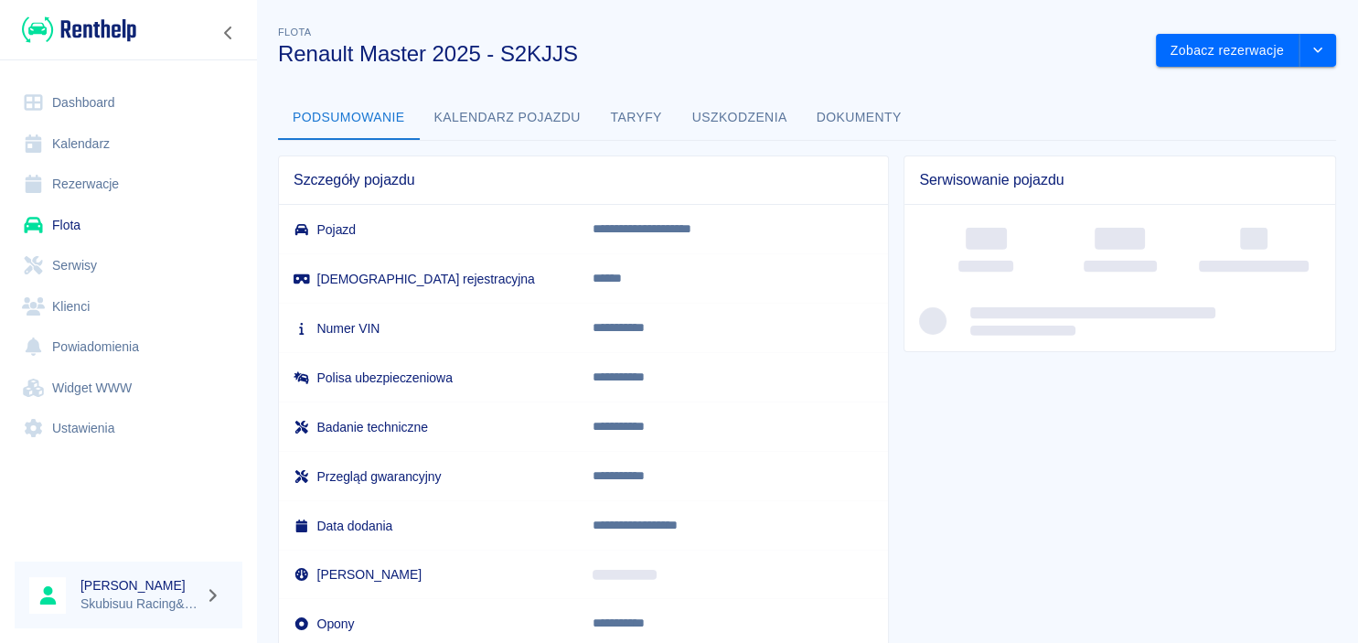
scroll to position [106, 0]
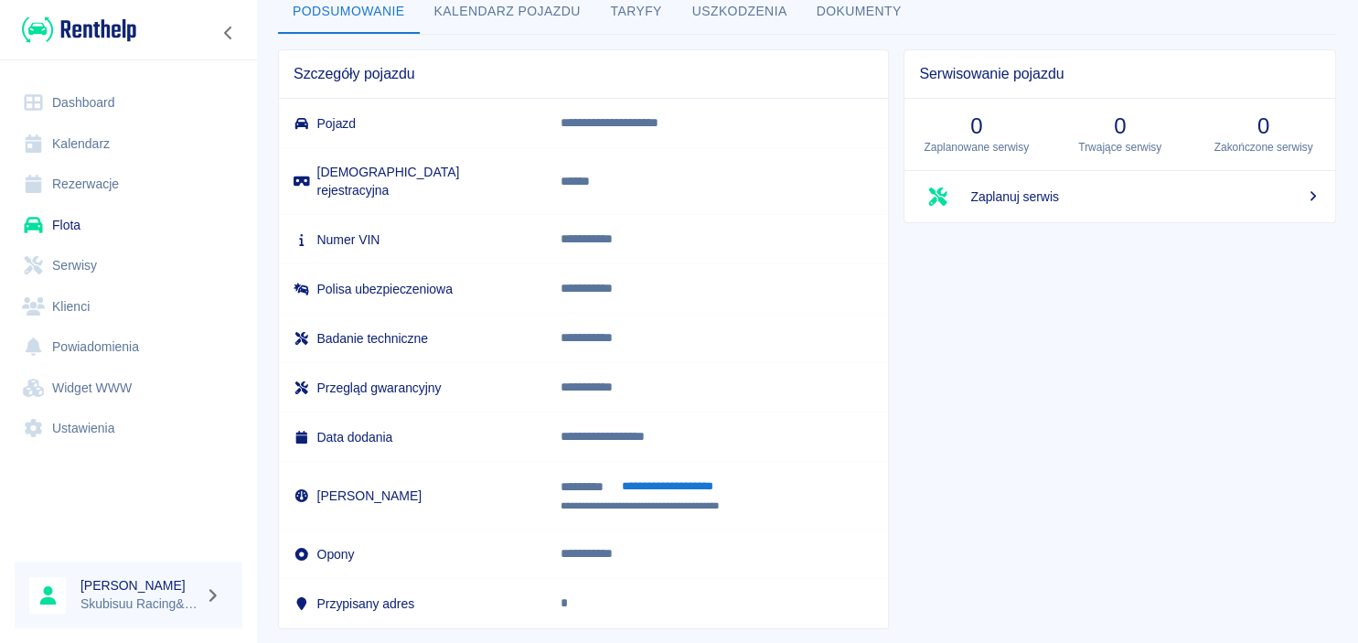
click at [681, 476] on button "**********" at bounding box center [667, 486] width 112 height 21
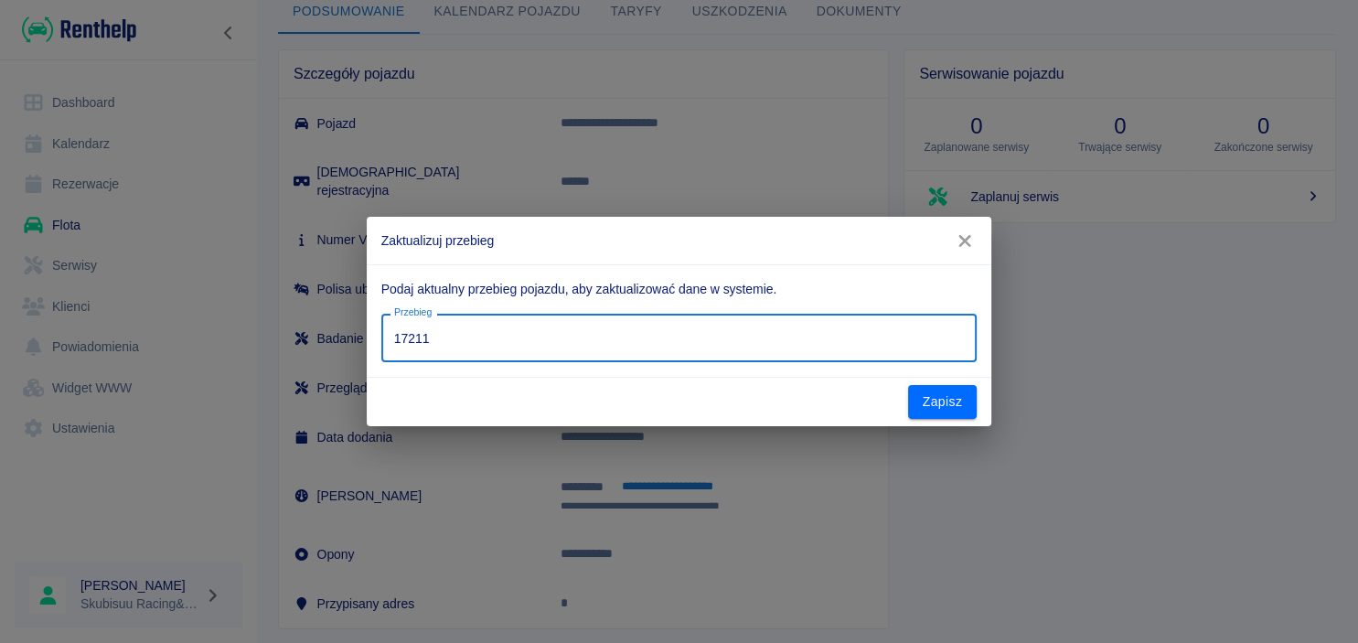
drag, startPoint x: 452, startPoint y: 337, endPoint x: 313, endPoint y: 338, distance: 139.0
click at [381, 338] on input "17211" at bounding box center [678, 338] width 595 height 48
type input "14548"
click at [950, 411] on button "Zapisz" at bounding box center [942, 402] width 69 height 34
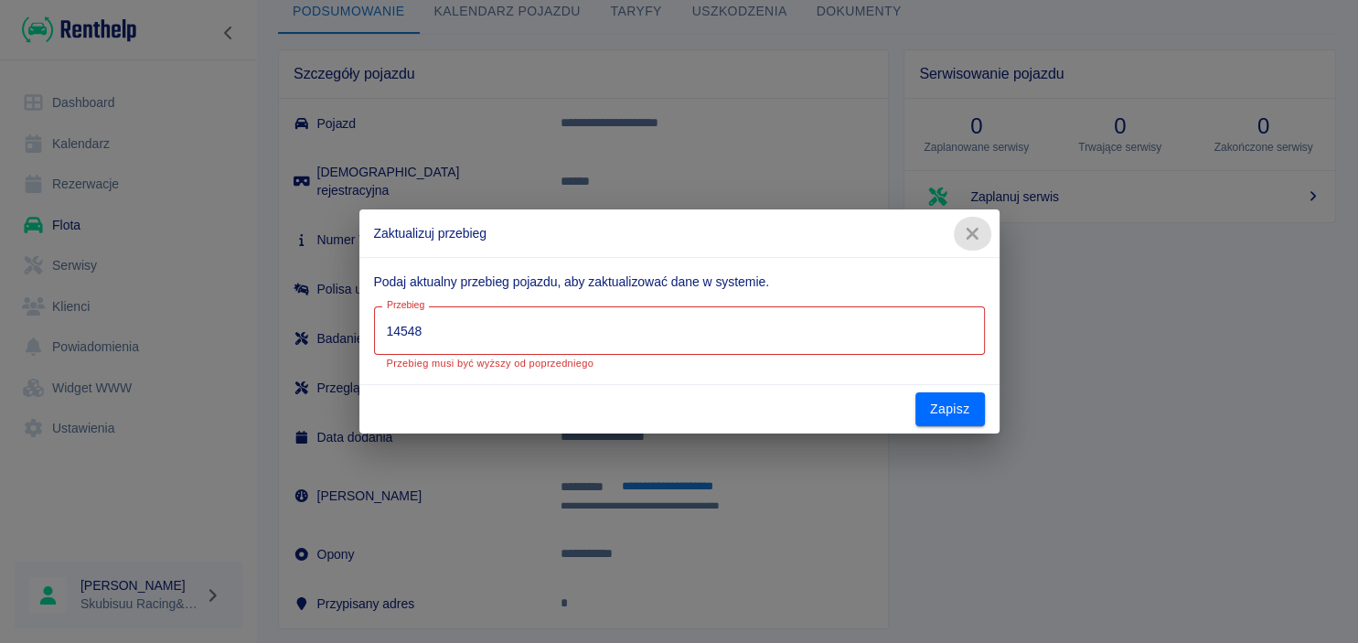
click at [976, 242] on icon "button" at bounding box center [972, 233] width 24 height 19
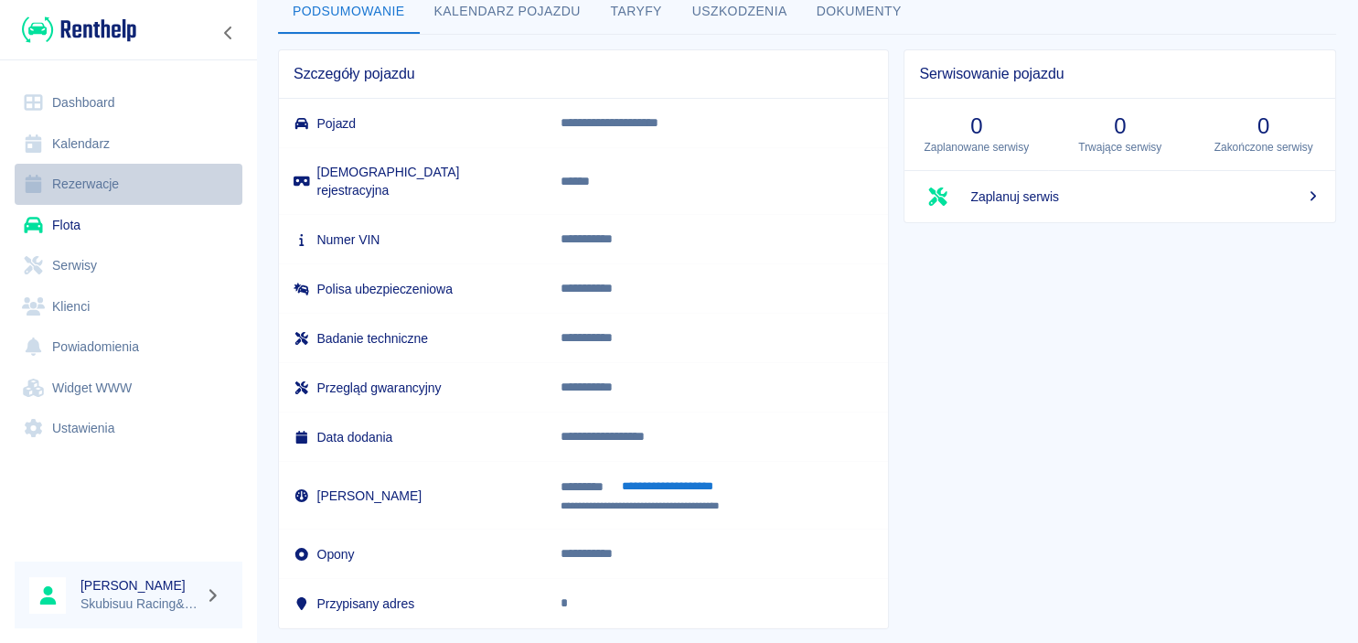
click at [116, 174] on link "Rezerwacje" at bounding box center [129, 184] width 228 height 41
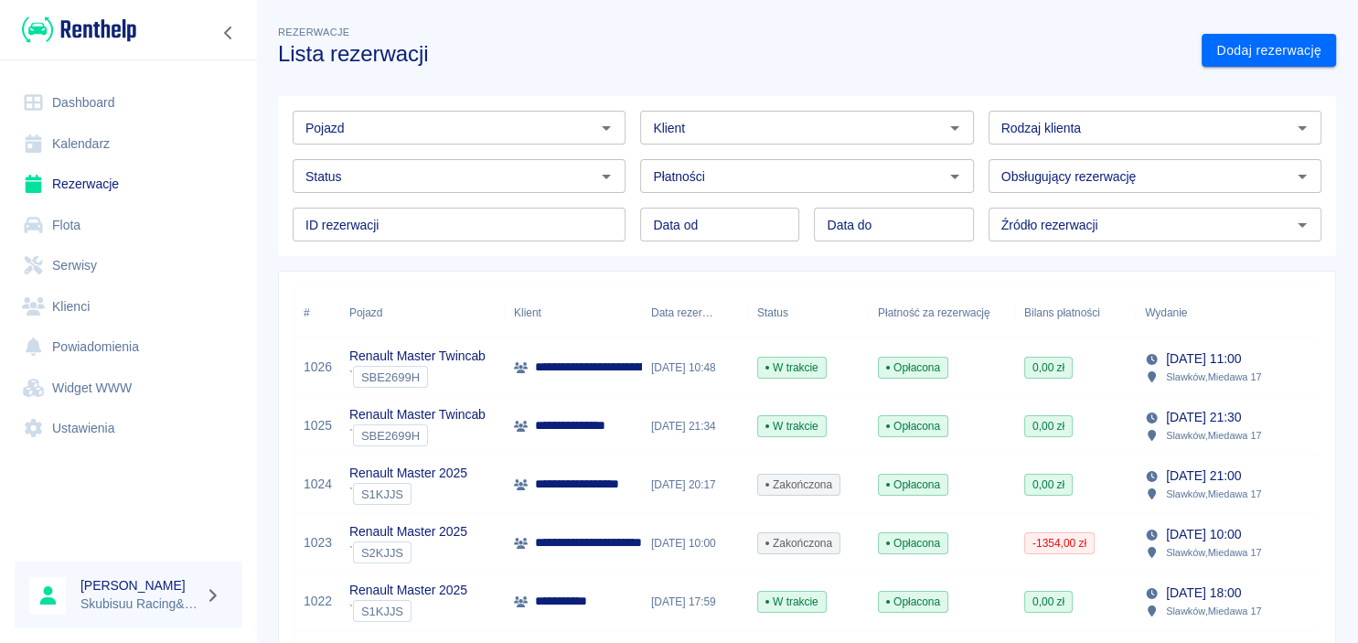
click at [794, 526] on div "Zakończona" at bounding box center [808, 543] width 121 height 59
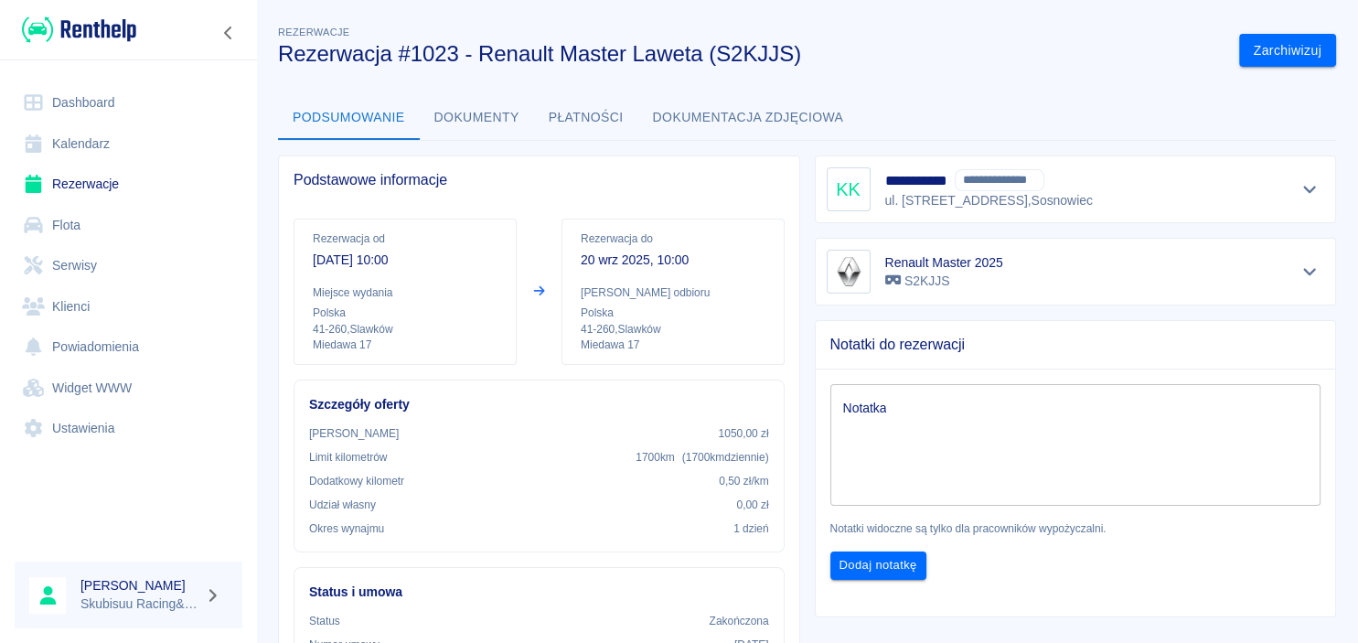
click at [1305, 254] on div "Renault Master 2025 S2KJJS" at bounding box center [1076, 272] width 498 height 44
click at [1309, 280] on button "Pokaż szczegóły" at bounding box center [1310, 272] width 30 height 26
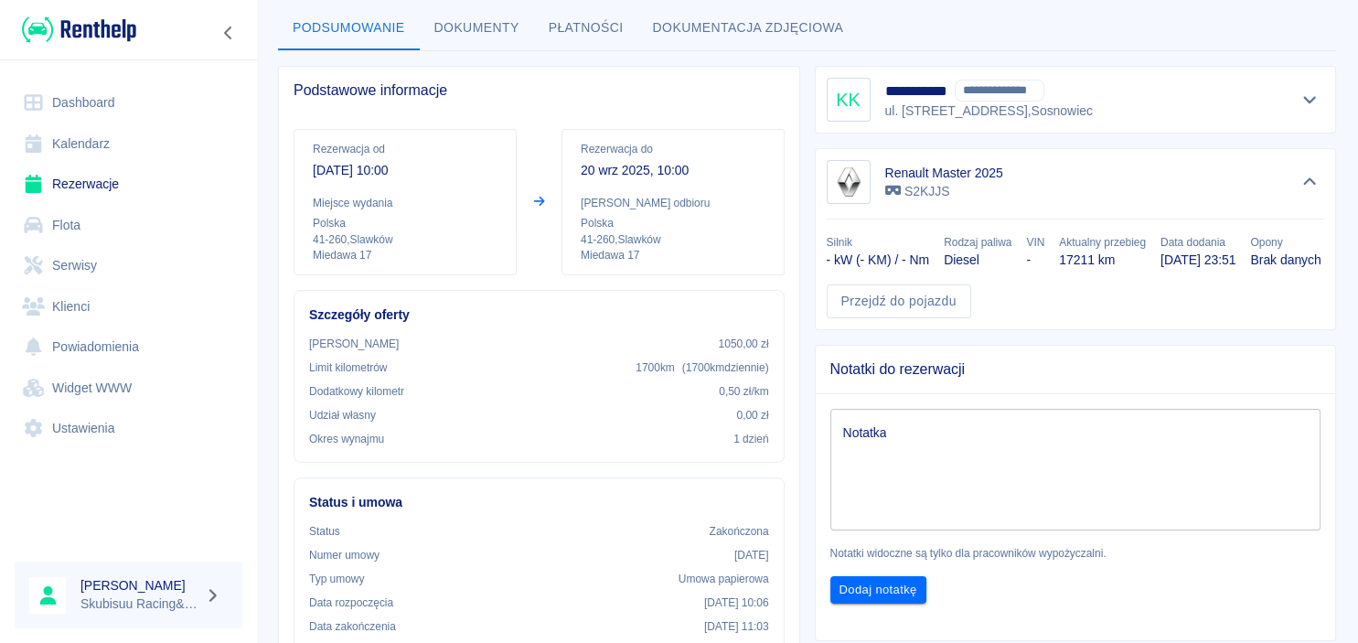
scroll to position [88, 0]
click at [938, 332] on div "Renault Master 2025 S2KJJS Silnik - kW (- KM) / - Nm Rodzaj paliwa Diesel VIN -…" at bounding box center [1076, 241] width 522 height 182
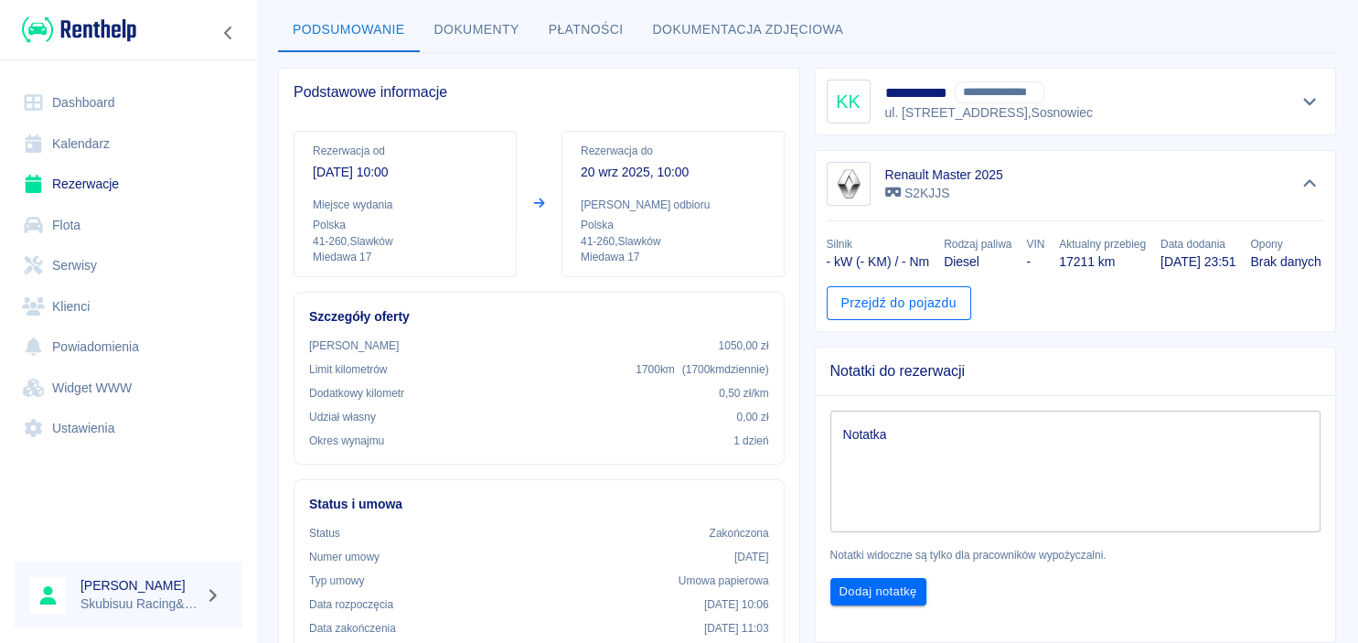
click at [934, 320] on link "Przejdź do pojazdu" at bounding box center [899, 303] width 144 height 34
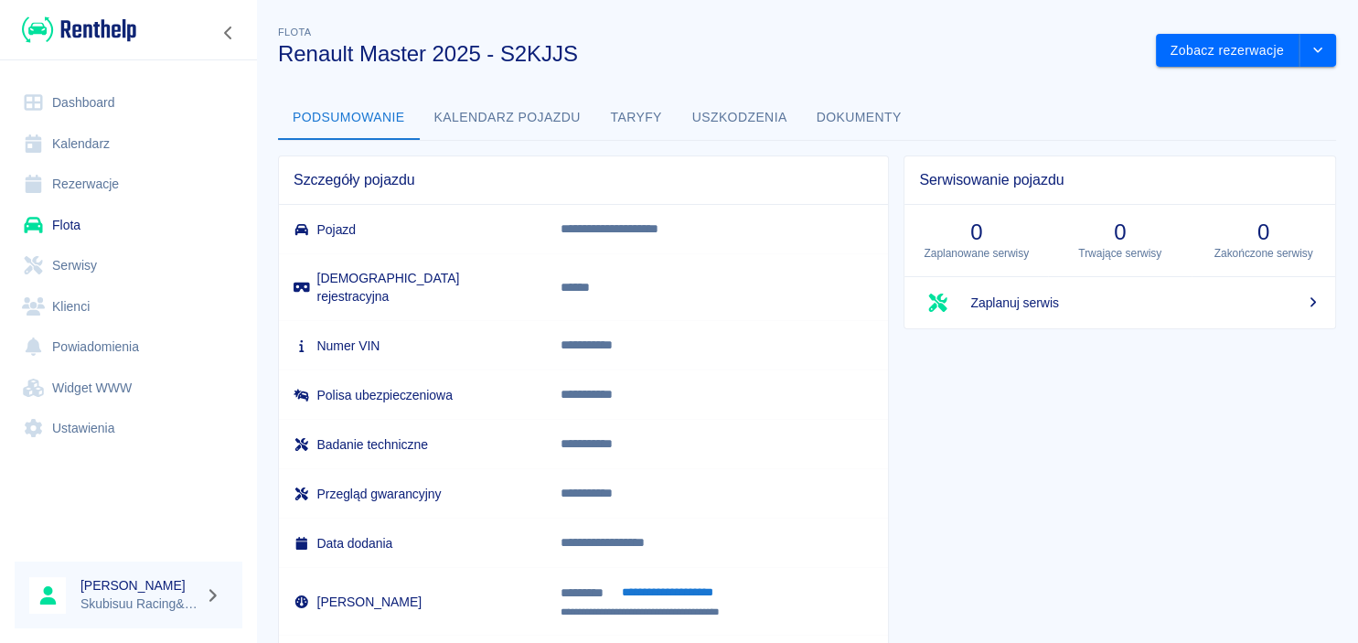
scroll to position [125, 0]
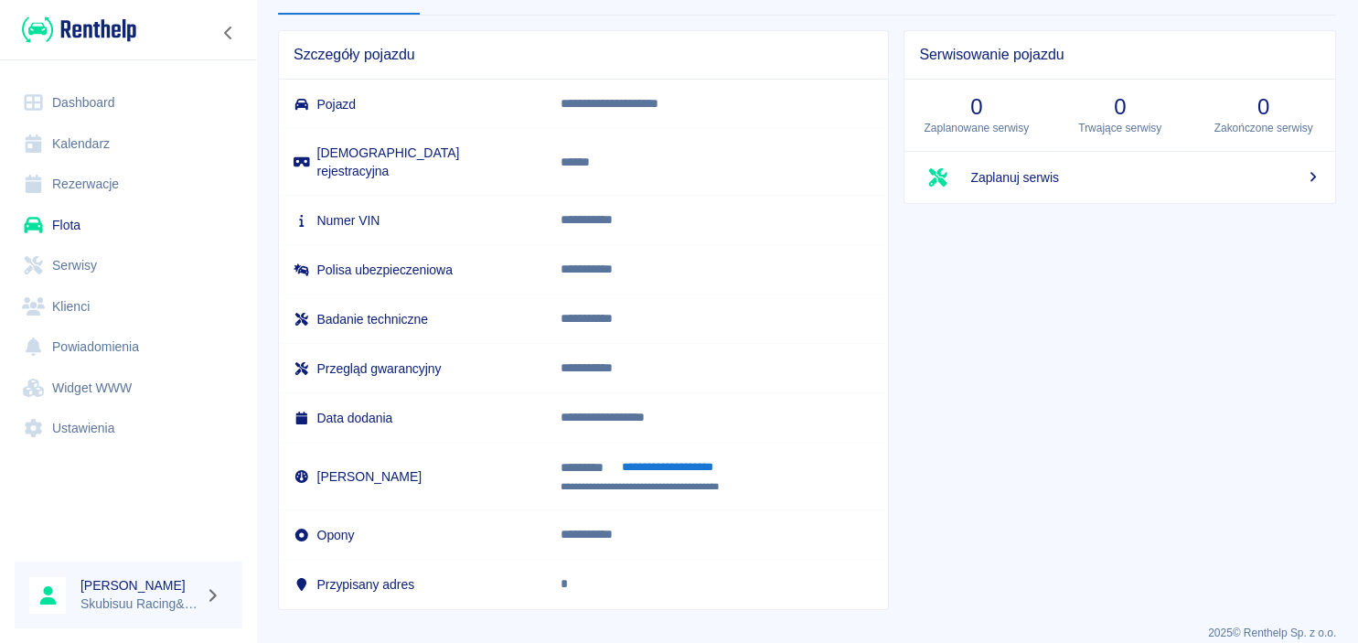
click at [671, 460] on td "**********" at bounding box center [717, 477] width 342 height 68
click at [685, 457] on button "**********" at bounding box center [667, 467] width 112 height 21
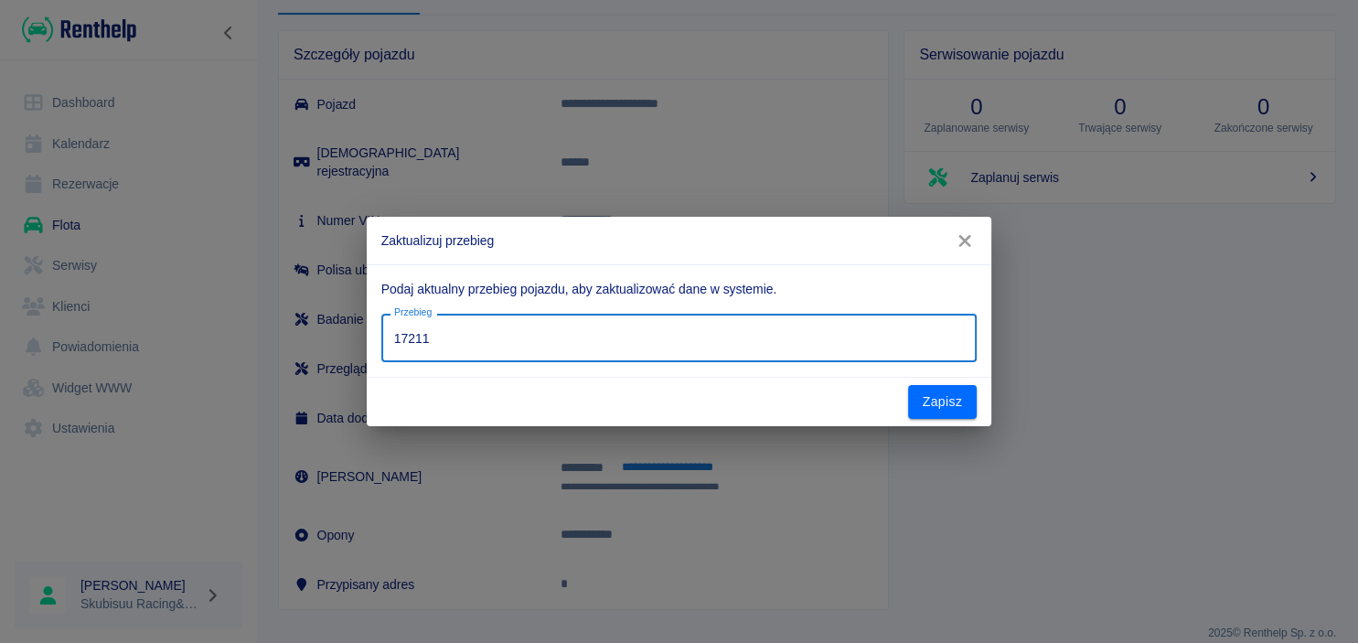
drag, startPoint x: 628, startPoint y: 353, endPoint x: 0, endPoint y: 375, distance: 628.5
click at [381, 362] on input "17211" at bounding box center [678, 338] width 595 height 48
type input "14548"
click at [960, 374] on div "Podaj aktualny przebieg pojazdu, aby zaktualizować dane w systemie. Przebieg 14…" at bounding box center [679, 320] width 625 height 113
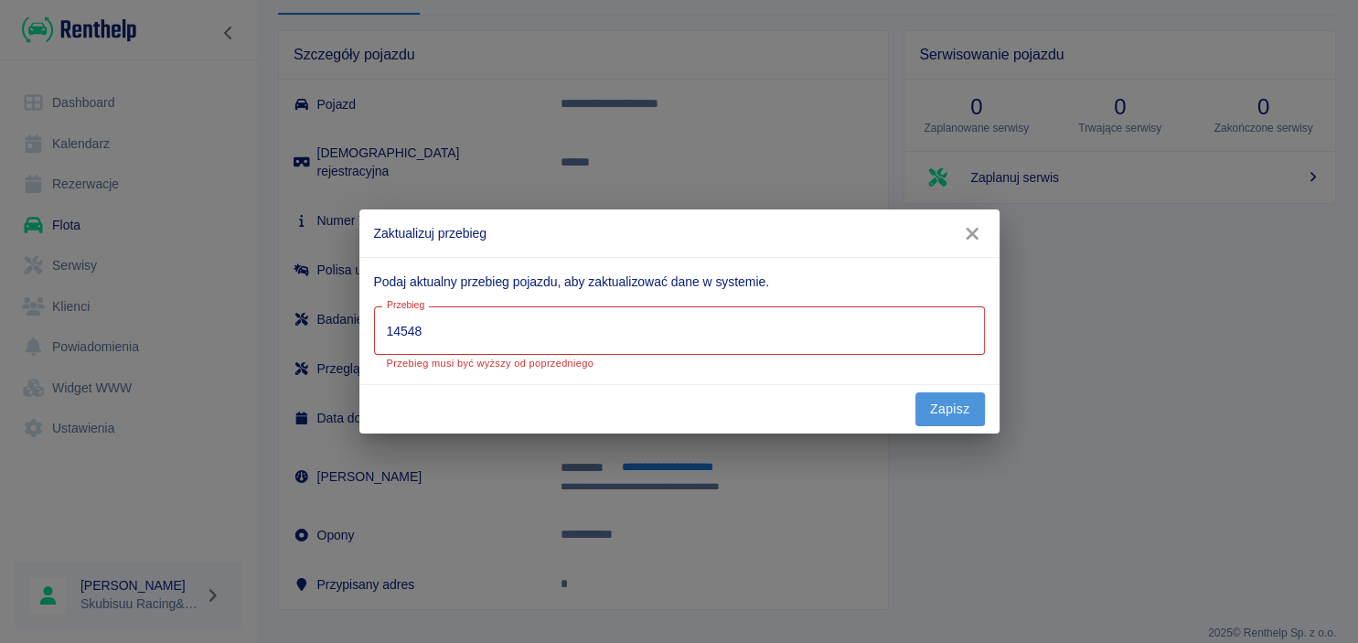
click at [937, 411] on button "Zapisz" at bounding box center [949, 409] width 69 height 34
click at [977, 237] on icon "button" at bounding box center [972, 233] width 24 height 19
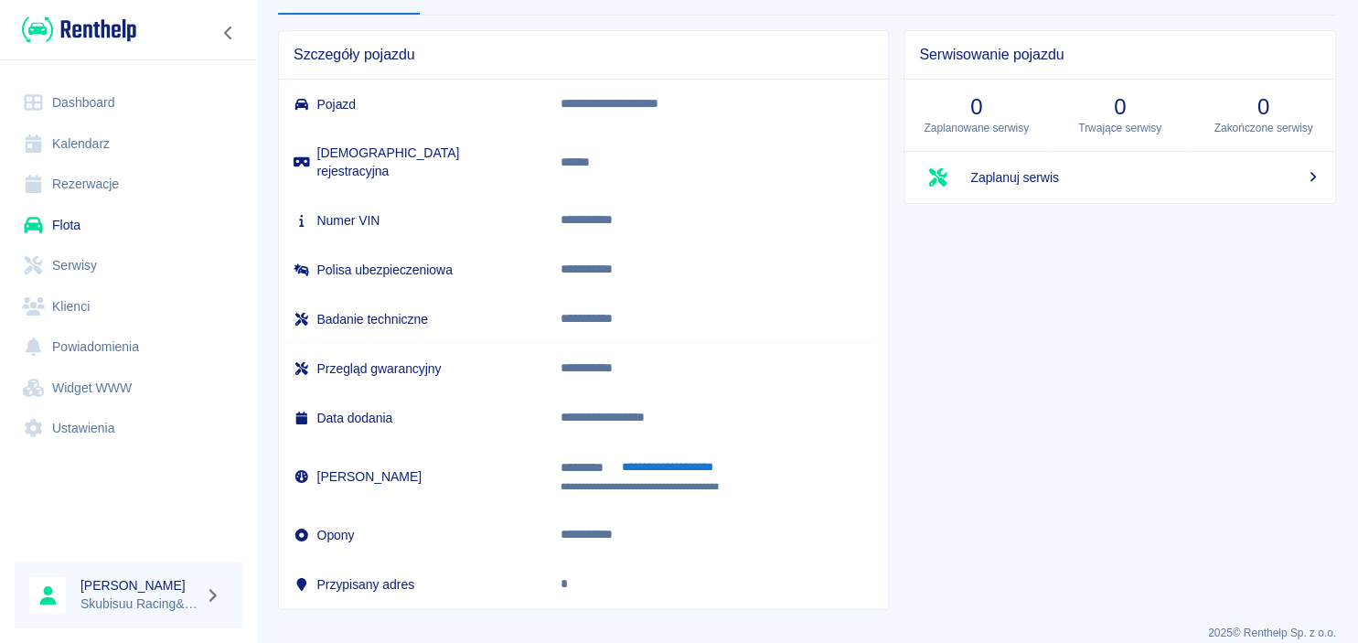
scroll to position [0, 0]
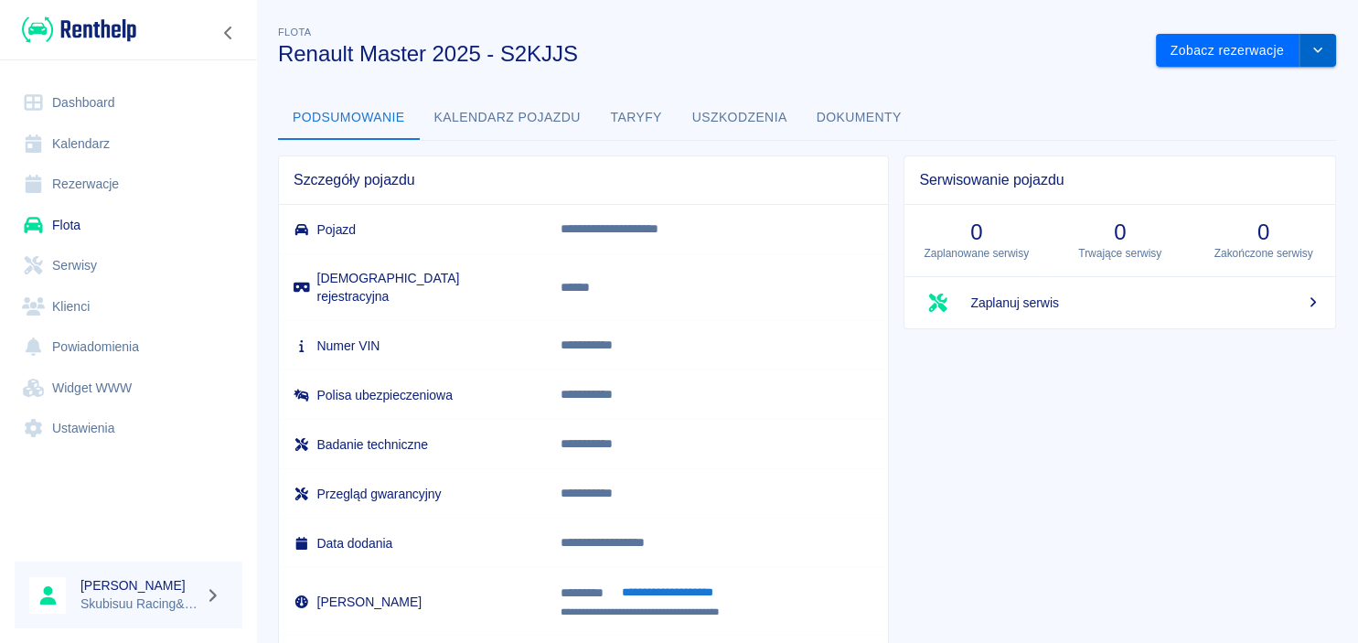
click at [1310, 55] on icon "drop-down" at bounding box center [1317, 50] width 15 height 12
click at [1292, 83] on li "Zaktualizuj dane pojazdu" at bounding box center [1246, 89] width 170 height 30
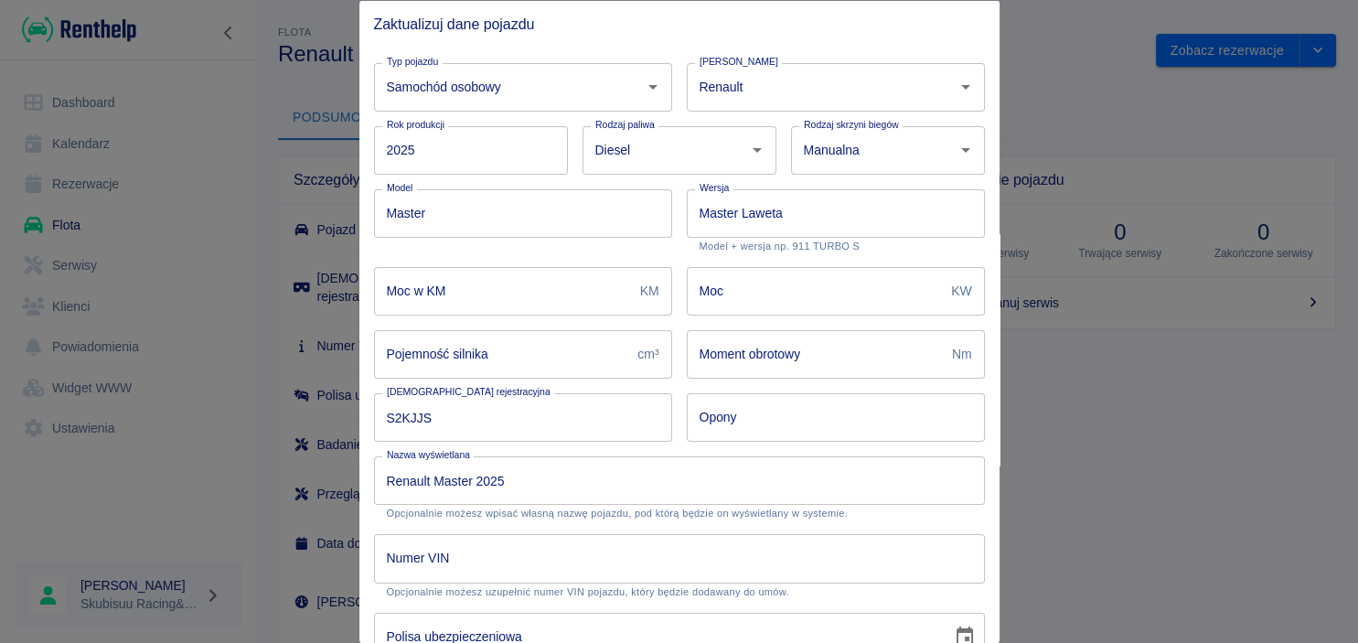
scroll to position [359, 0]
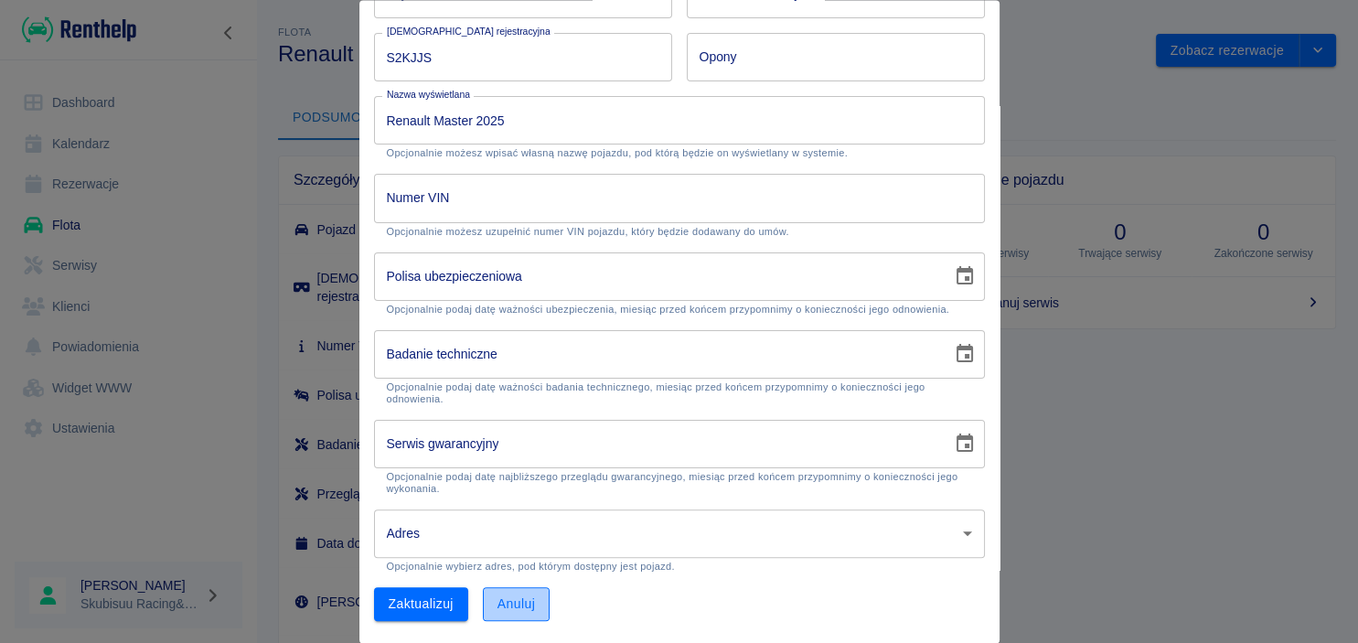
click at [516, 609] on button "Anuluj" at bounding box center [516, 605] width 67 height 34
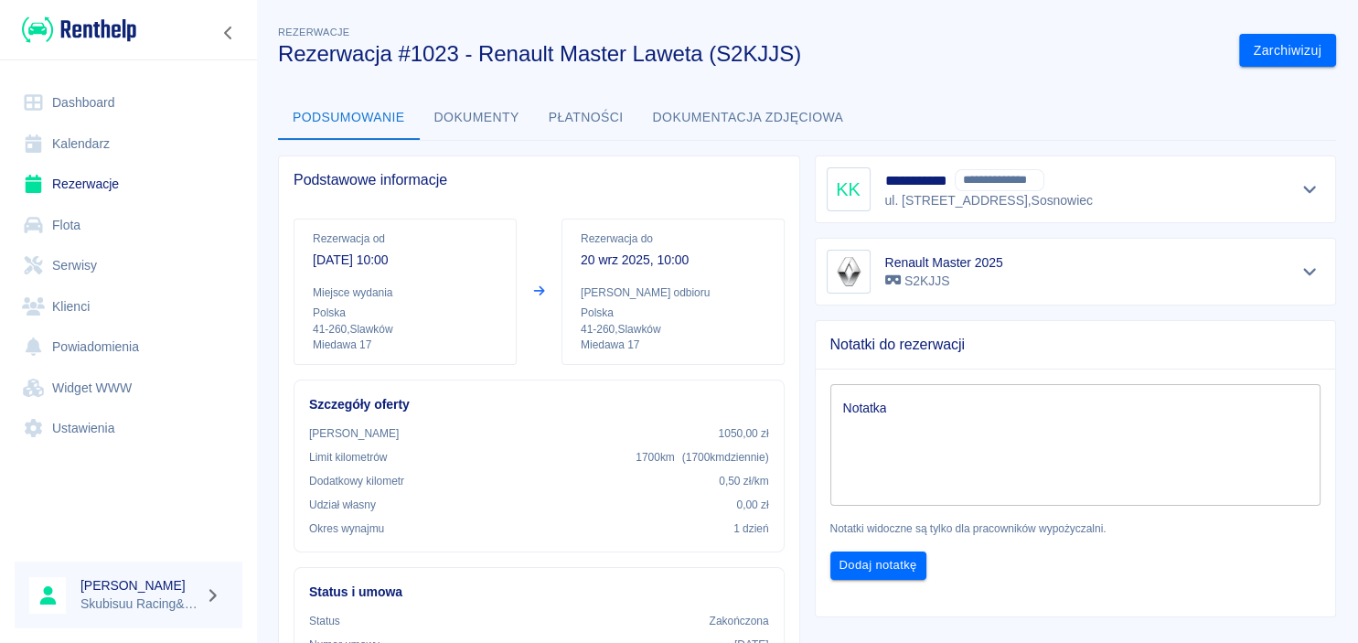
click at [1309, 278] on icon "Pokaż szczegóły" at bounding box center [1309, 271] width 21 height 16
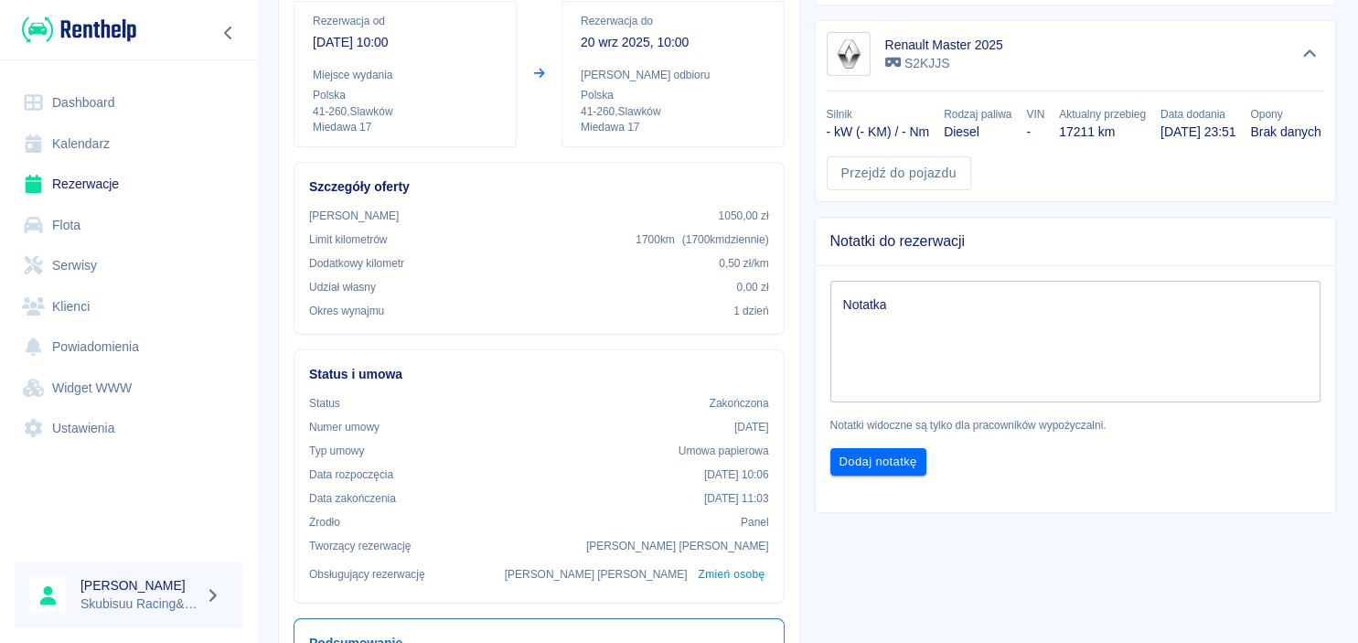
scroll to position [263, 0]
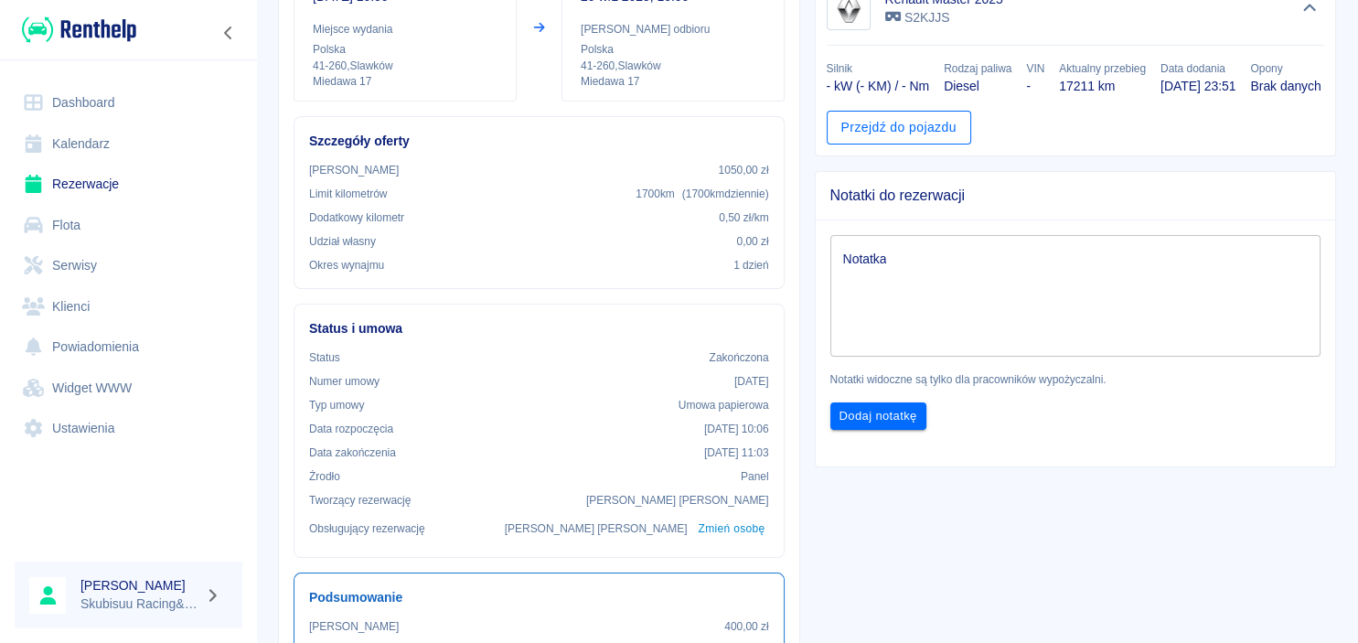
click at [913, 144] on link "Przejdź do pojazdu" at bounding box center [899, 128] width 144 height 34
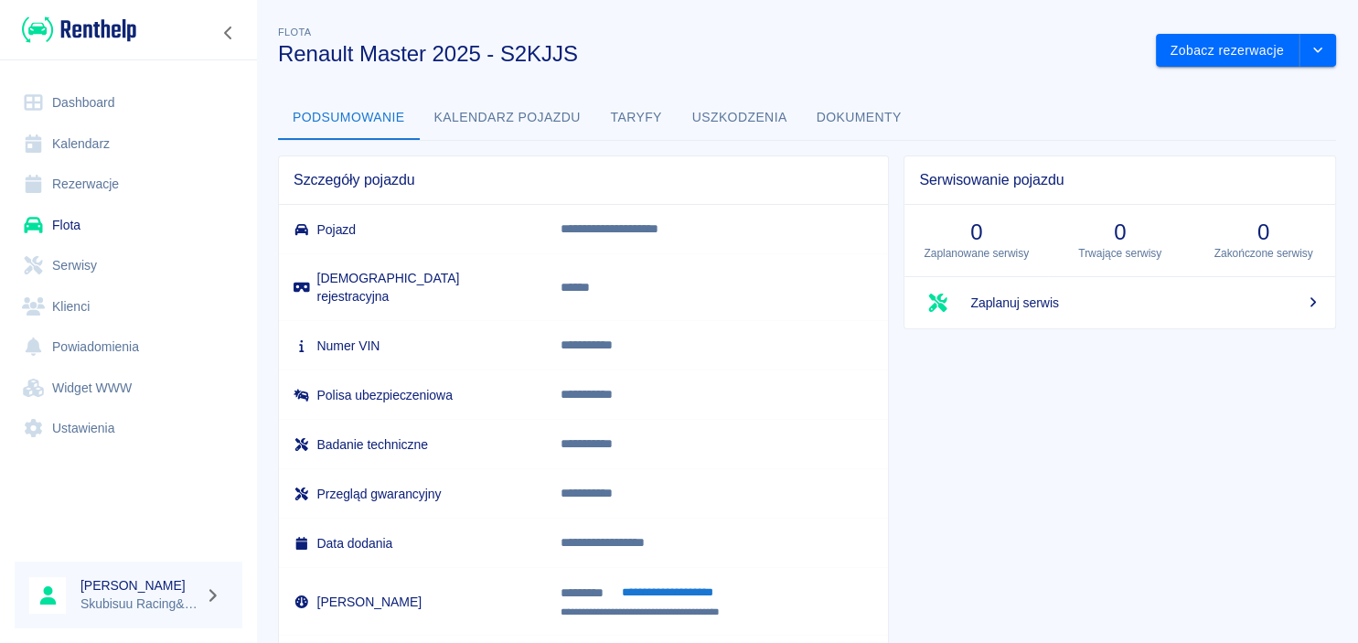
scroll to position [125, 0]
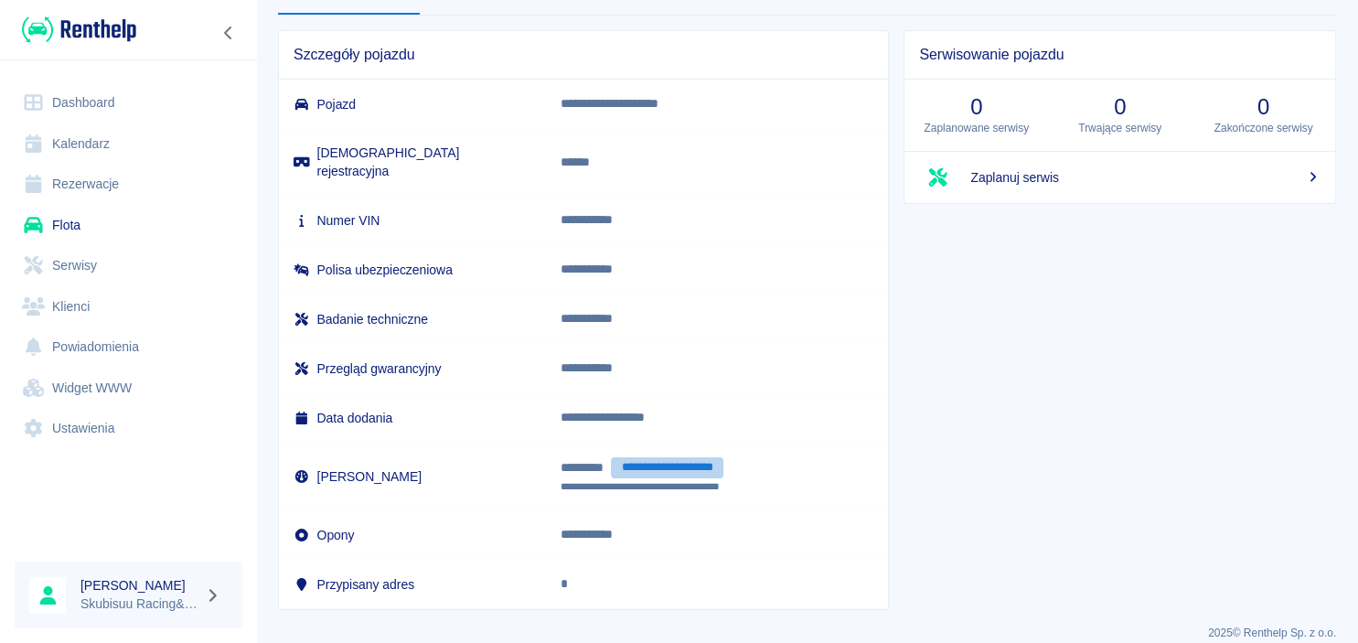
click at [711, 457] on button "**********" at bounding box center [667, 467] width 112 height 21
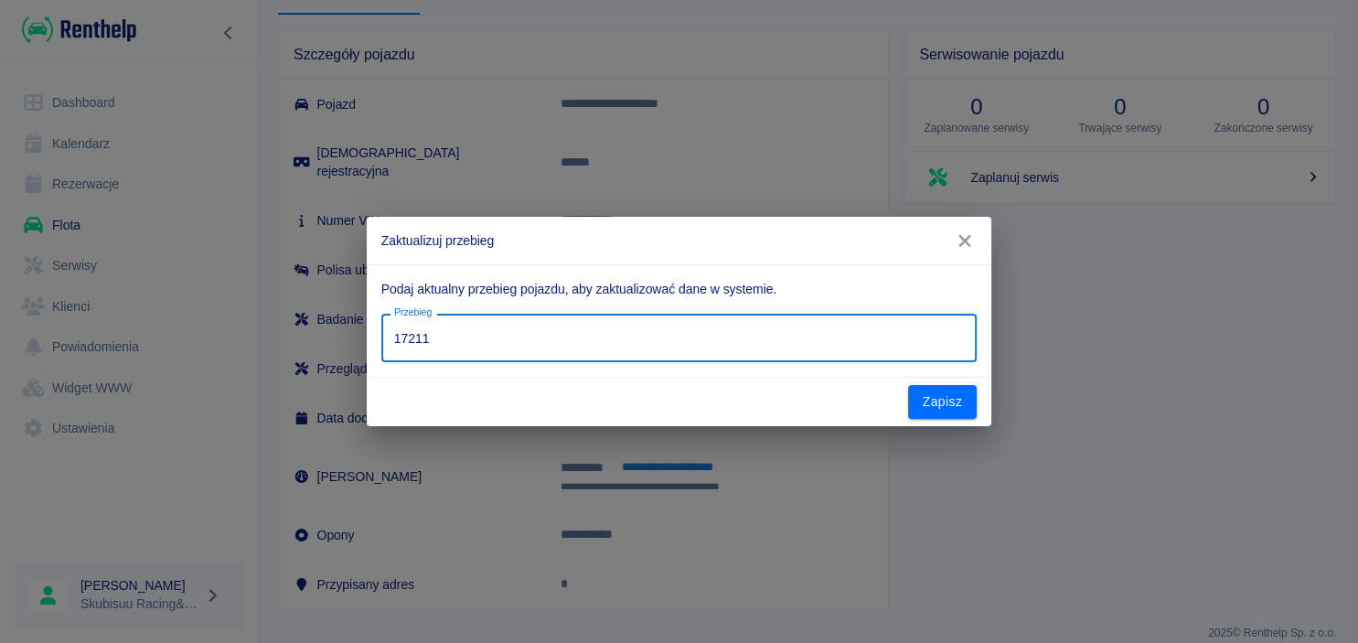
drag, startPoint x: 503, startPoint y: 332, endPoint x: 164, endPoint y: 375, distance: 341.9
click at [381, 362] on input "17211" at bounding box center [678, 338] width 595 height 48
type input "14548"
click at [957, 402] on button "Zapisz" at bounding box center [942, 402] width 69 height 34
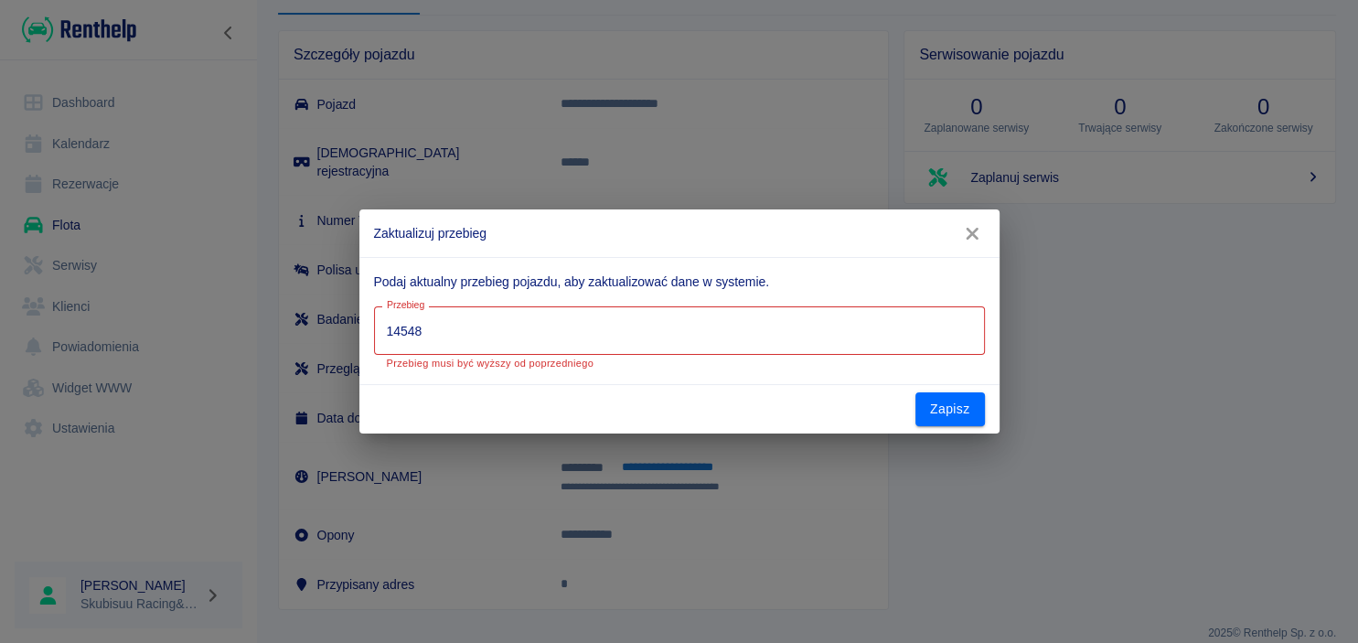
click at [982, 232] on icon "button" at bounding box center [972, 233] width 24 height 19
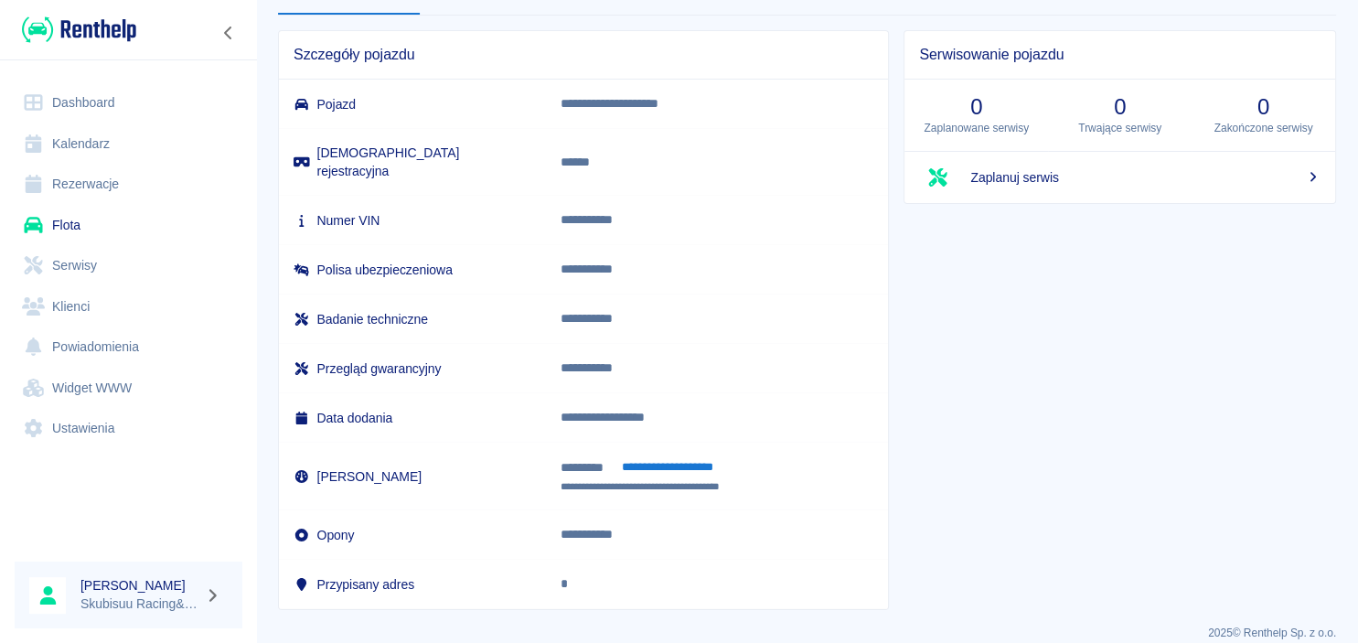
click at [100, 179] on link "Rezerwacje" at bounding box center [129, 184] width 228 height 41
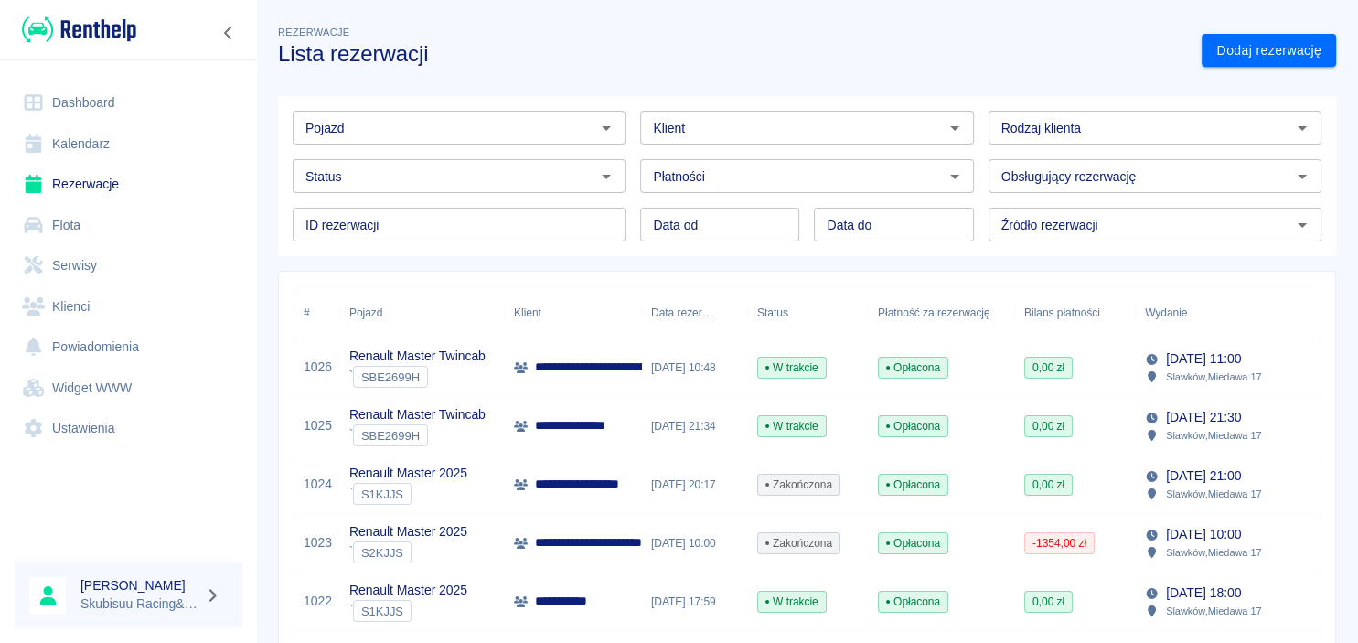
click at [1141, 542] on div "19 wrz 2025, 10:00 Slawków , Miedawa 17" at bounding box center [1236, 543] width 201 height 59
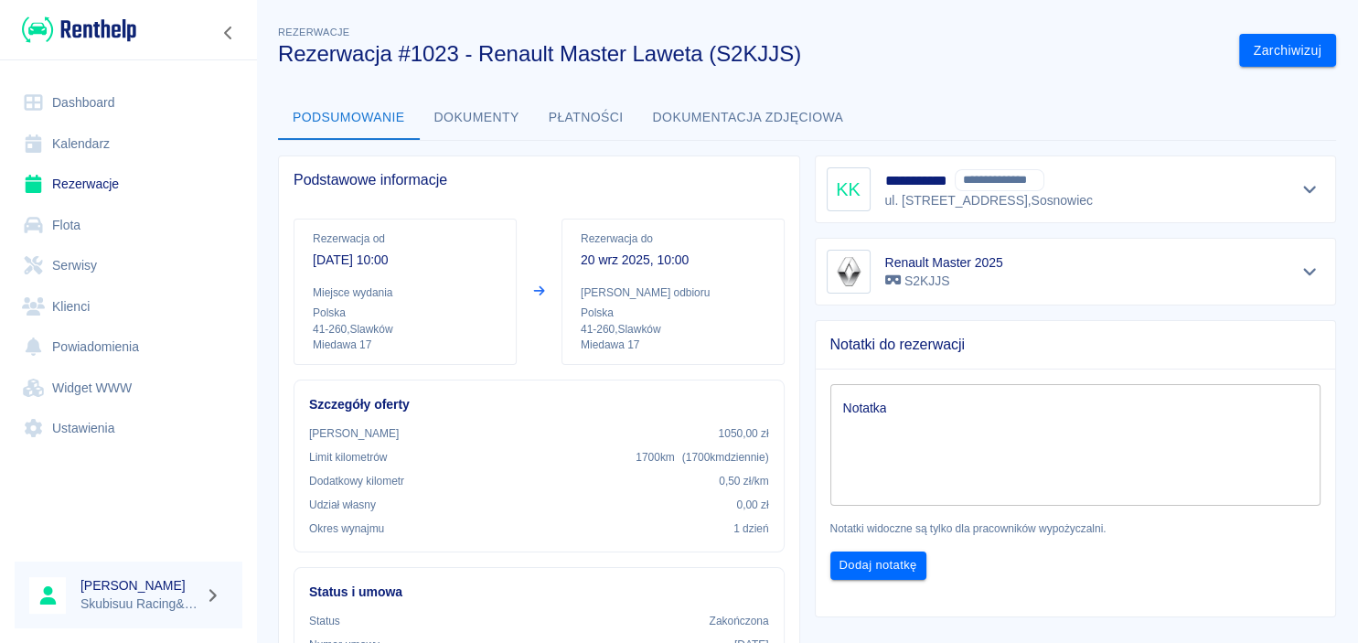
click at [514, 123] on button "Dokumenty" at bounding box center [477, 118] width 114 height 44
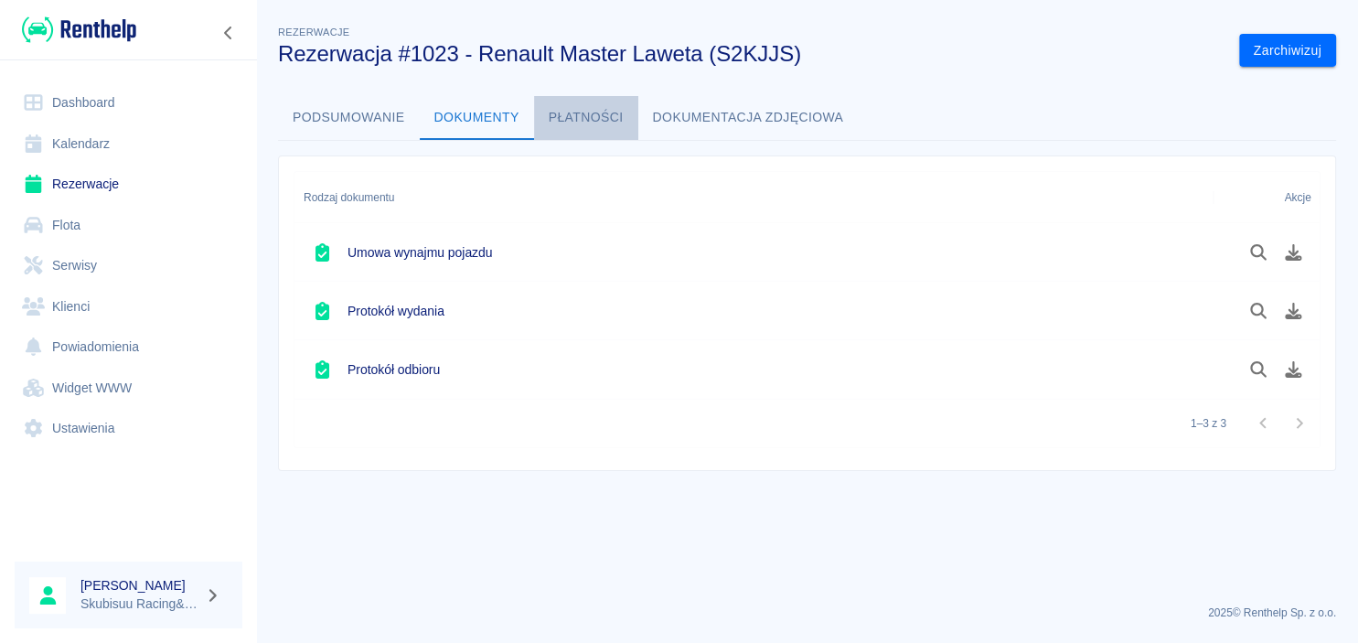
click at [603, 120] on button "Płatności" at bounding box center [586, 118] width 104 height 44
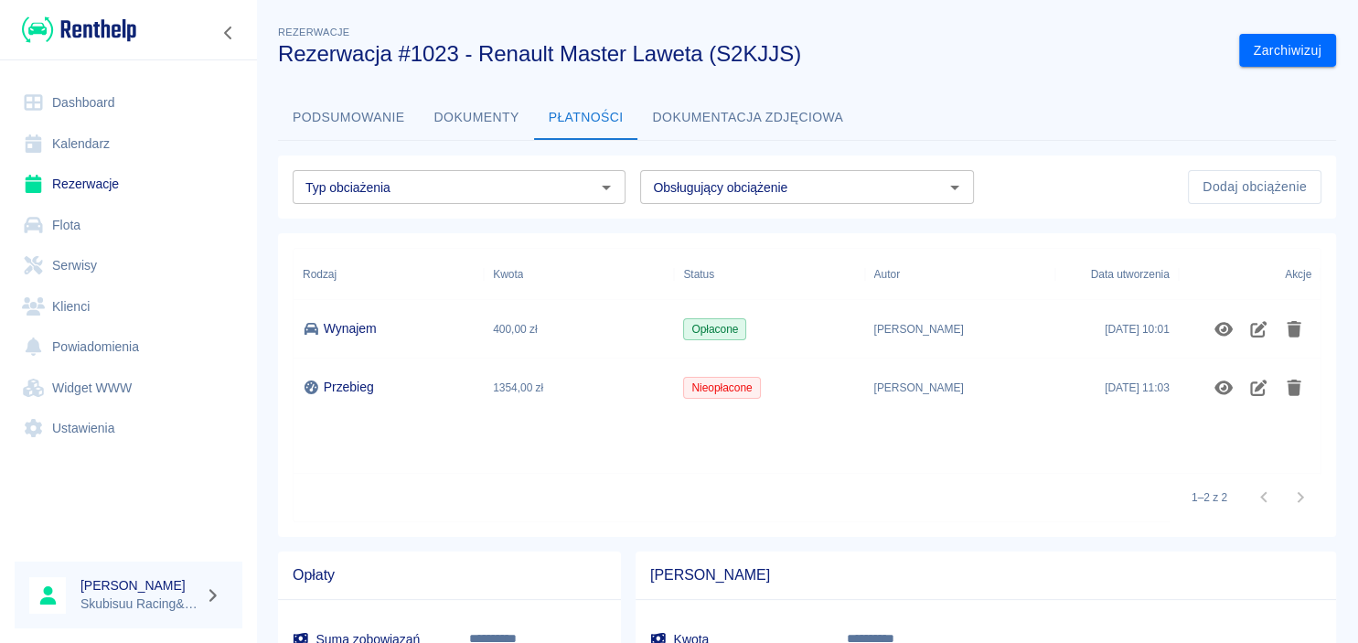
click at [726, 116] on button "Dokumentacja zdjęciowa" at bounding box center [748, 118] width 220 height 44
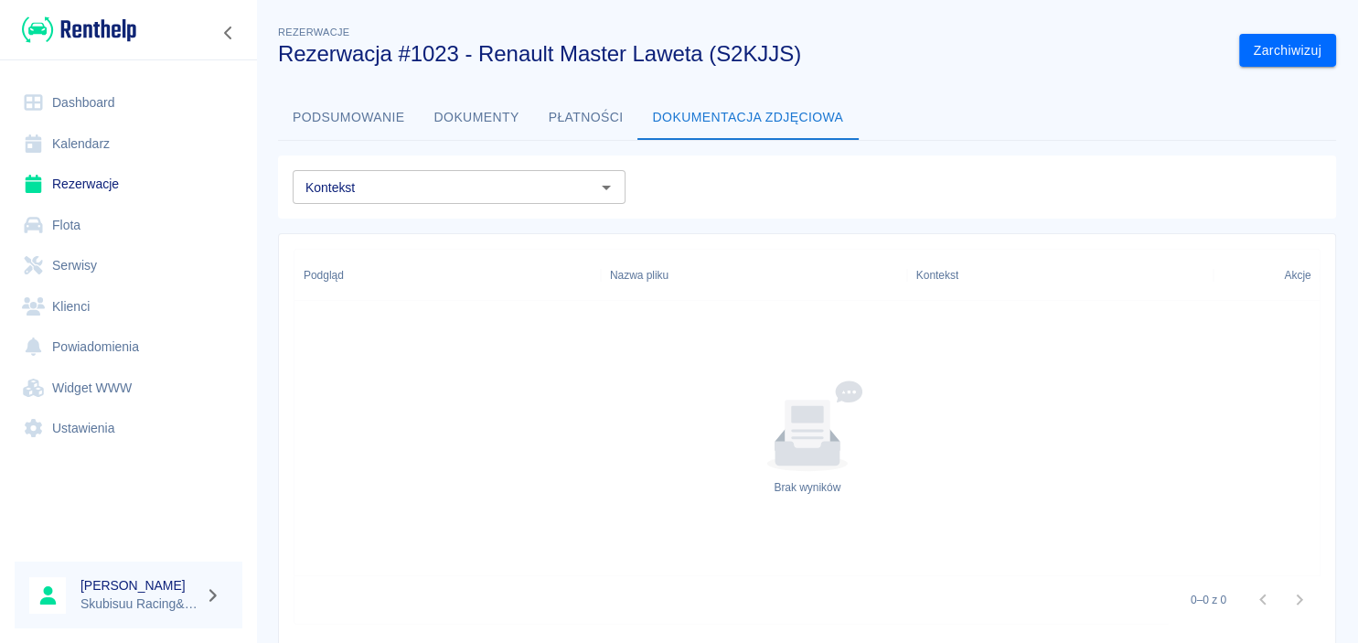
click at [637, 127] on button "Płatności" at bounding box center [586, 118] width 104 height 44
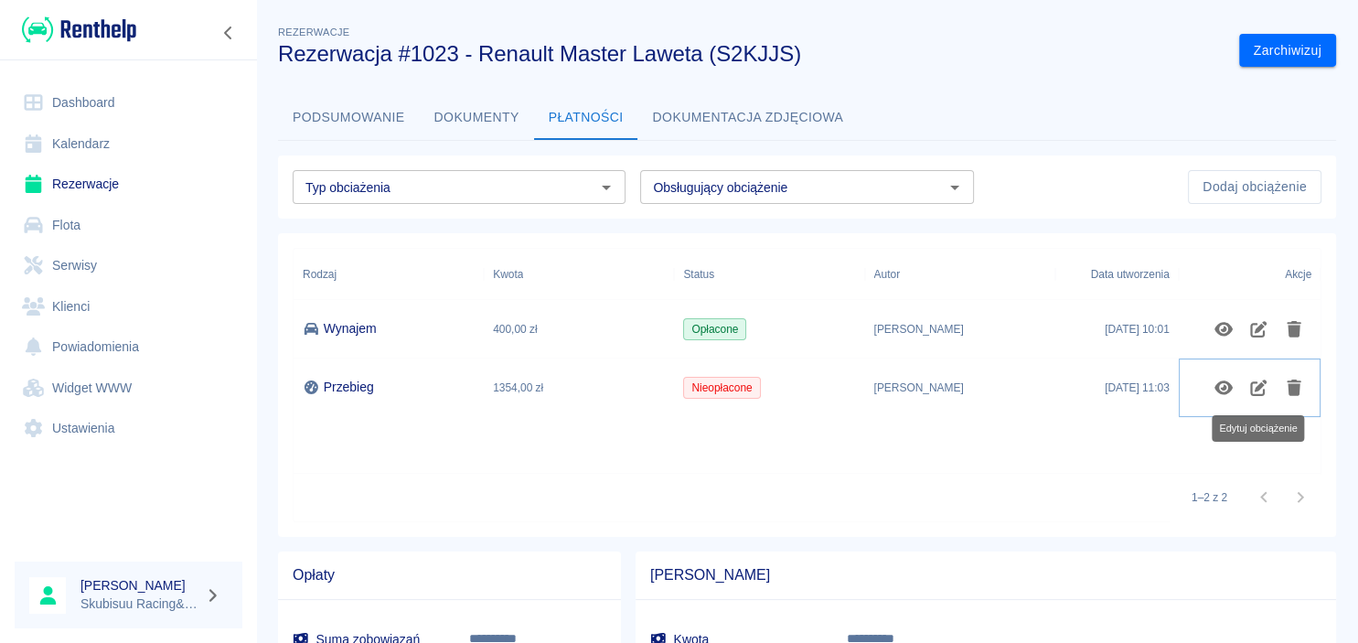
click at [1254, 389] on icon "Edytuj obciążenie" at bounding box center [1258, 387] width 21 height 16
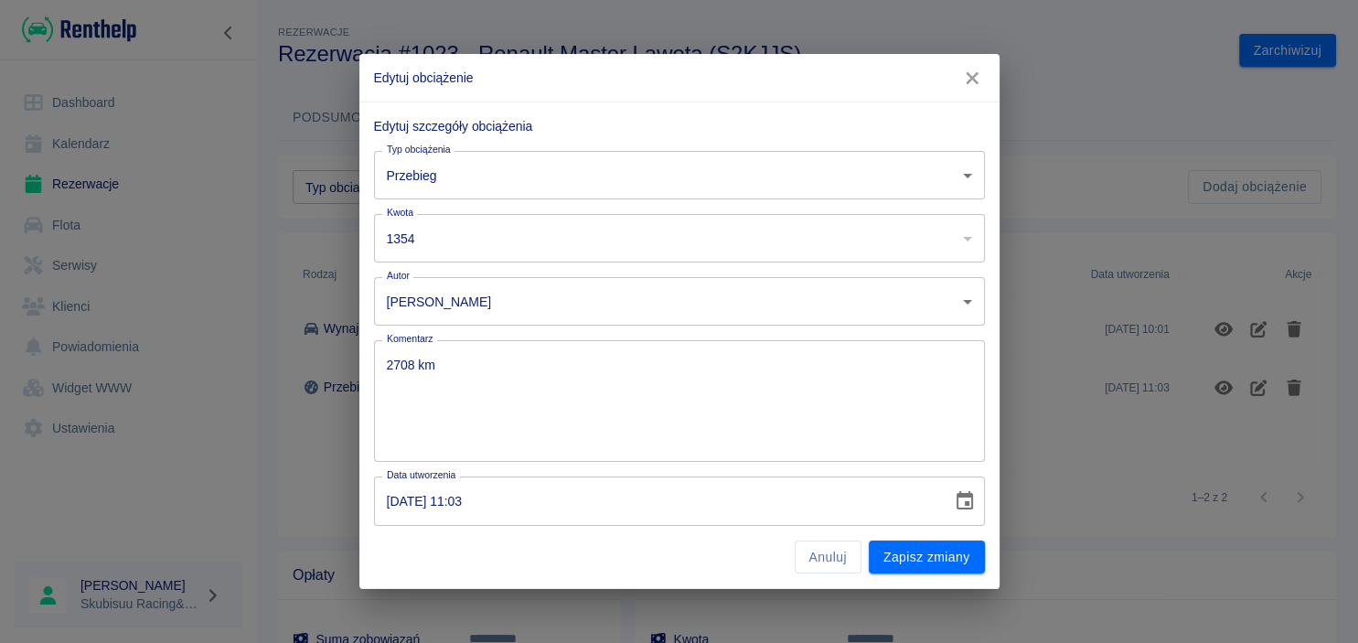
click at [653, 170] on body "**********" at bounding box center [679, 321] width 1358 height 643
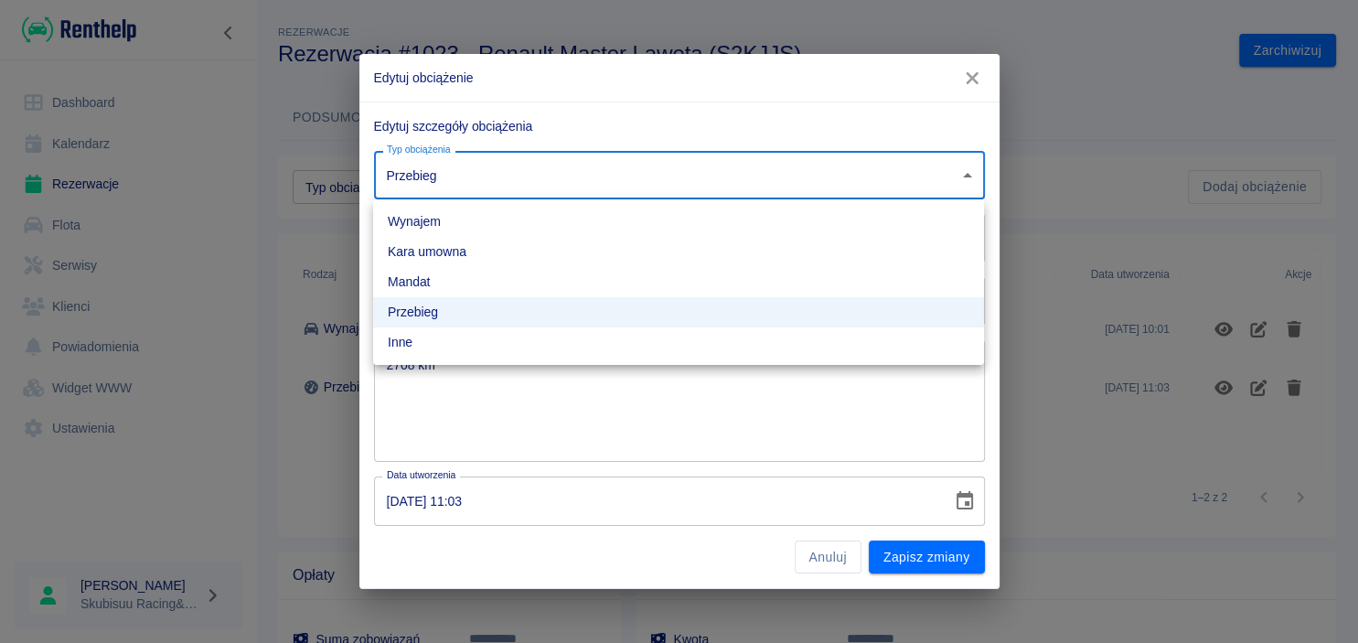
click at [653, 170] on div at bounding box center [679, 321] width 1358 height 643
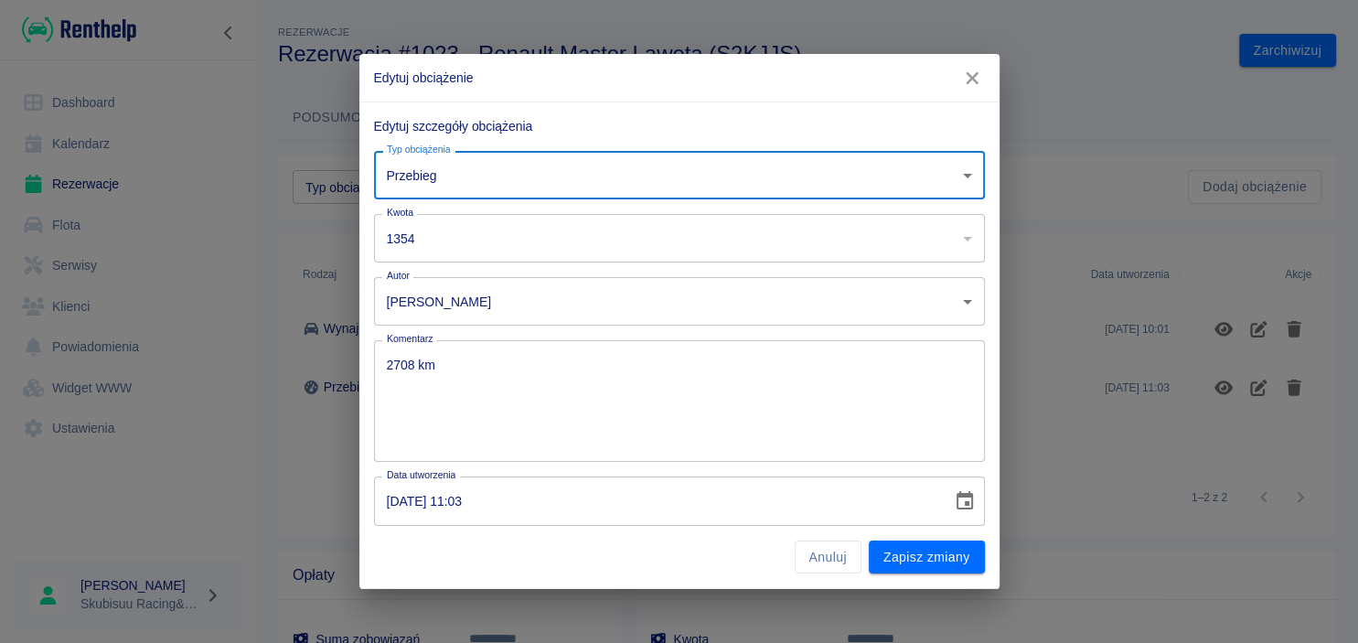
click at [975, 81] on icon "button" at bounding box center [972, 78] width 12 height 12
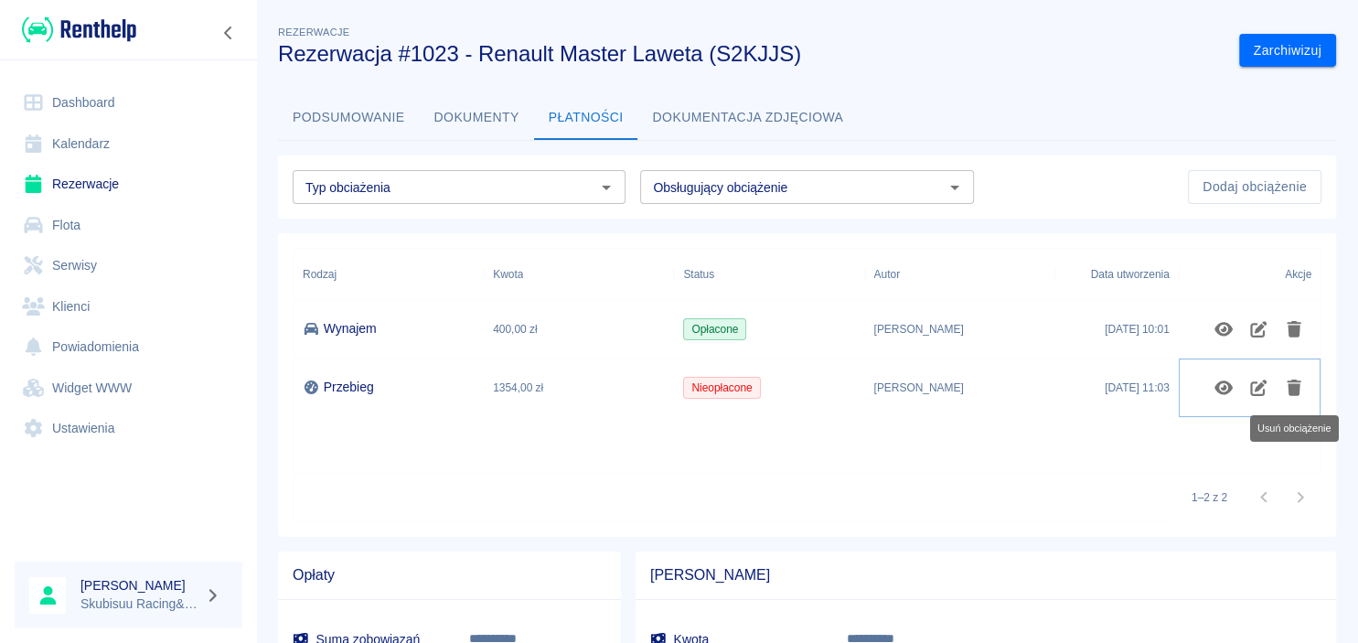
click at [1287, 390] on icon "Usuń obciążenie" at bounding box center [1294, 387] width 21 height 16
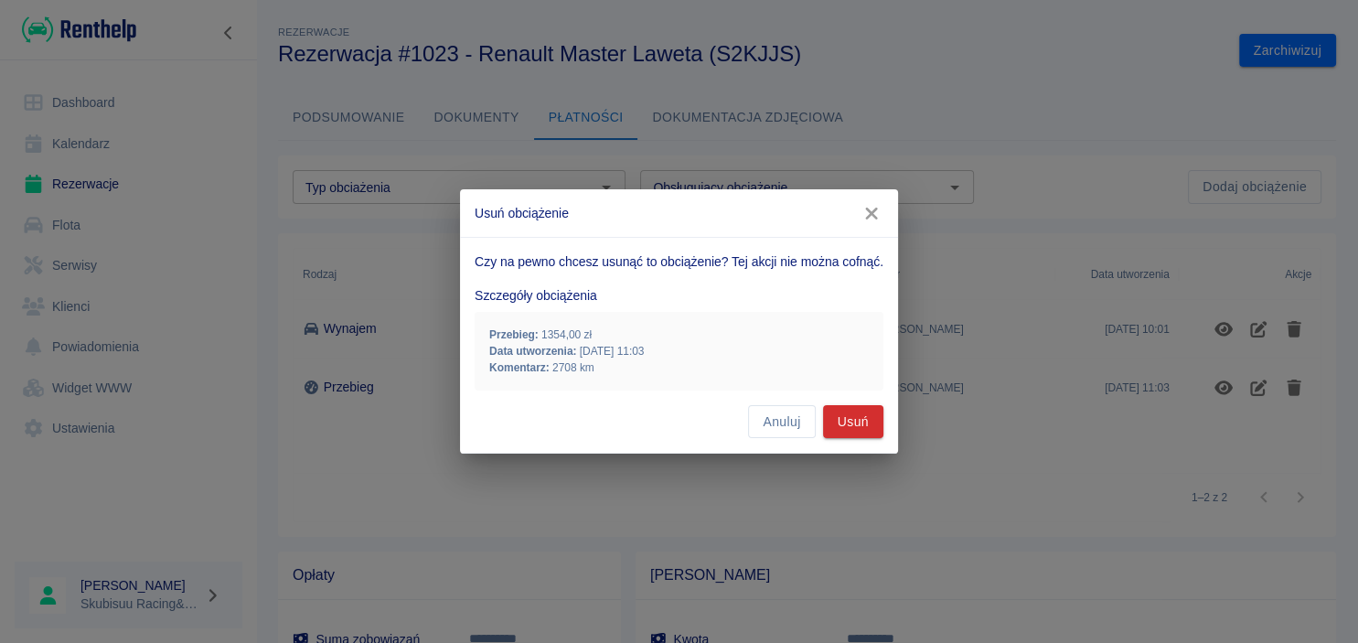
click at [869, 212] on icon "button" at bounding box center [871, 214] width 12 height 12
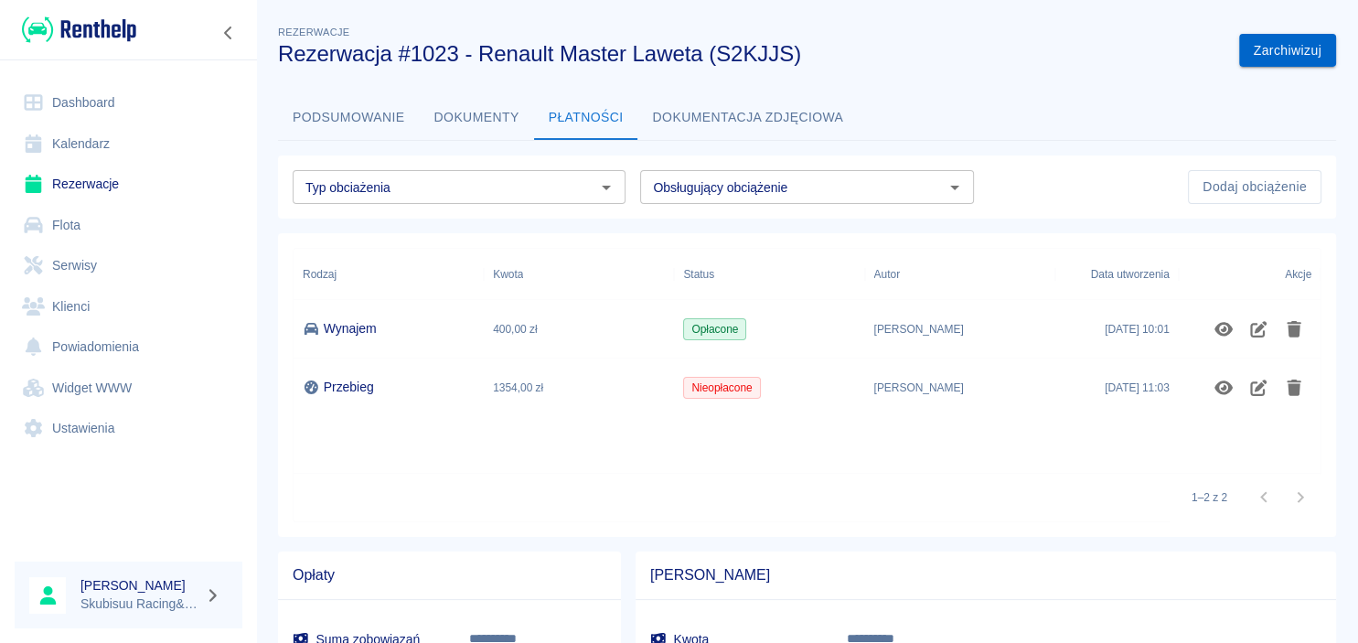
click at [1295, 57] on button "Zarchiwizuj" at bounding box center [1287, 51] width 97 height 34
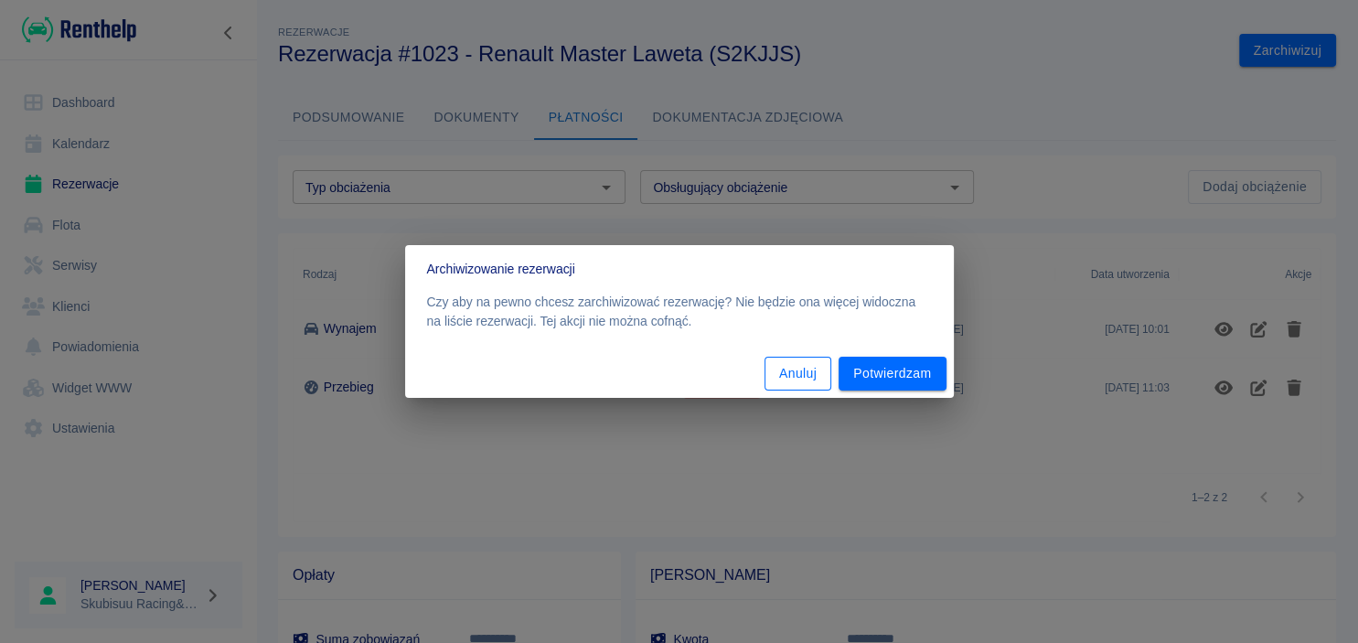
click at [786, 383] on button "Anuluj" at bounding box center [797, 374] width 67 height 34
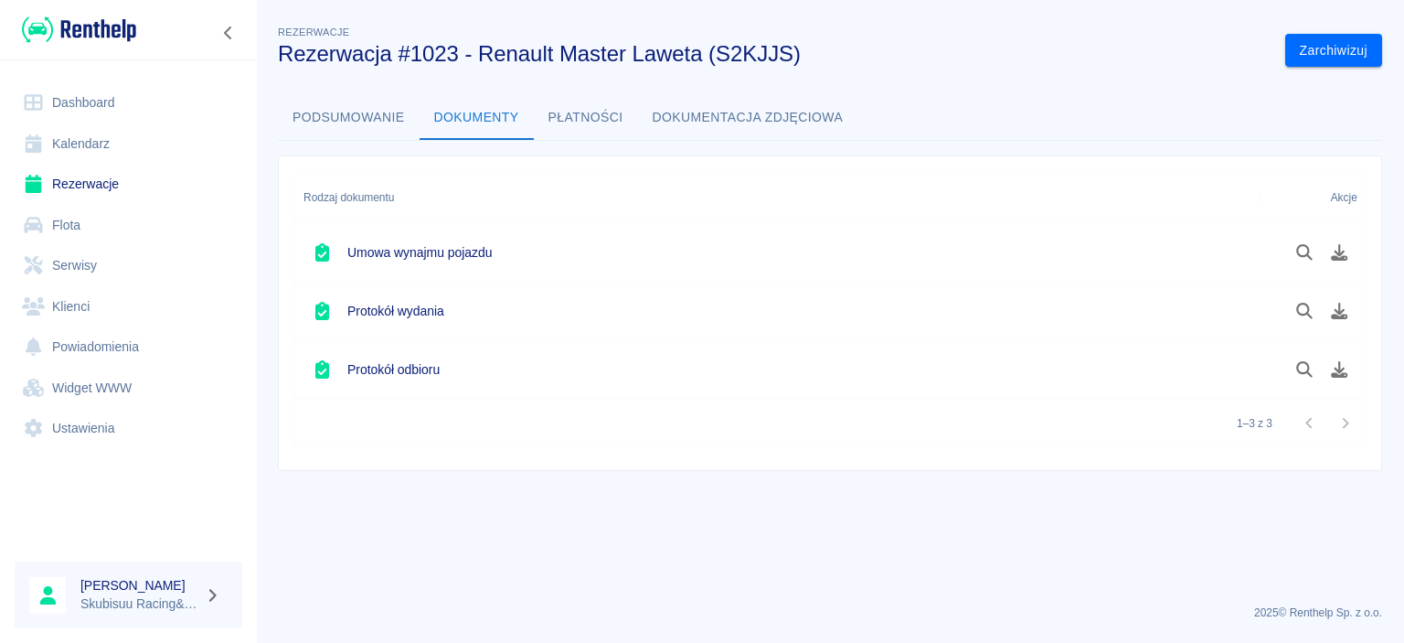
click at [115, 104] on link "Dashboard" at bounding box center [129, 102] width 228 height 41
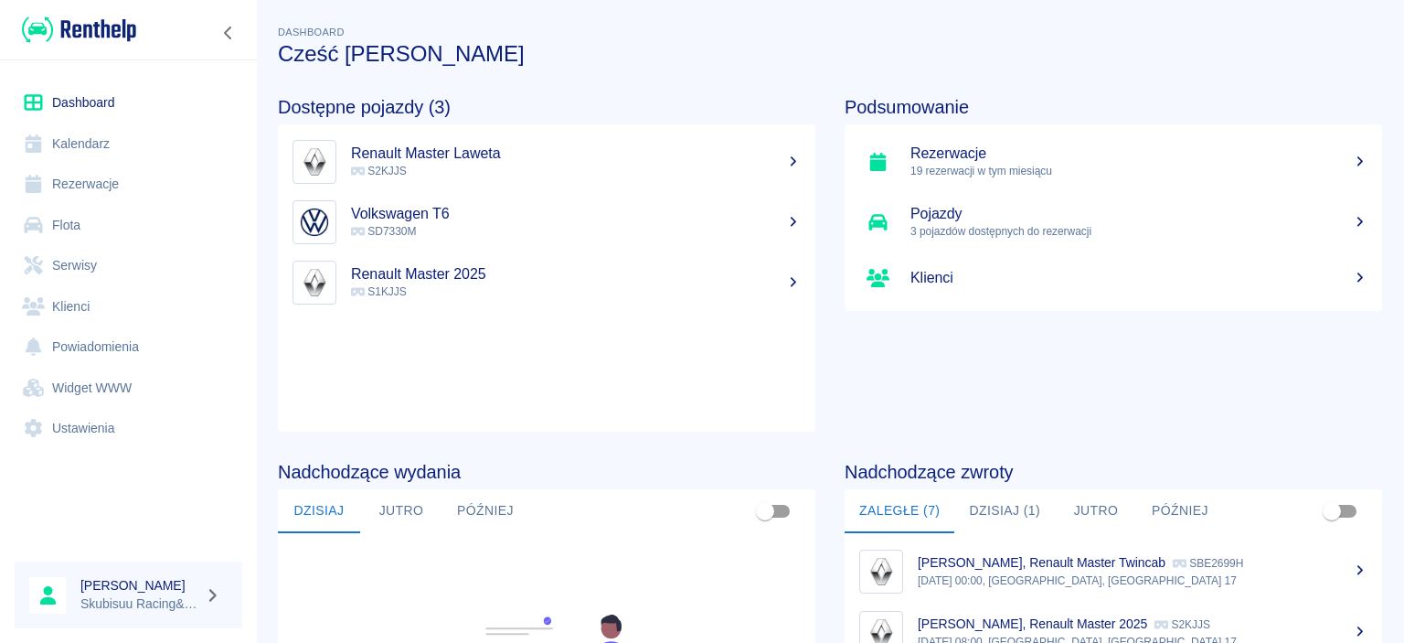
click at [99, 185] on link "Rezerwacje" at bounding box center [129, 184] width 228 height 41
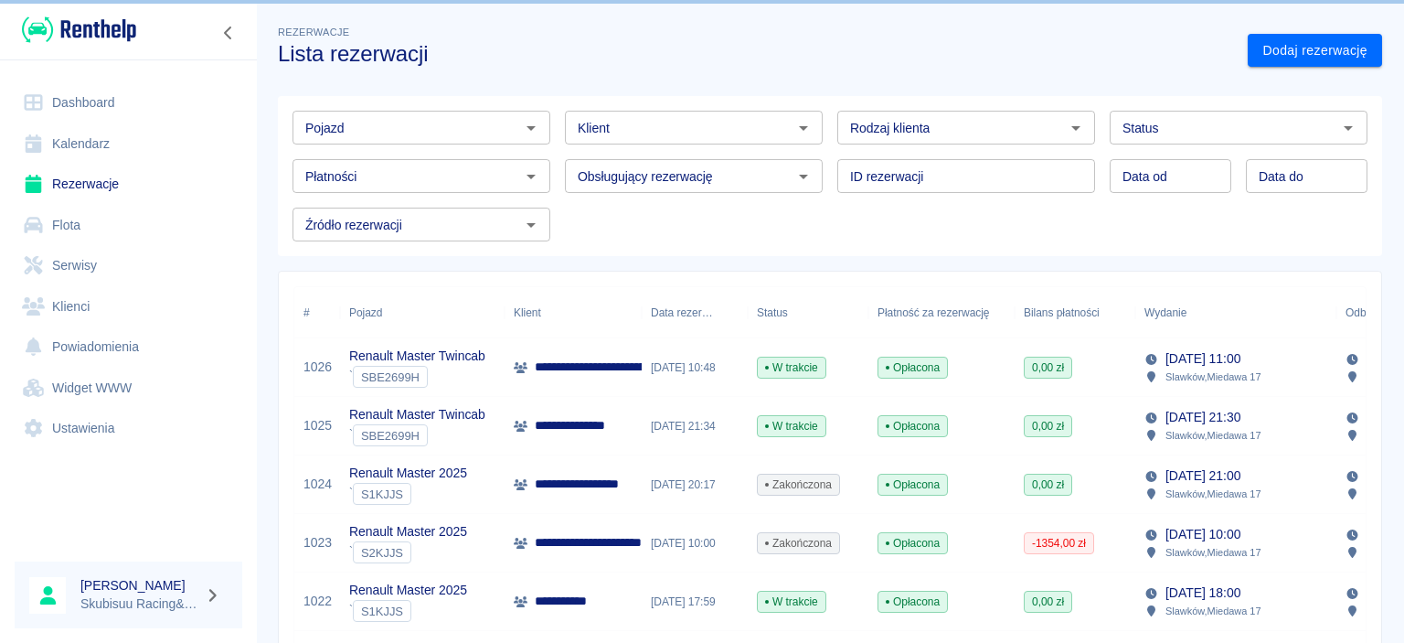
click at [86, 230] on link "Flota" at bounding box center [129, 225] width 228 height 41
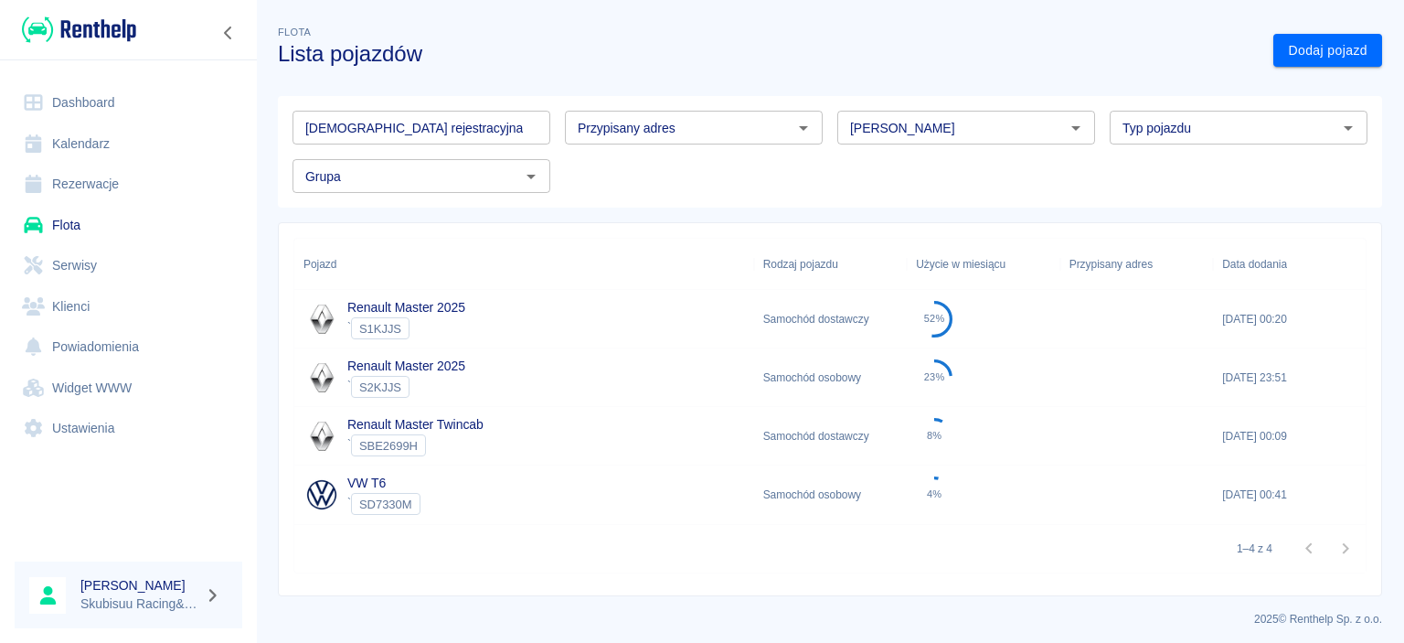
click at [504, 366] on div "Renault Master 2025 ` S2KJJS" at bounding box center [524, 377] width 460 height 59
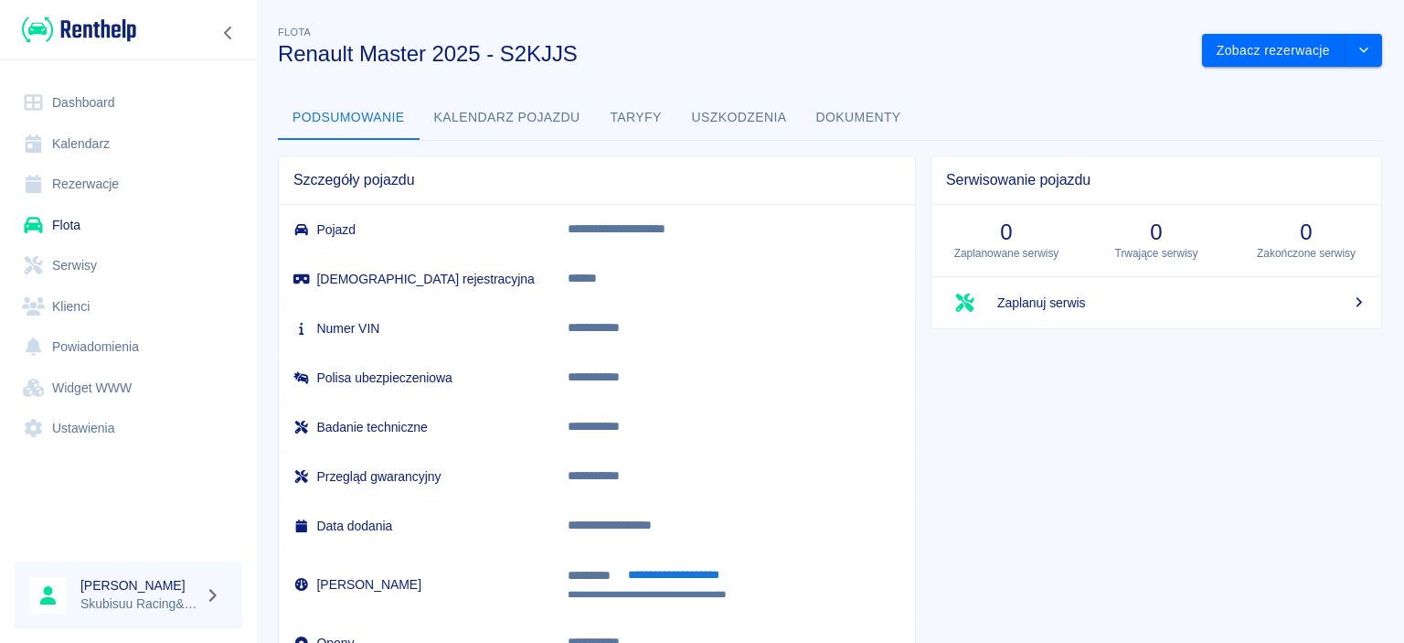
scroll to position [125, 0]
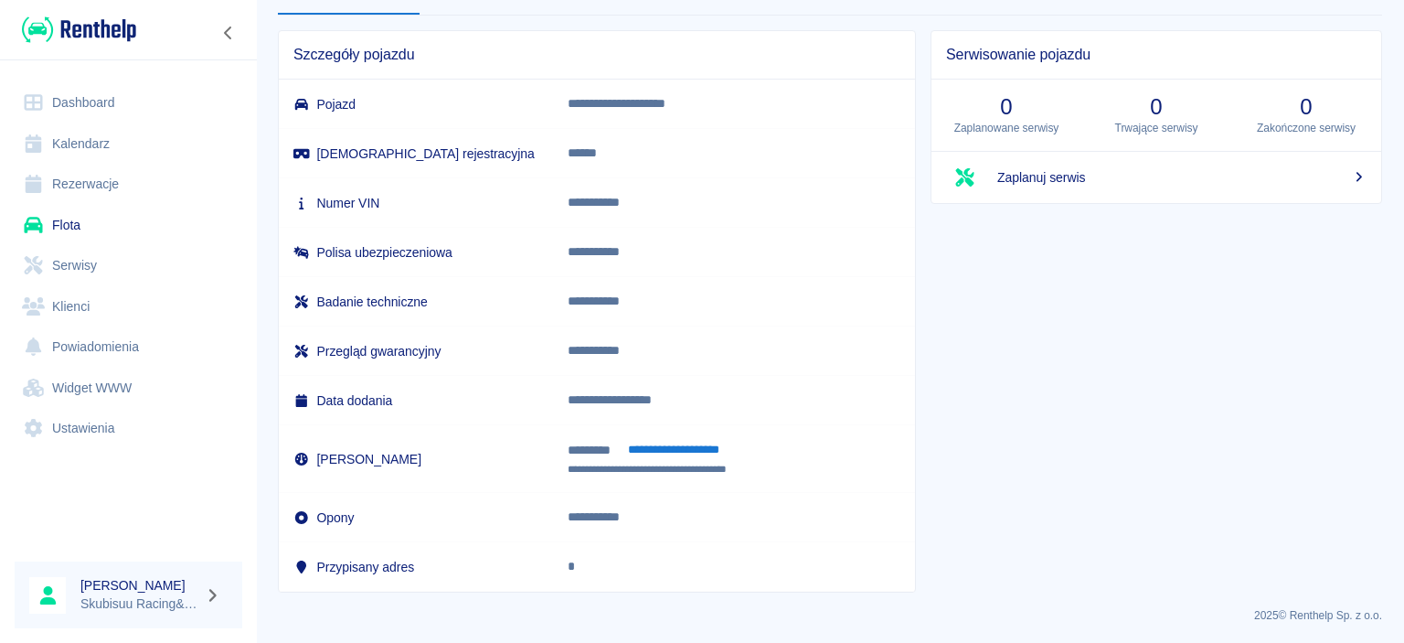
click at [645, 451] on button "**********" at bounding box center [674, 450] width 112 height 21
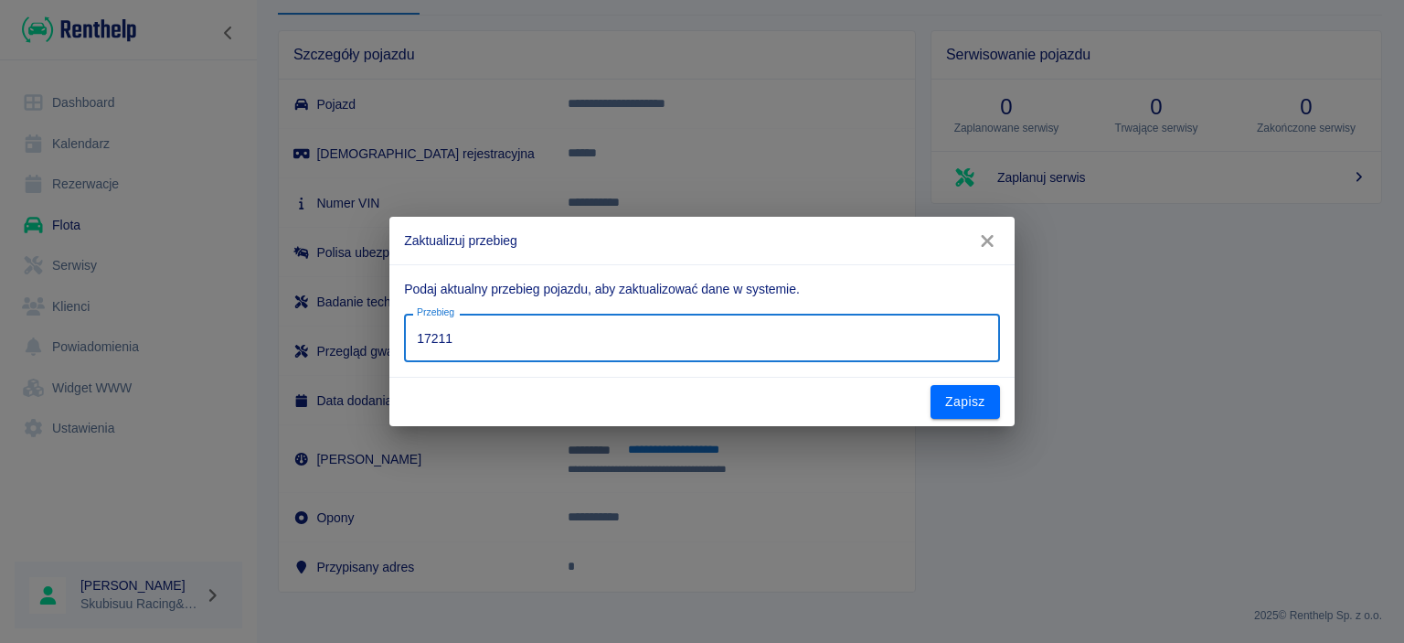
drag, startPoint x: 587, startPoint y: 341, endPoint x: 312, endPoint y: 342, distance: 275.2
click at [404, 342] on input "17211" at bounding box center [701, 338] width 595 height 48
type input "14548"
click at [934, 394] on div "Zapisz" at bounding box center [702, 402] width 625 height 48
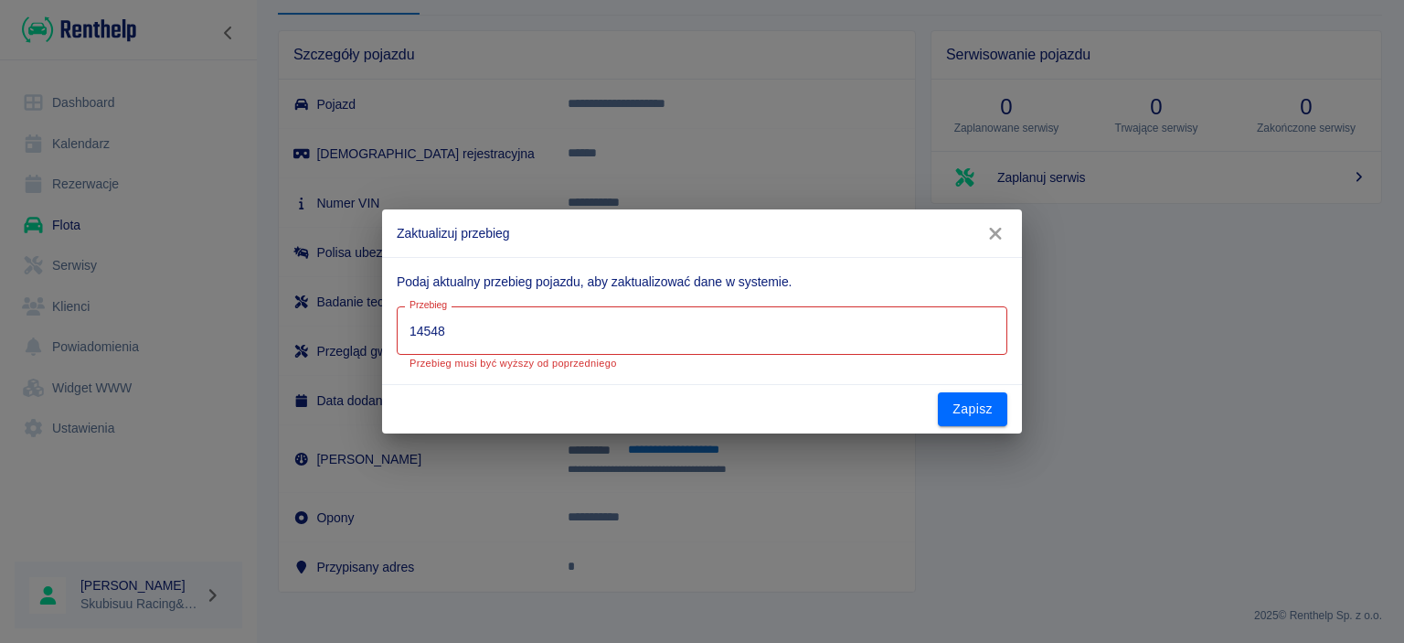
click at [994, 240] on icon "button" at bounding box center [996, 233] width 24 height 19
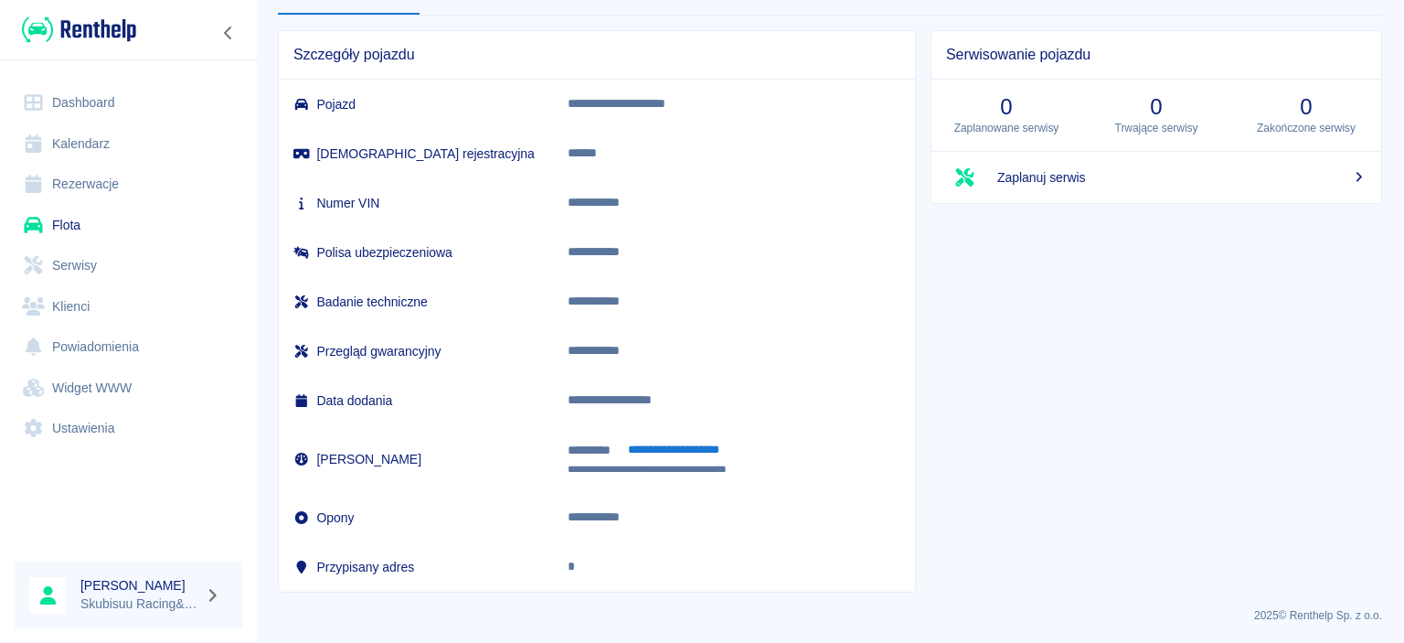
click at [86, 221] on link "Flota" at bounding box center [129, 225] width 228 height 41
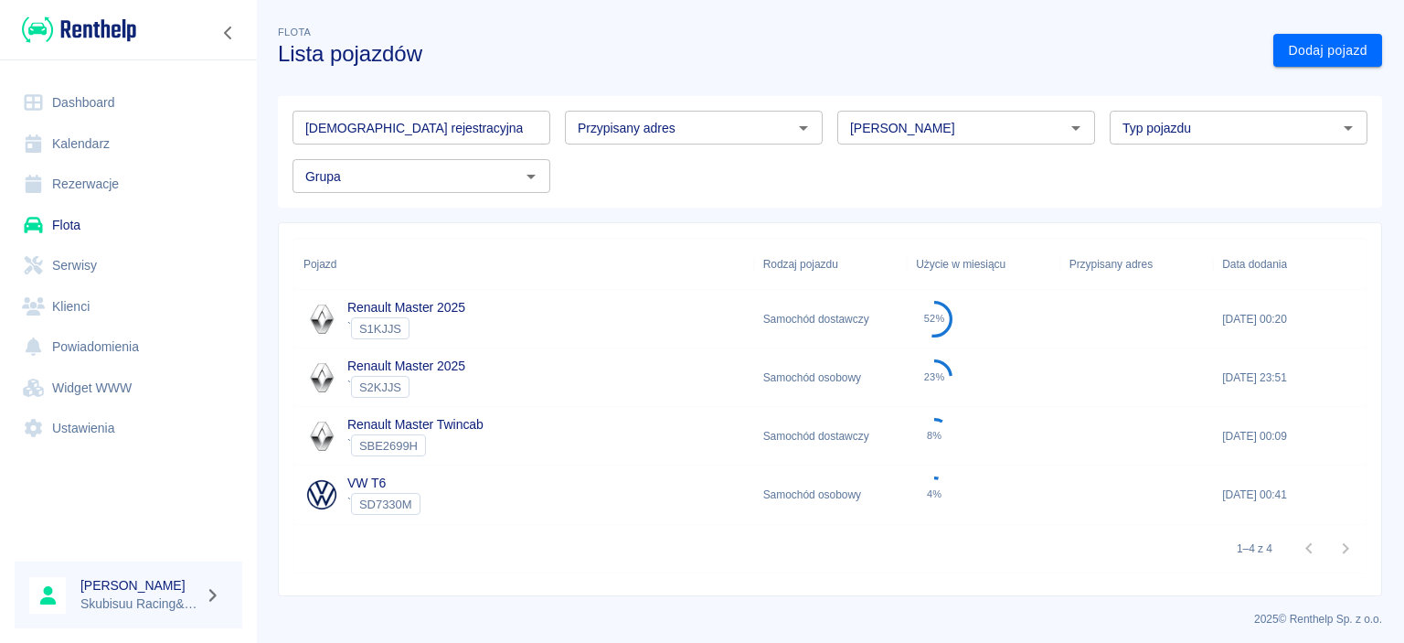
click at [92, 196] on link "Rezerwacje" at bounding box center [129, 184] width 228 height 41
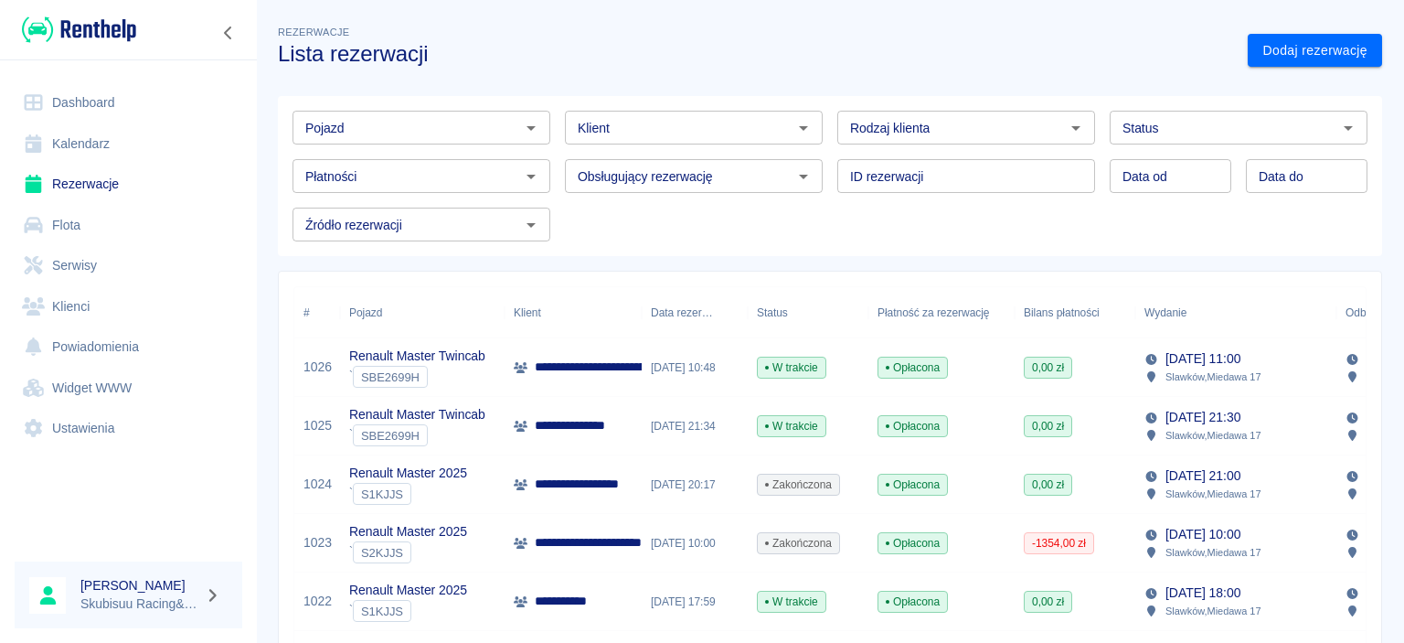
click at [87, 187] on link "Rezerwacje" at bounding box center [129, 184] width 228 height 41
click at [75, 418] on link "Ustawienia" at bounding box center [129, 428] width 228 height 41
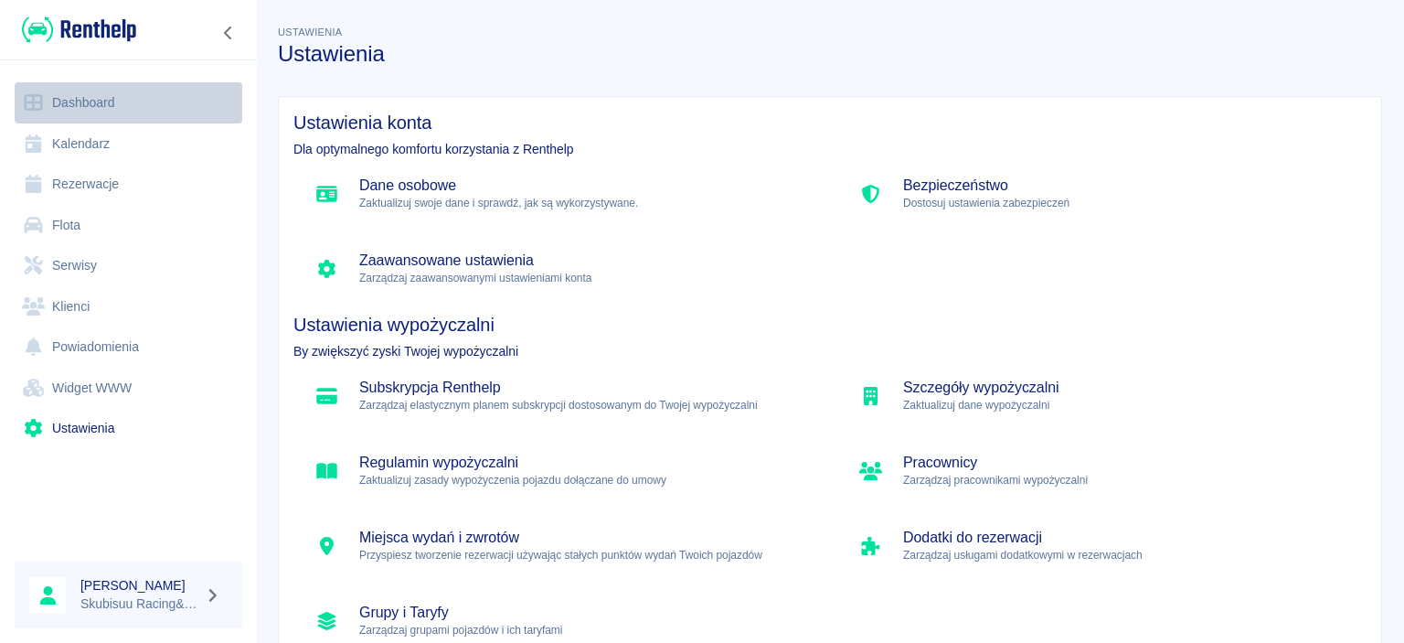
click at [123, 106] on link "Dashboard" at bounding box center [129, 102] width 228 height 41
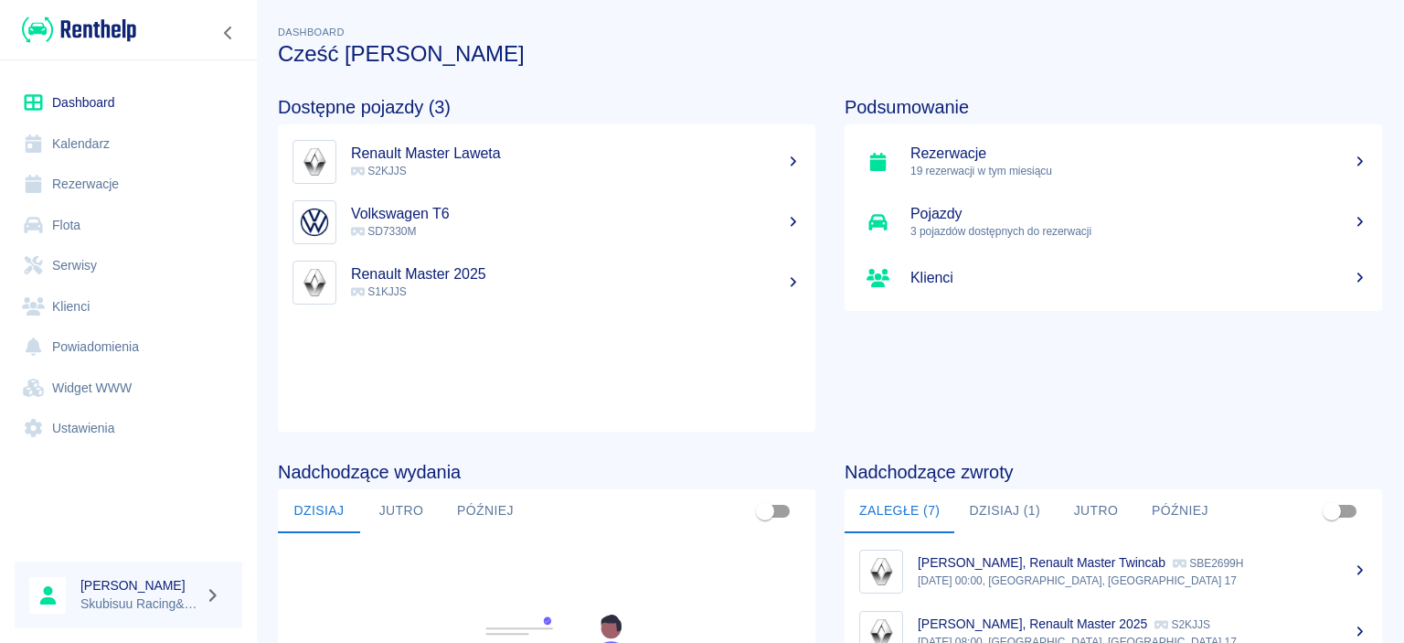
click at [401, 278] on h5 "Renault Master 2025" at bounding box center [576, 274] width 450 height 18
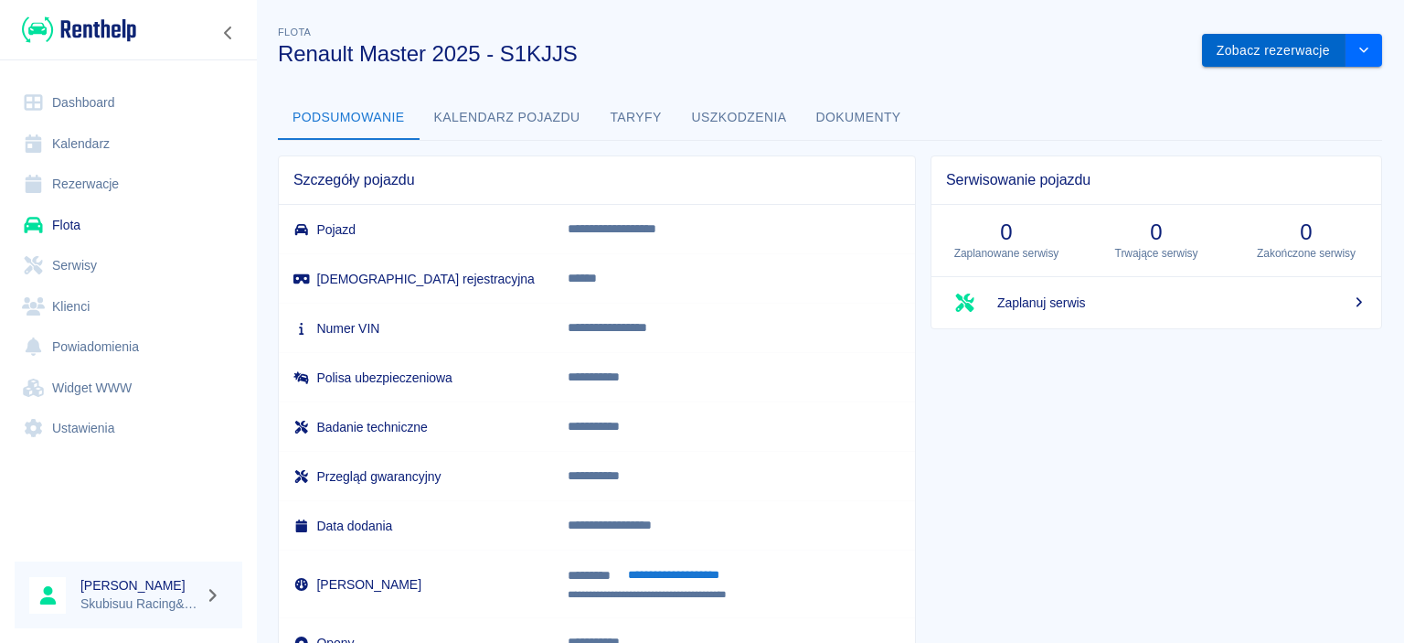
click at [1300, 59] on button "Zobacz rezerwacje" at bounding box center [1274, 51] width 144 height 34
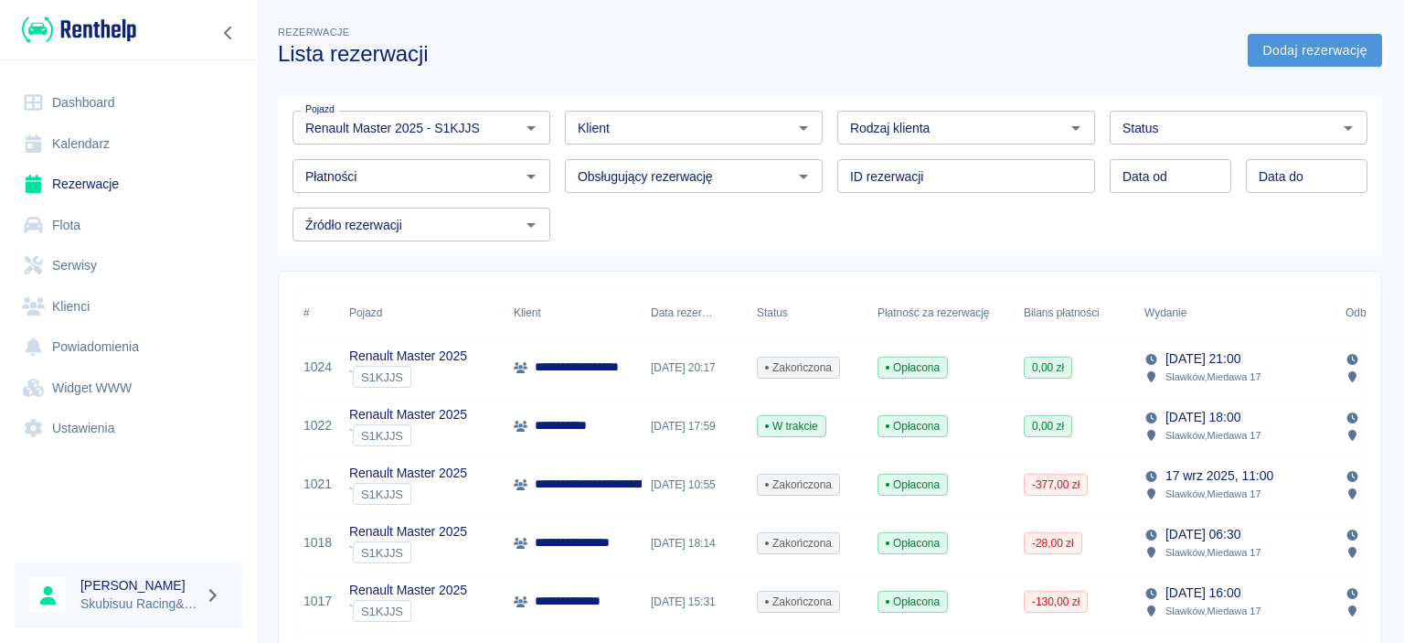
click at [1300, 46] on link "Dodaj rezerwację" at bounding box center [1315, 51] width 134 height 34
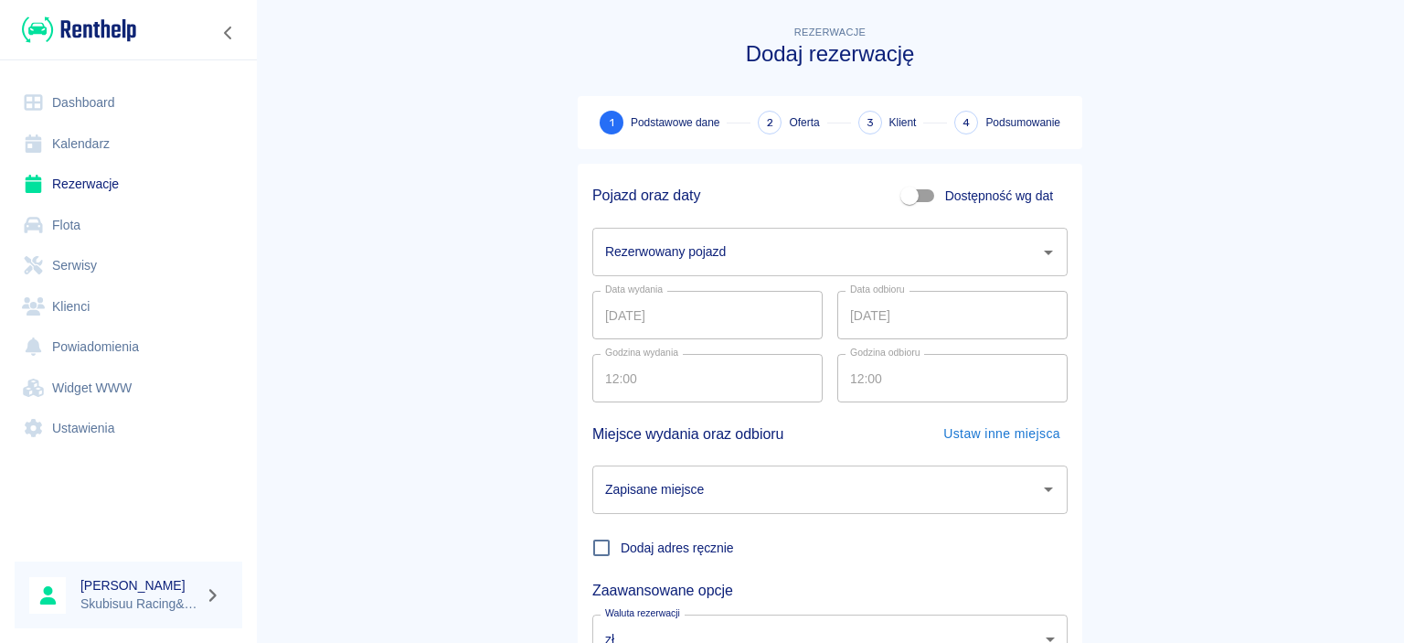
click at [850, 254] on input "Rezerwowany pojazd" at bounding box center [817, 252] width 432 height 32
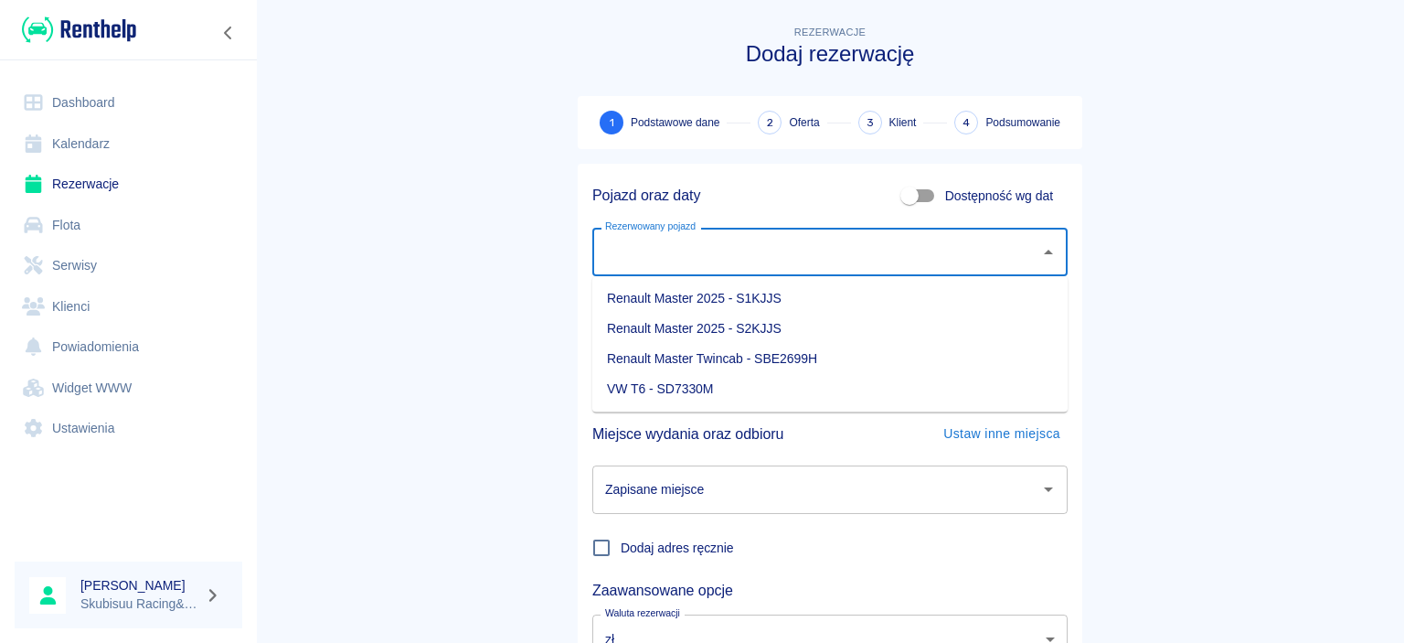
click at [763, 296] on li "Renault Master 2025 - S1KJJS" at bounding box center [830, 298] width 475 height 30
type input "Renault Master 2025 - S1KJJS"
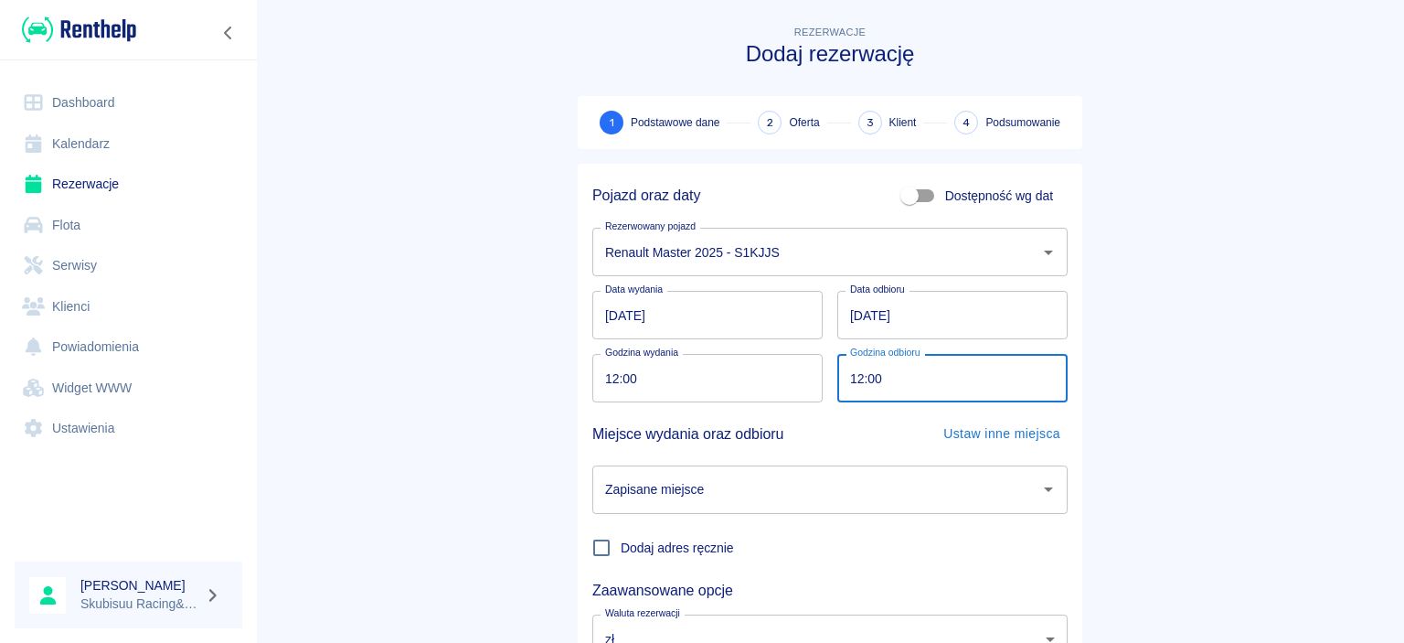
drag, startPoint x: 880, startPoint y: 377, endPoint x: 774, endPoint y: 379, distance: 106.1
click at [838, 379] on input "12:00" at bounding box center [947, 378] width 218 height 48
click at [861, 317] on input "[DATE]" at bounding box center [953, 315] width 230 height 48
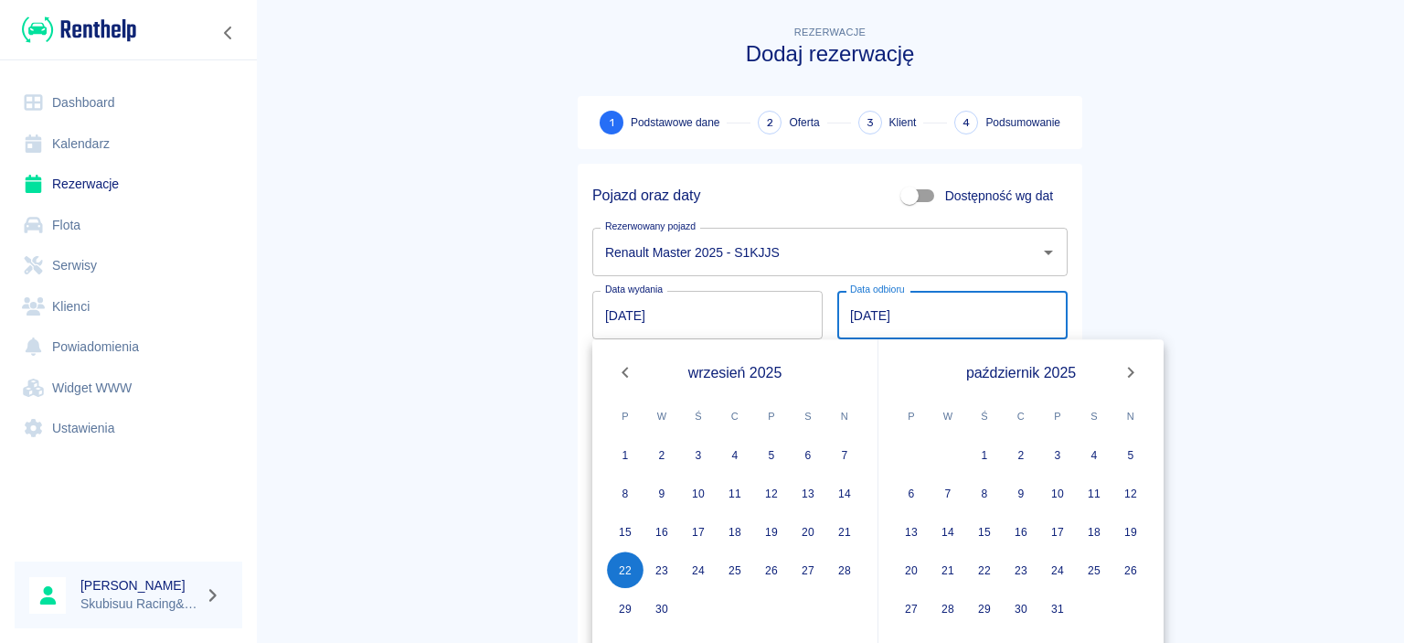
type input "[DATE]"
click at [1357, 285] on main "Rezerwacje Dodaj rezerwację 1 Podstawowe dane 2 Oferta 3 Klient 4 Podsumowanie …" at bounding box center [830, 381] width 1148 height 719
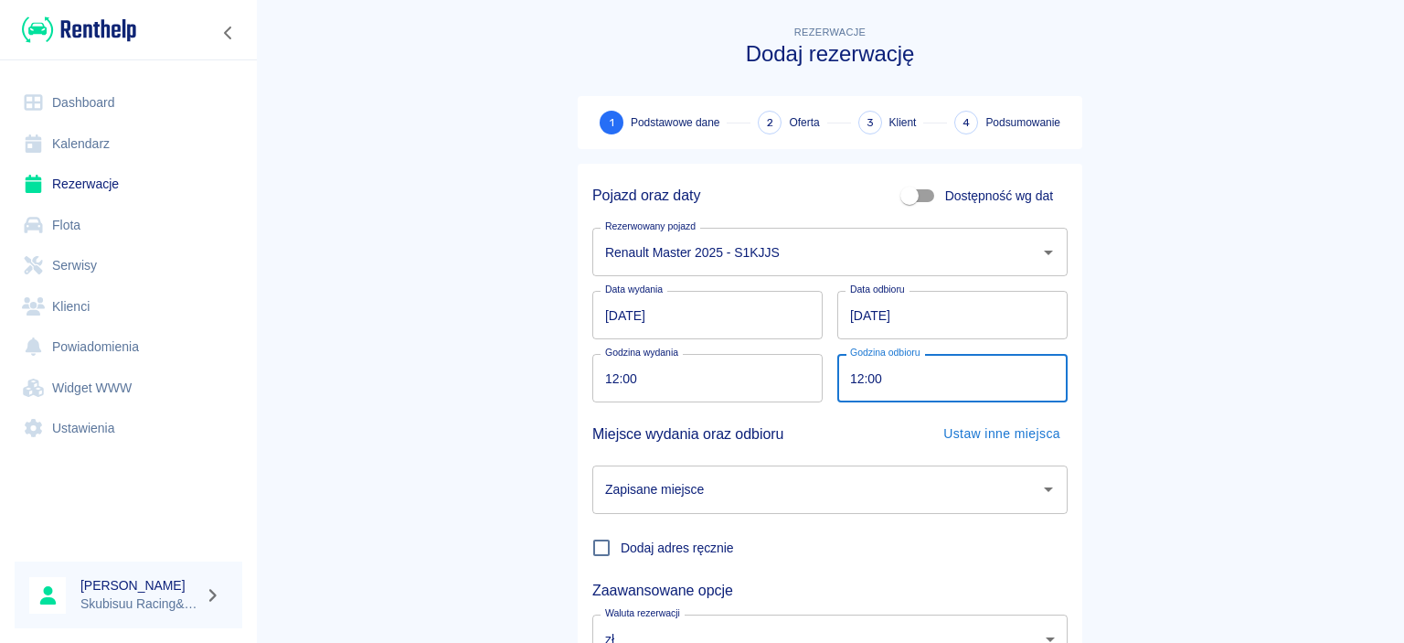
drag, startPoint x: 956, startPoint y: 382, endPoint x: 829, endPoint y: 385, distance: 126.2
click at [838, 385] on input "12:00" at bounding box center [947, 378] width 218 height 48
click at [912, 364] on input "12:00" at bounding box center [947, 378] width 218 height 48
drag, startPoint x: 902, startPoint y: 379, endPoint x: 852, endPoint y: 379, distance: 50.3
click at [852, 379] on input "12:00" at bounding box center [947, 378] width 218 height 48
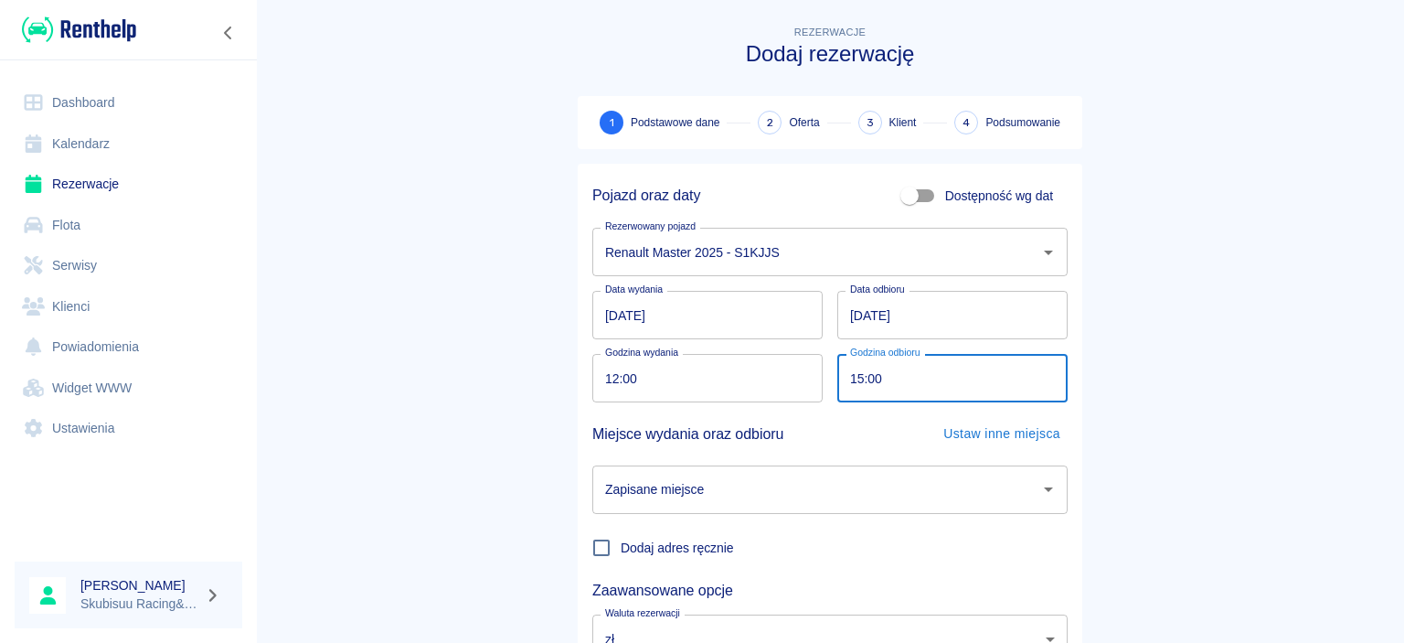
scroll to position [151, 0]
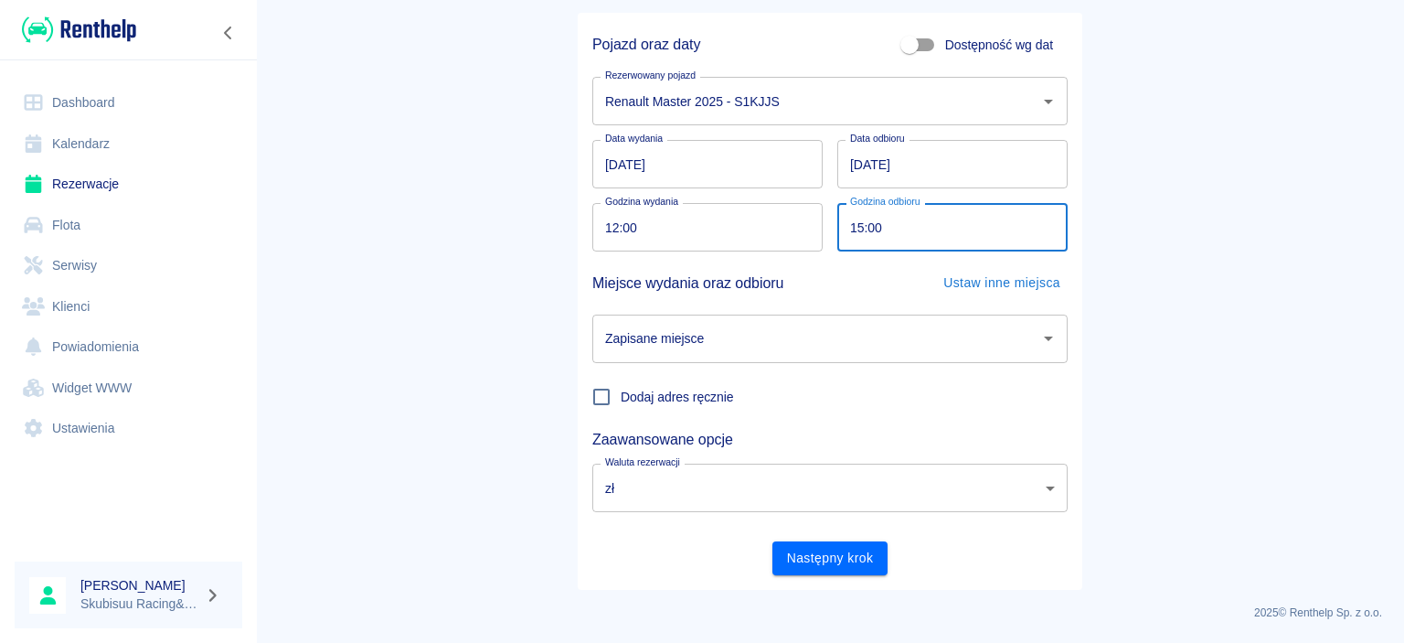
type input "15:00"
click at [858, 315] on div "Zapisane miejsce Zapisane miejsce" at bounding box center [823, 331] width 490 height 63
click at [858, 336] on input "Zapisane miejsce" at bounding box center [817, 339] width 432 height 32
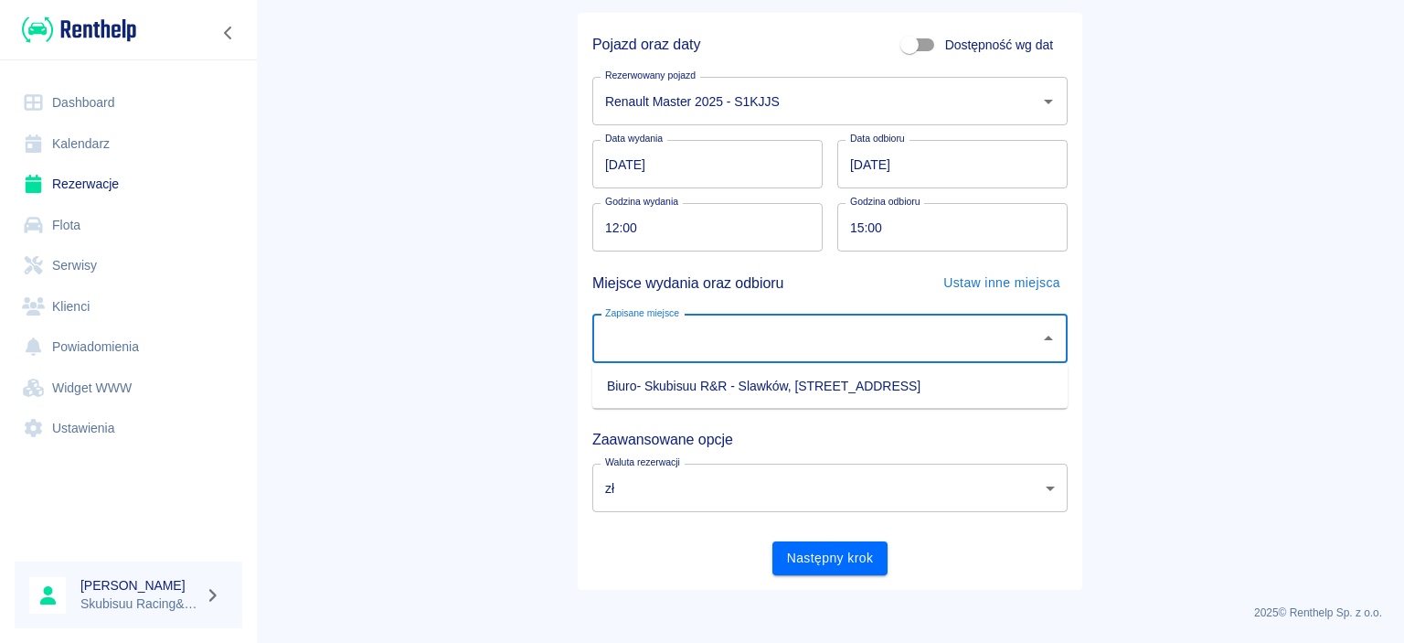
click at [845, 383] on li "Biuro- Skubisuu R&R - Slawków, [STREET_ADDRESS]" at bounding box center [830, 386] width 475 height 30
type input "Biuro- Skubisuu R&R - Slawków, [STREET_ADDRESS]"
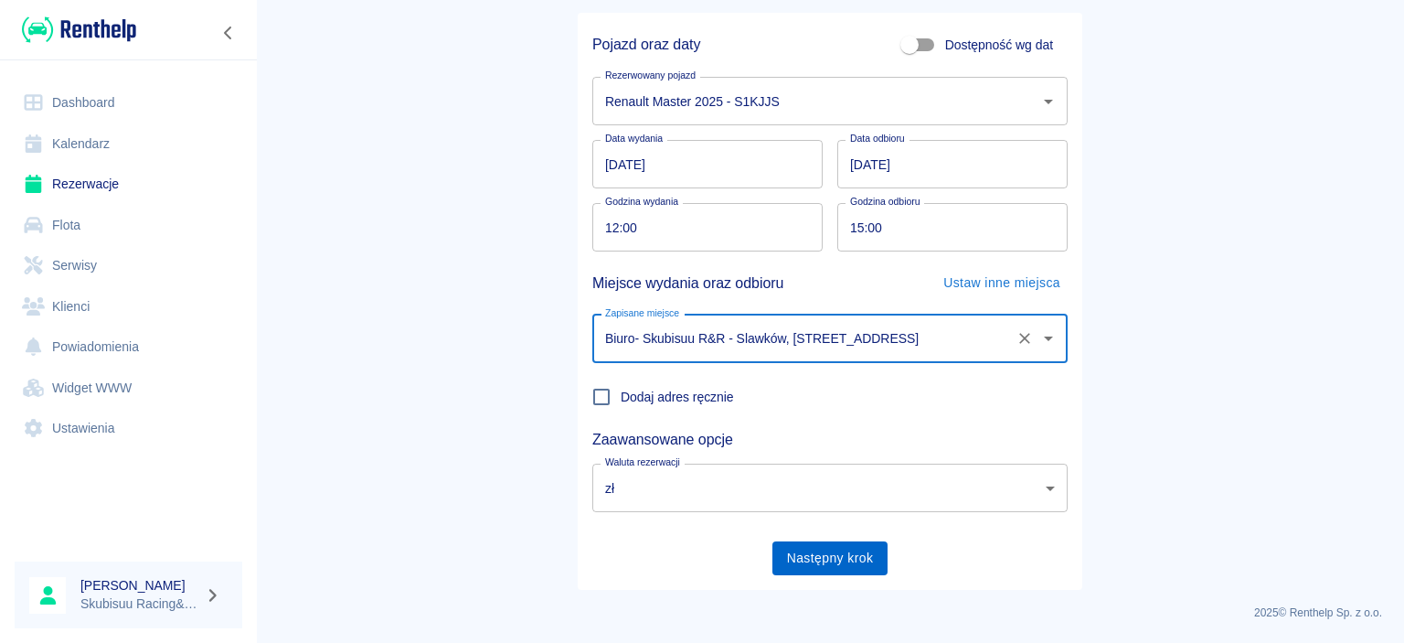
click at [840, 557] on button "Następny krok" at bounding box center [831, 558] width 116 height 34
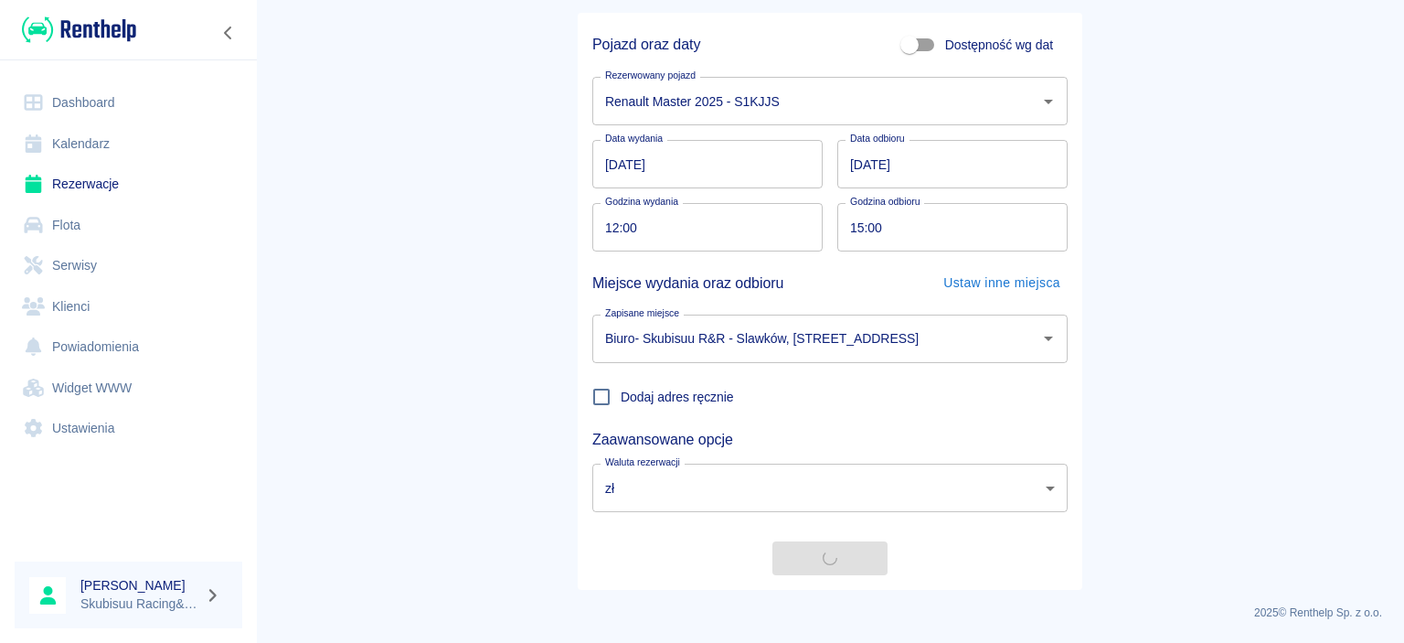
scroll to position [0, 0]
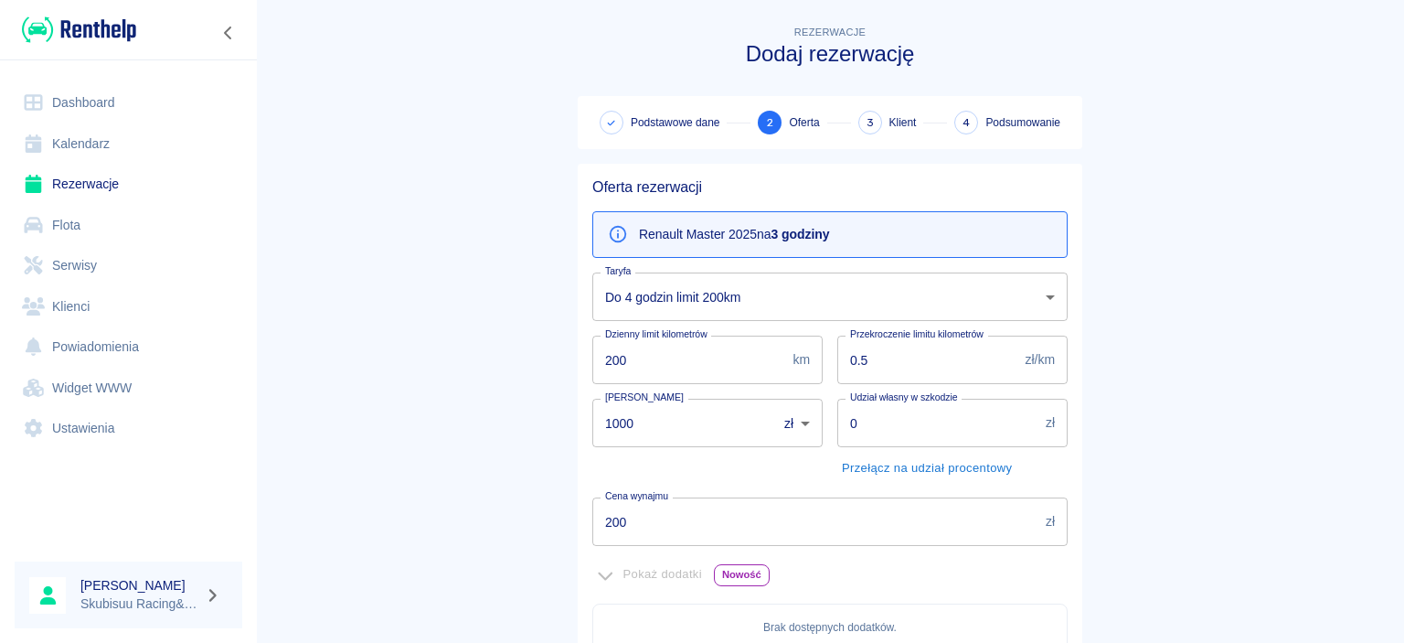
click at [766, 287] on body "Używamy plików Cookies, by zapewnić Ci najlepsze możliwe doświadczenie. Aby dow…" at bounding box center [702, 321] width 1404 height 643
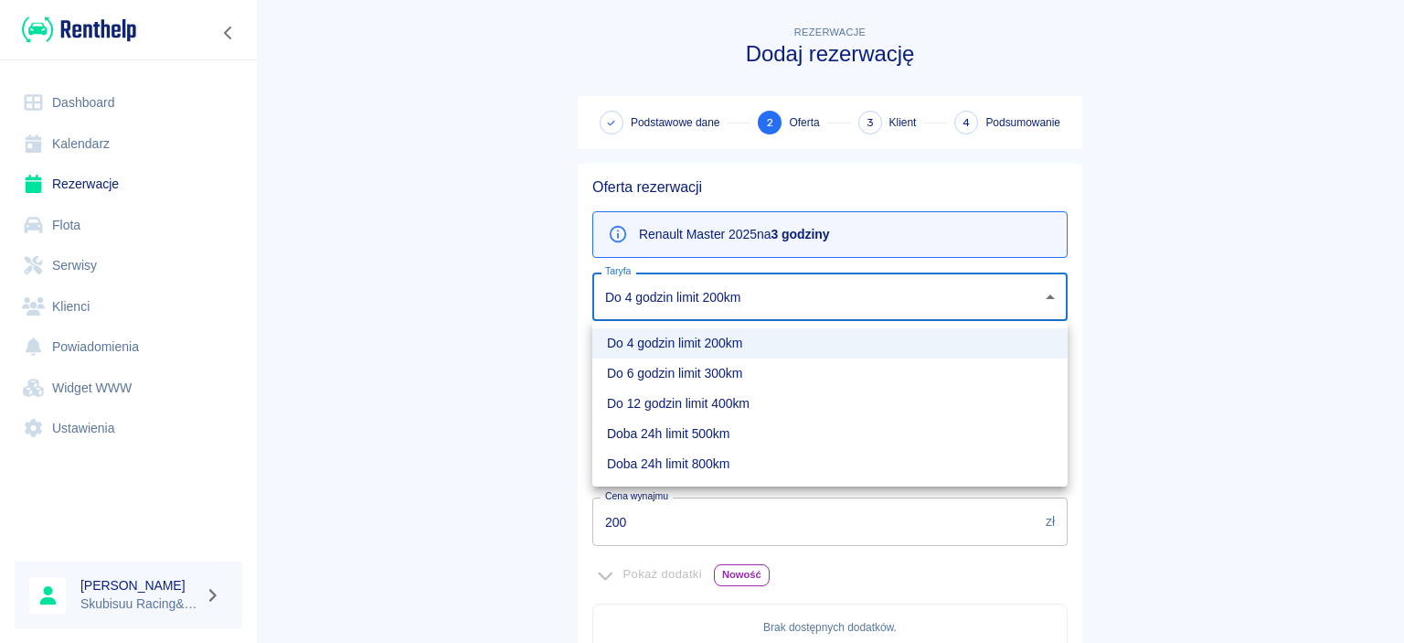
click at [766, 287] on div at bounding box center [702, 321] width 1404 height 643
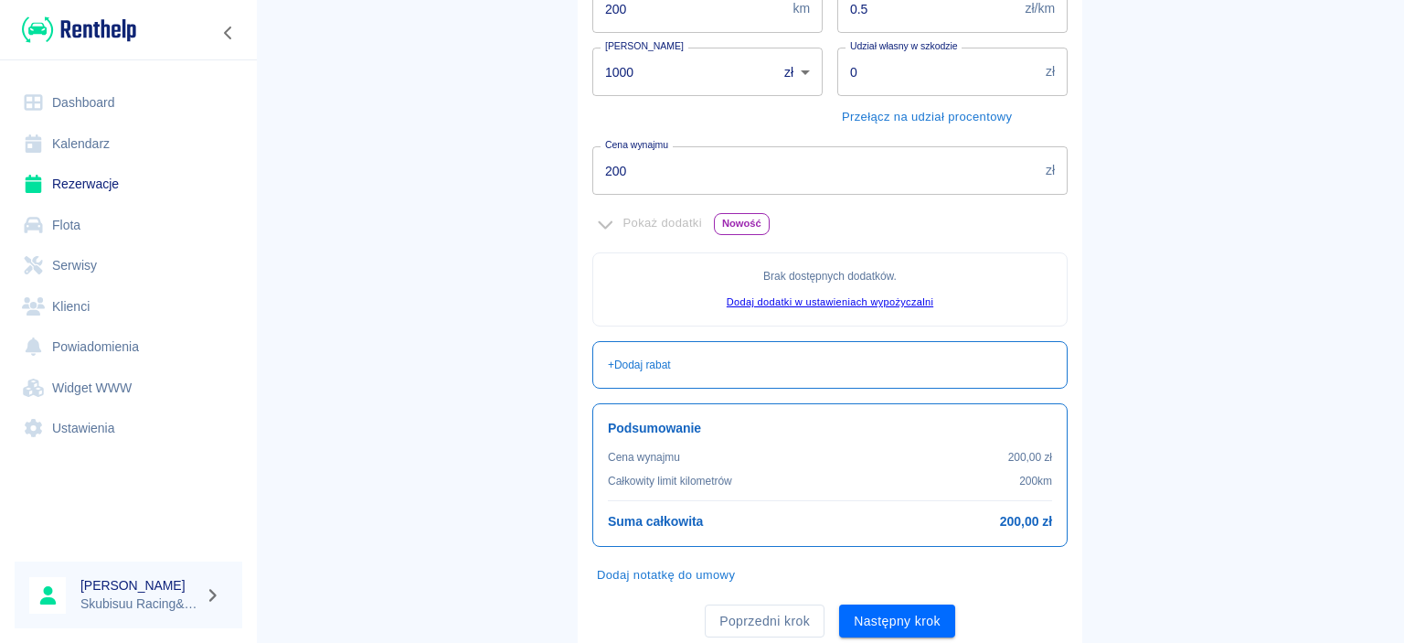
scroll to position [88, 0]
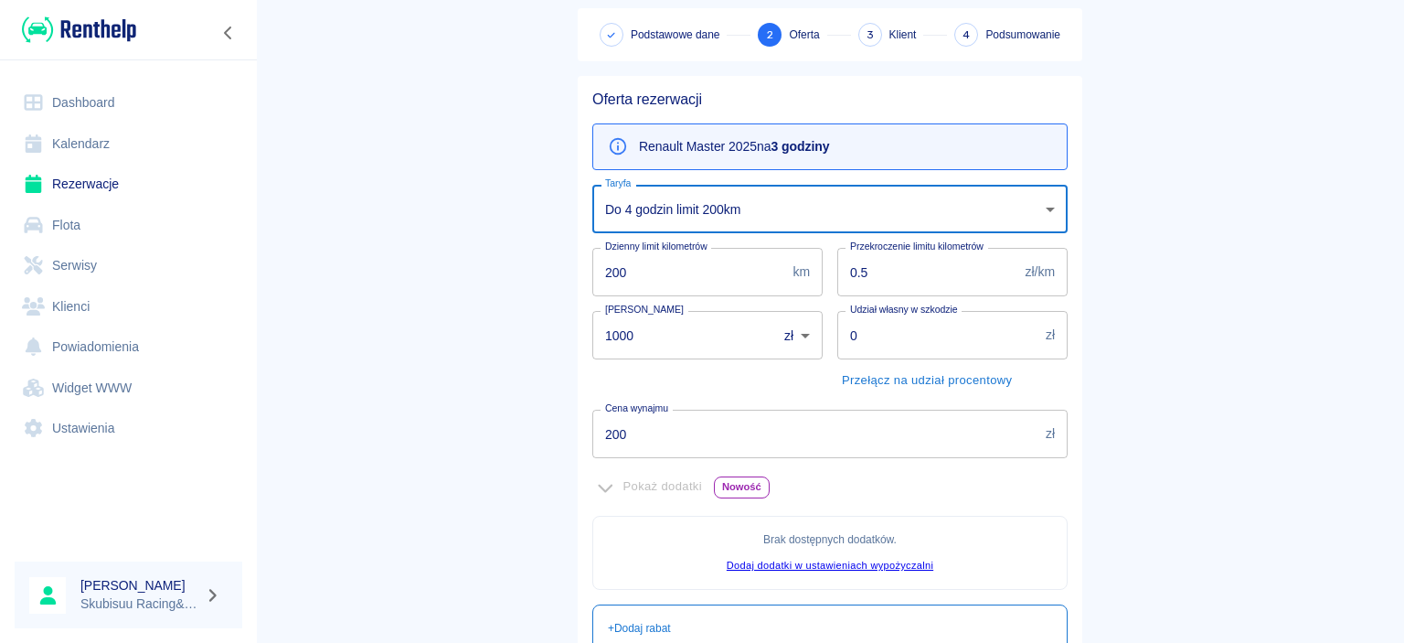
drag, startPoint x: 678, startPoint y: 431, endPoint x: 419, endPoint y: 425, distance: 259.7
click at [593, 434] on input "200" at bounding box center [816, 434] width 446 height 48
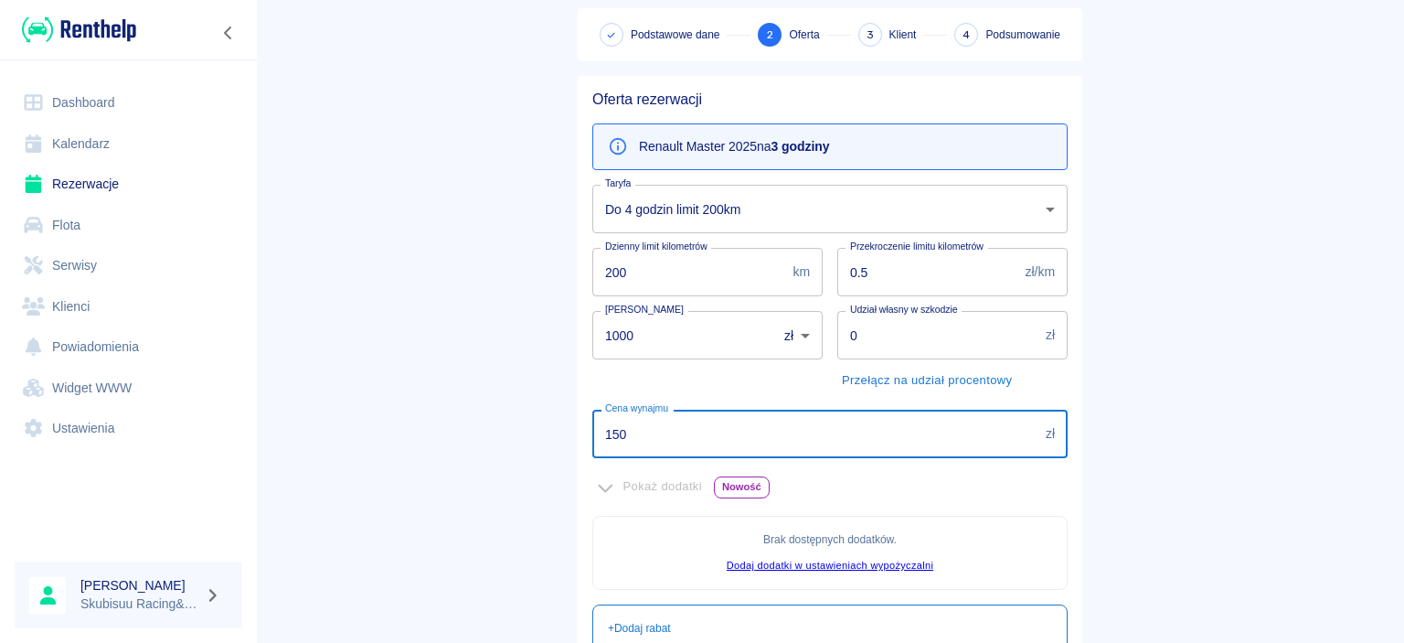
type input "150"
click at [491, 346] on main "Rezerwacje Dodaj rezerwację Podstawowe dane 2 Oferta 3 Klient 4 Podsumowanie Of…" at bounding box center [830, 424] width 1148 height 981
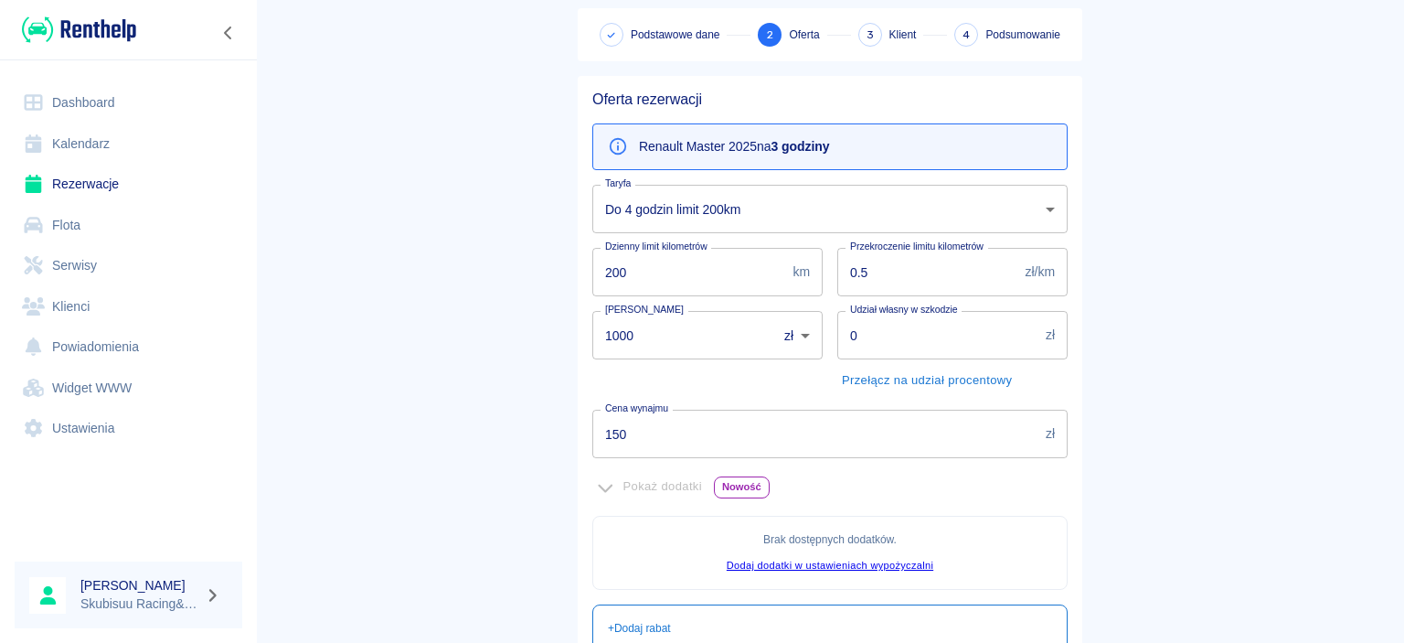
click at [715, 199] on body "Używamy plików Cookies, by zapewnić Ci najlepsze możliwe doświadczenie. Aby dow…" at bounding box center [702, 321] width 1404 height 643
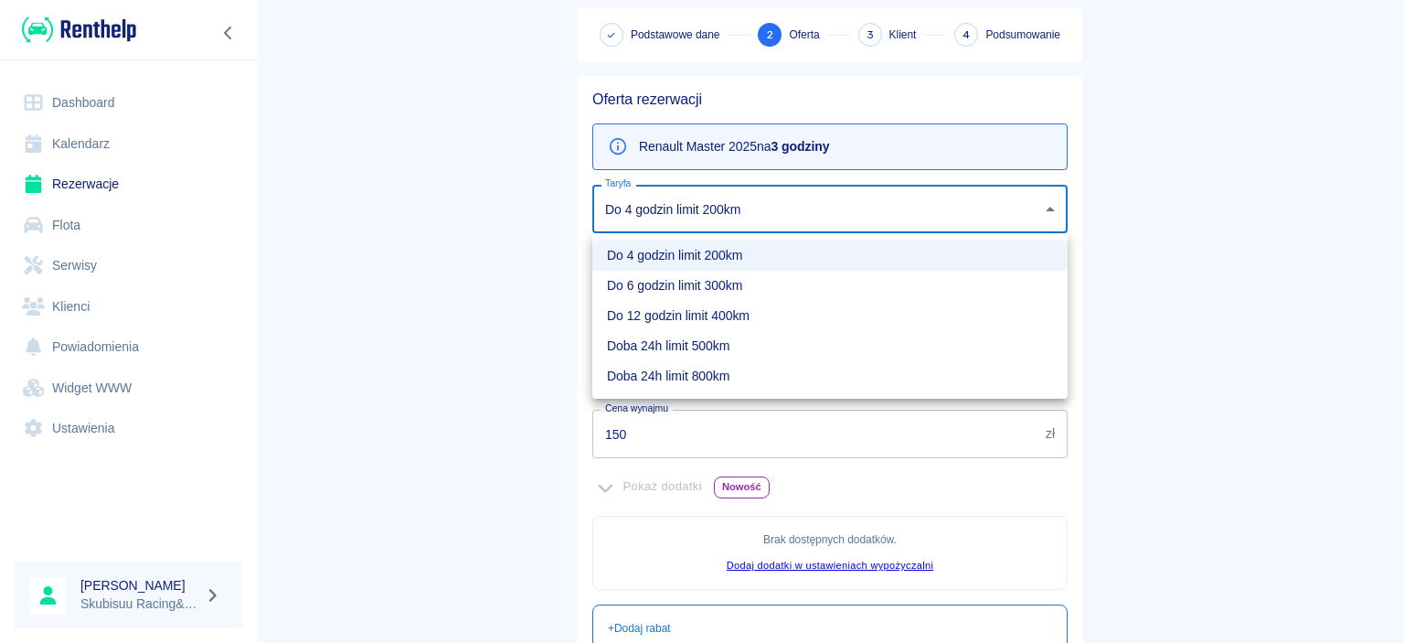
click at [708, 207] on div at bounding box center [702, 321] width 1404 height 643
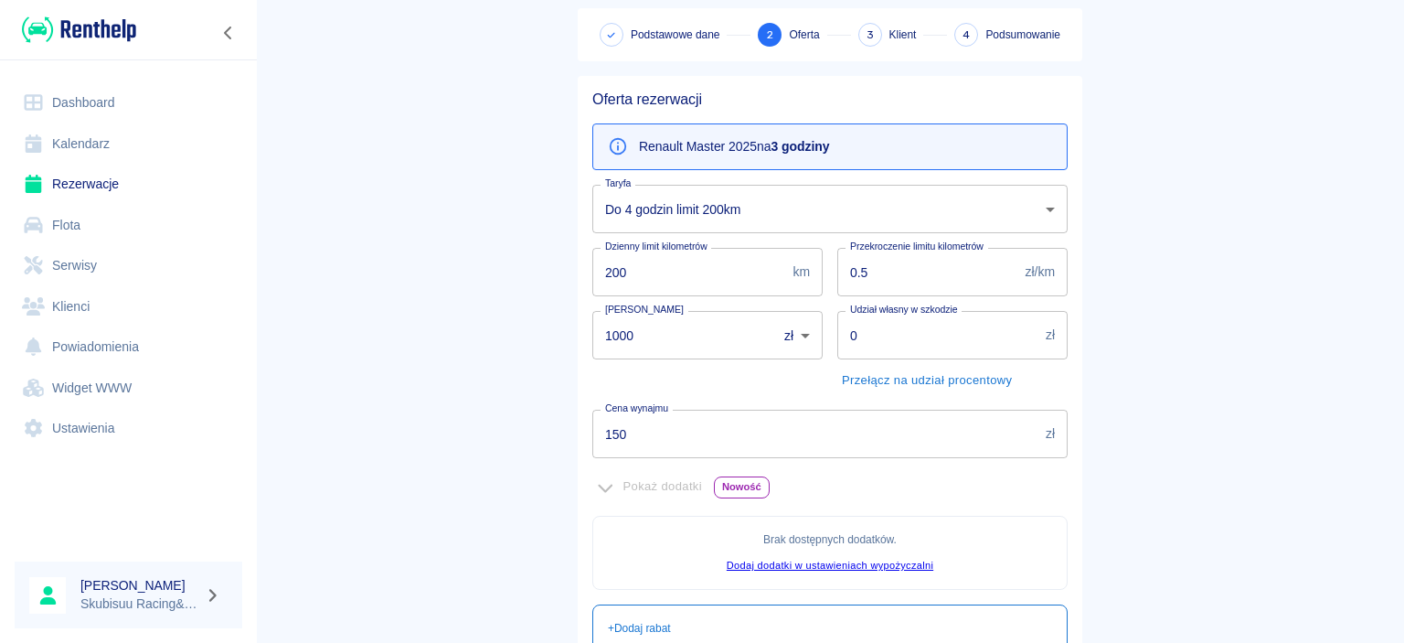
click at [754, 154] on p "Renault Master 2025 na 3 godziny" at bounding box center [734, 146] width 191 height 19
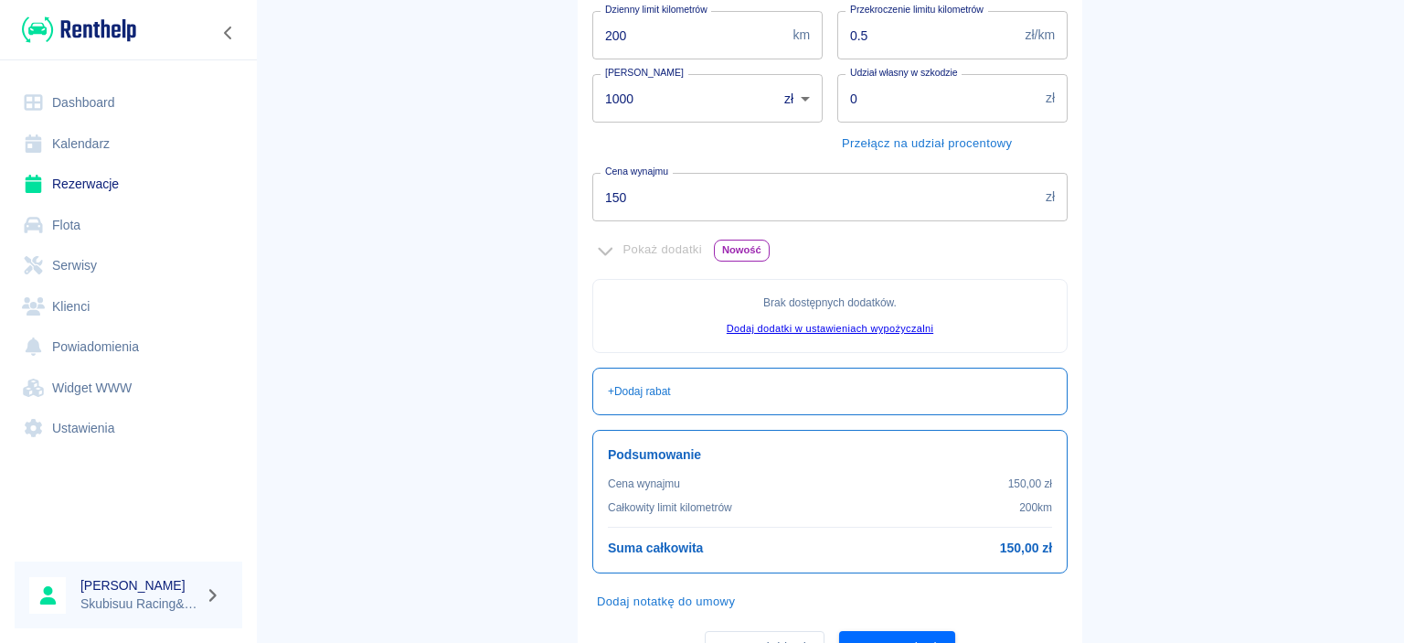
scroll to position [411, 0]
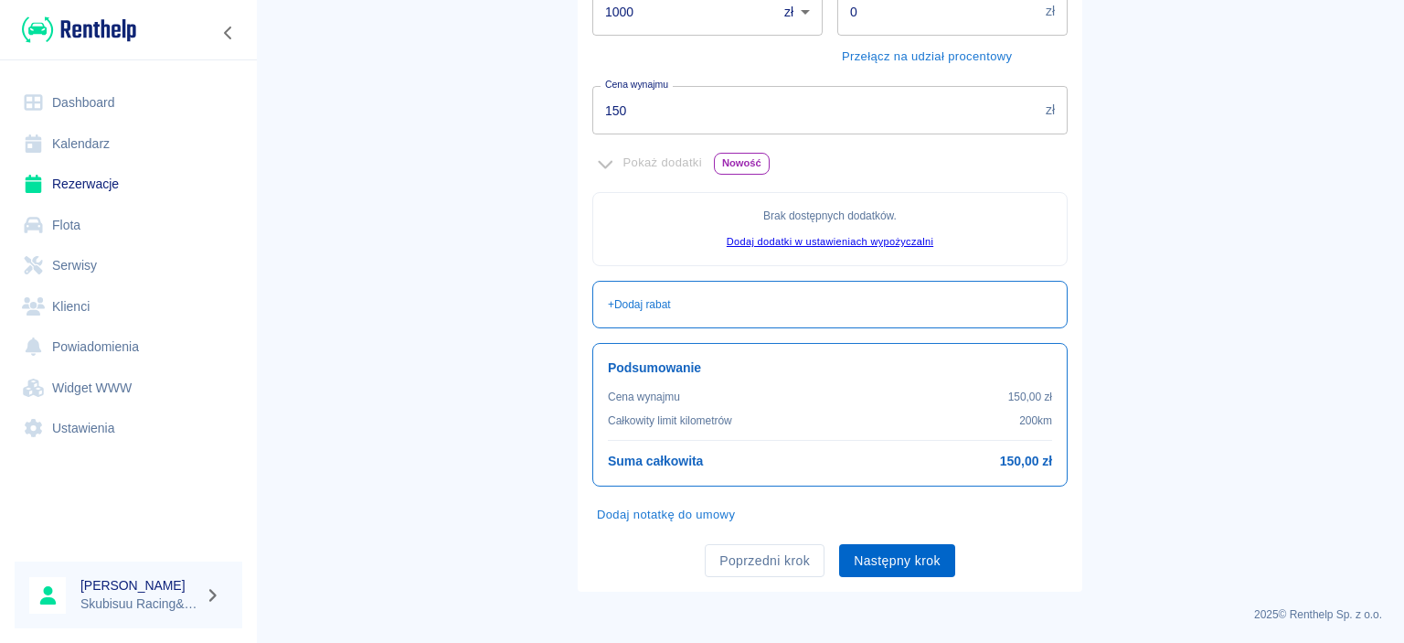
click at [911, 562] on button "Następny krok" at bounding box center [897, 561] width 116 height 34
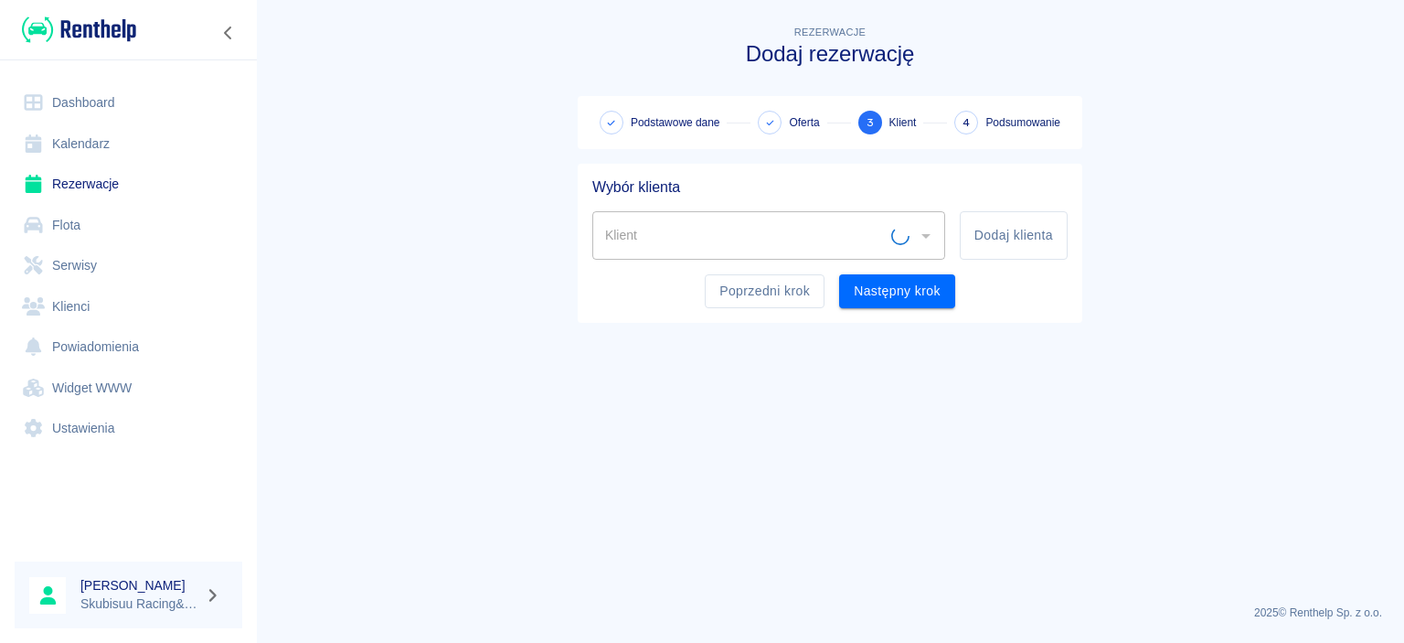
scroll to position [0, 0]
click at [1049, 217] on button "Dodaj klienta" at bounding box center [1014, 235] width 108 height 48
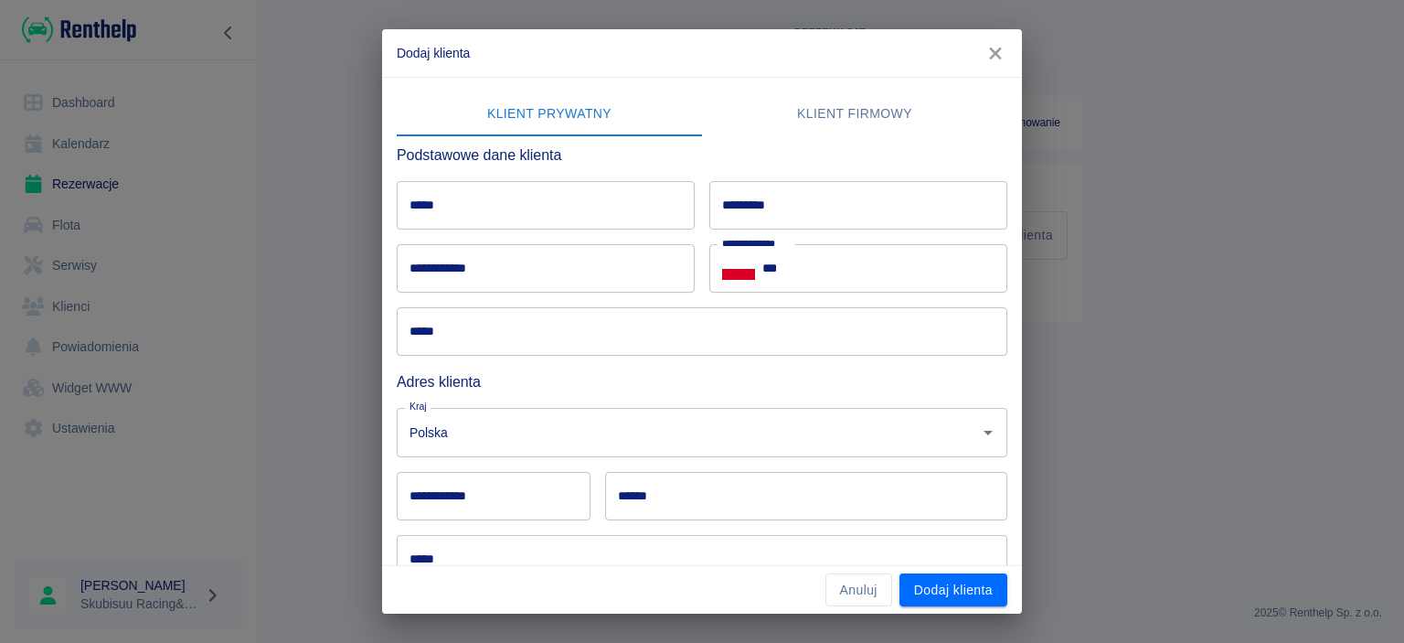
click at [580, 209] on input "*****" at bounding box center [546, 205] width 298 height 48
type input "*****"
click at [857, 192] on input "*********" at bounding box center [859, 205] width 298 height 48
type input "*********"
click at [974, 278] on input "***" at bounding box center [885, 268] width 245 height 48
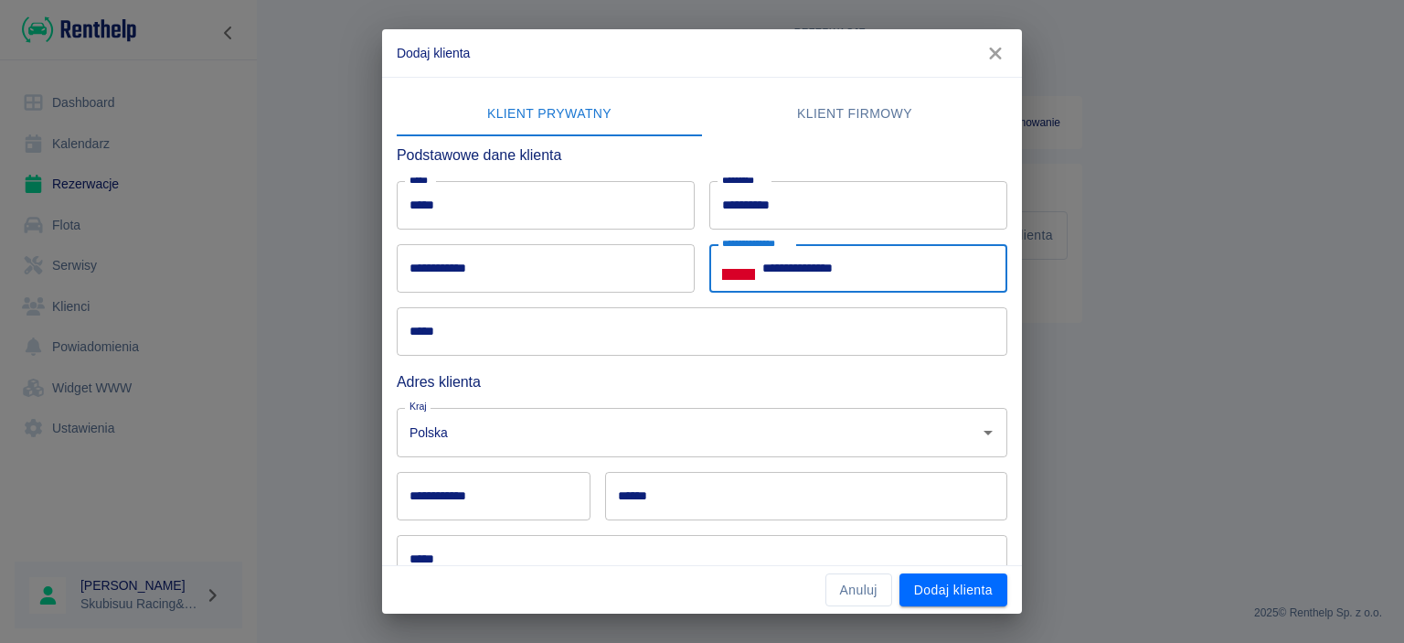
type input "**********"
click at [687, 334] on input "*****" at bounding box center [702, 331] width 611 height 48
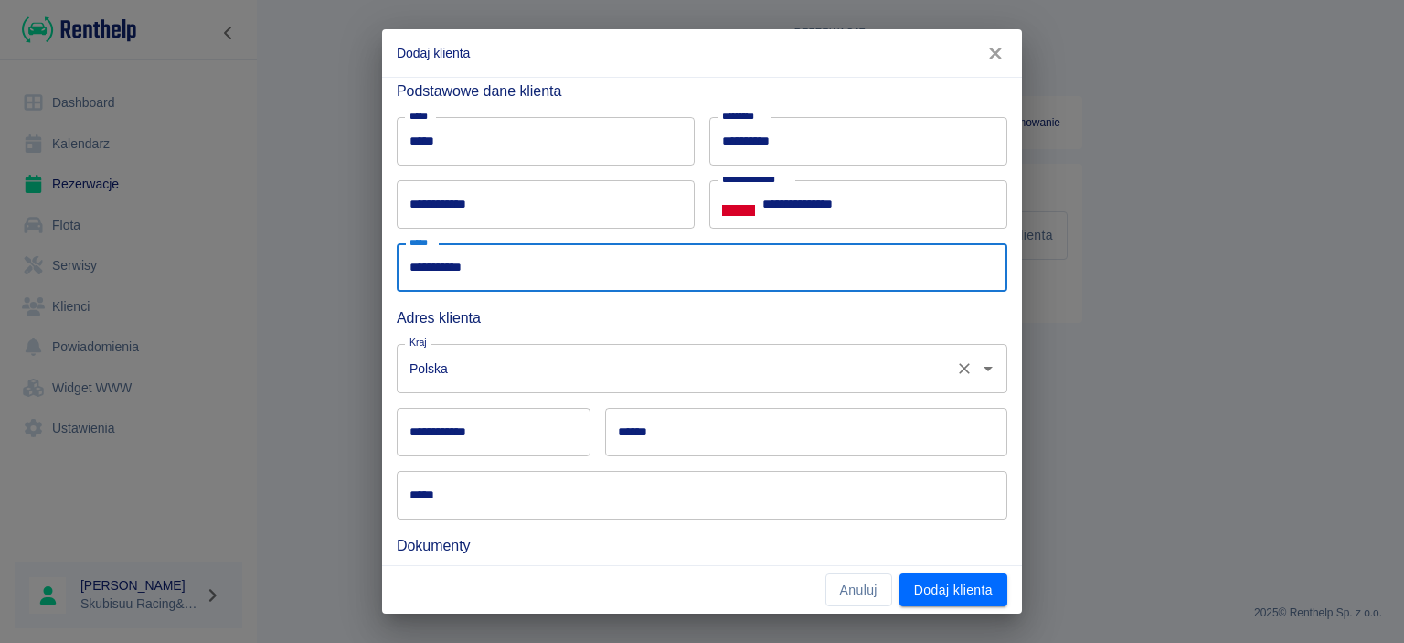
scroll to position [180, 0]
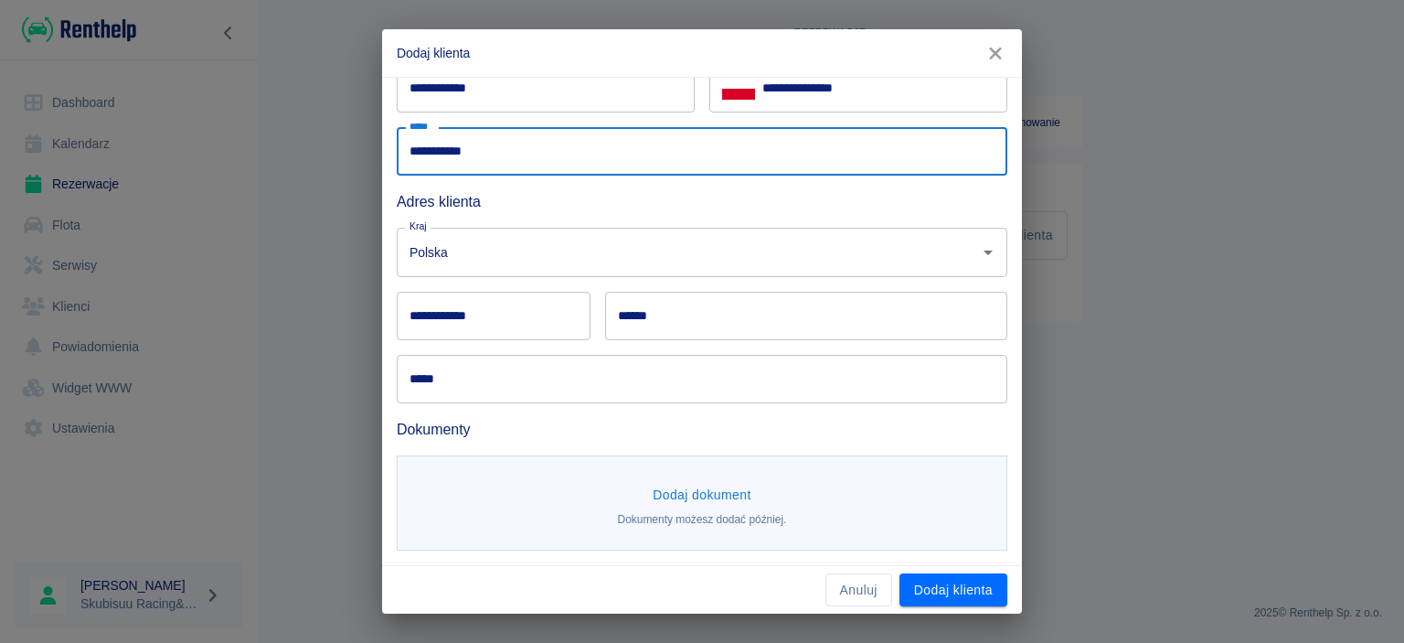
type input "**********"
click at [492, 221] on div "Kraj Polska Kraj" at bounding box center [694, 244] width 625 height 63
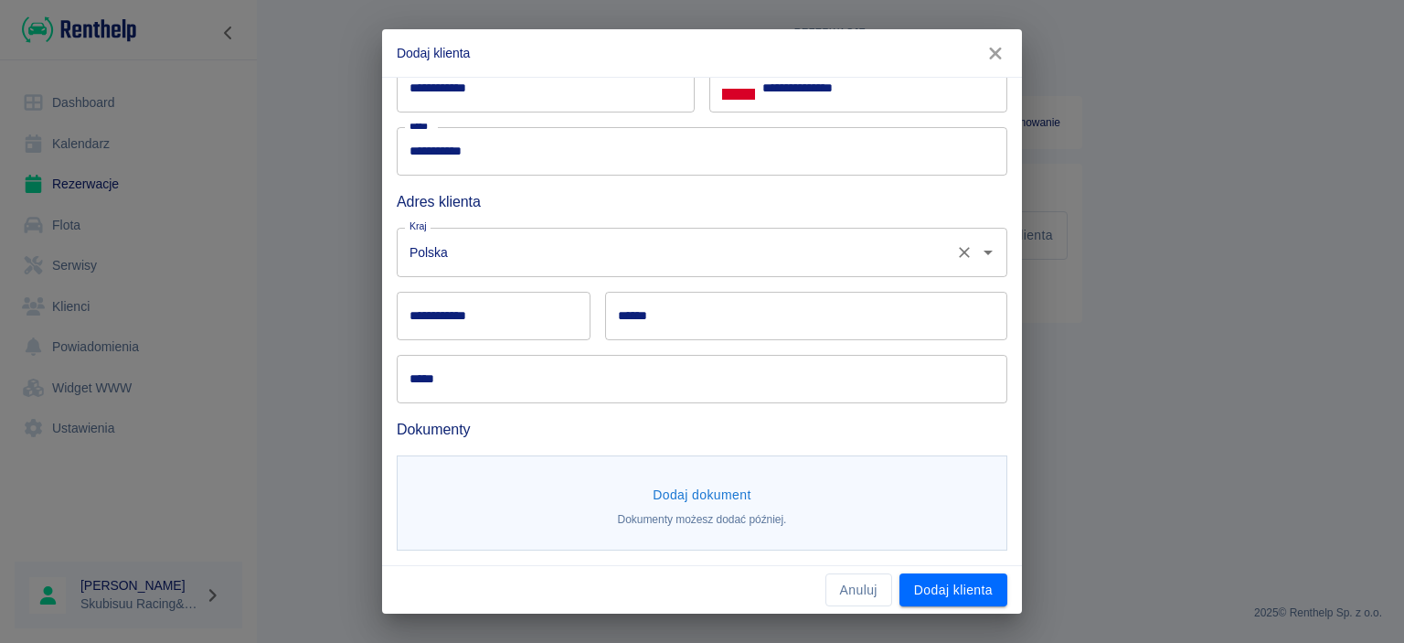
click at [490, 229] on div "Polska Kraj" at bounding box center [702, 252] width 611 height 48
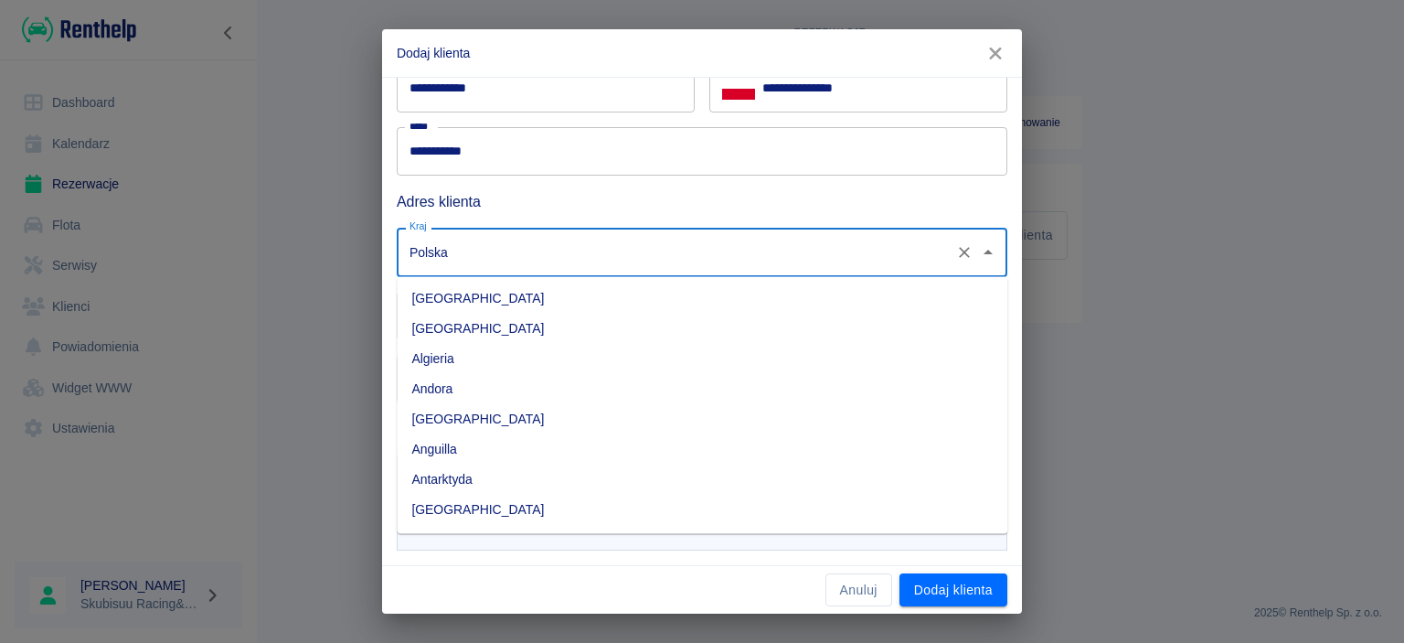
scroll to position [4759, 0]
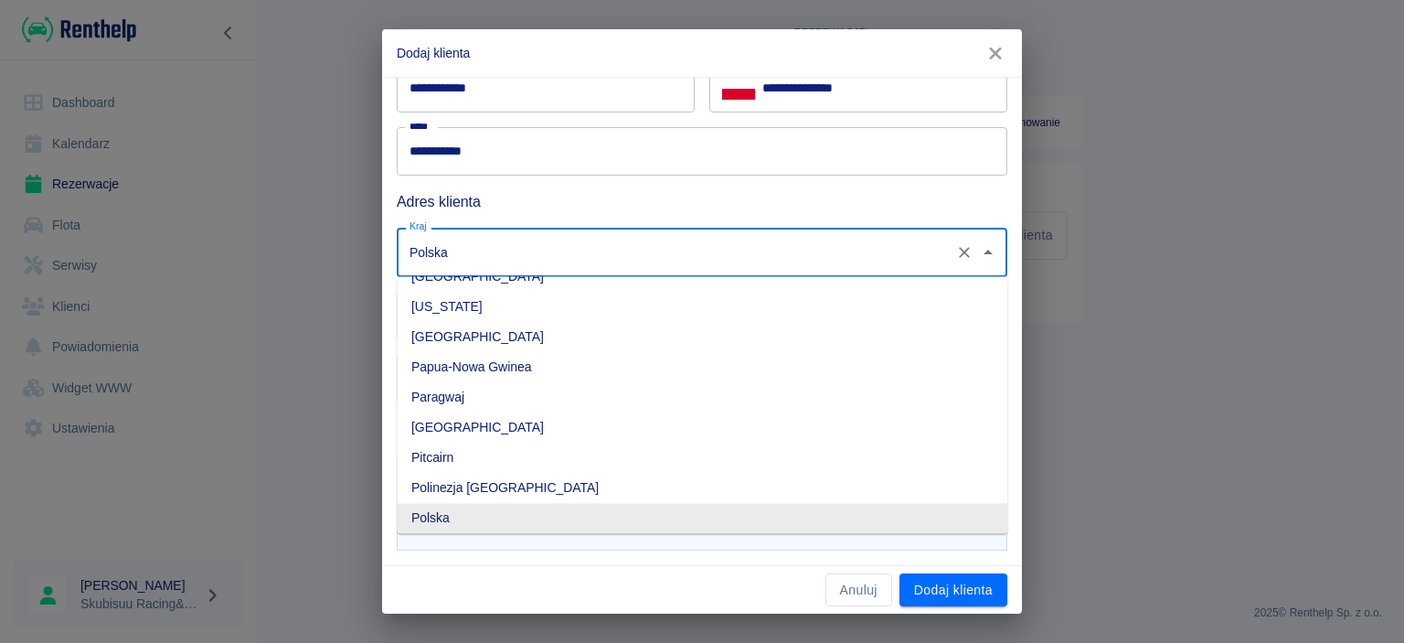
click at [486, 257] on input "Polska" at bounding box center [676, 252] width 543 height 32
click at [780, 208] on h6 "Adres klienta" at bounding box center [702, 201] width 611 height 23
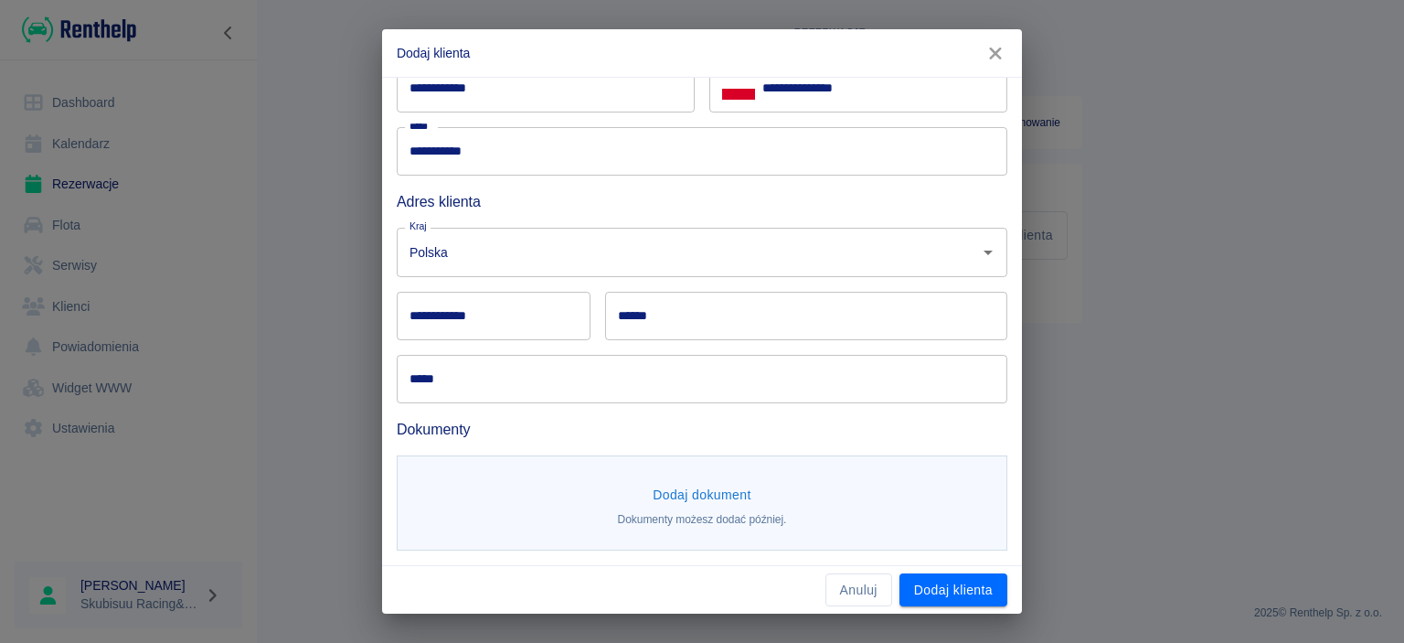
click at [474, 316] on input "**********" at bounding box center [494, 316] width 194 height 48
type input "*"
click at [640, 328] on input "******" at bounding box center [806, 316] width 402 height 48
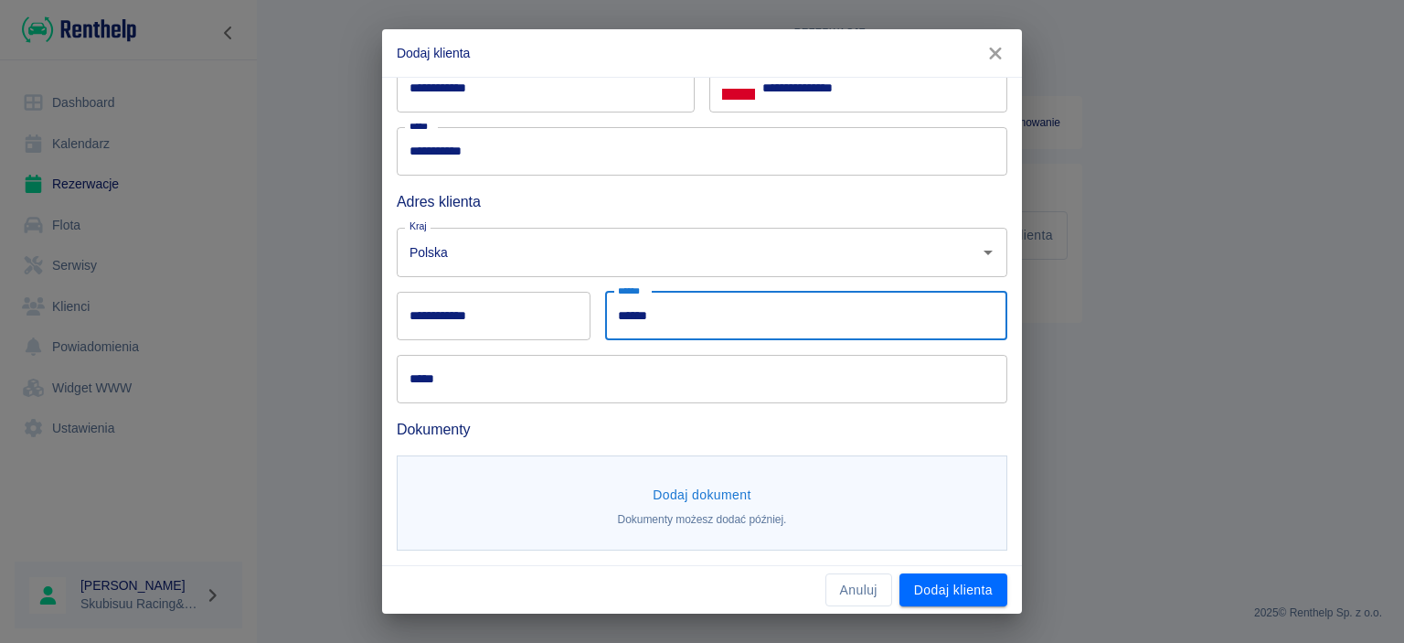
type input "******"
click at [563, 312] on input "**********" at bounding box center [494, 316] width 194 height 48
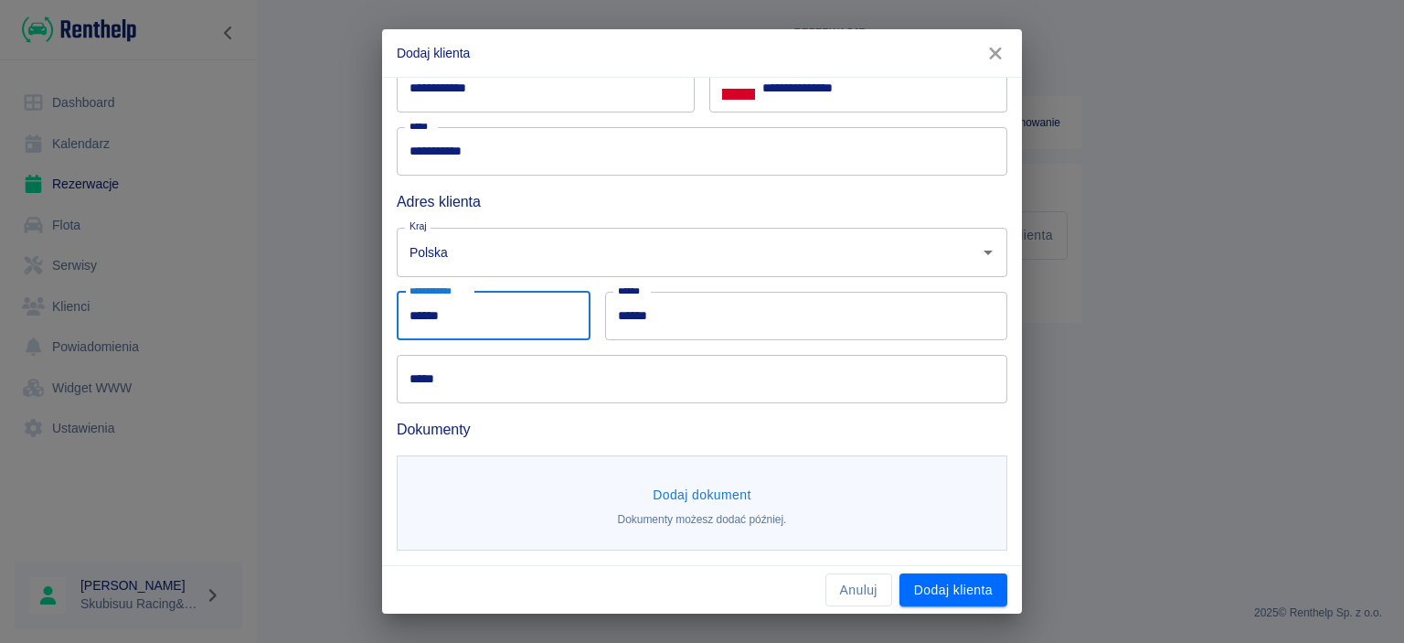
type input "******"
click at [768, 387] on input "*****" at bounding box center [702, 379] width 611 height 48
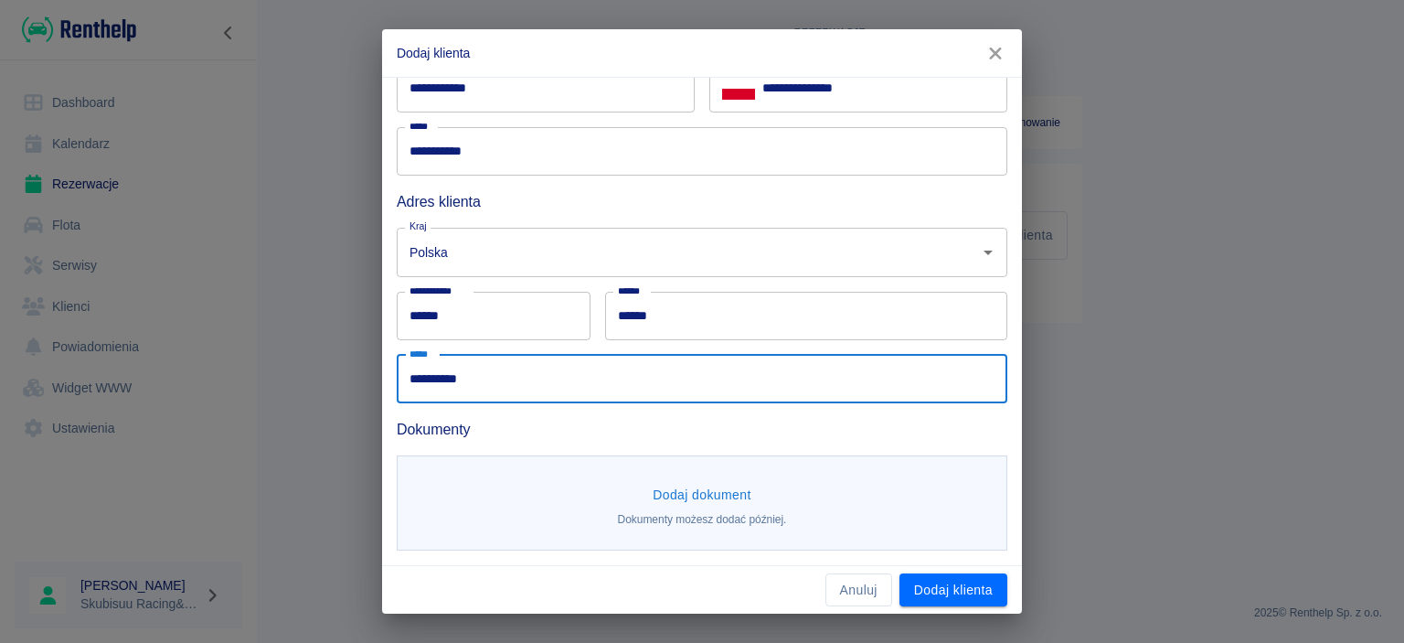
type input "**********"
click at [713, 506] on button "Dodaj dokument" at bounding box center [702, 495] width 113 height 34
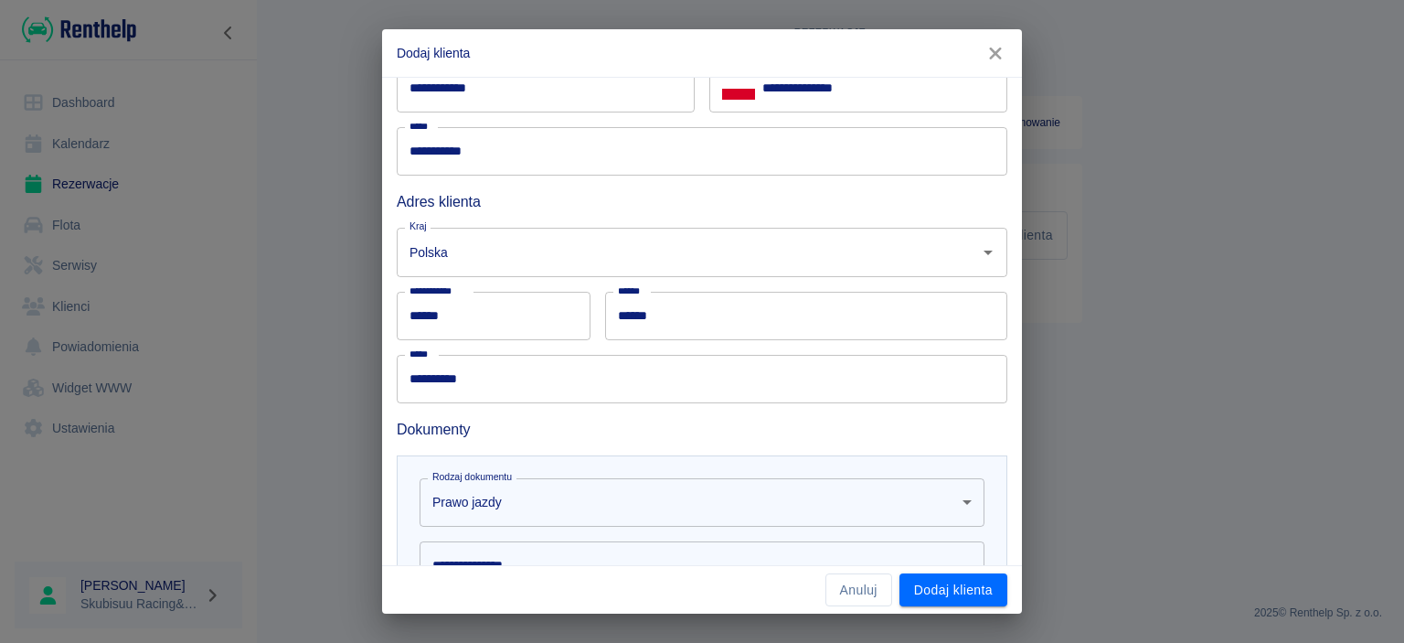
scroll to position [446, 0]
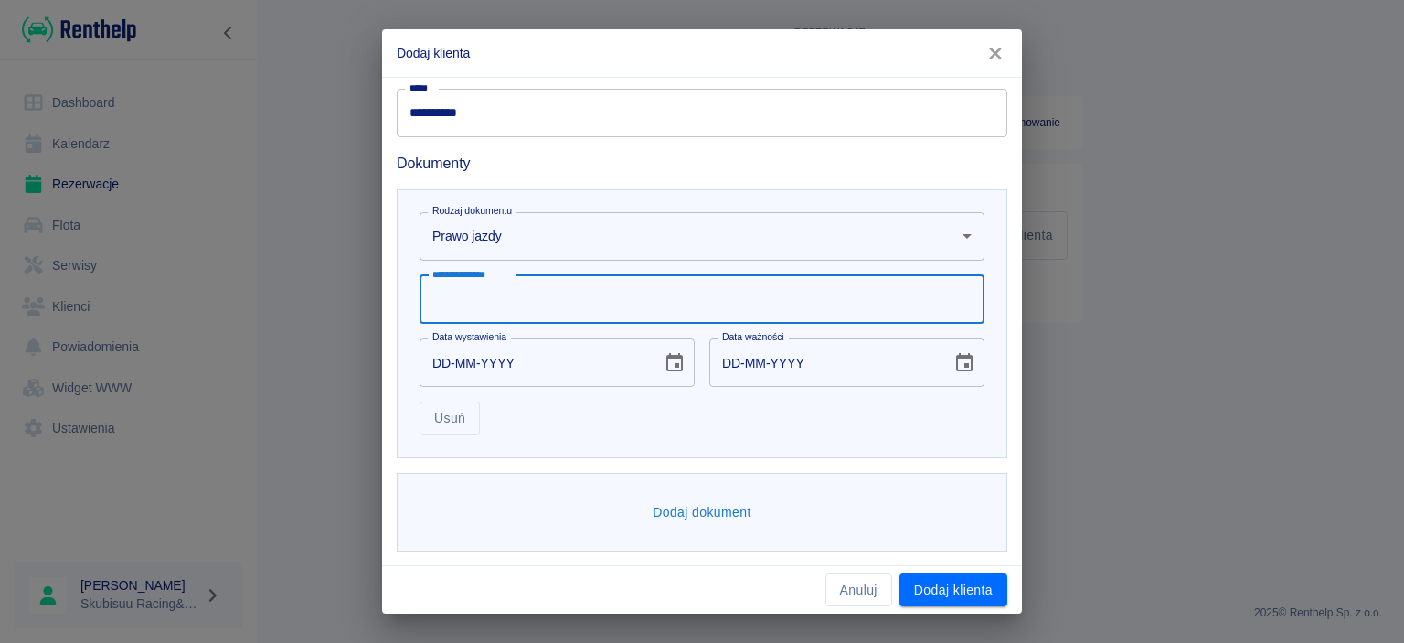
click at [625, 298] on input "**********" at bounding box center [702, 299] width 565 height 48
click at [580, 235] on body "**********" at bounding box center [702, 321] width 1404 height 643
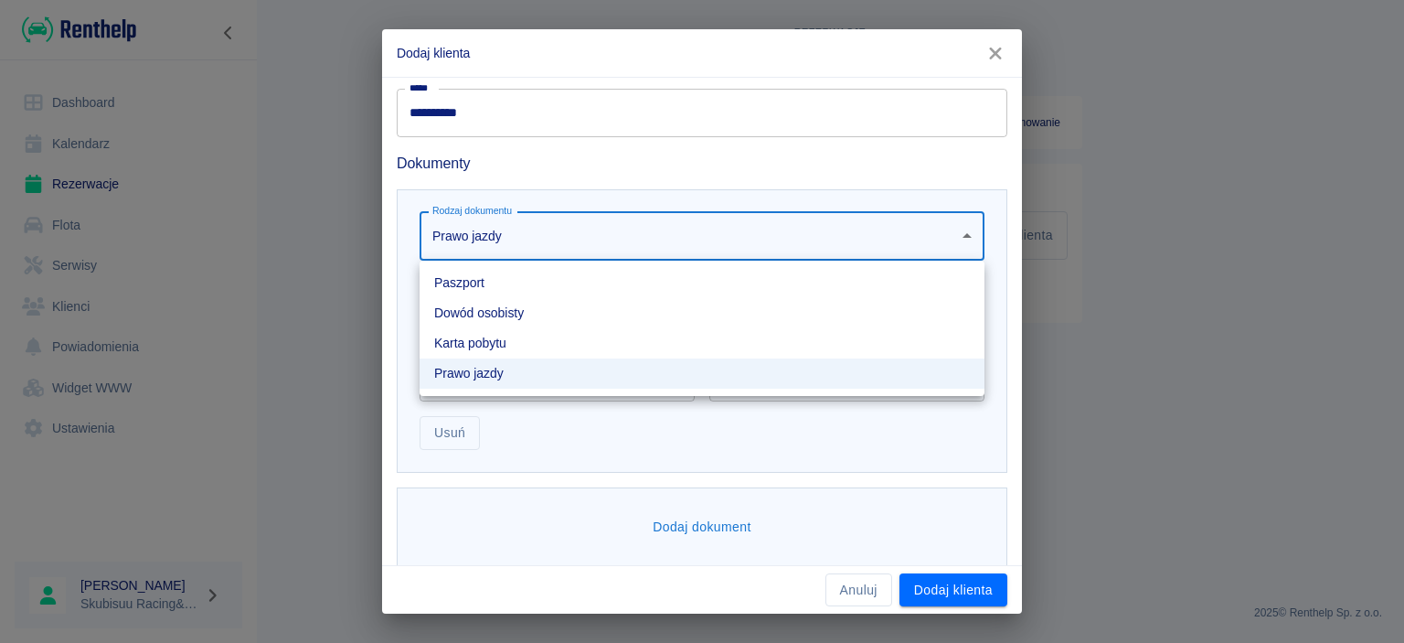
click at [554, 314] on li "Dowód osobisty" at bounding box center [702, 313] width 565 height 30
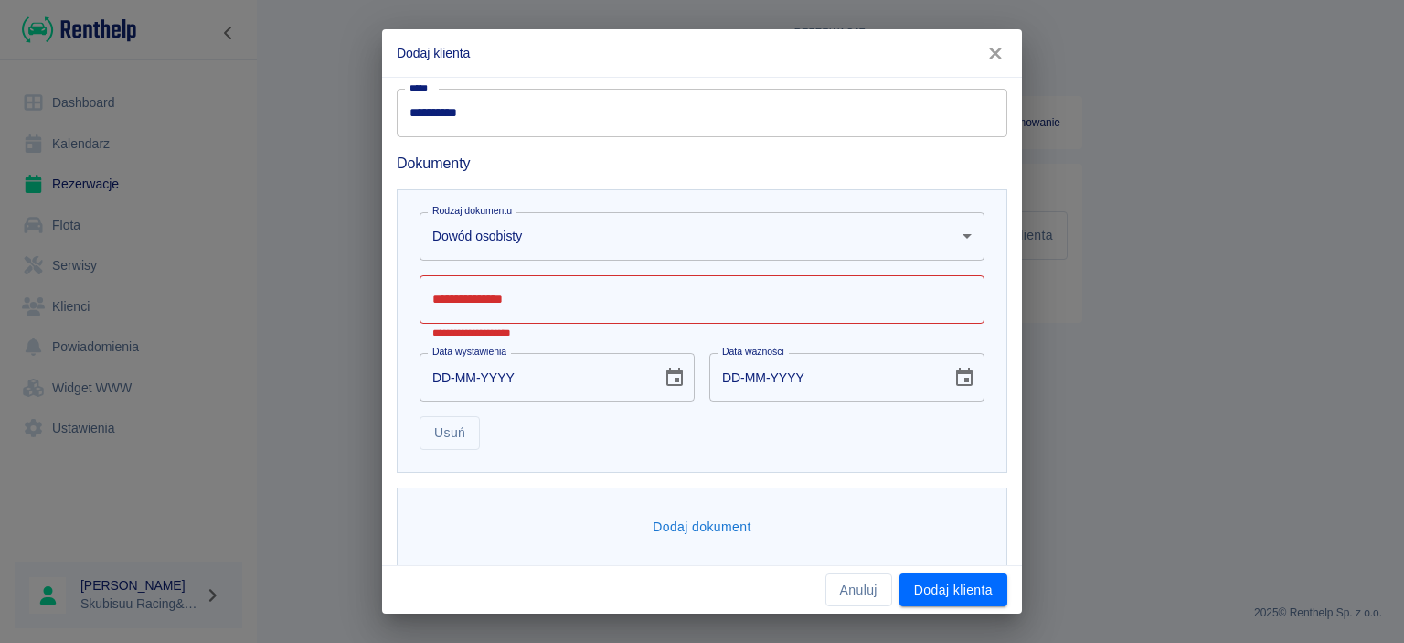
click at [558, 303] on input "**********" at bounding box center [702, 299] width 565 height 48
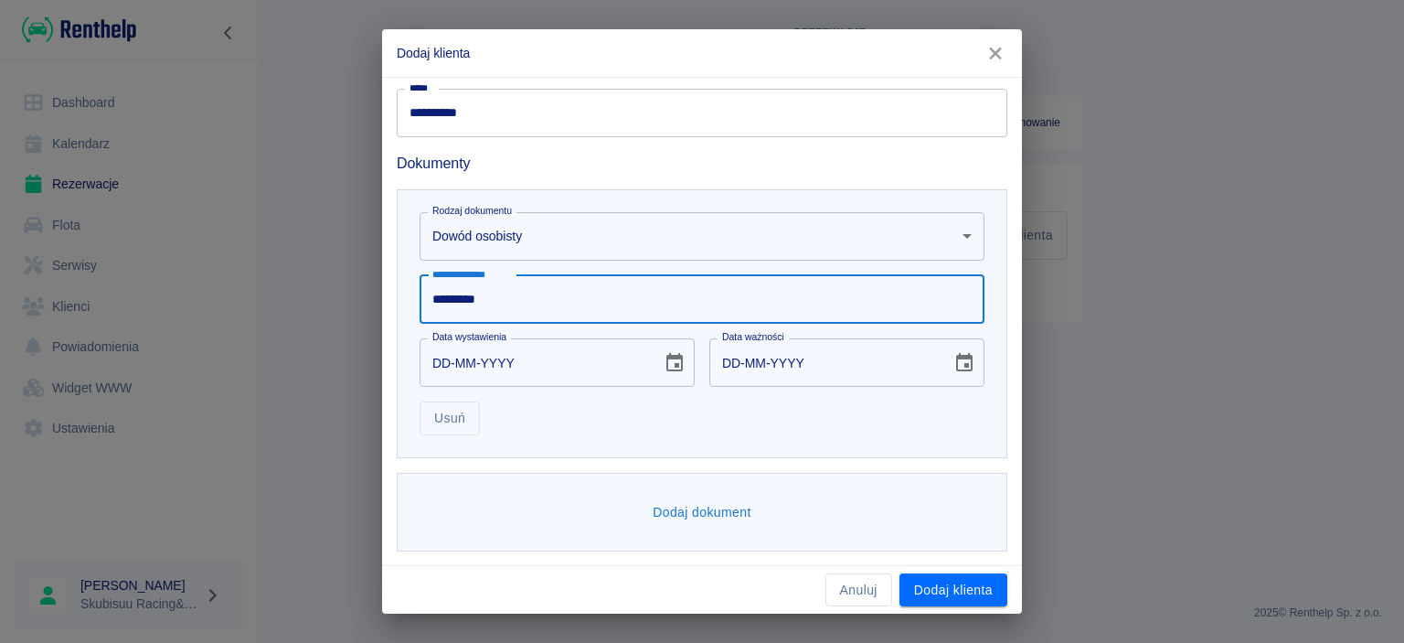
type input "*********"
click at [444, 353] on input "DD-MM-YYYY" at bounding box center [535, 362] width 230 height 48
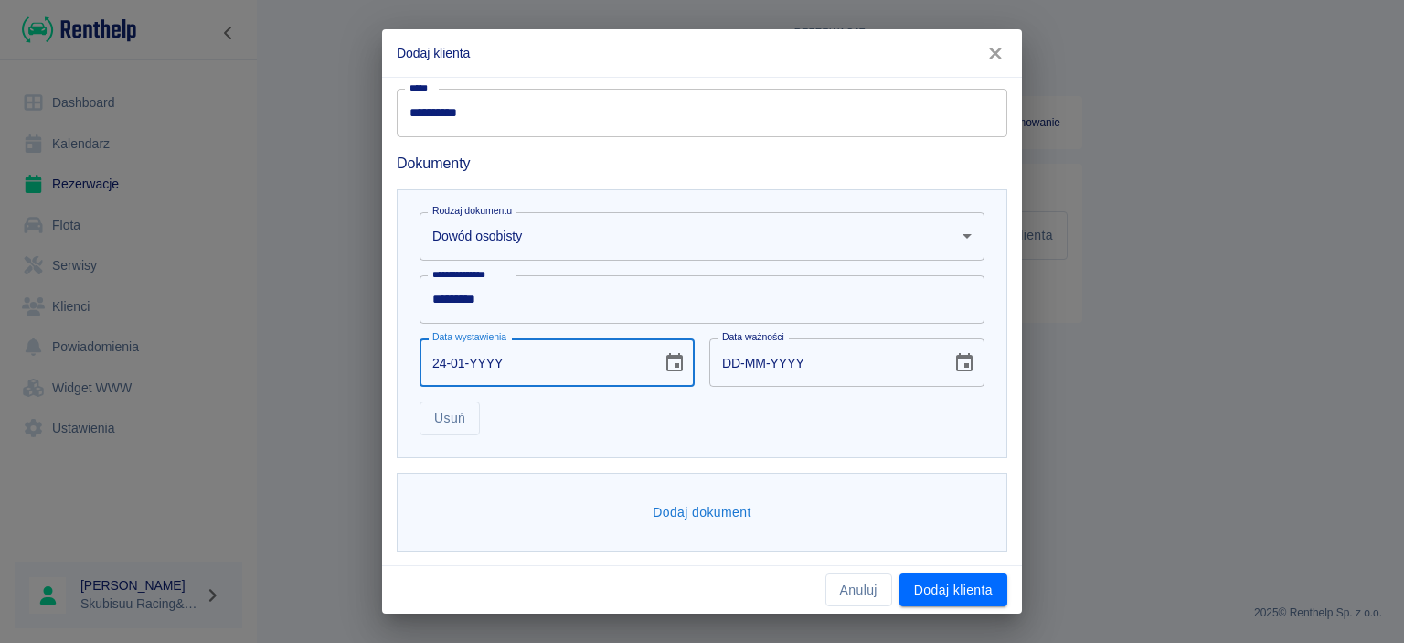
type input "24-01-0002"
type input "24-01-0012"
type input "24-01-0020"
type input "24-01-0030"
type input "24-01-0201"
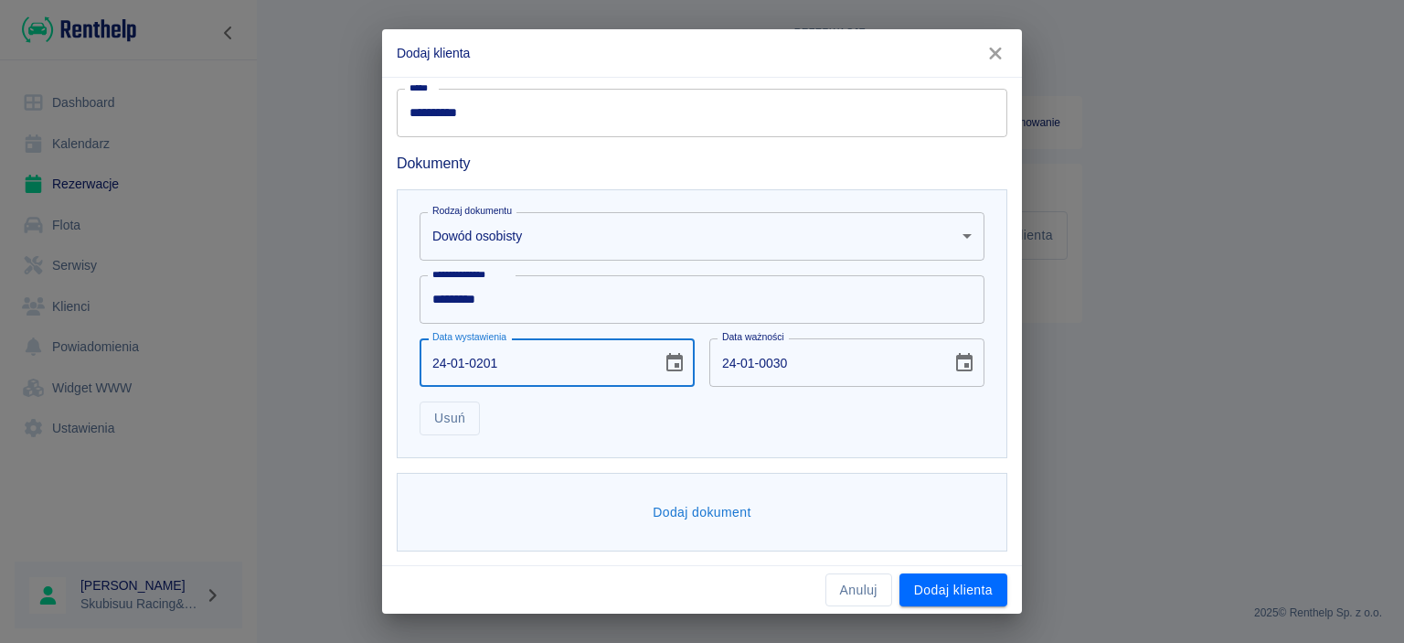
type input "24-01-0211"
type input "24-01-2017"
type input "24-01-2027"
type input "24-01-2017"
click at [774, 419] on div "Usuń" at bounding box center [695, 411] width 580 height 48
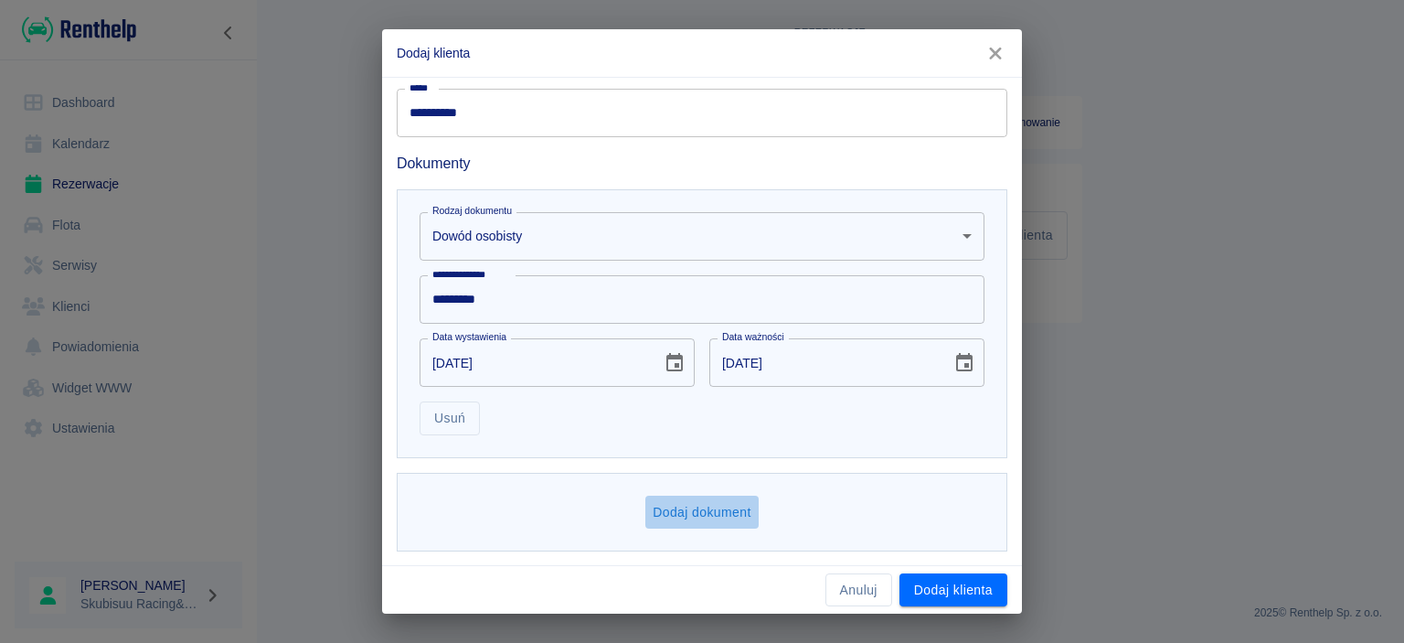
click at [690, 506] on button "Dodaj dokument" at bounding box center [702, 513] width 113 height 34
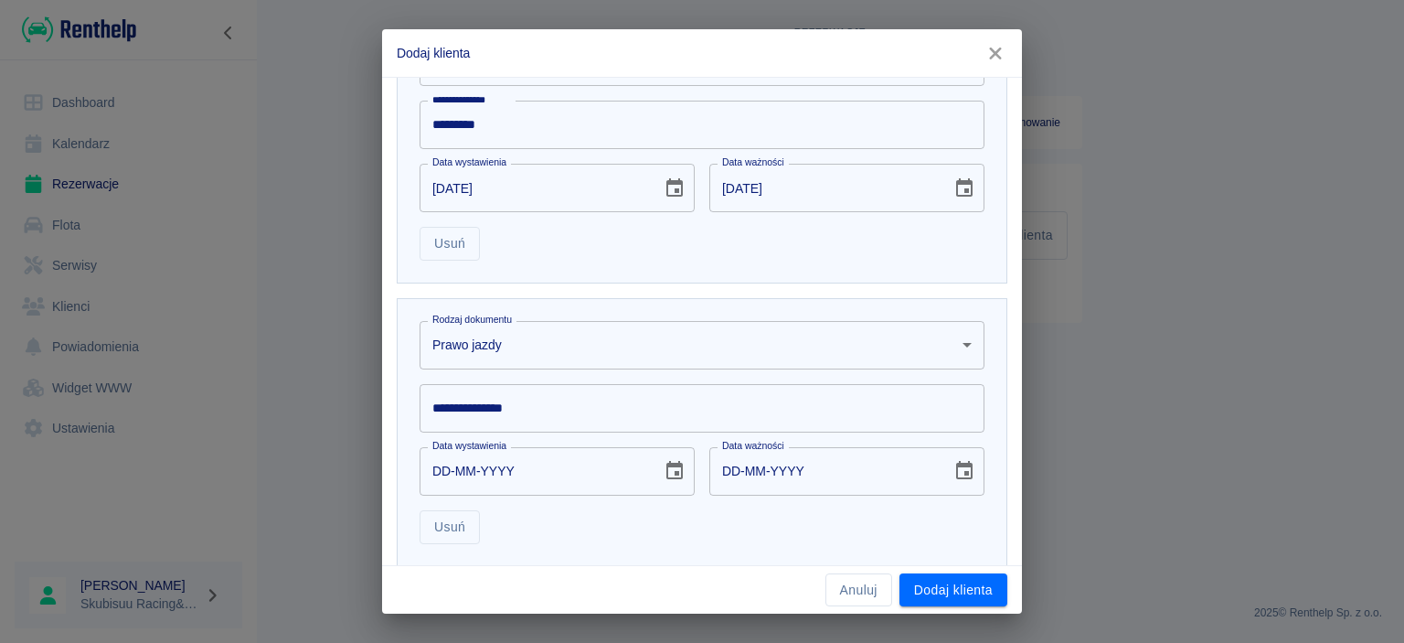
scroll to position [710, 0]
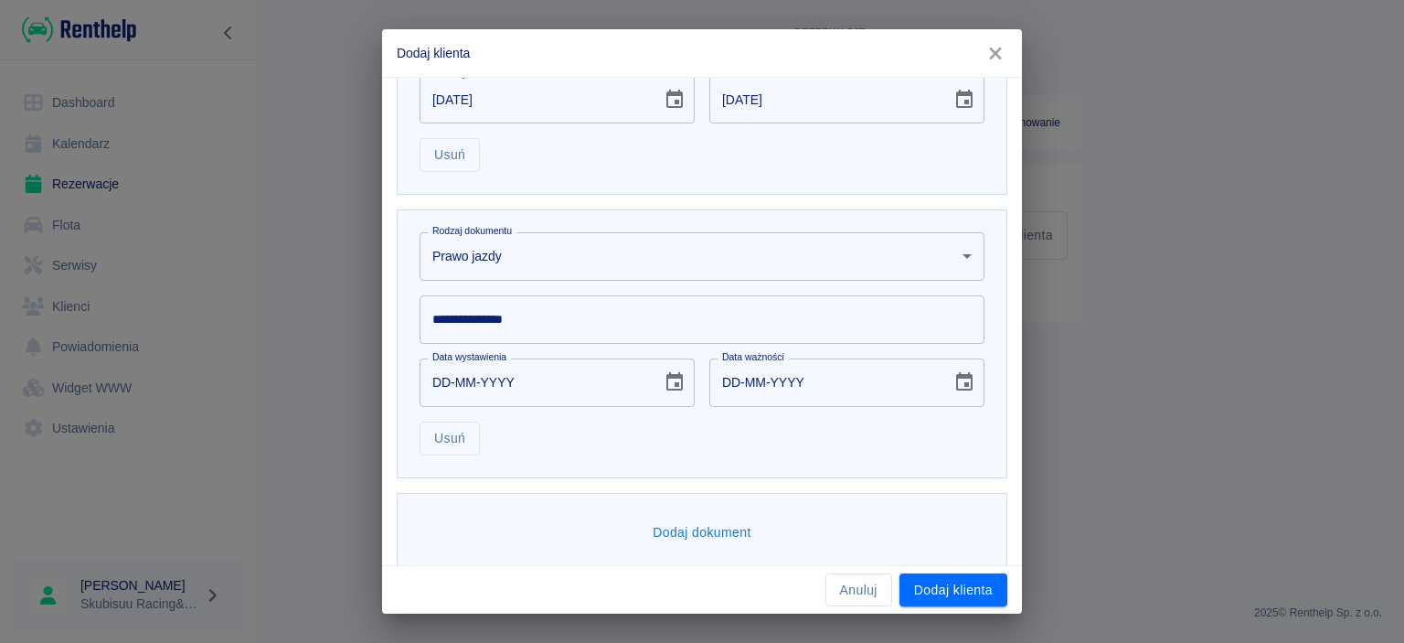
click at [628, 303] on input "**********" at bounding box center [702, 319] width 565 height 48
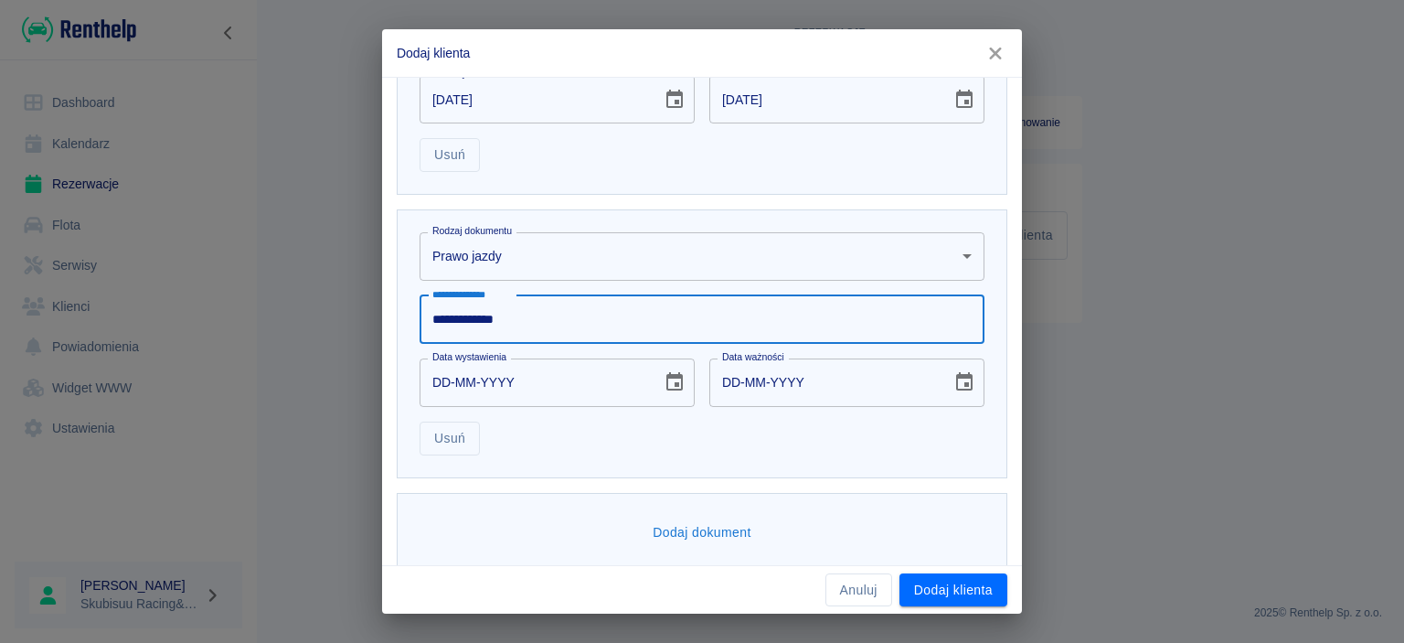
type input "**********"
click at [446, 396] on input "DD-MM-YYYY" at bounding box center [535, 382] width 230 height 48
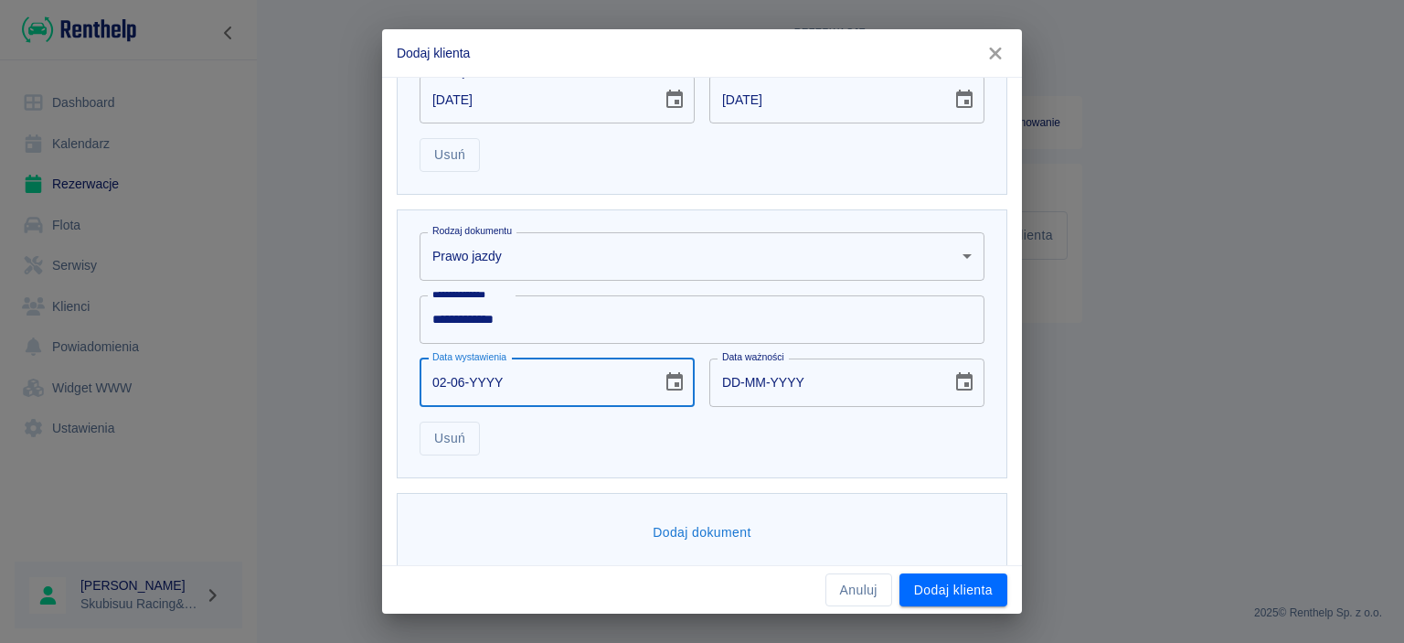
type input "02-06-0002"
type input "02-06-0012"
type input "02-06-0020"
type input "02-06-0030"
type input "02-06-2021"
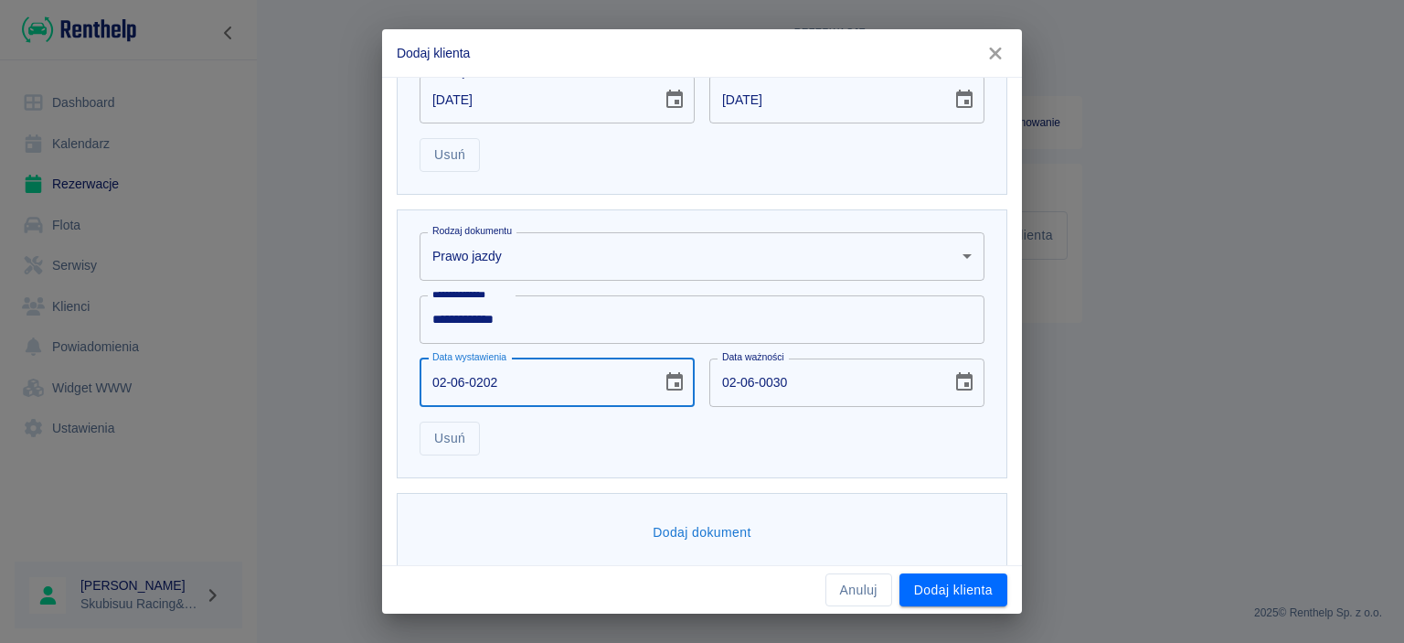
type input "02-06-2031"
type input "02-06-2021"
click at [727, 375] on input "02-06-2031" at bounding box center [825, 382] width 230 height 48
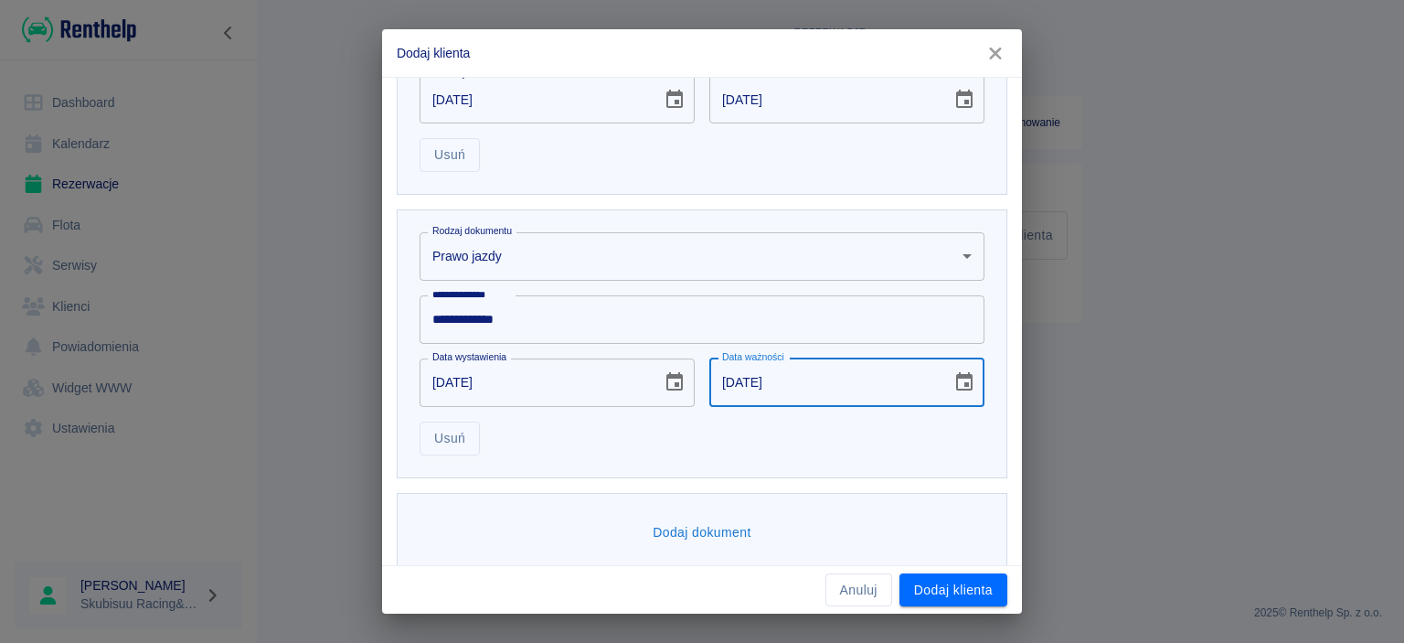
scroll to position [730, 0]
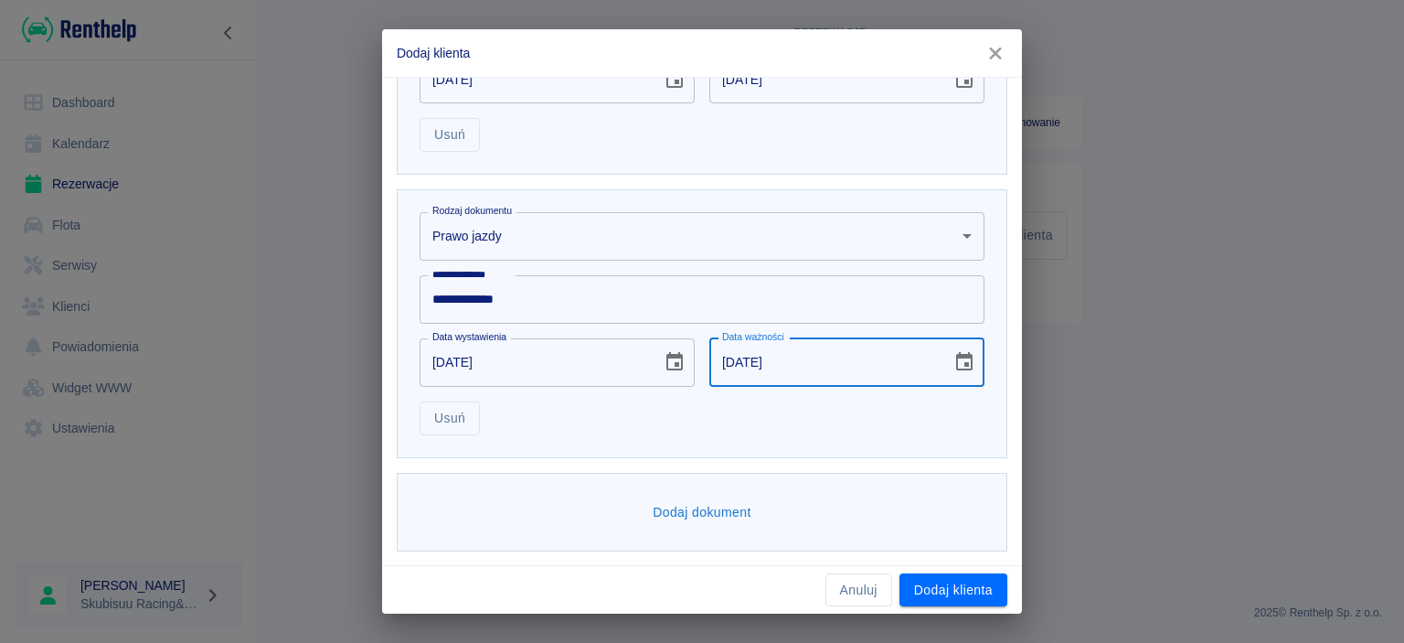
type input "23-01-2032"
click at [773, 458] on div "Dodaj dokument" at bounding box center [694, 505] width 625 height 94
click at [1000, 614] on div "**********" at bounding box center [702, 321] width 1404 height 643
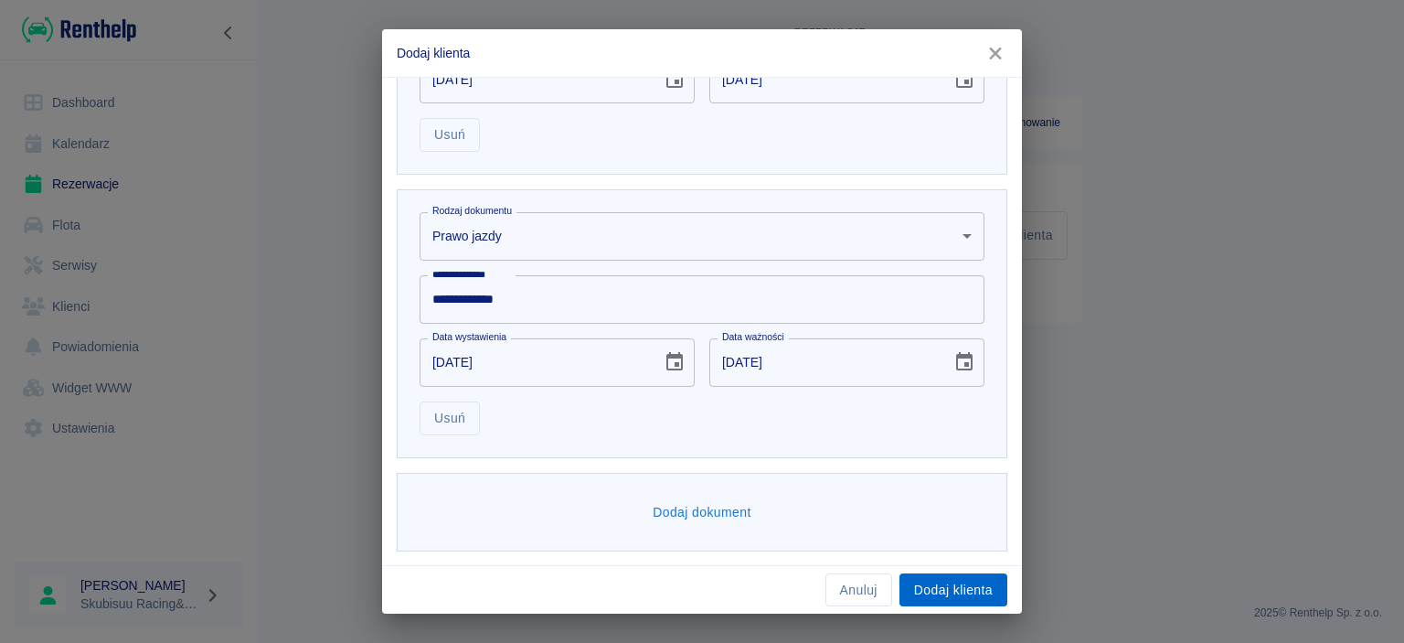
click at [964, 578] on button "Dodaj klienta" at bounding box center [954, 590] width 108 height 34
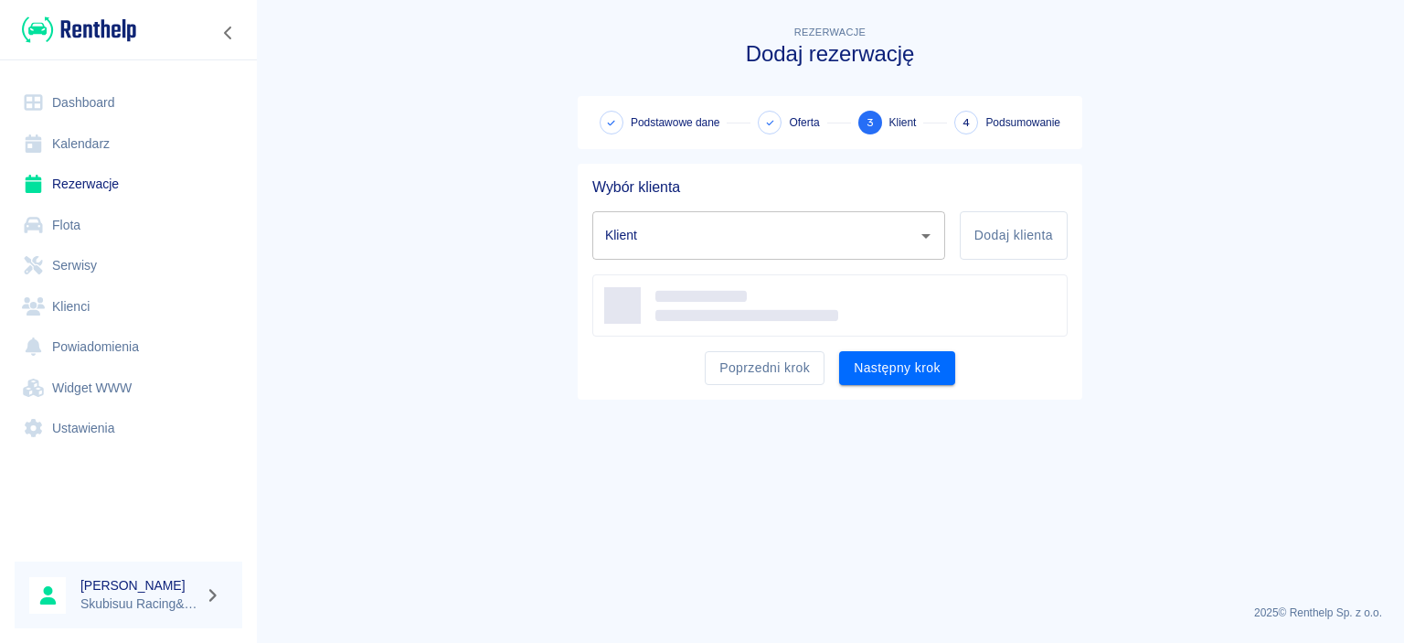
type input "Kamil Skowronek (+48733990216)"
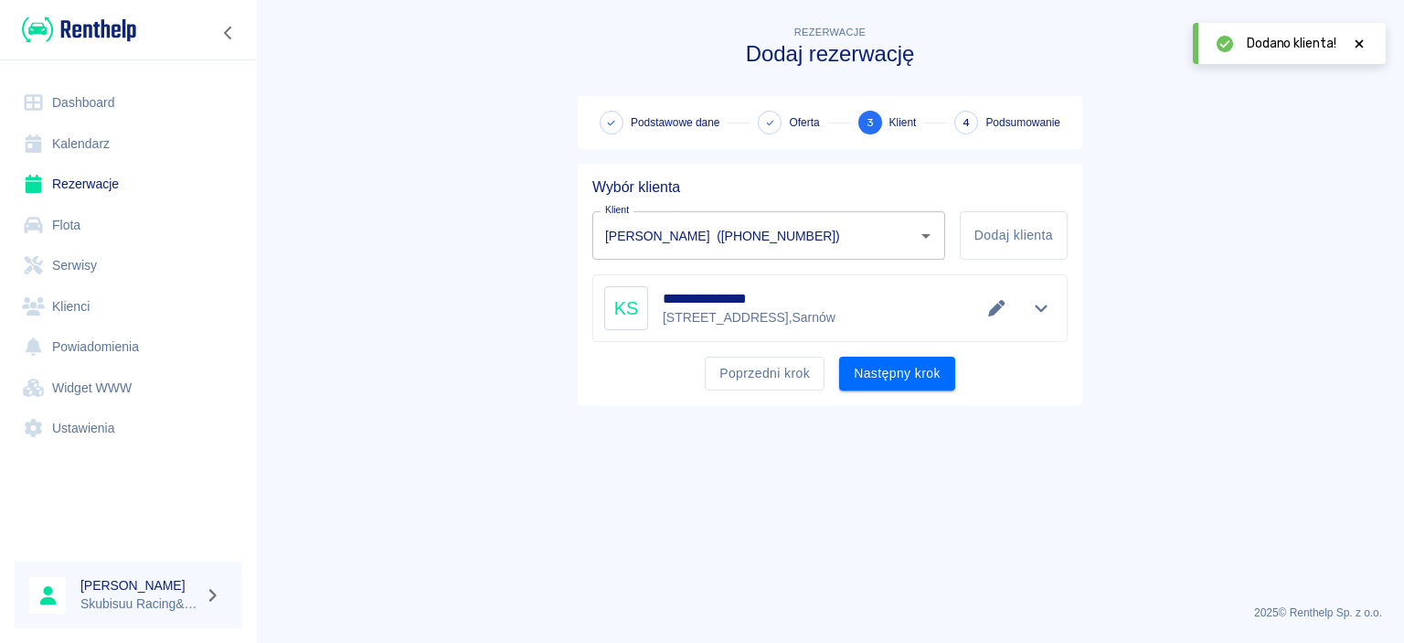
click at [459, 337] on main "**********" at bounding box center [830, 306] width 1148 height 568
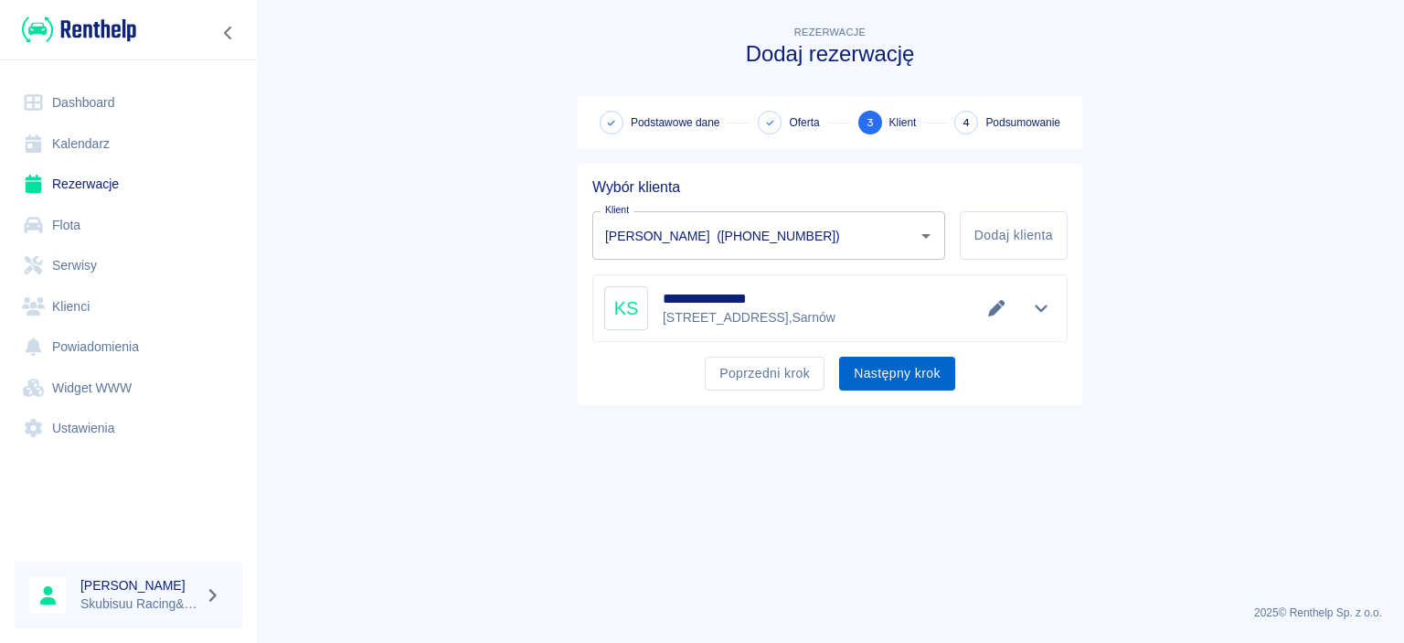
click at [883, 382] on button "Następny krok" at bounding box center [897, 374] width 116 height 34
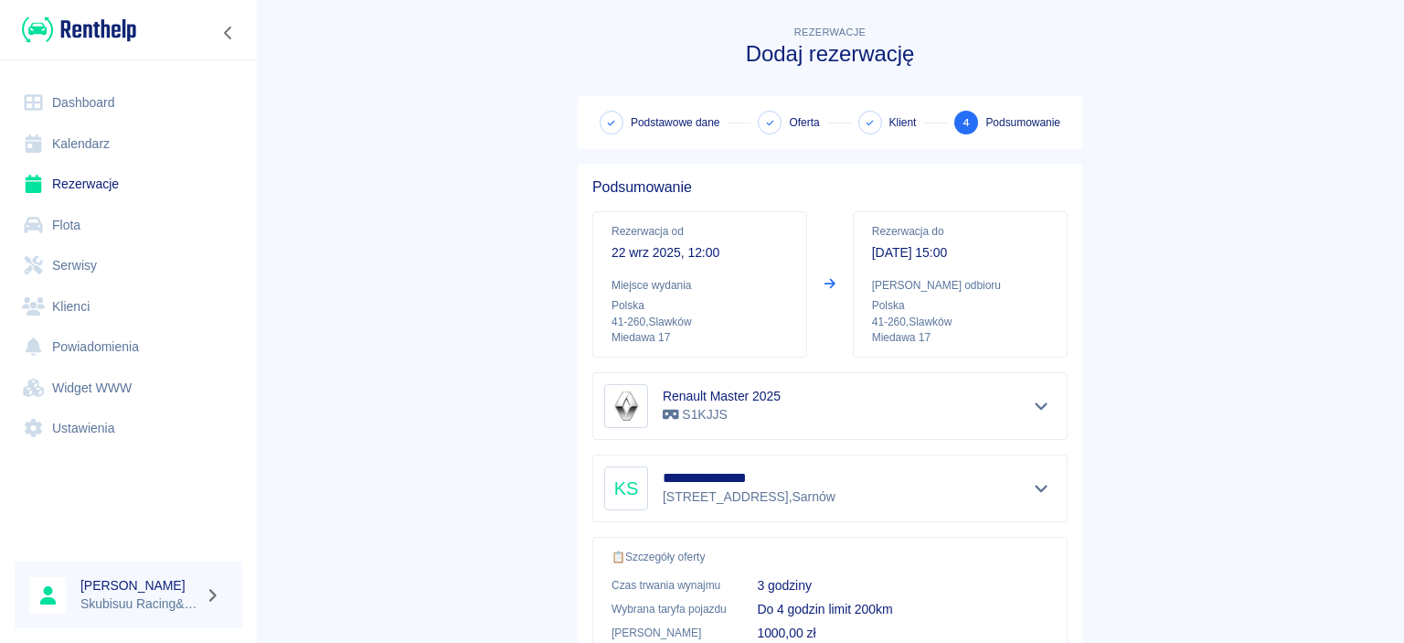
scroll to position [341, 0]
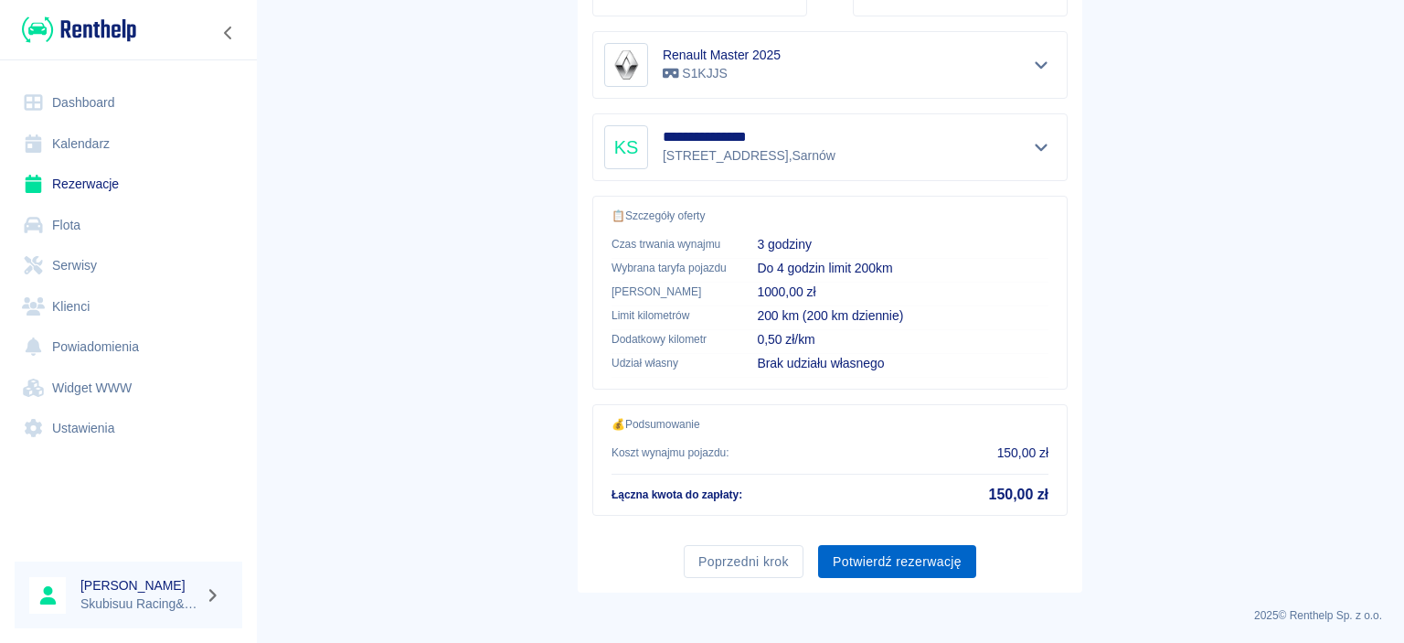
click at [917, 567] on button "Potwierdź rezerwację" at bounding box center [897, 562] width 158 height 34
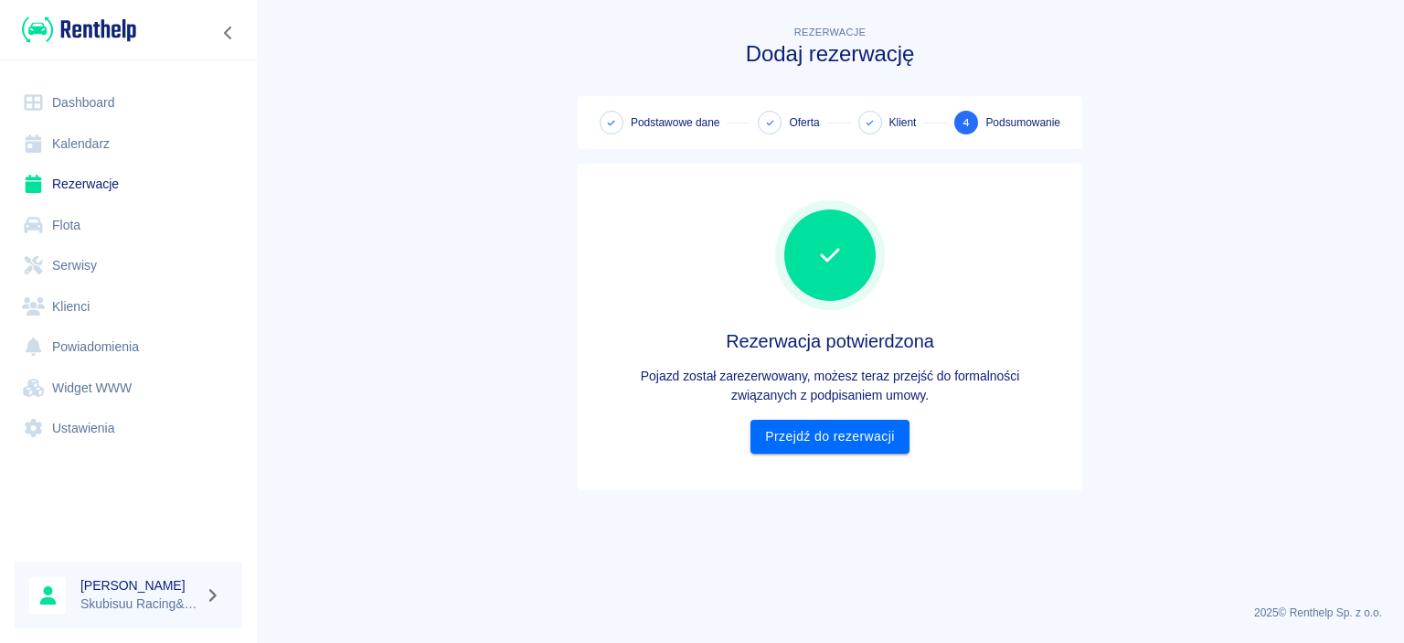
scroll to position [0, 0]
click at [848, 440] on link "Przejdź do rezerwacji" at bounding box center [830, 437] width 158 height 34
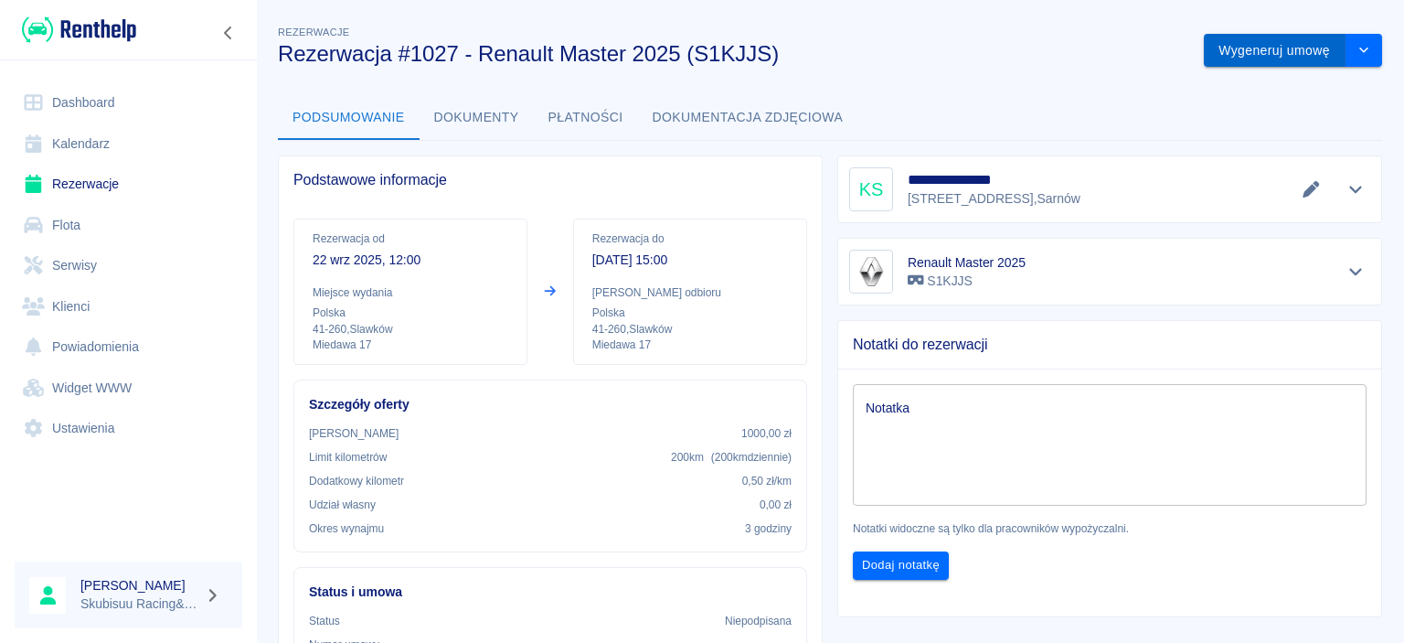
click at [1311, 50] on button "Wygeneruj umowę" at bounding box center [1275, 51] width 142 height 34
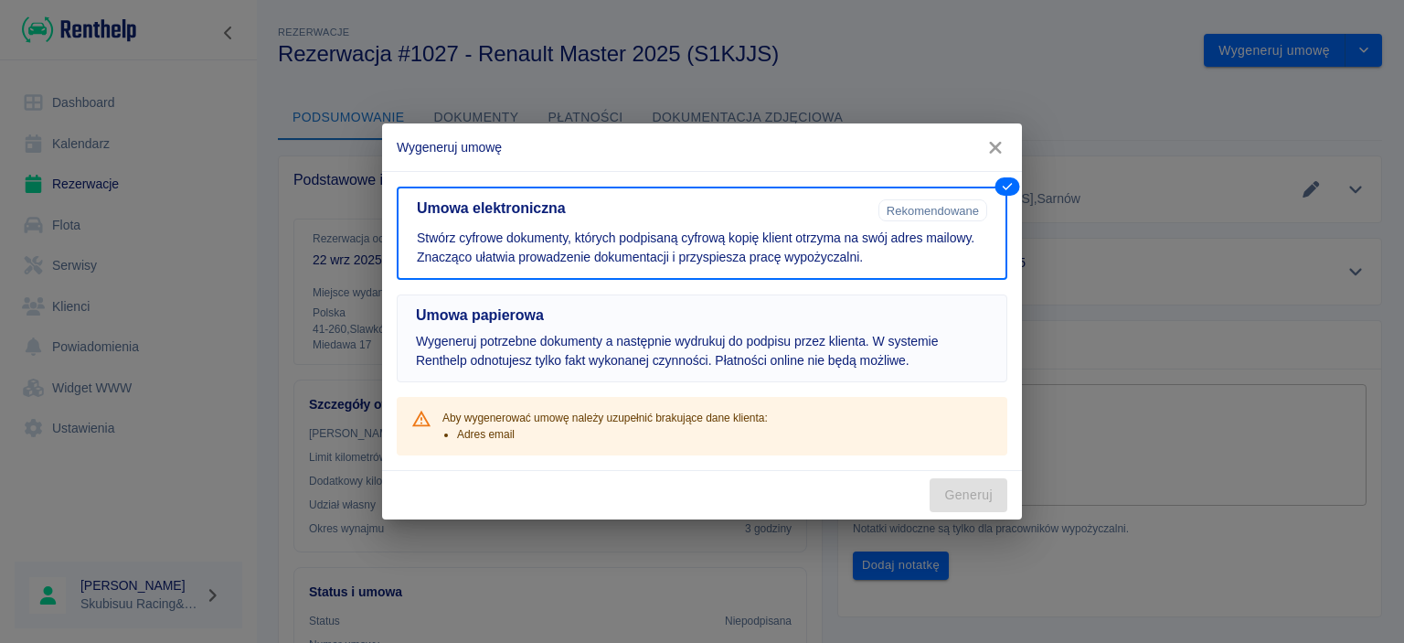
click at [726, 357] on p "Wygeneruj potrzebne dokumenty a następnie wydrukuj do podpisu przez klienta. W …" at bounding box center [702, 351] width 572 height 38
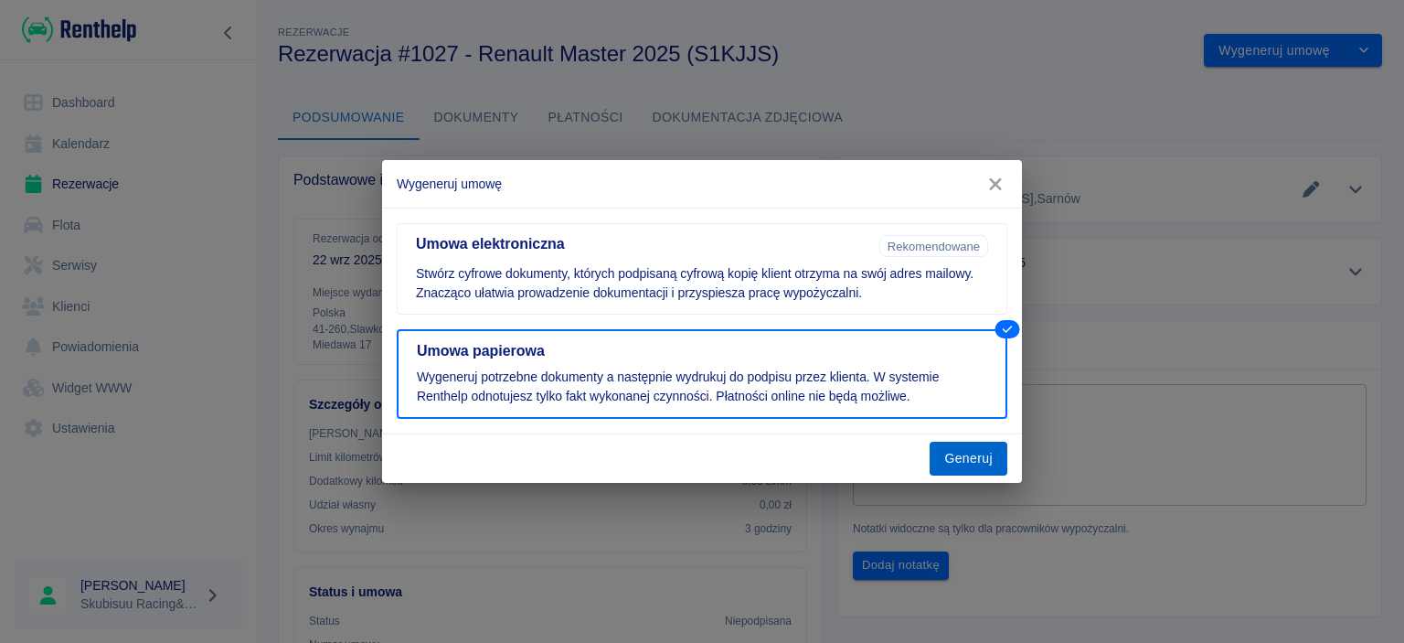
click at [949, 444] on button "Generuj" at bounding box center [969, 459] width 78 height 34
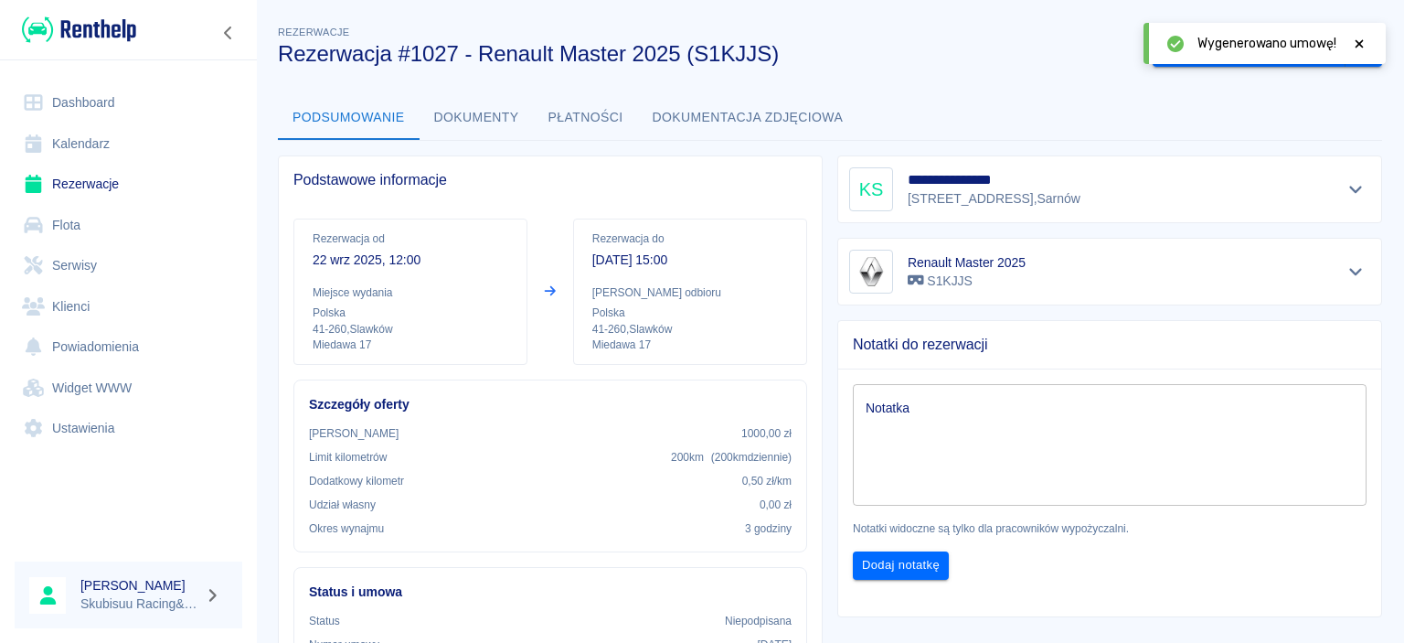
click at [511, 123] on button "Dokumenty" at bounding box center [477, 118] width 114 height 44
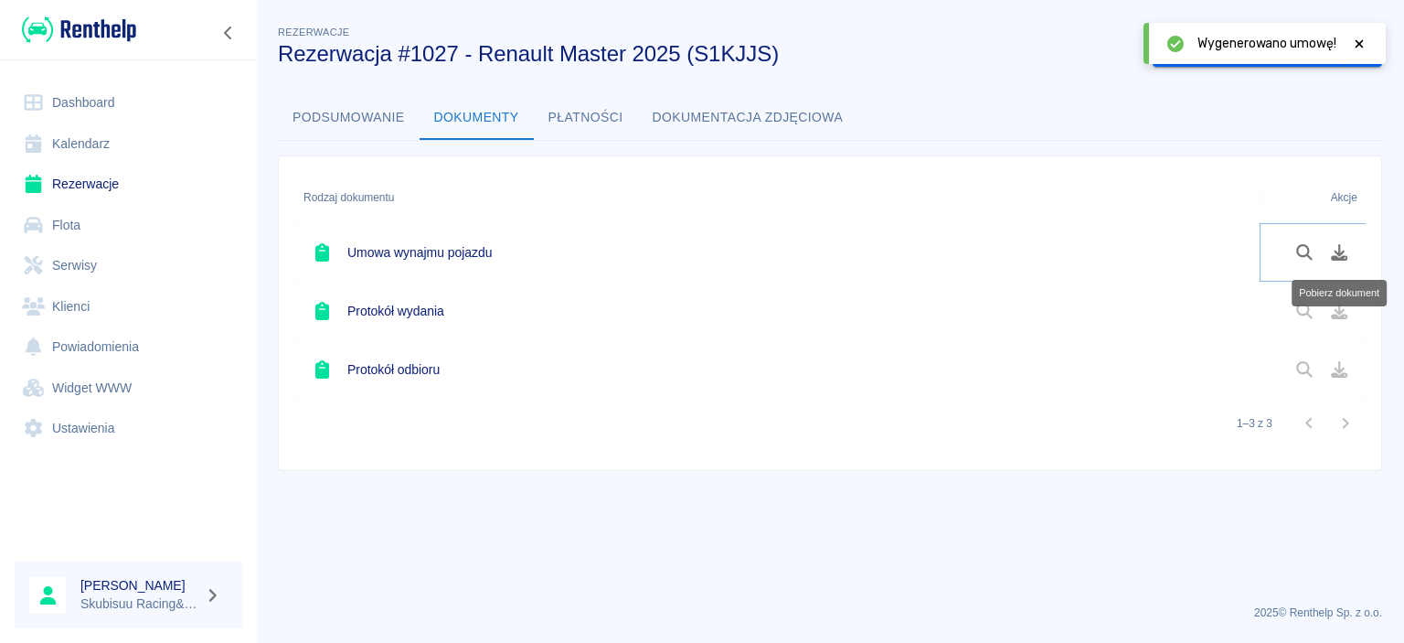
click at [1336, 254] on icon "Pobierz dokument" at bounding box center [1339, 252] width 21 height 16
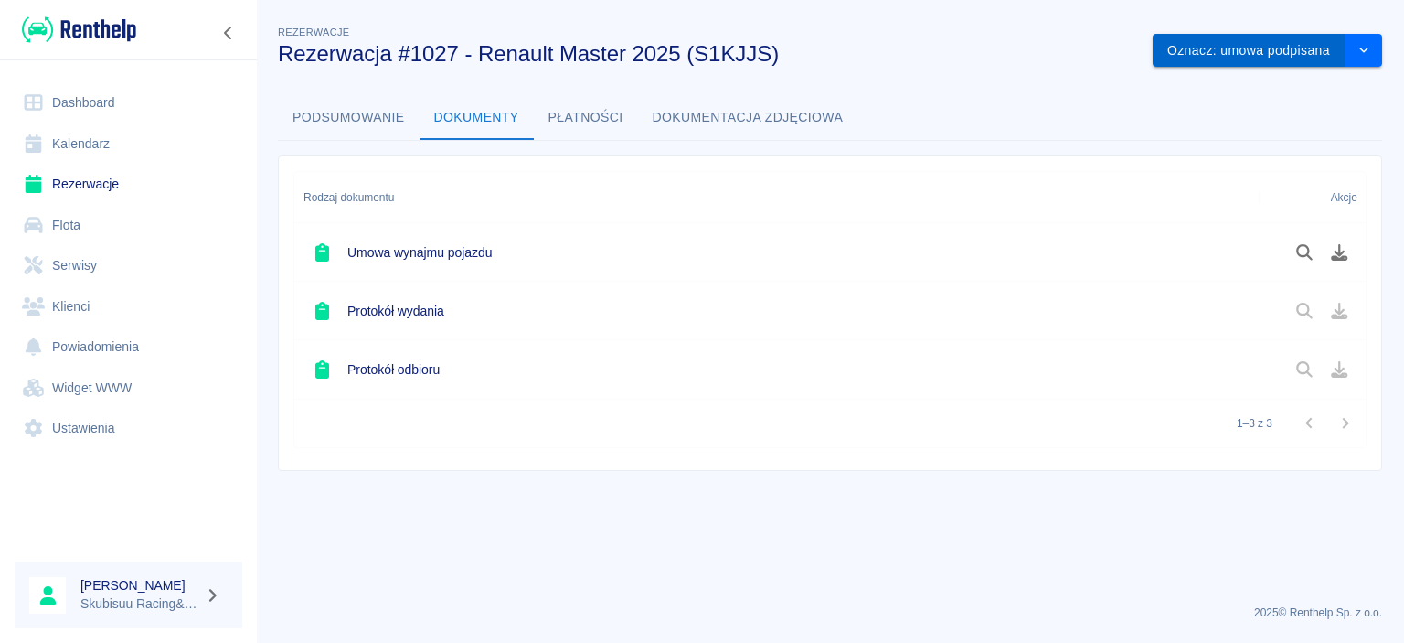
click at [1285, 46] on button "Oznacz: umowa podpisana" at bounding box center [1249, 51] width 193 height 34
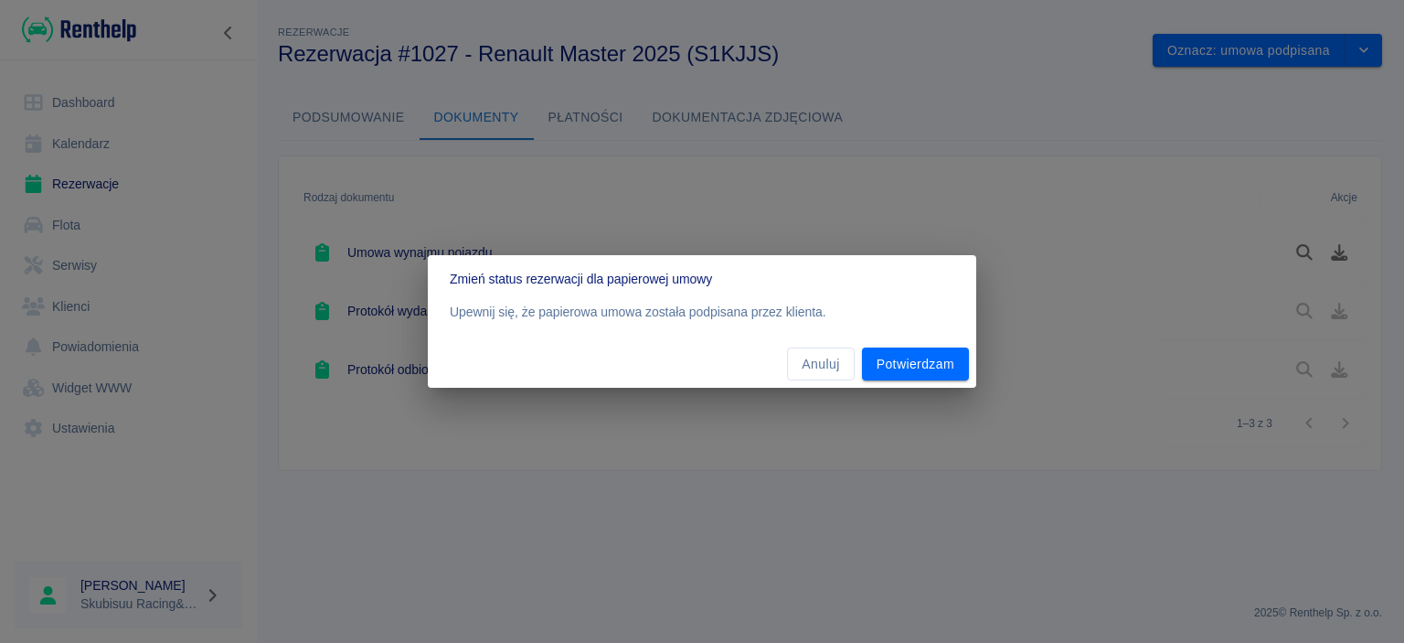
click at [913, 338] on div "Upewnij się, że papierowa umowa została podpisana przez klienta." at bounding box center [702, 321] width 549 height 37
click at [911, 347] on button "Potwierdzam" at bounding box center [915, 364] width 107 height 34
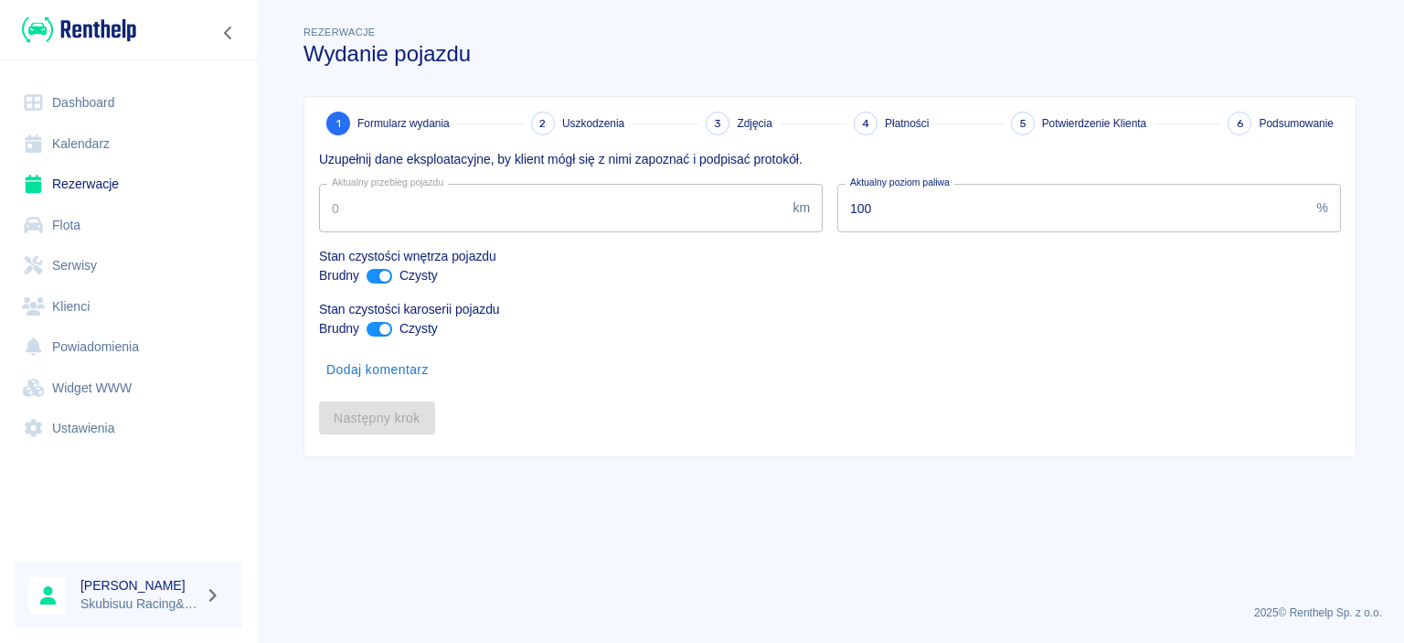
type input "17211"
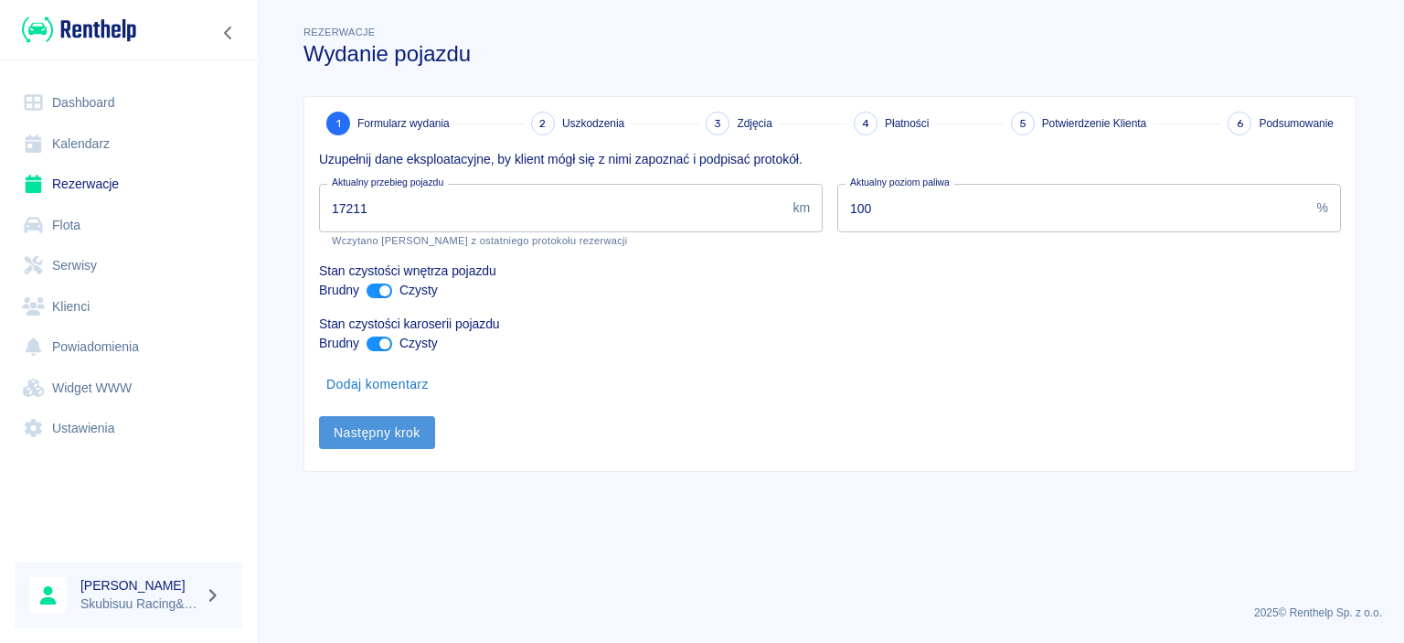
click at [385, 444] on button "Następny krok" at bounding box center [377, 433] width 116 height 34
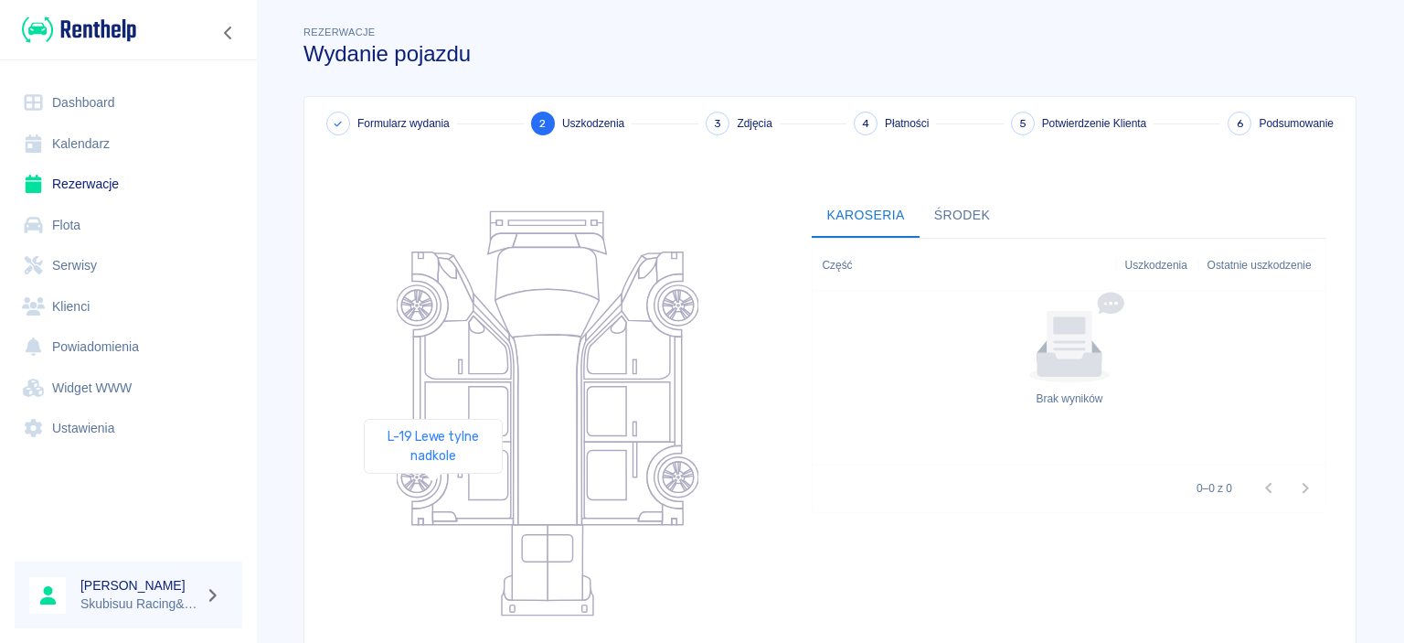
scroll to position [180, 0]
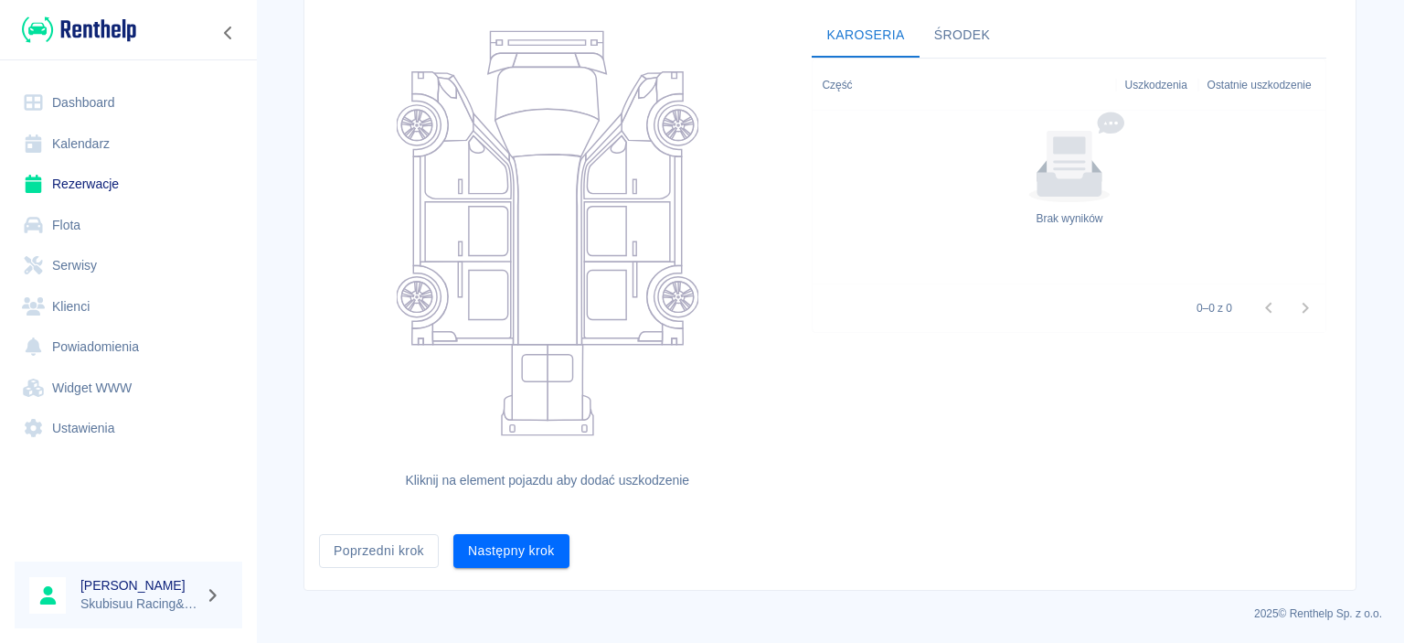
click at [470, 557] on button "Następny krok" at bounding box center [512, 551] width 116 height 34
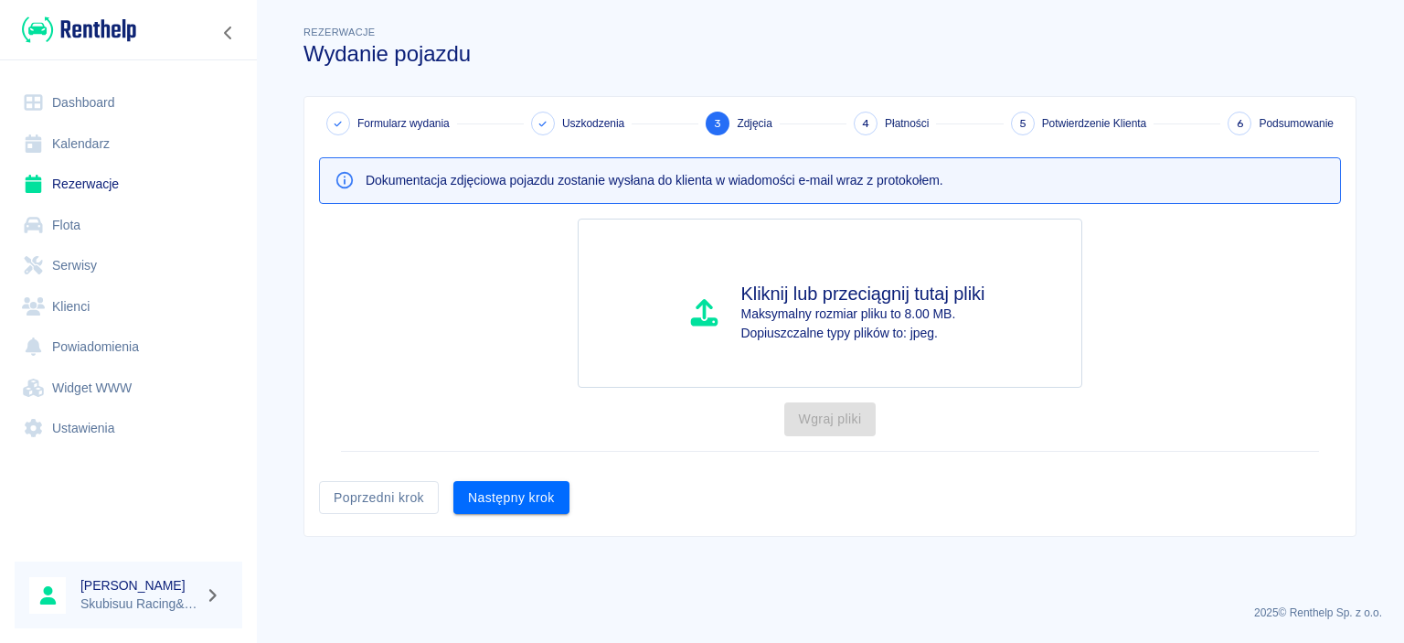
scroll to position [0, 0]
click at [489, 521] on div "Formularz wydania Uszkodzenia 3 Zdjęcia 4 Płatności 5 Potwierdzenie Klienta 6 P…" at bounding box center [830, 316] width 1052 height 439
click at [492, 506] on button "Następny krok" at bounding box center [512, 498] width 116 height 34
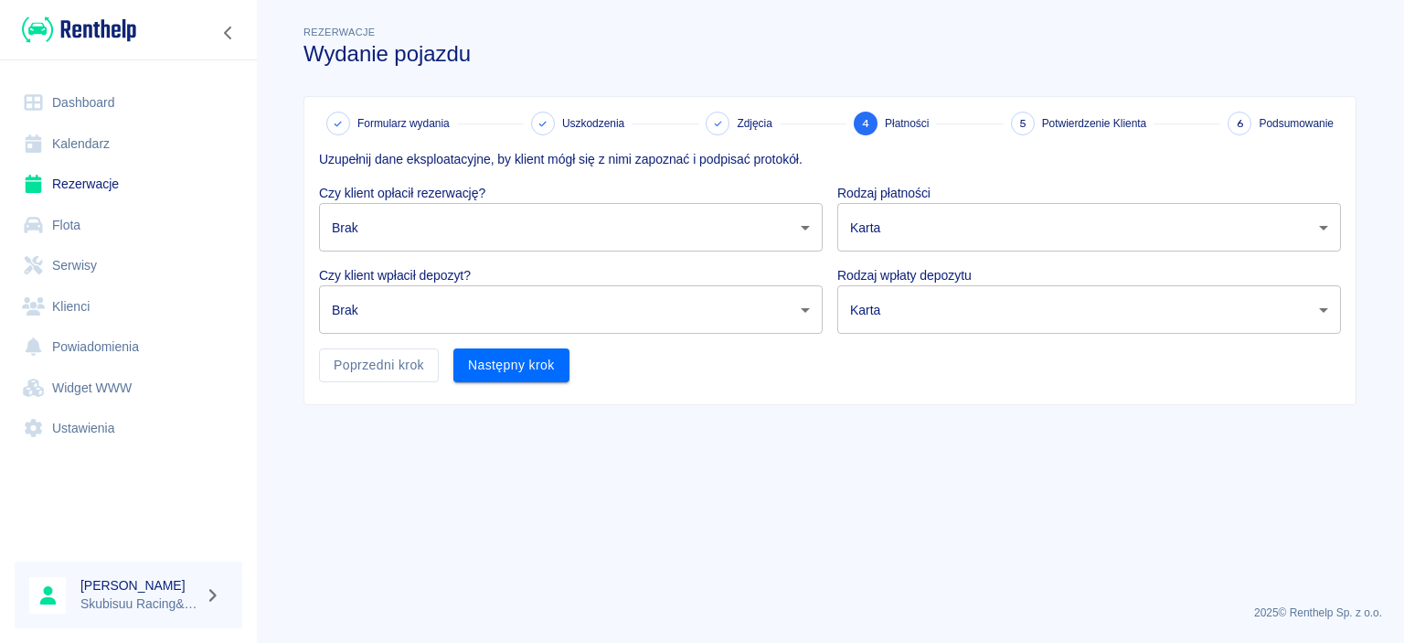
click at [512, 281] on p "Czy klient wpłacił depozyt?" at bounding box center [571, 275] width 504 height 19
click at [517, 246] on body "Używamy plików Cookies, by zapewnić Ci najlepsze możliwe doświadczenie. Aby dow…" at bounding box center [702, 321] width 1404 height 643
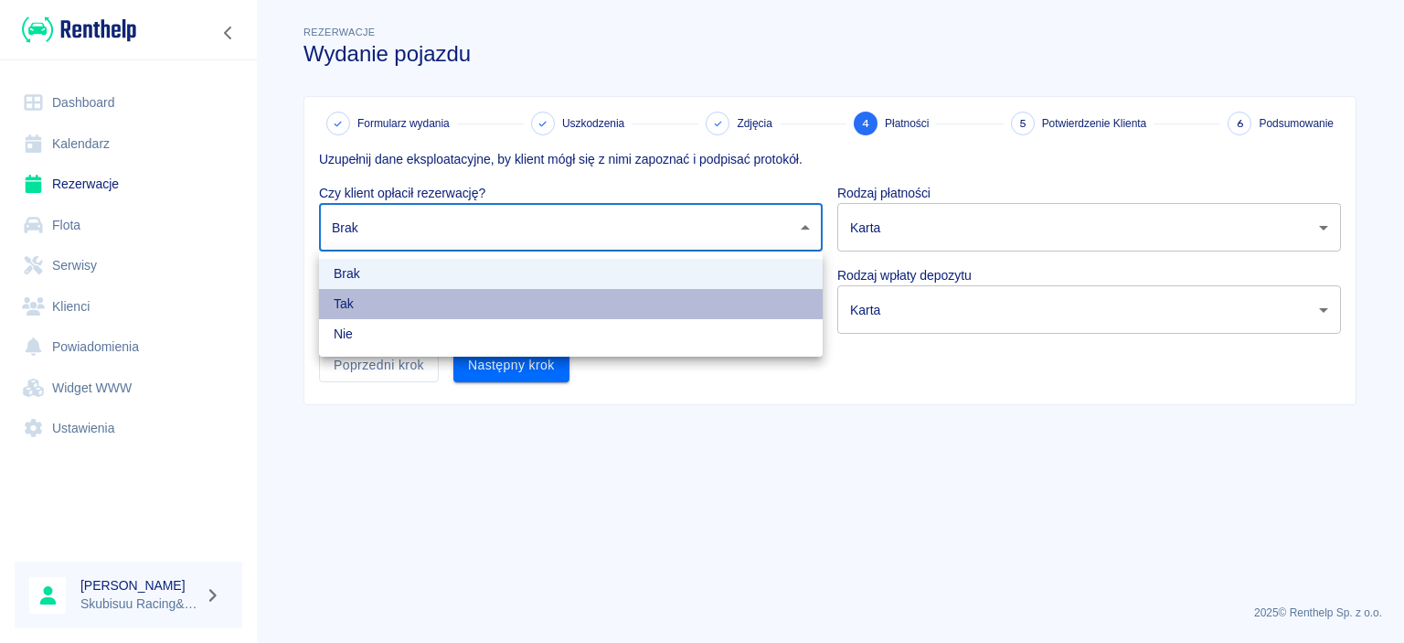
click at [499, 315] on li "Tak" at bounding box center [571, 304] width 504 height 30
type input "true"
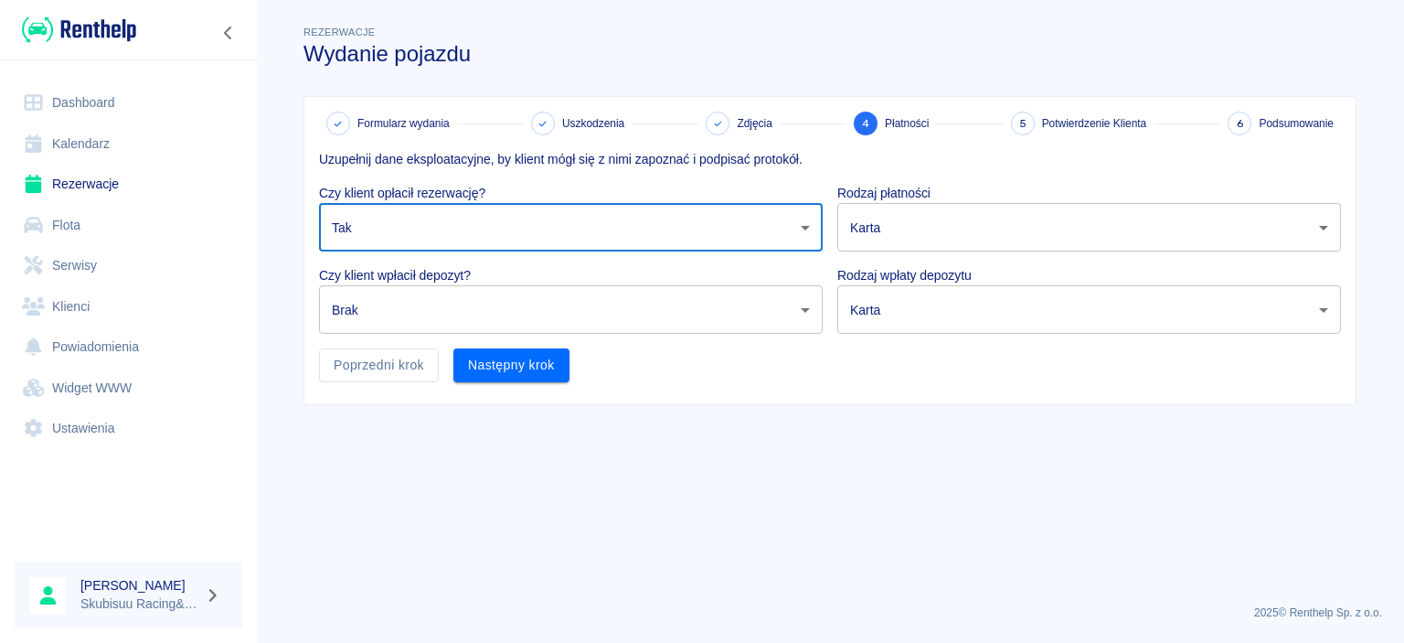
click at [499, 305] on body "Używamy plików Cookies, by zapewnić Ci najlepsze możliwe doświadczenie. Aby dow…" at bounding box center [702, 321] width 1404 height 643
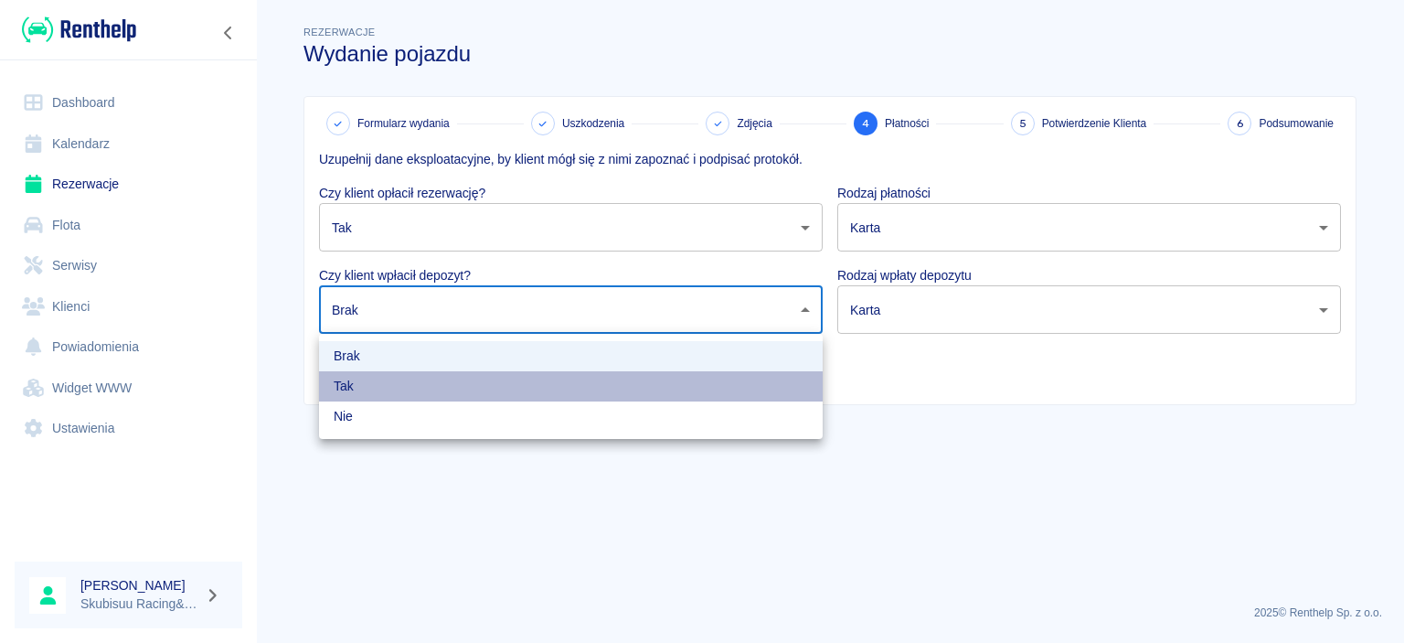
click at [498, 376] on li "Tak" at bounding box center [571, 386] width 504 height 30
type input "true"
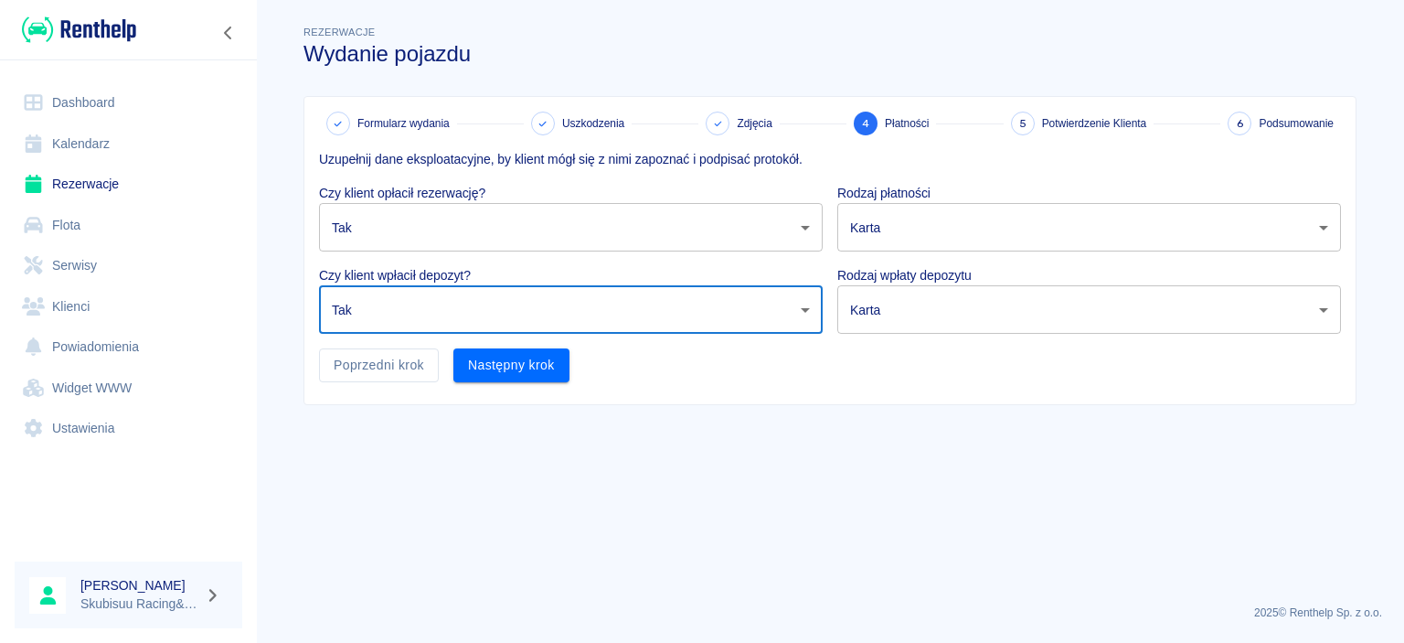
click at [896, 315] on body "Używamy plików Cookies, by zapewnić Ci najlepsze możliwe doświadczenie. Aby dow…" at bounding box center [702, 321] width 1404 height 643
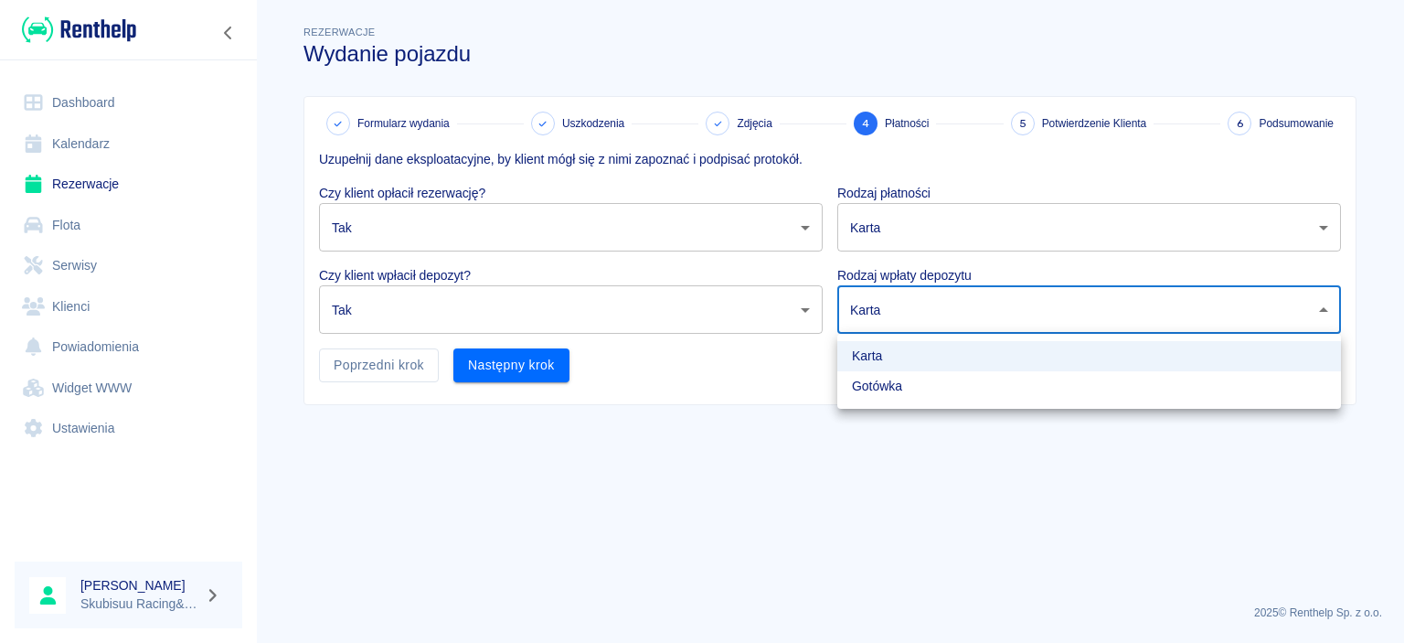
click at [883, 390] on li "Gotówka" at bounding box center [1090, 386] width 504 height 30
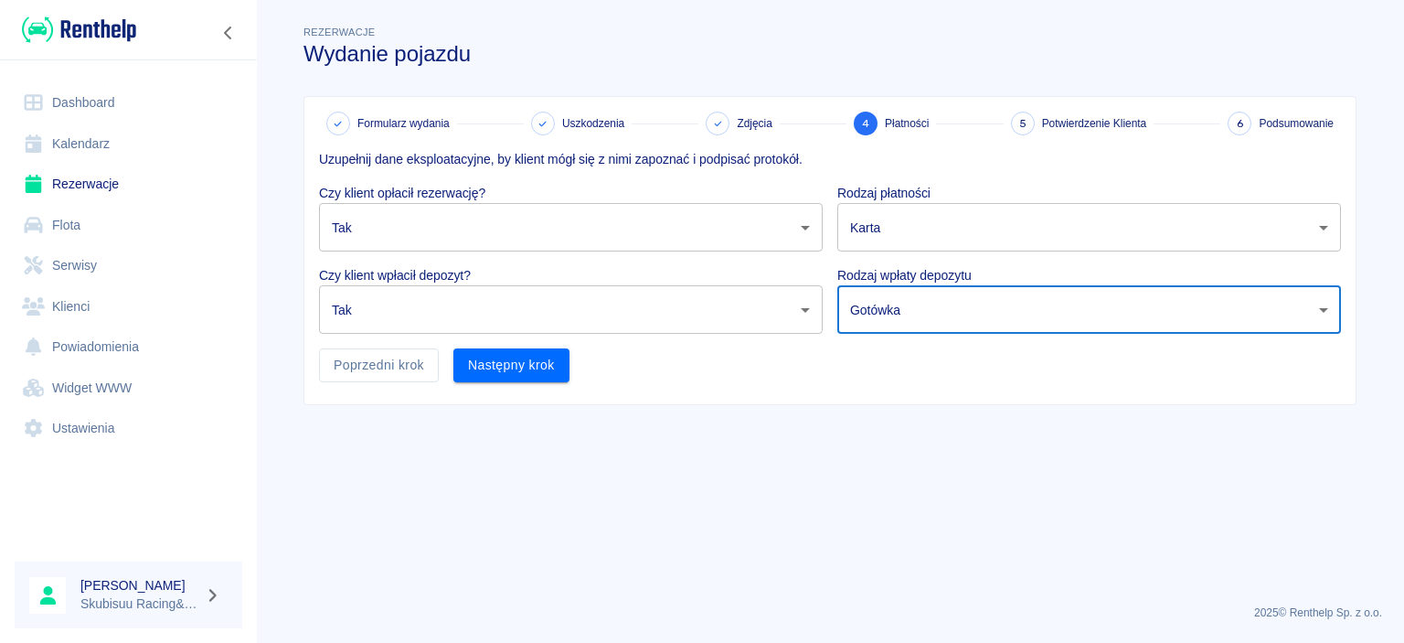
type input "cash"
click at [893, 283] on body "Używamy plików Cookies, by zapewnić Ci najlepsze możliwe doświadczenie. Aby dow…" at bounding box center [702, 321] width 1404 height 643
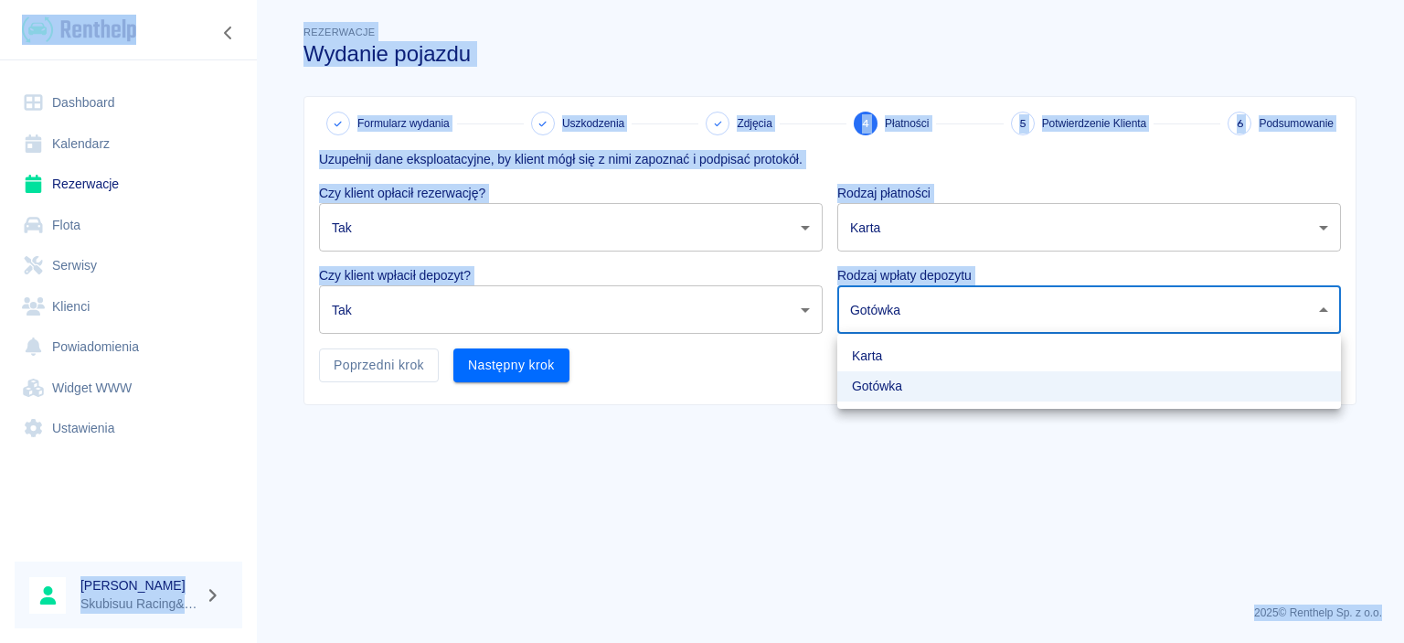
drag, startPoint x: 893, startPoint y: 285, endPoint x: 889, endPoint y: 227, distance: 58.7
click at [893, 238] on div at bounding box center [702, 321] width 1404 height 643
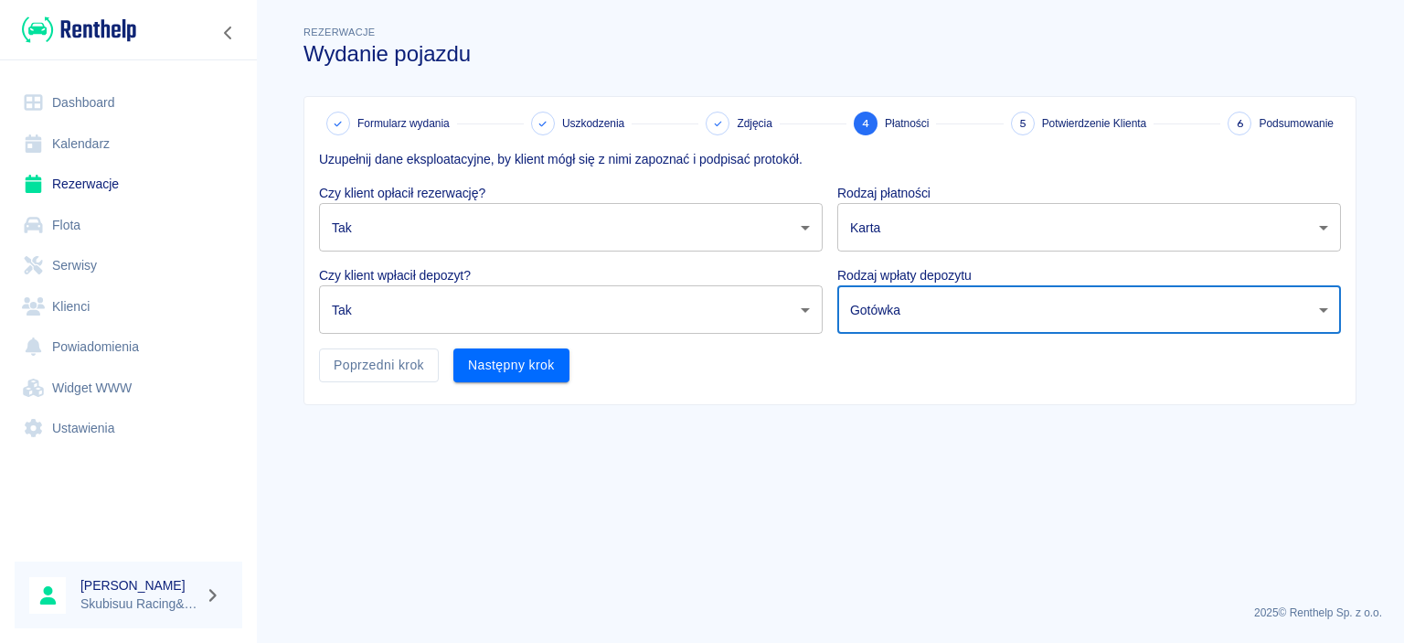
click at [891, 223] on body "Używamy plików Cookies, by zapewnić Ci najlepsze możliwe doświadczenie. Aby dow…" at bounding box center [702, 321] width 1404 height 643
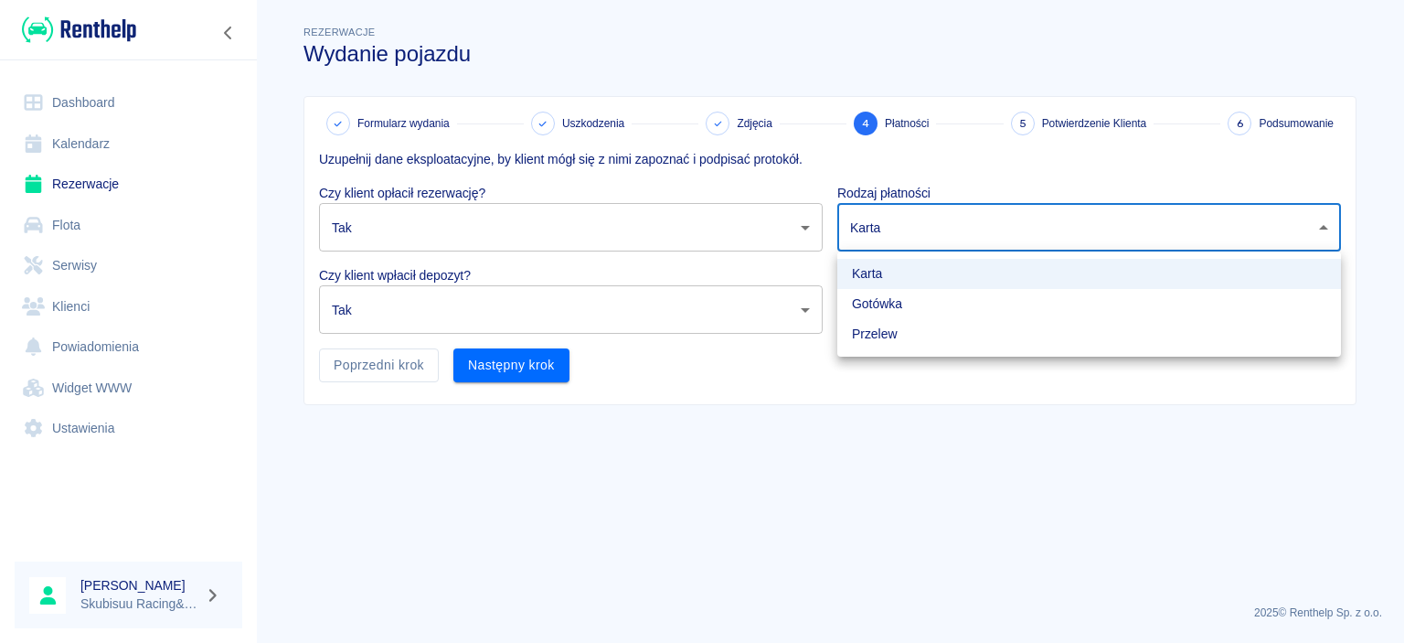
click at [893, 306] on li "Gotówka" at bounding box center [1090, 304] width 504 height 30
type input "cash"
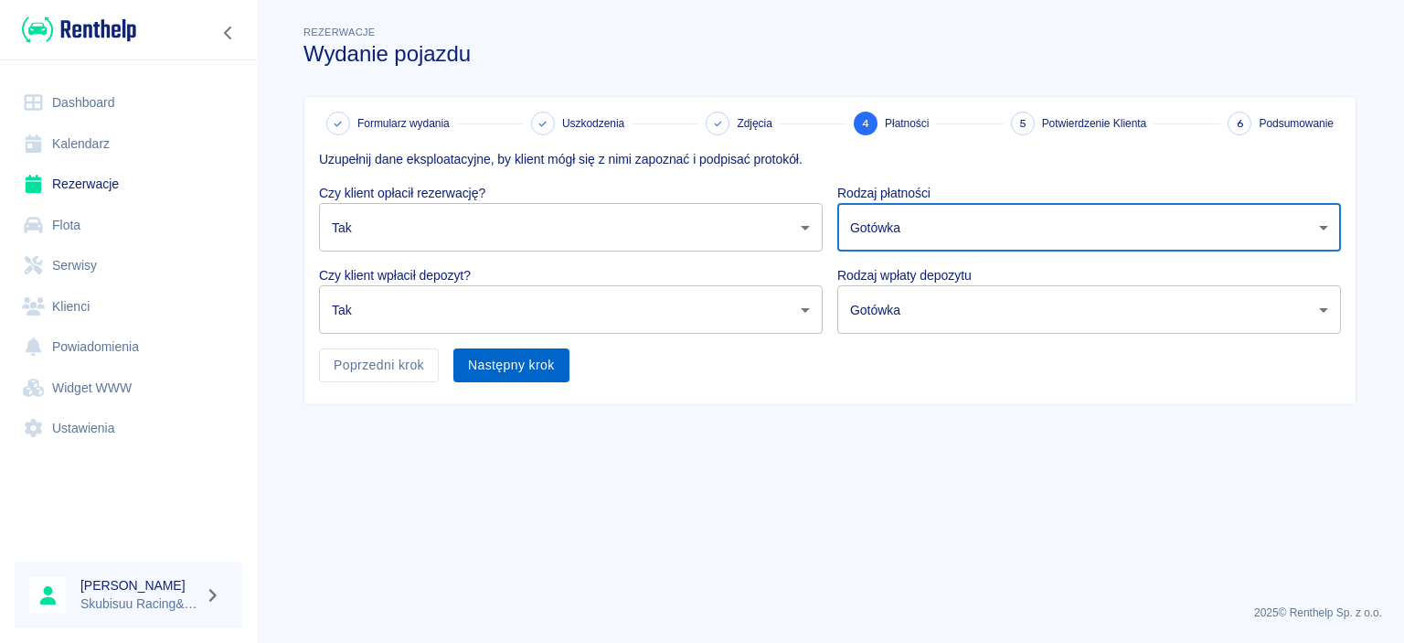
click at [550, 377] on button "Następny krok" at bounding box center [512, 365] width 116 height 34
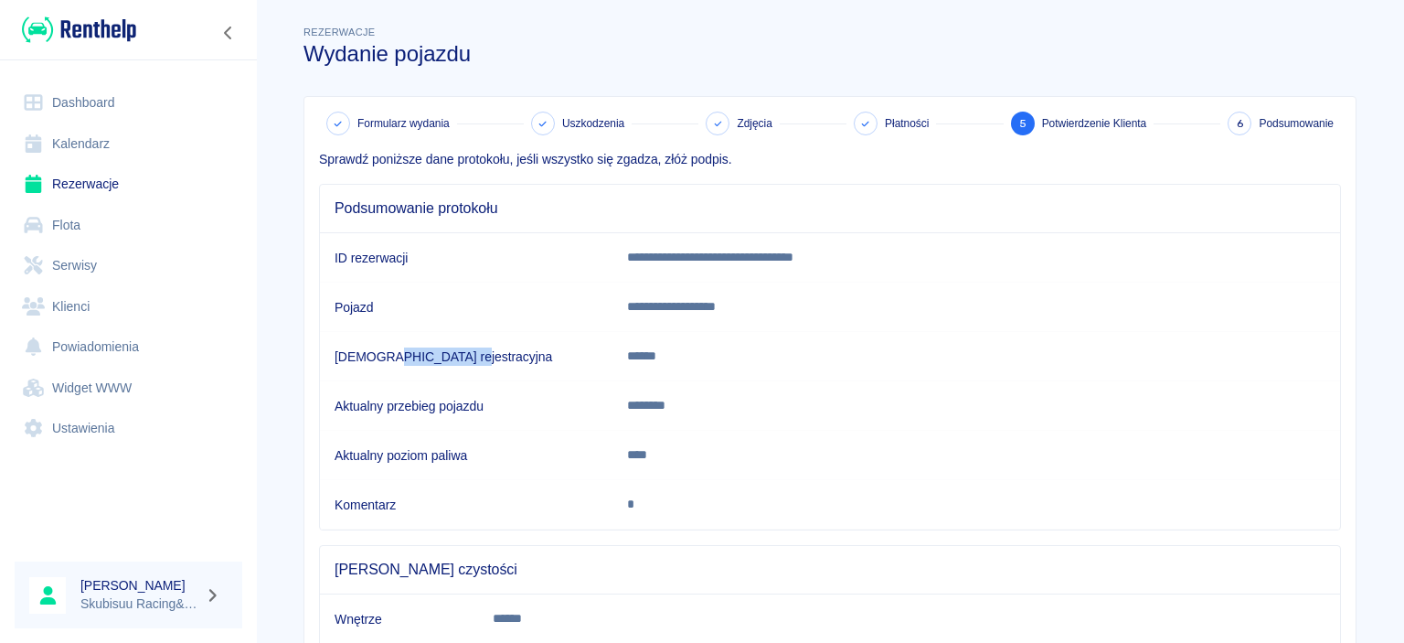
click at [550, 377] on td "[DEMOGRAPHIC_DATA] rejestracyjna" at bounding box center [466, 356] width 293 height 49
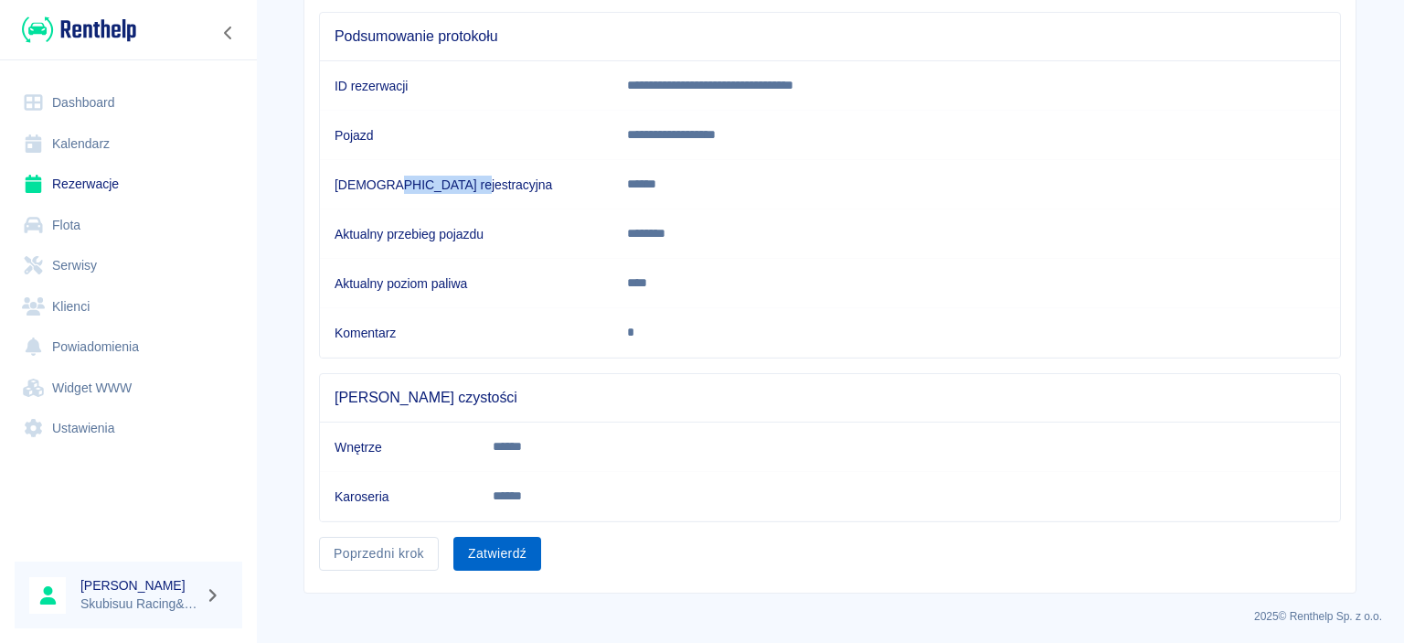
click at [539, 549] on button "Zatwierdź" at bounding box center [498, 554] width 88 height 34
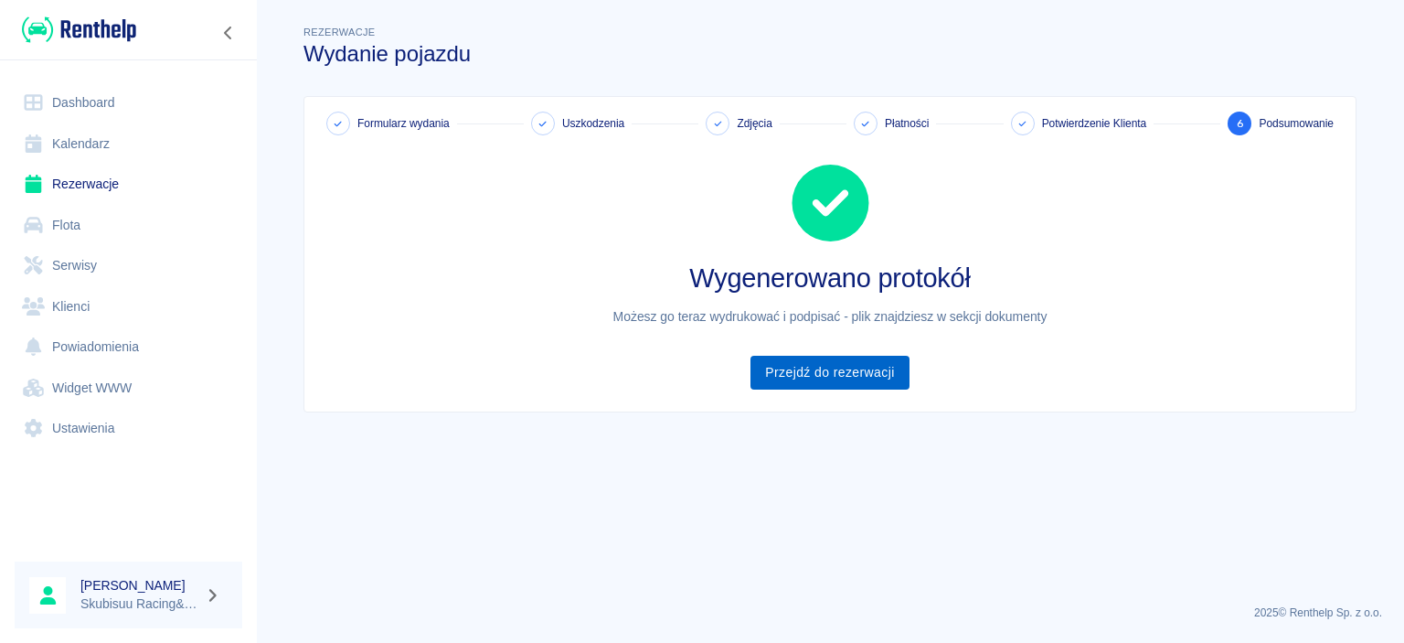
click at [808, 365] on link "Przejdź do rezerwacji" at bounding box center [830, 373] width 158 height 34
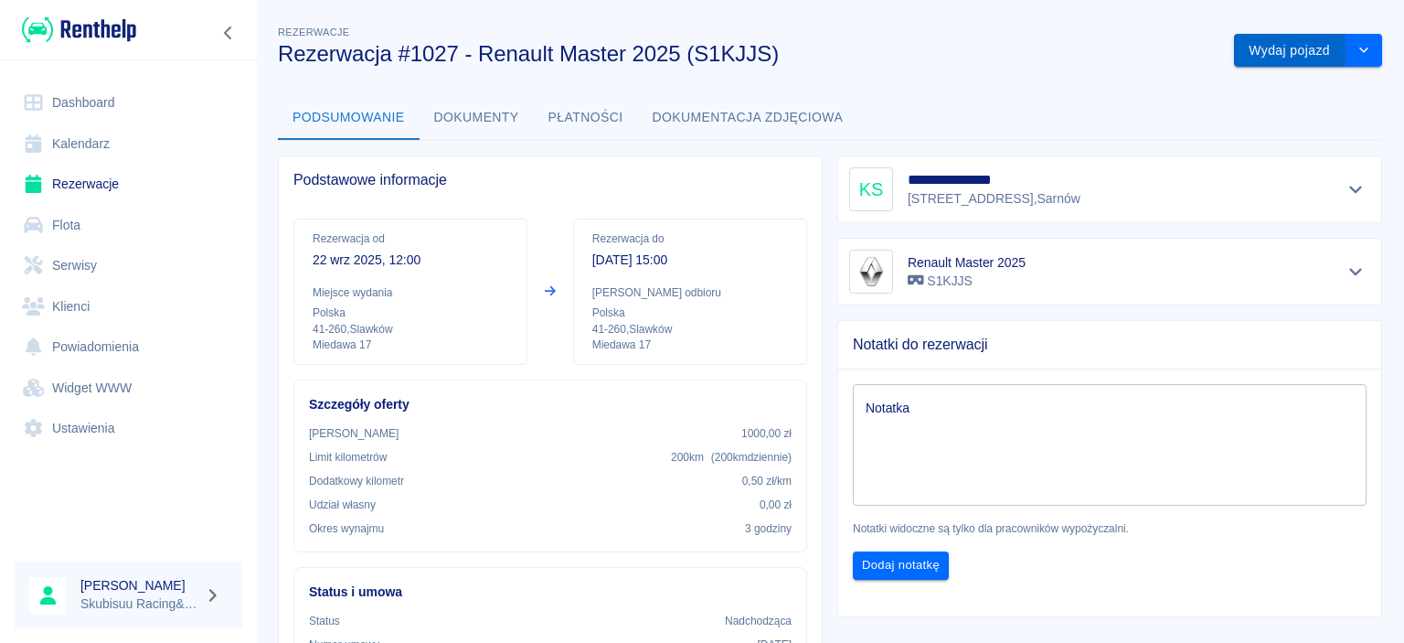
click at [1272, 60] on button "Wydaj pojazd" at bounding box center [1290, 51] width 112 height 34
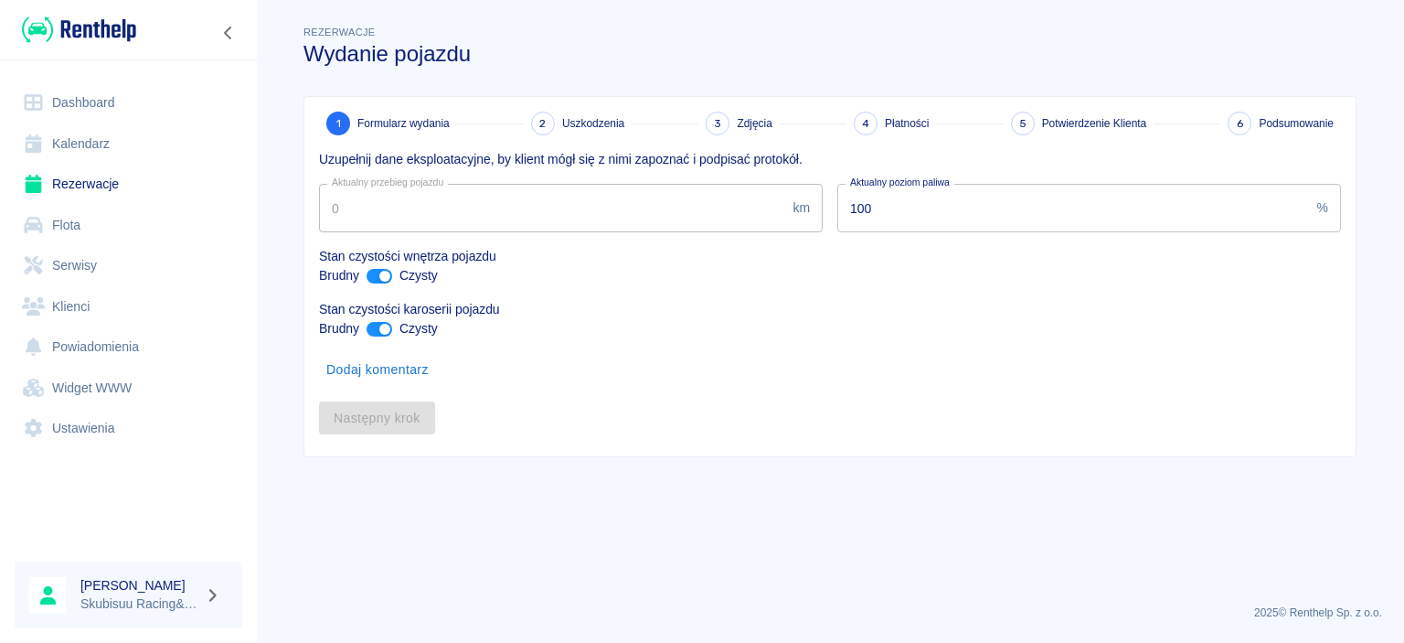
type input "17211"
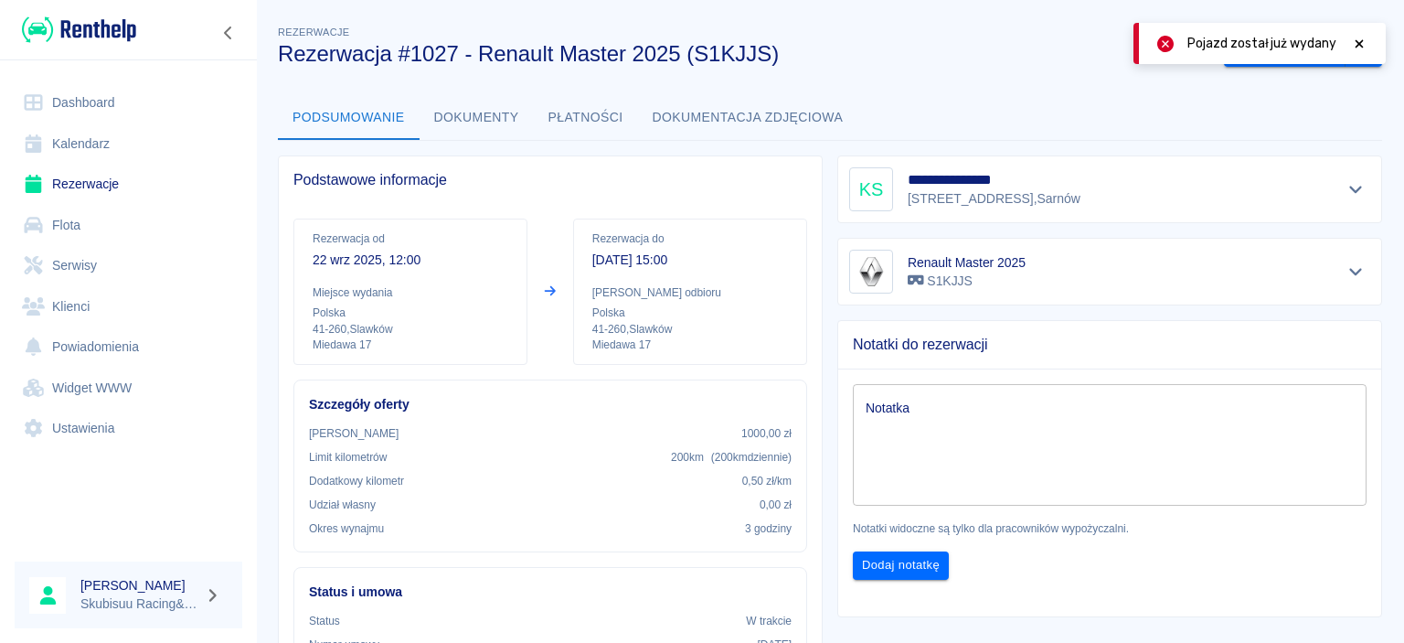
click at [115, 48] on div at bounding box center [128, 29] width 257 height 59
click at [118, 46] on div at bounding box center [128, 29] width 257 height 59
click at [121, 34] on img at bounding box center [79, 30] width 114 height 30
